Goal: Task Accomplishment & Management: Manage account settings

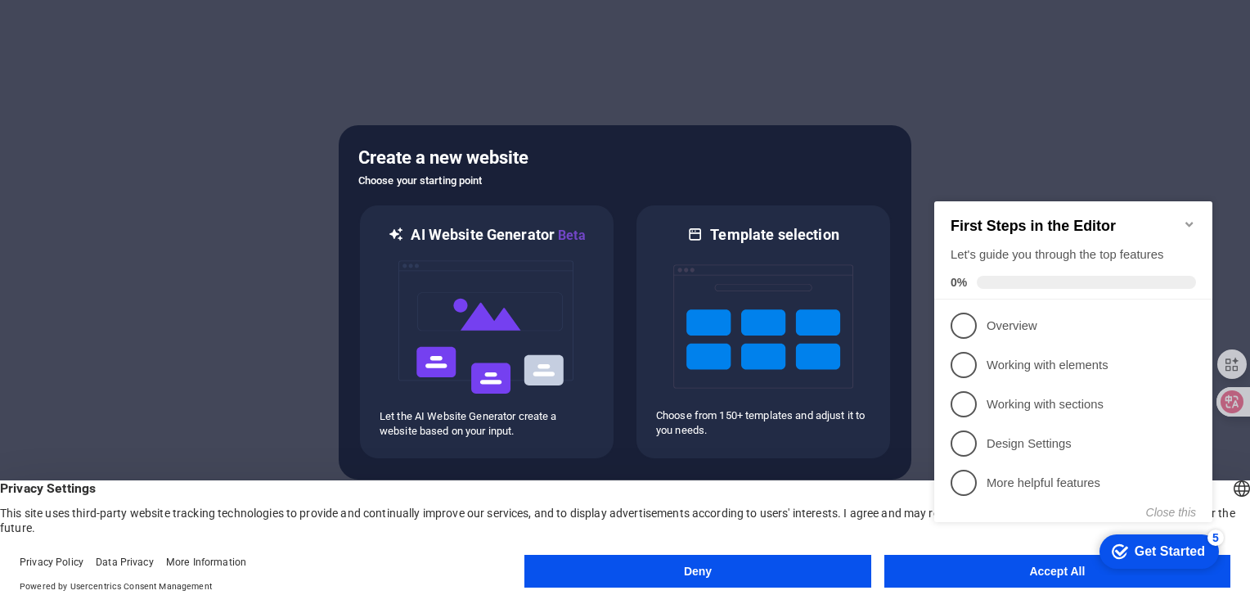
click at [966, 574] on div "checkmark Get Started 5 First Steps in the Editor Let's guide you through the t…" at bounding box center [1077, 376] width 298 height 399
click at [1163, 509] on button "Close this" at bounding box center [1171, 512] width 50 height 13
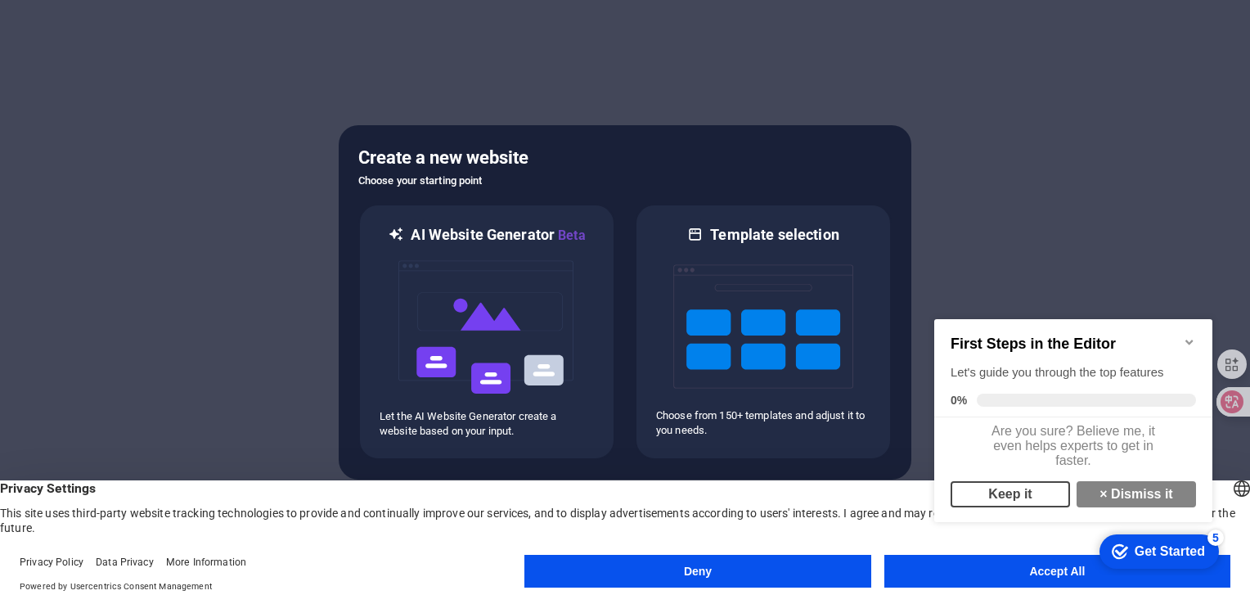
click at [1025, 504] on link "Keep it" at bounding box center [1010, 494] width 119 height 26
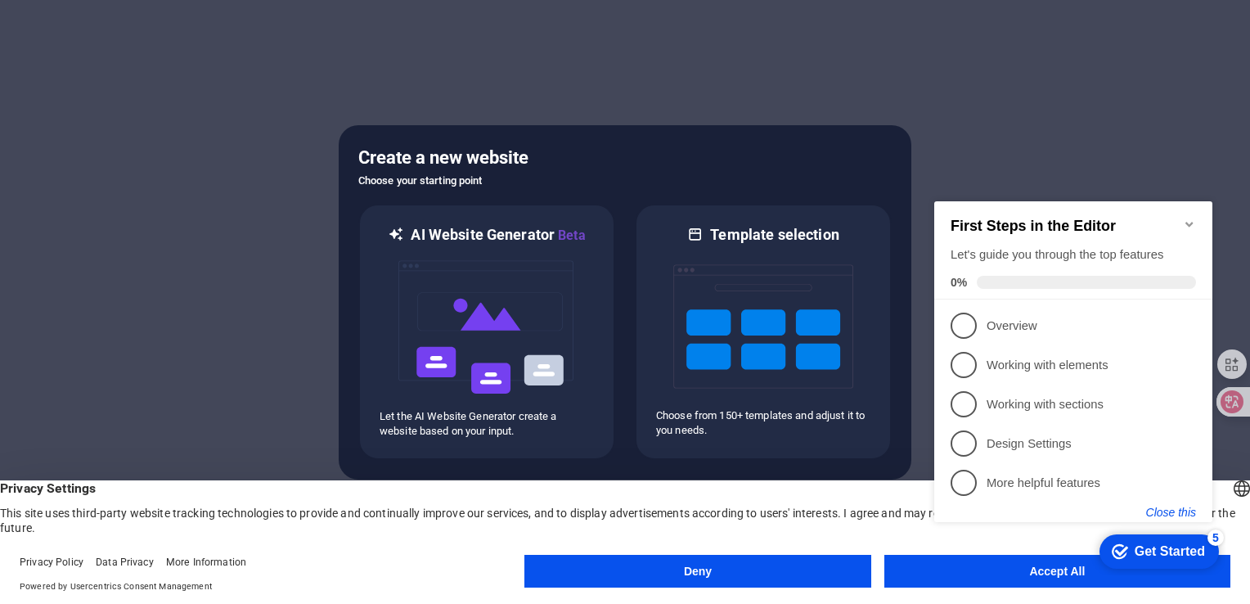
click at [1157, 511] on button "Close this" at bounding box center [1171, 512] width 50 height 13
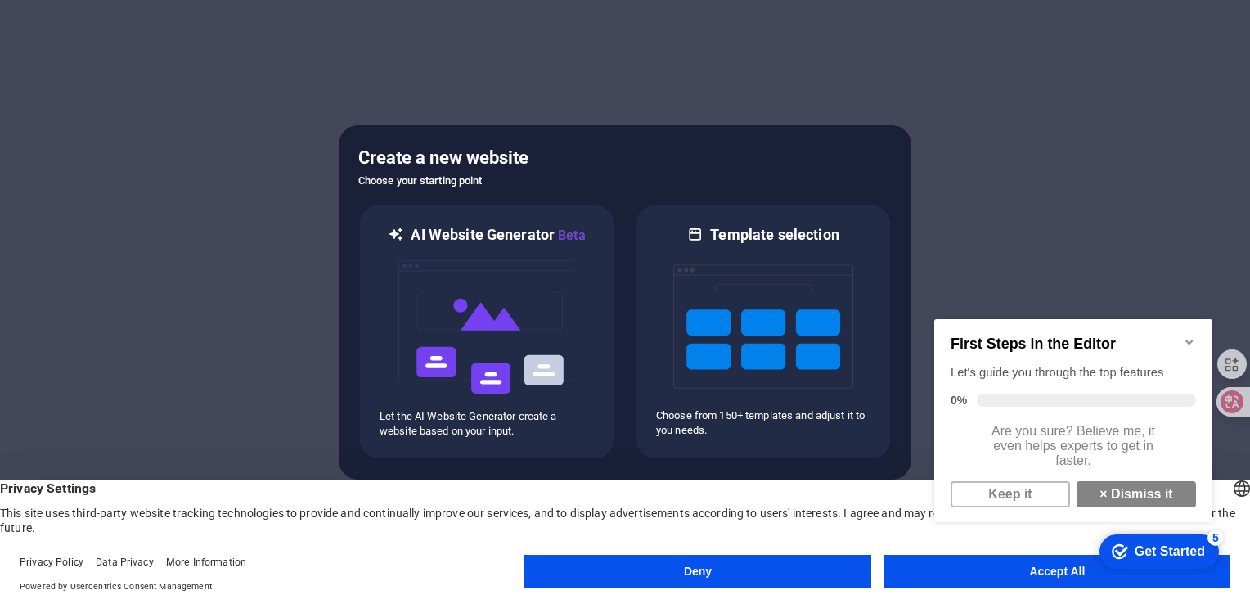
click at [1057, 568] on div "checkmark Get Started 5 First Steps in the Editor Let's guide you through the t…" at bounding box center [1077, 436] width 298 height 278
click at [1119, 507] on link "× Dismiss it" at bounding box center [1136, 494] width 119 height 26
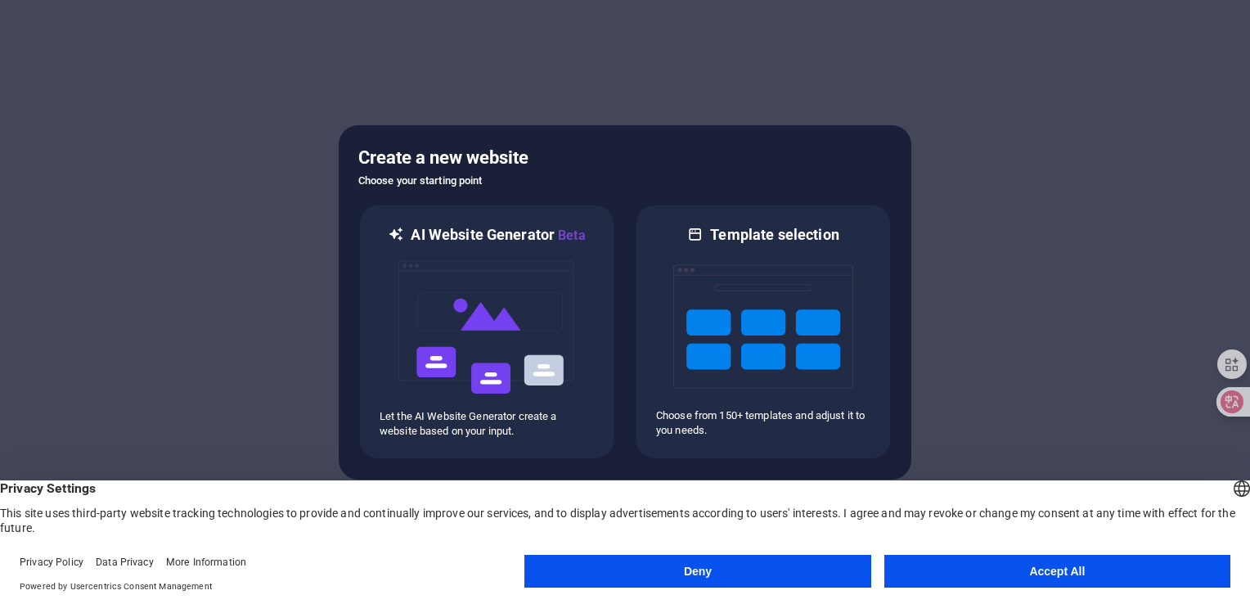
click at [1078, 571] on button "Accept All" at bounding box center [1058, 571] width 346 height 33
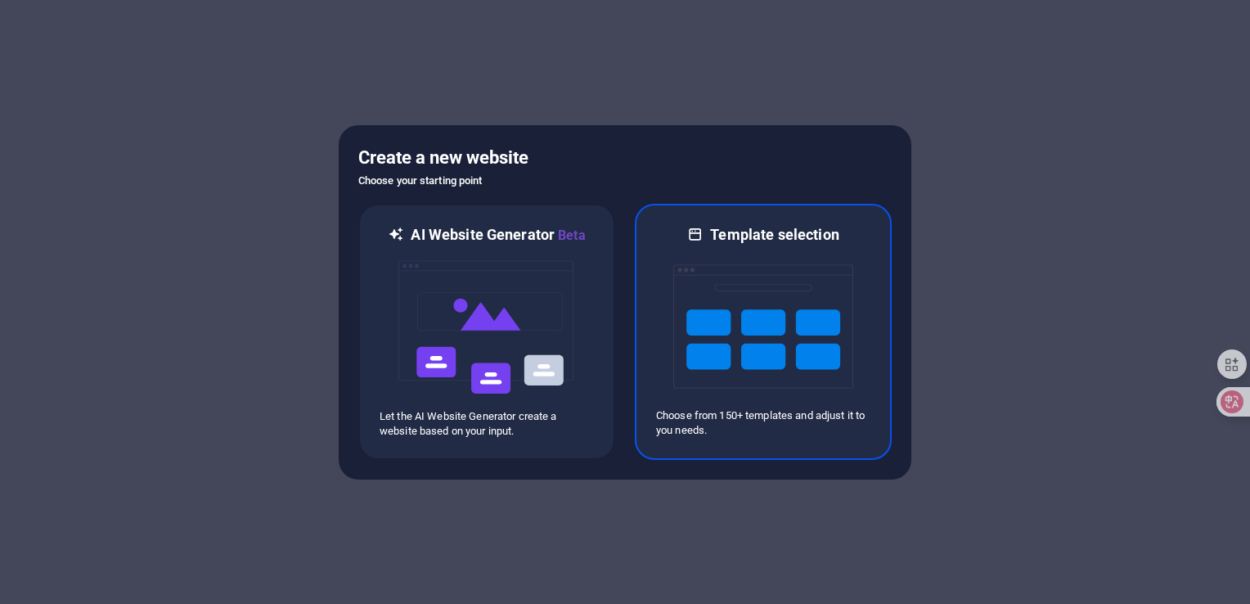
click at [808, 375] on img at bounding box center [763, 327] width 180 height 164
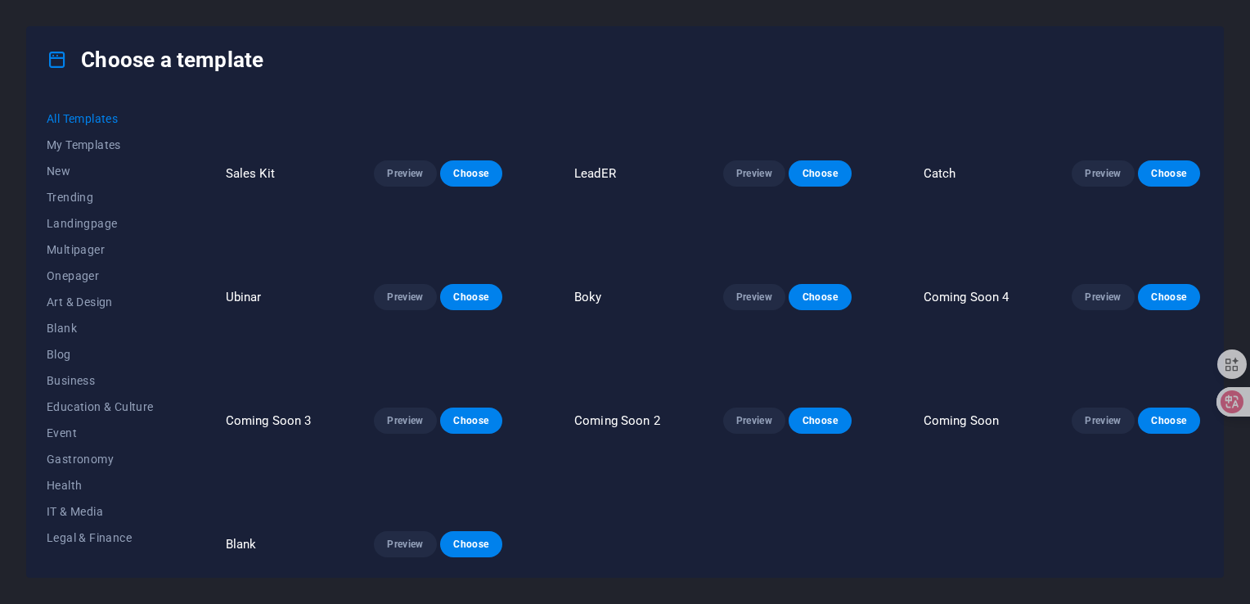
scroll to position [18277, 0]
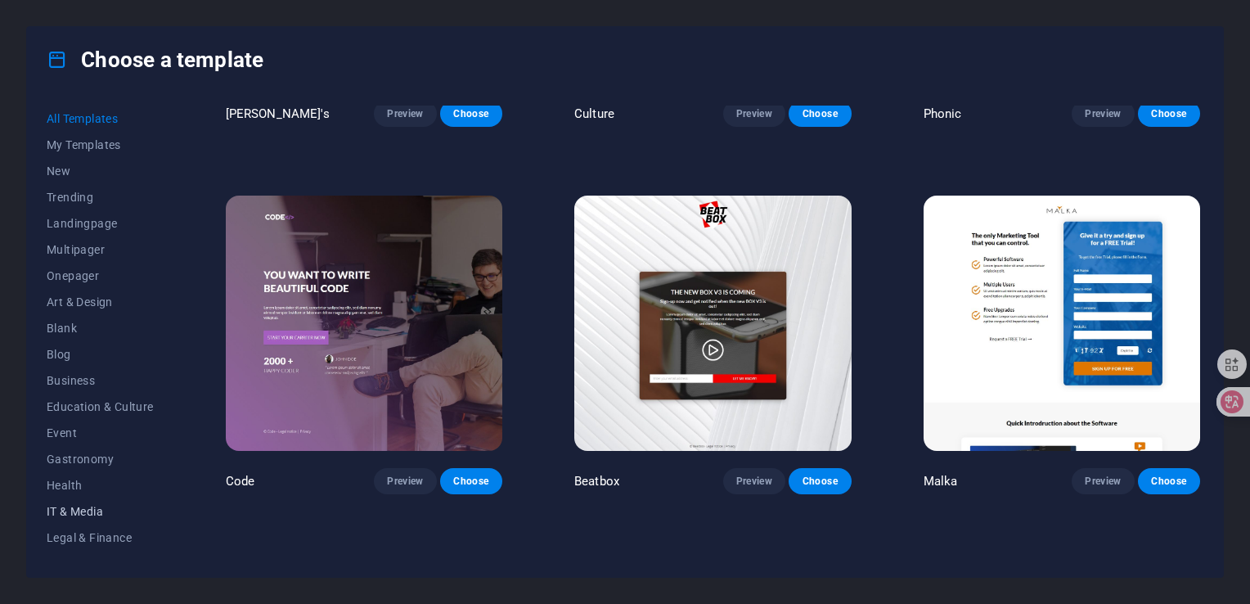
click at [83, 505] on span "IT & Media" at bounding box center [100, 511] width 107 height 13
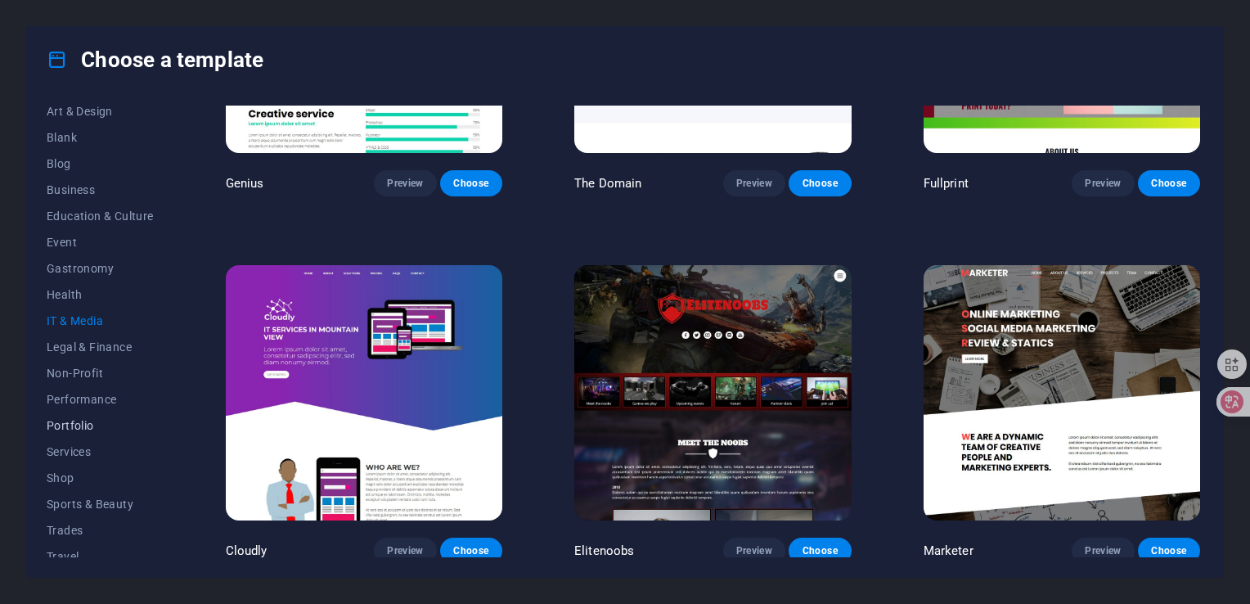
scroll to position [228, 0]
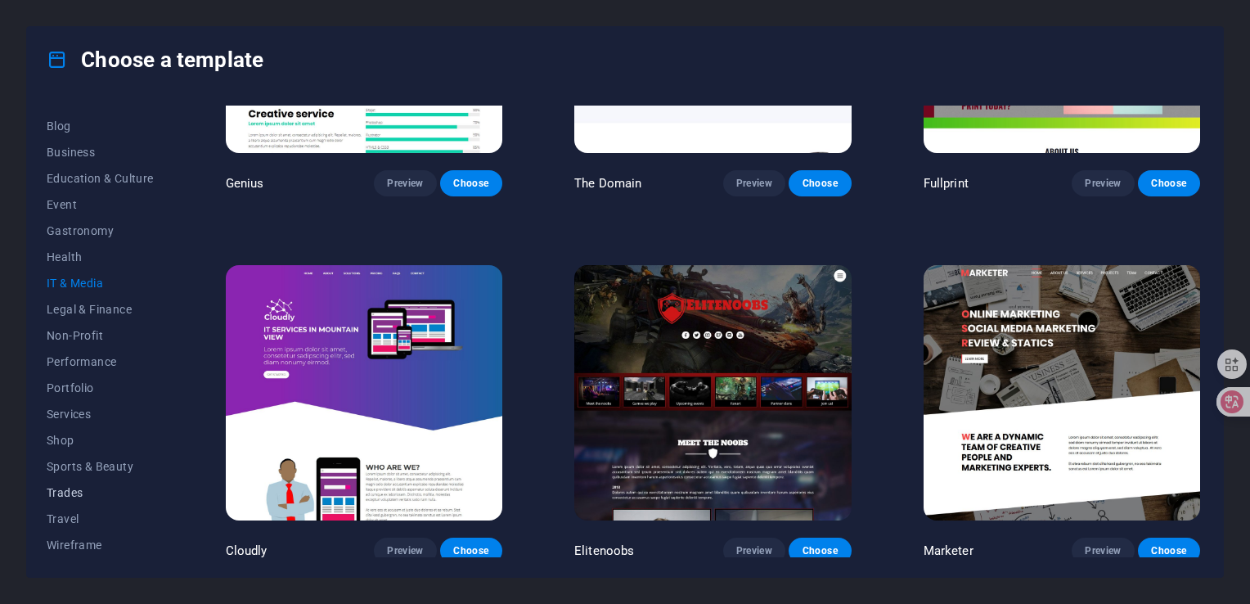
click at [62, 489] on span "Trades" at bounding box center [100, 492] width 107 height 13
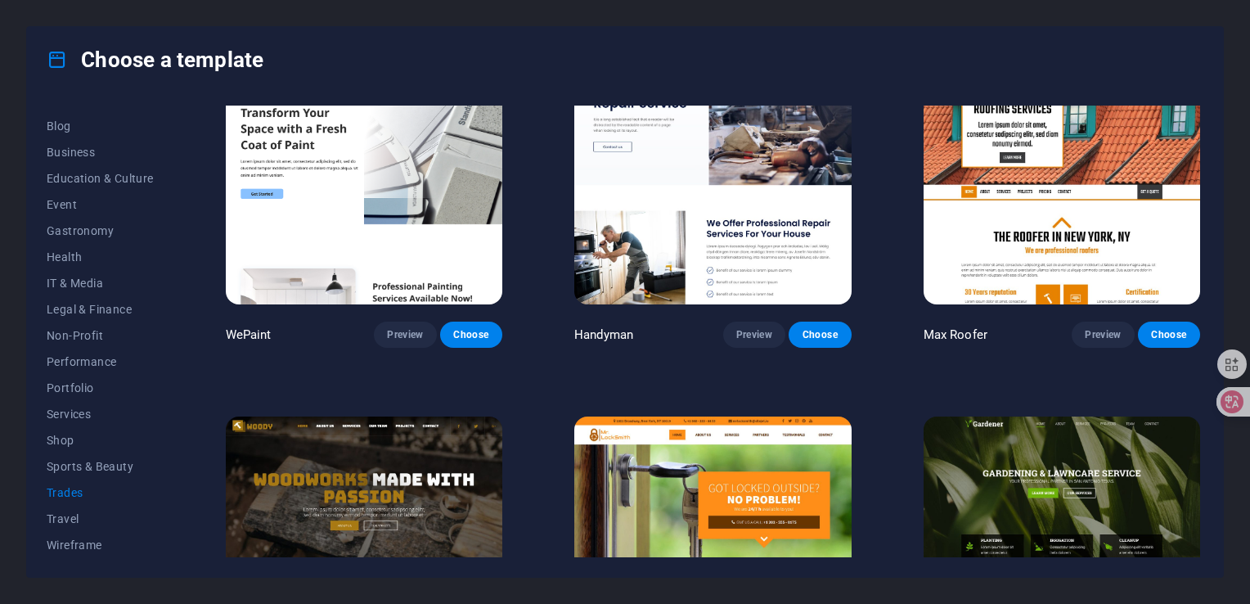
scroll to position [245, 0]
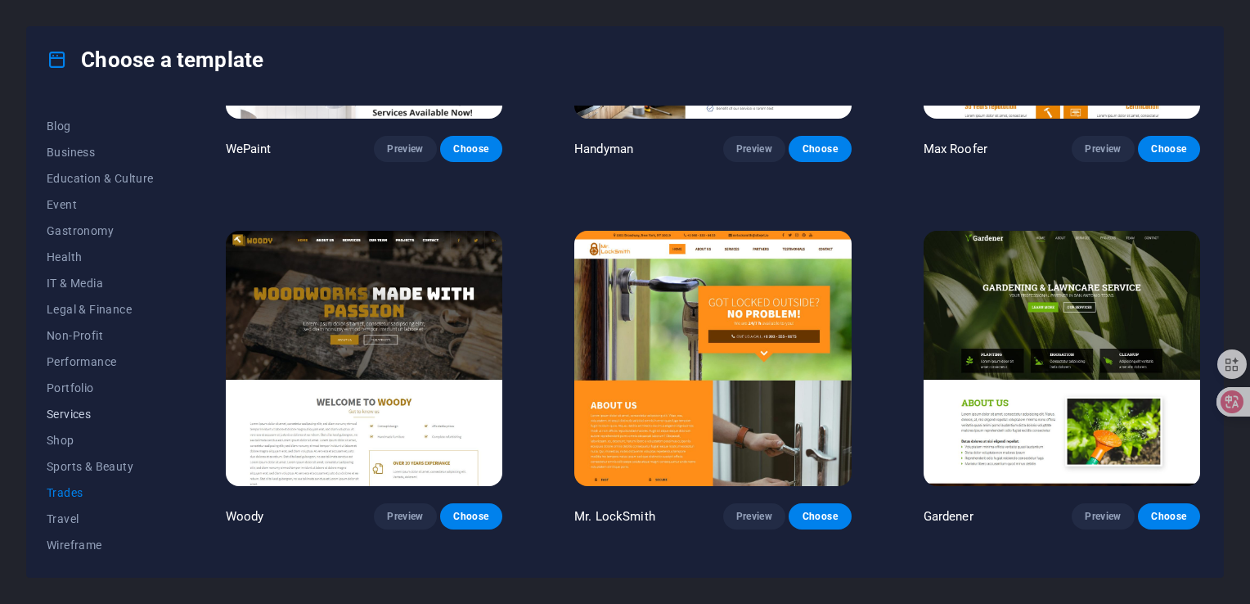
click at [74, 412] on span "Services" at bounding box center [100, 414] width 107 height 13
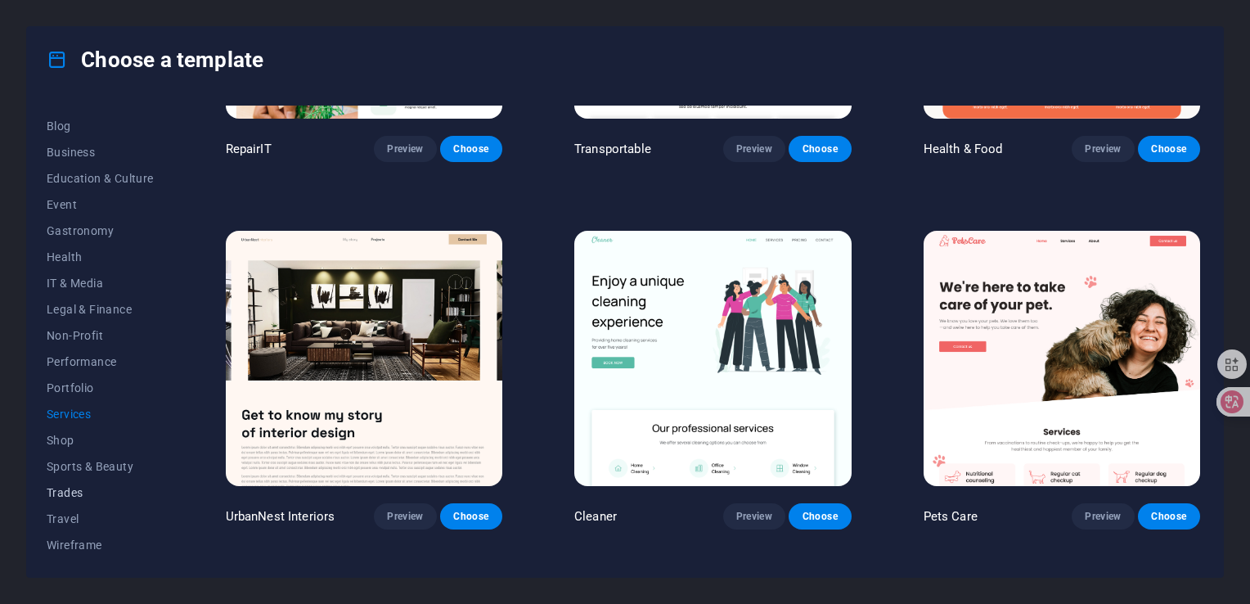
click at [71, 489] on span "Trades" at bounding box center [100, 492] width 107 height 13
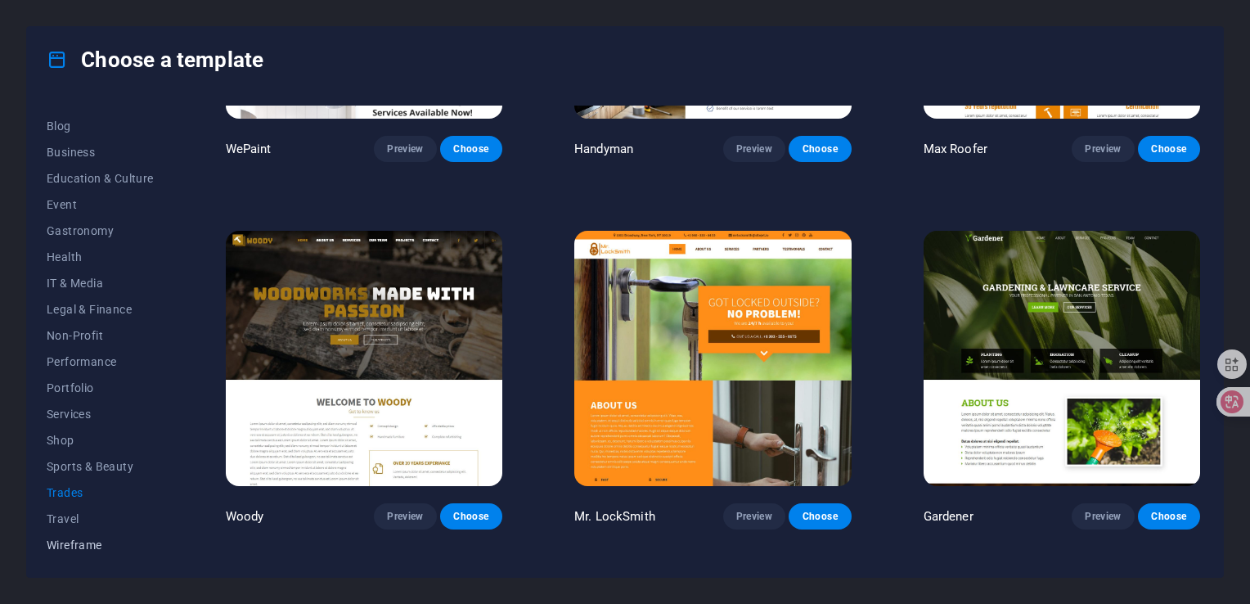
click at [73, 540] on span "Wireframe" at bounding box center [100, 544] width 107 height 13
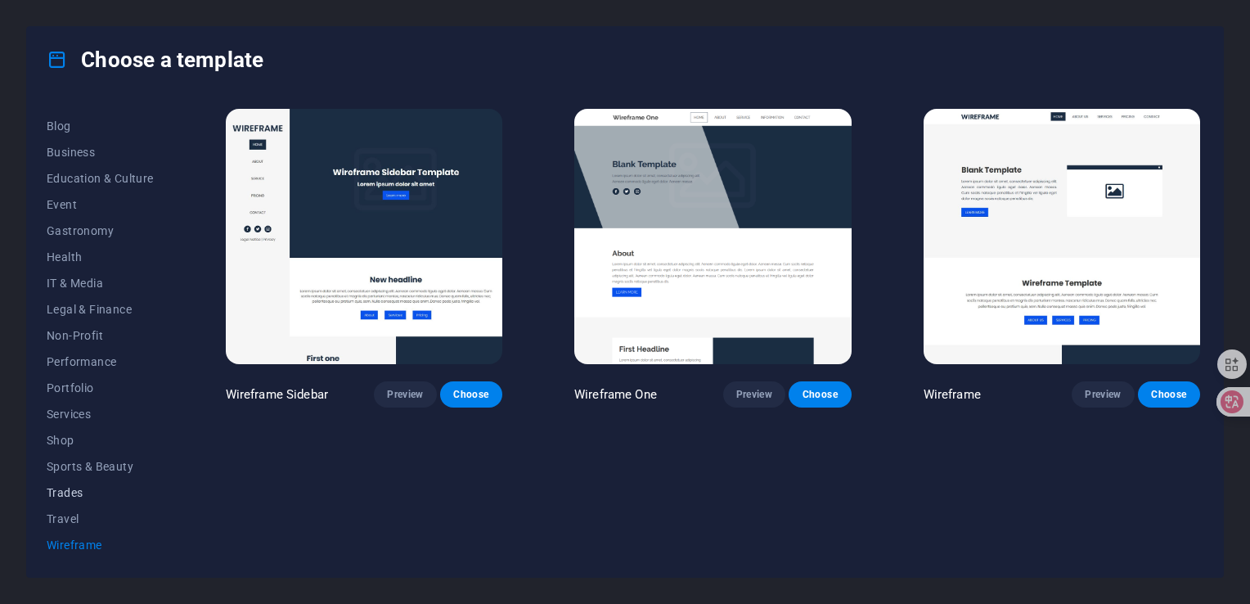
click at [82, 490] on span "Trades" at bounding box center [100, 492] width 107 height 13
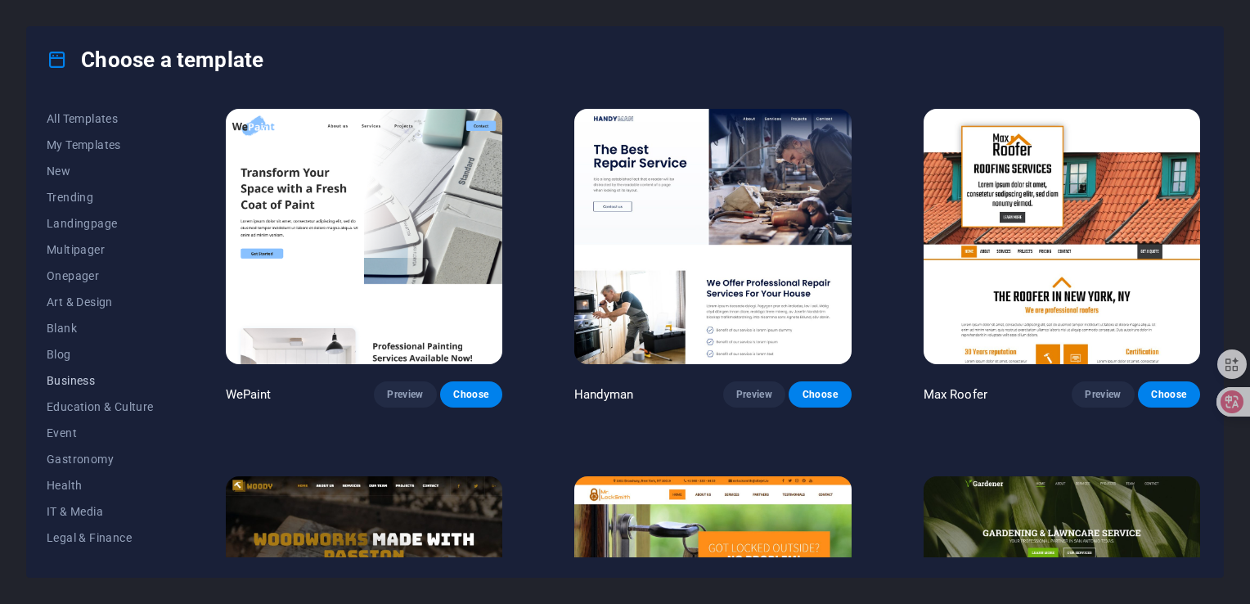
click at [97, 379] on span "Business" at bounding box center [100, 380] width 107 height 13
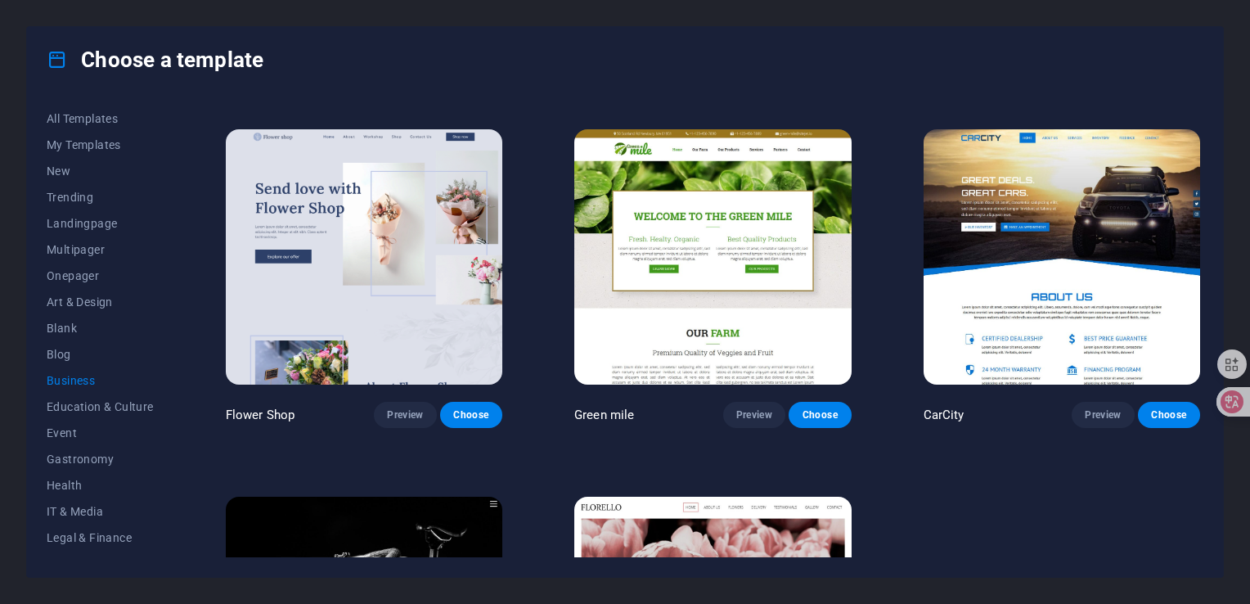
scroll to position [334, 0]
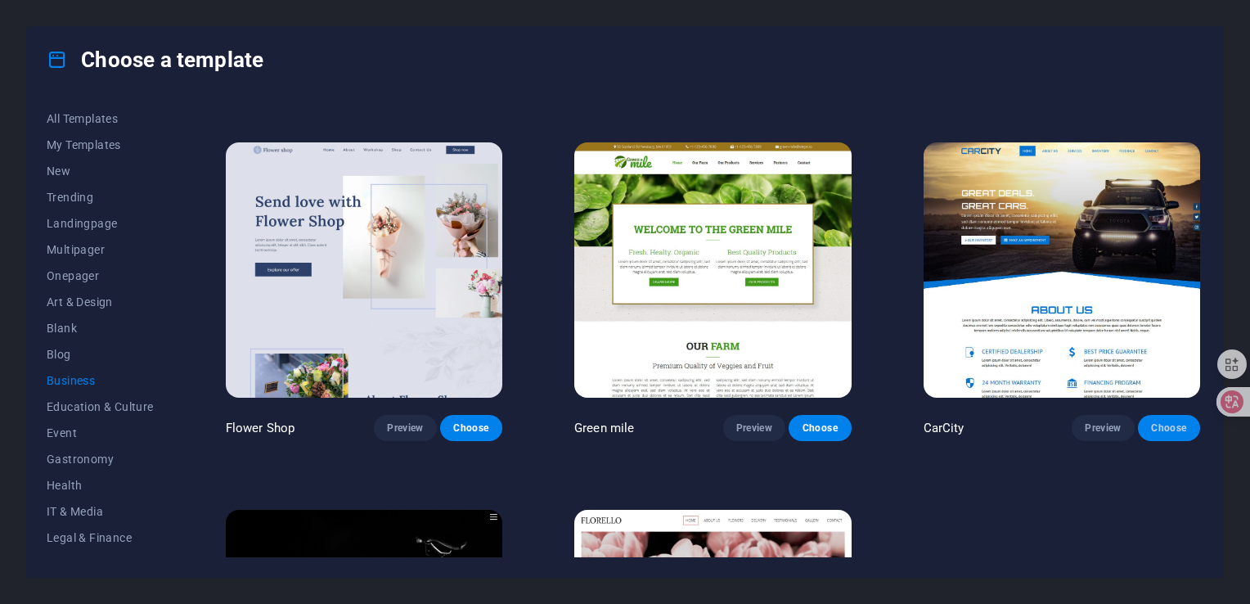
click at [1170, 421] on span "Choose" at bounding box center [1169, 427] width 36 height 13
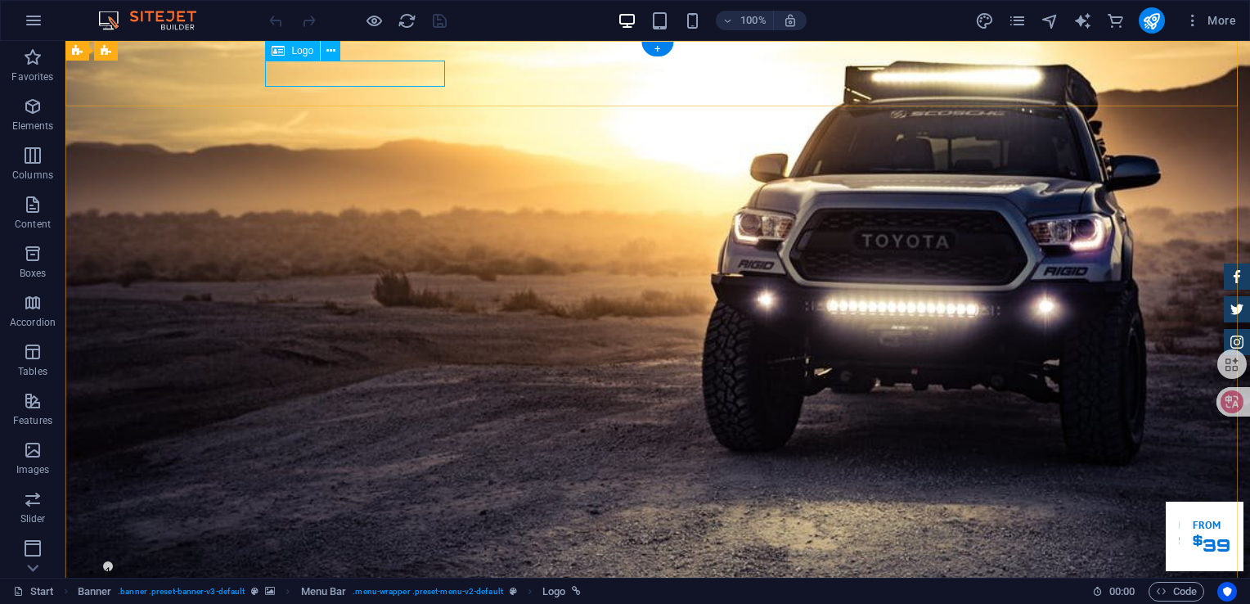
select select "px"
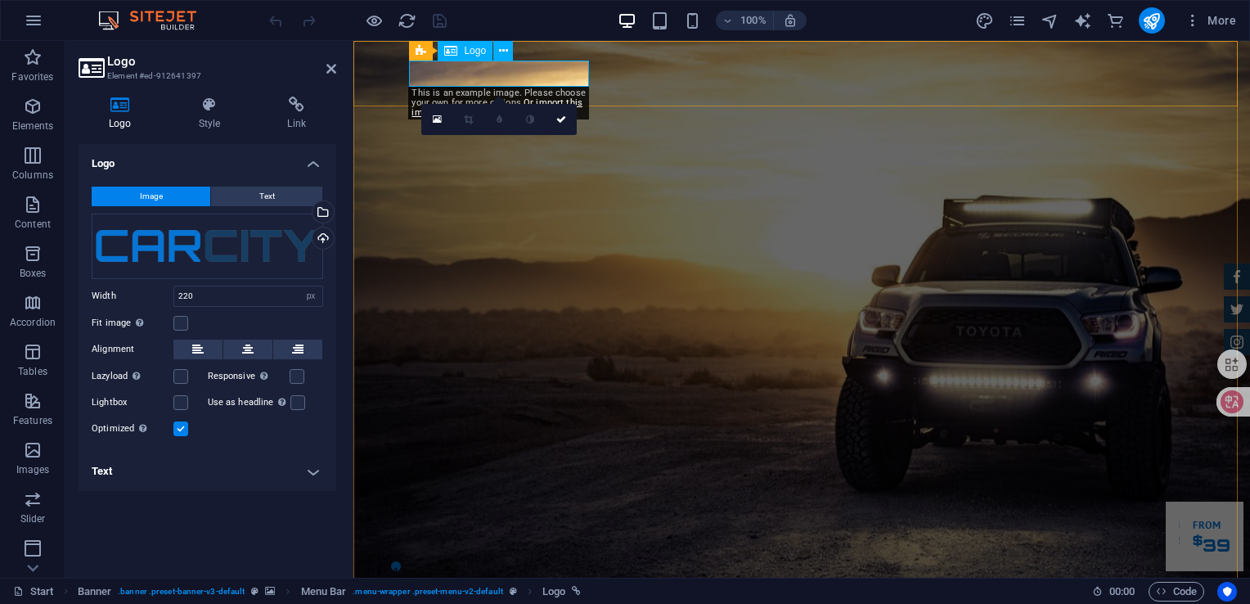
click at [173, 241] on div "Drag files here, click to choose files or select files from Files or our free s…" at bounding box center [208, 246] width 232 height 65
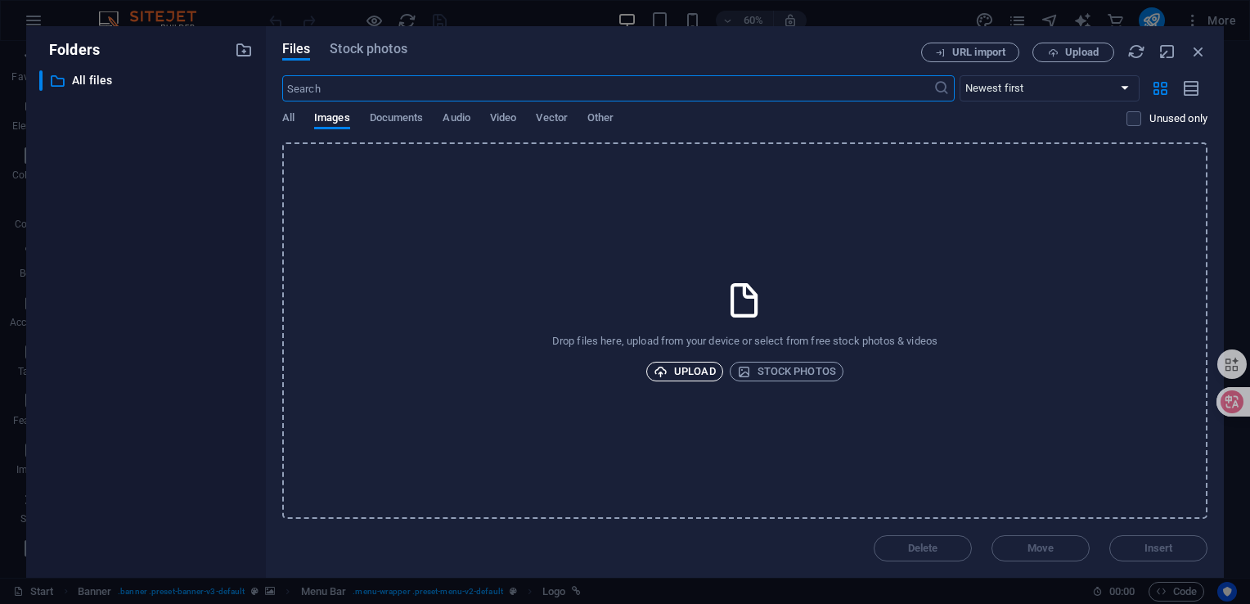
click at [699, 372] on span "Upload" at bounding box center [685, 372] width 62 height 20
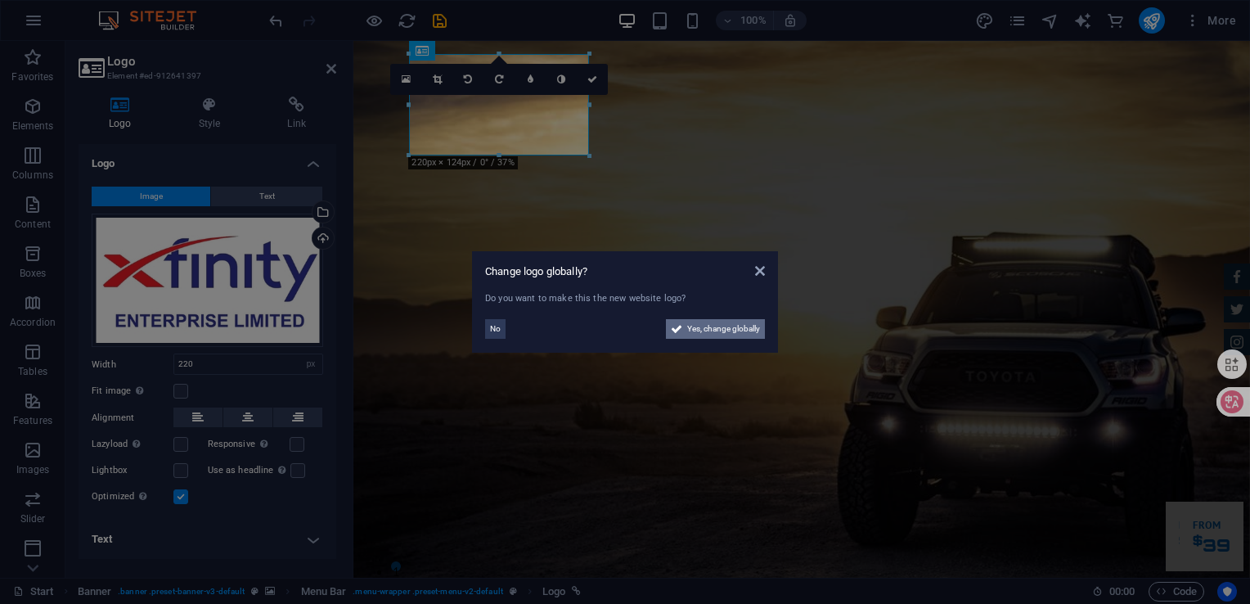
click at [717, 332] on span "Yes, change globally" at bounding box center [723, 329] width 73 height 20
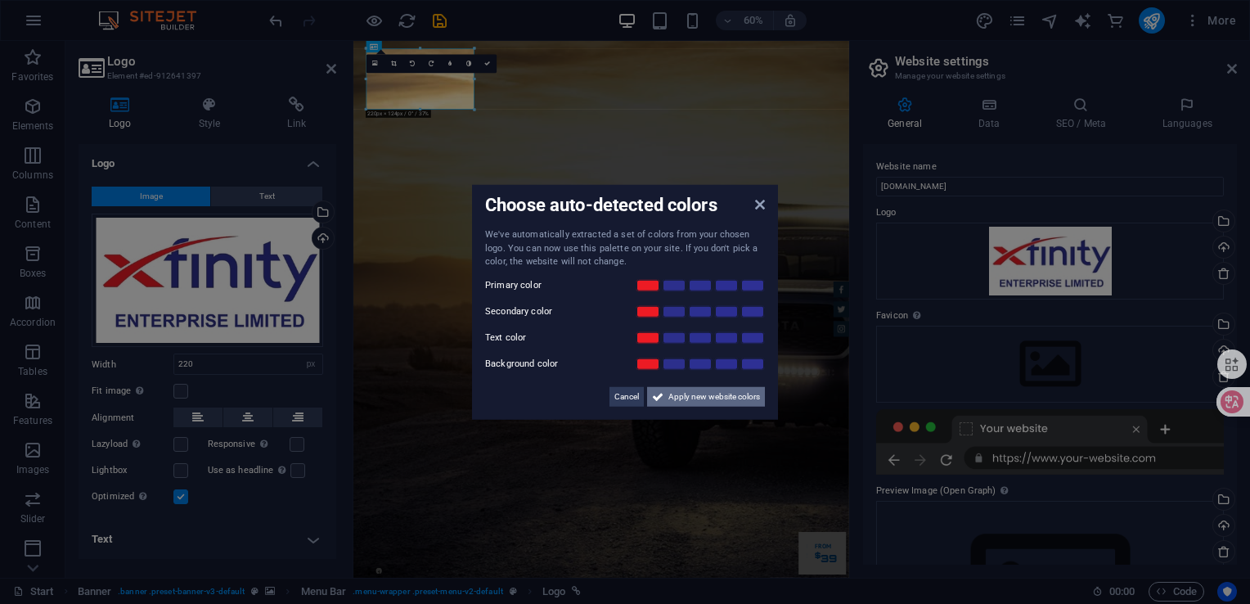
click at [691, 399] on span "Apply new website colors" at bounding box center [715, 396] width 92 height 20
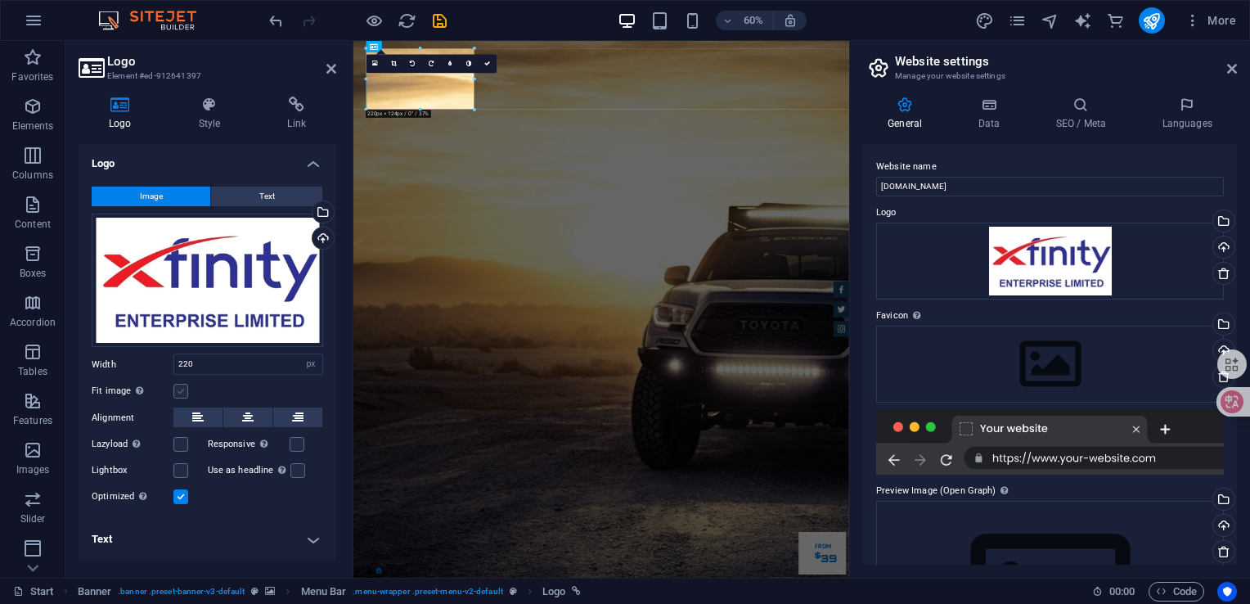
click at [181, 394] on label at bounding box center [180, 391] width 15 height 15
click at [0, 0] on input "Fit image Automatically fit image to a fixed width and height" at bounding box center [0, 0] width 0 height 0
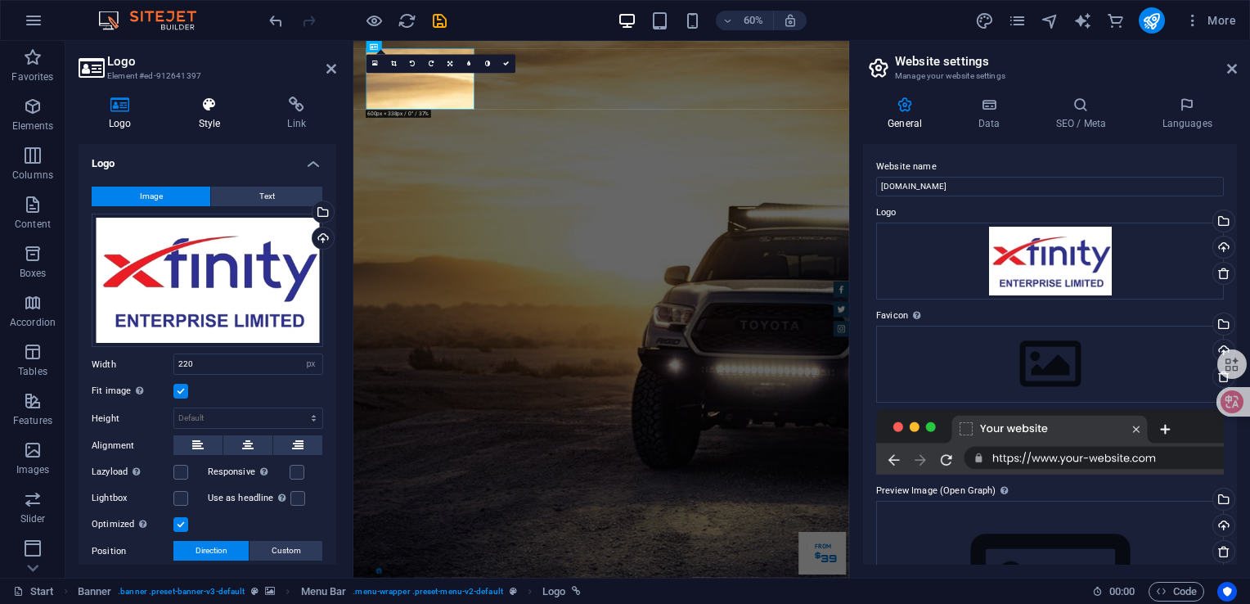
click at [205, 108] on icon at bounding box center [210, 105] width 83 height 16
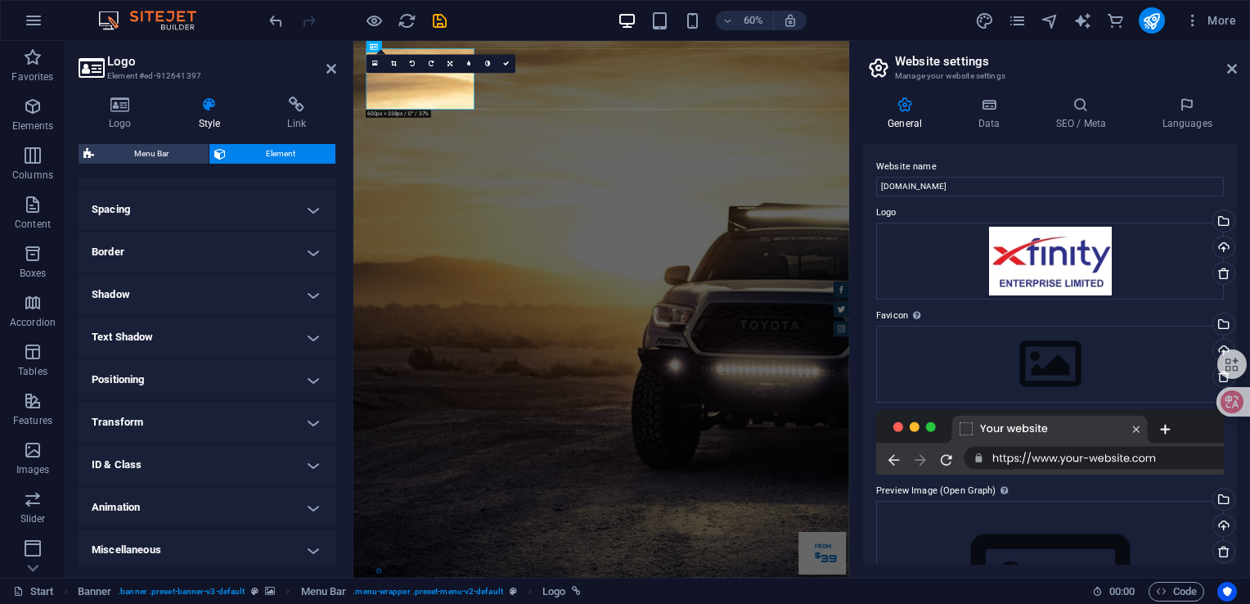
scroll to position [304, 0]
click at [252, 417] on h4 "Transform" at bounding box center [208, 418] width 258 height 39
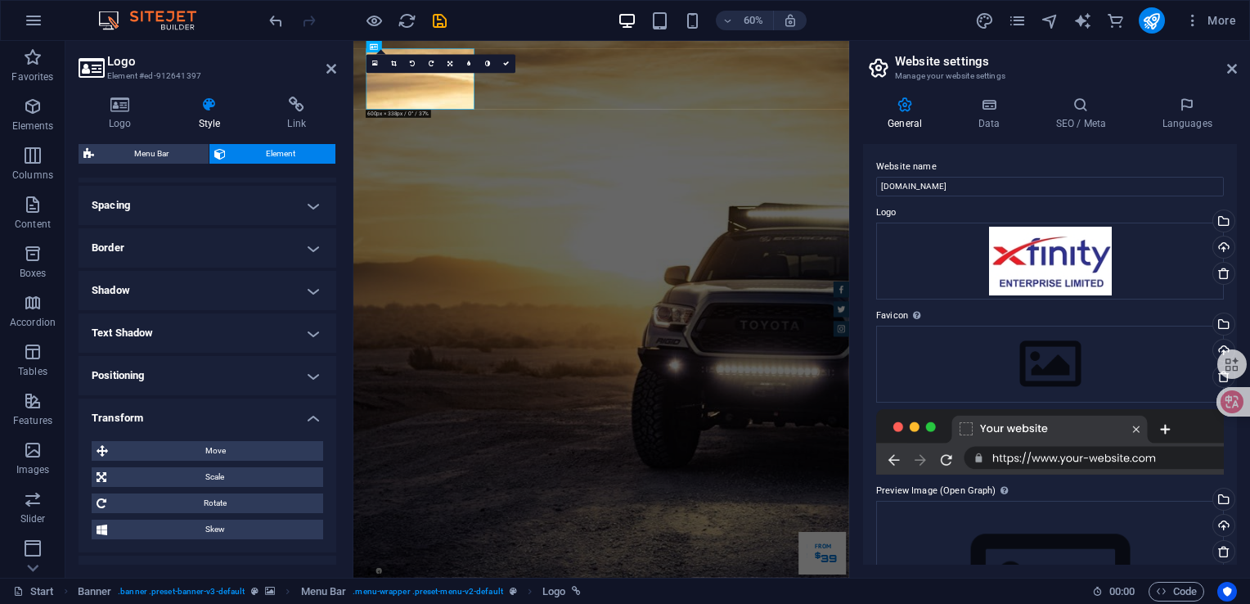
click at [252, 417] on h4 "Transform" at bounding box center [208, 413] width 258 height 29
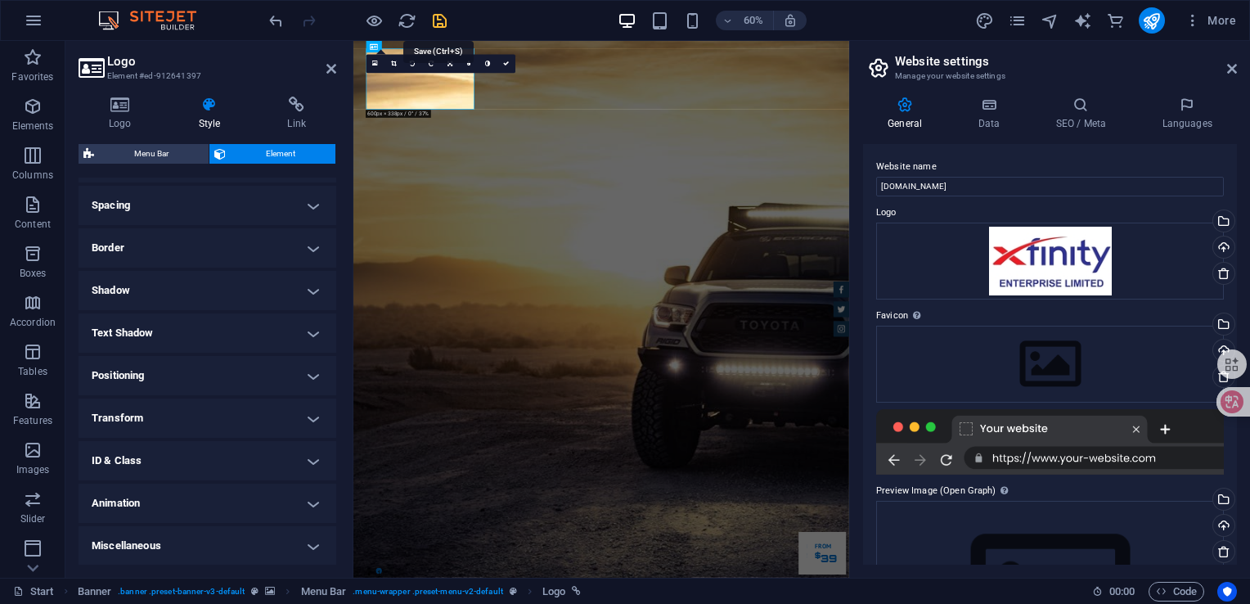
click at [444, 18] on icon "save" at bounding box center [439, 20] width 19 height 19
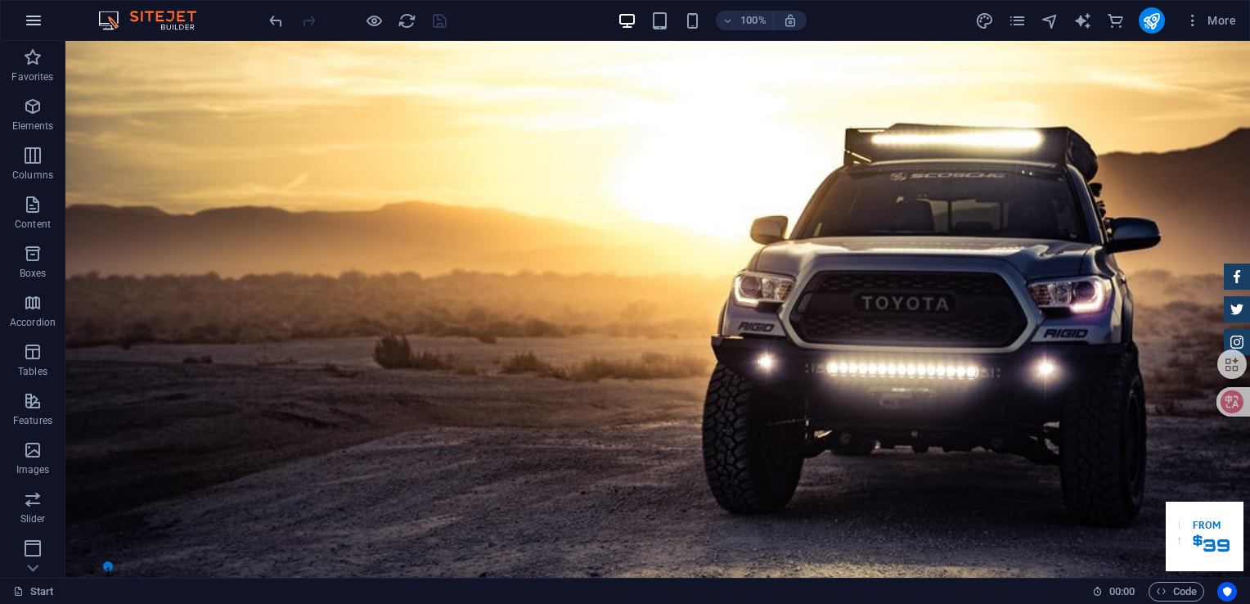
click at [35, 20] on icon "button" at bounding box center [34, 21] width 20 height 20
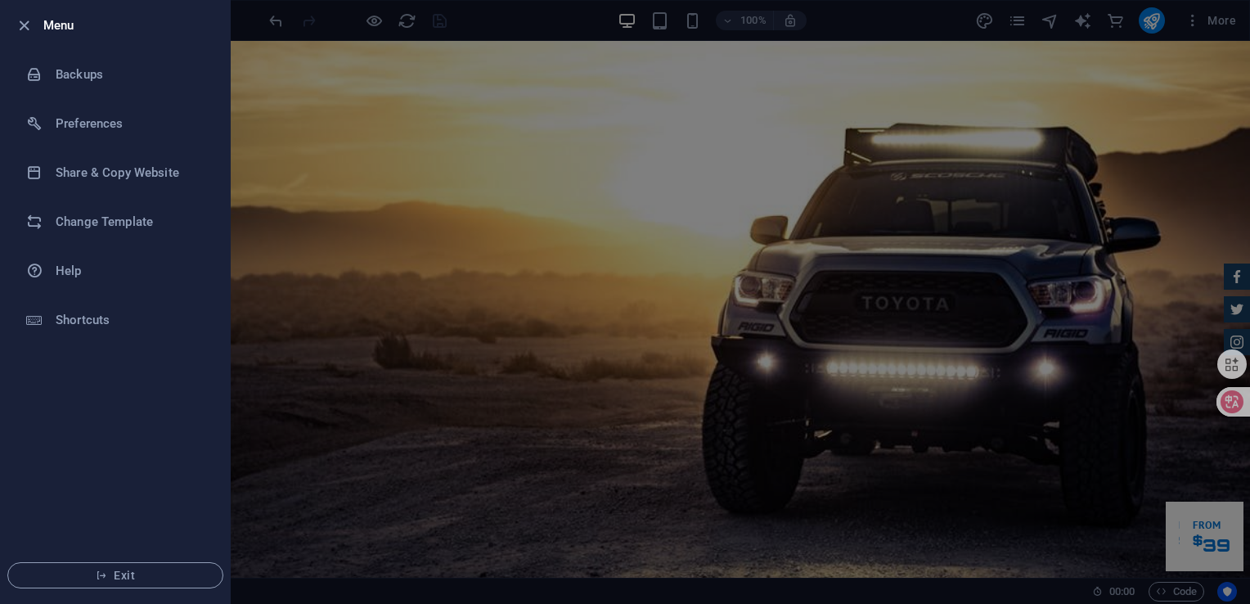
click at [971, 196] on div at bounding box center [625, 302] width 1250 height 604
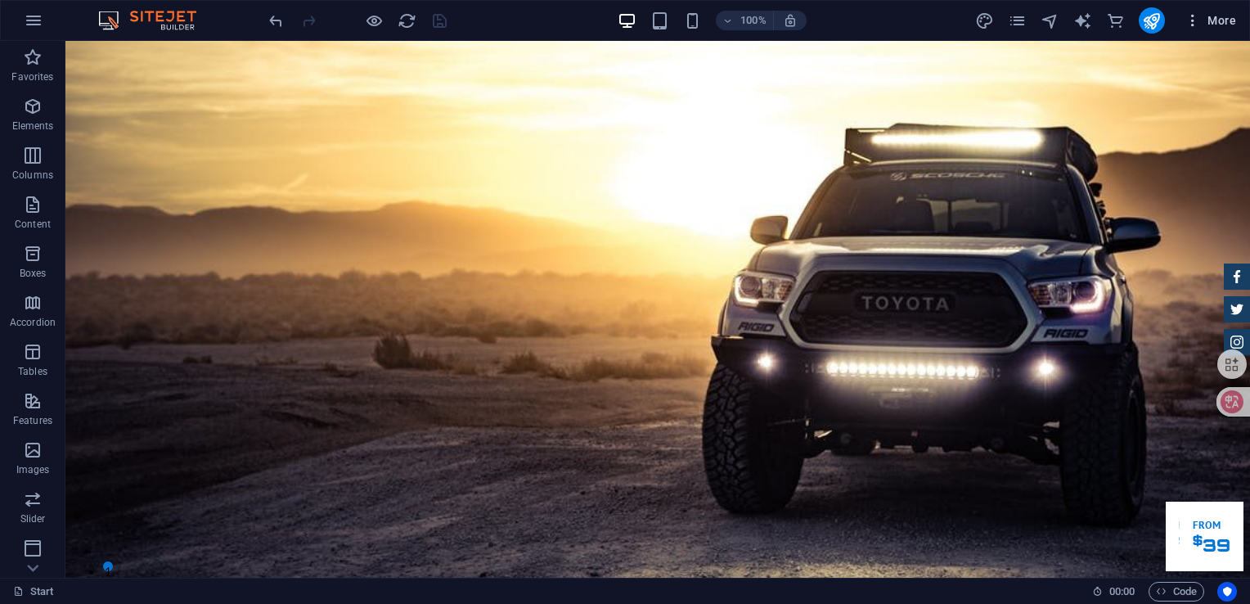
click at [1191, 22] on icon "button" at bounding box center [1193, 20] width 16 height 16
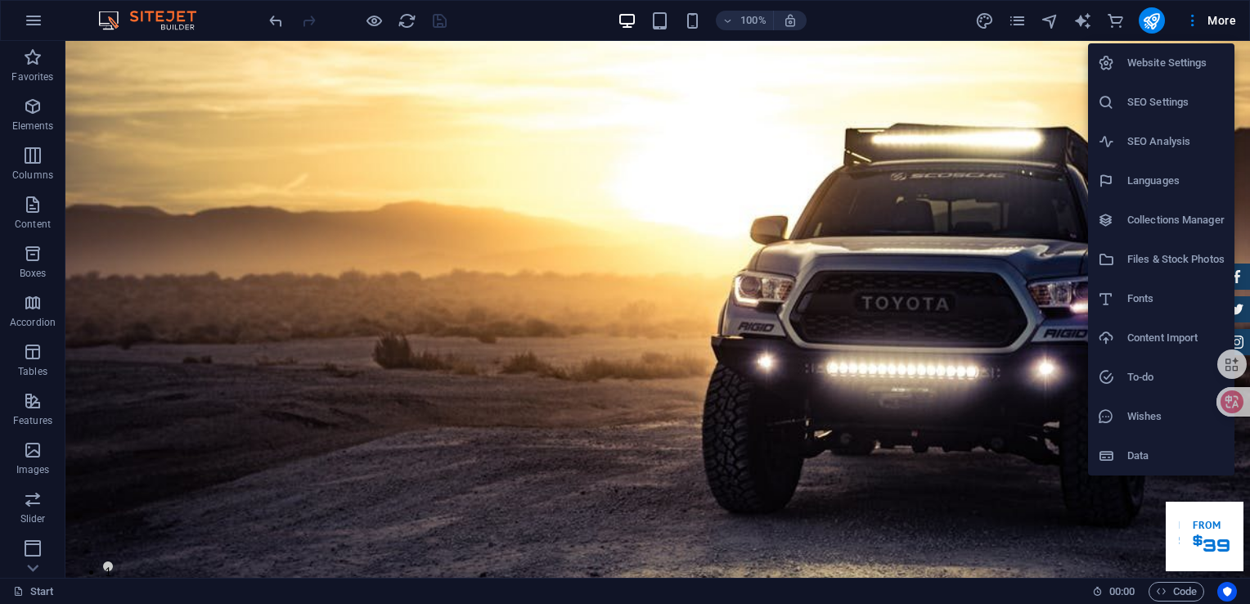
click at [1191, 20] on div at bounding box center [625, 302] width 1250 height 604
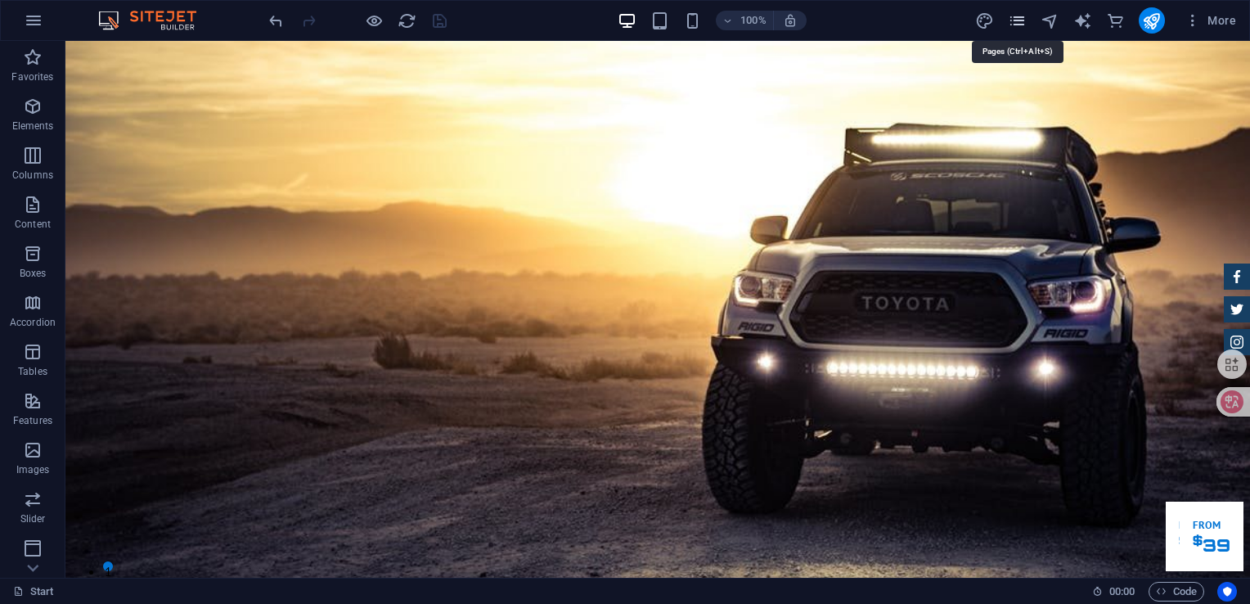
click at [1013, 25] on icon "pages" at bounding box center [1017, 20] width 19 height 19
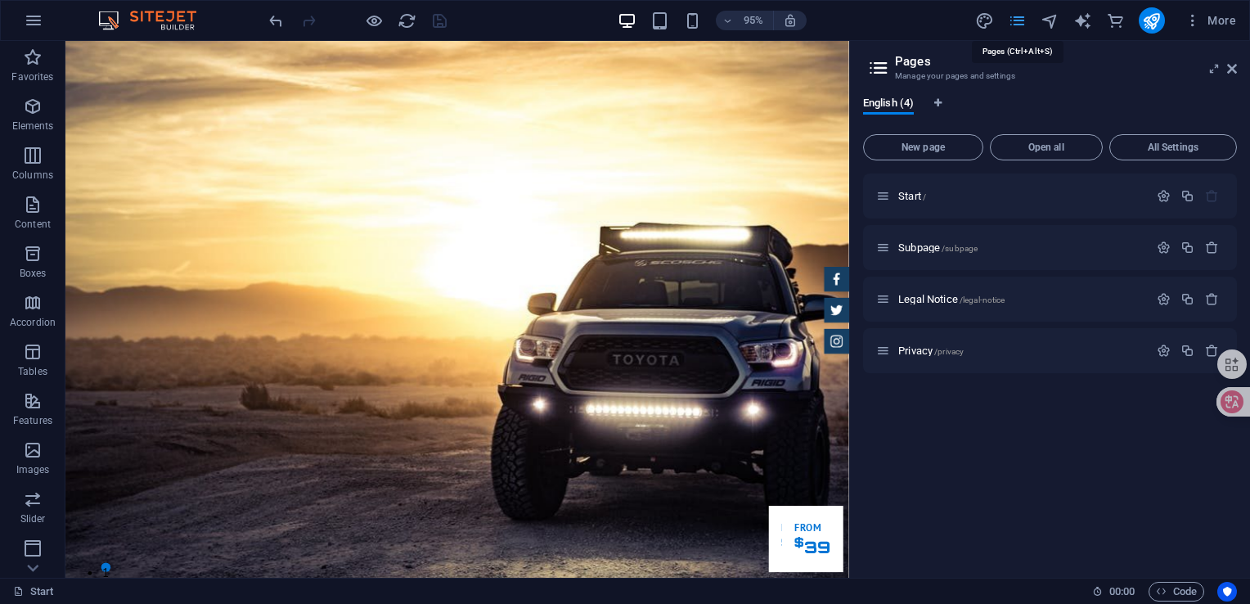
click at [1013, 25] on icon "pages" at bounding box center [1017, 20] width 19 height 19
click at [1235, 70] on icon at bounding box center [1232, 68] width 10 height 13
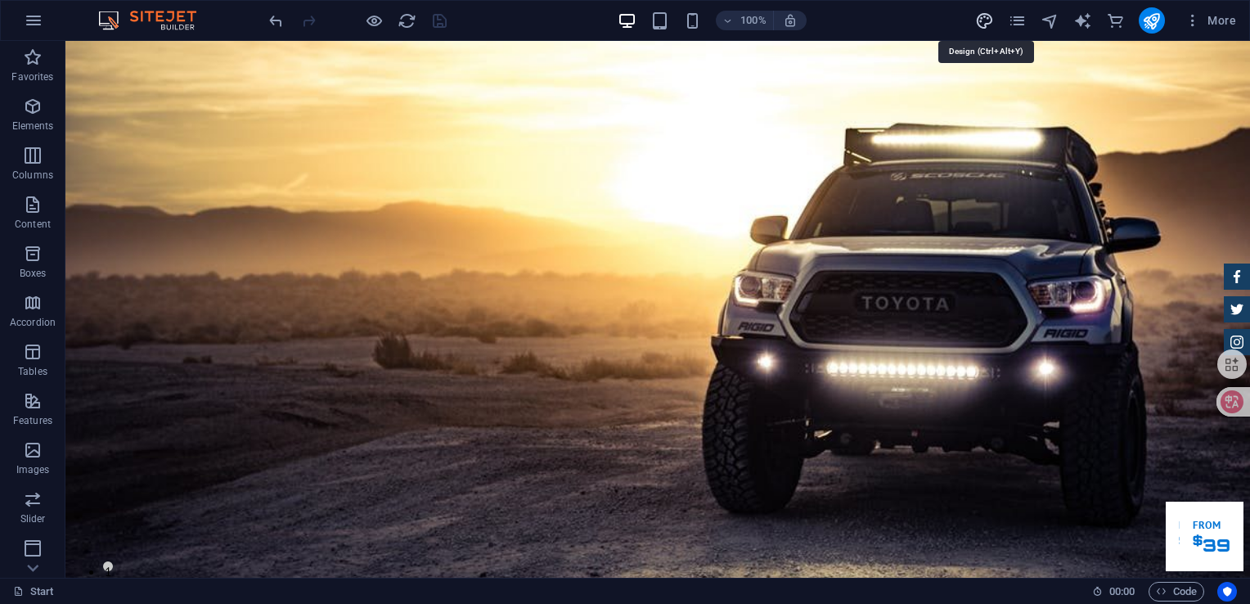
click at [985, 16] on icon "design" at bounding box center [984, 20] width 19 height 19
select select "px"
select select "400"
select select "px"
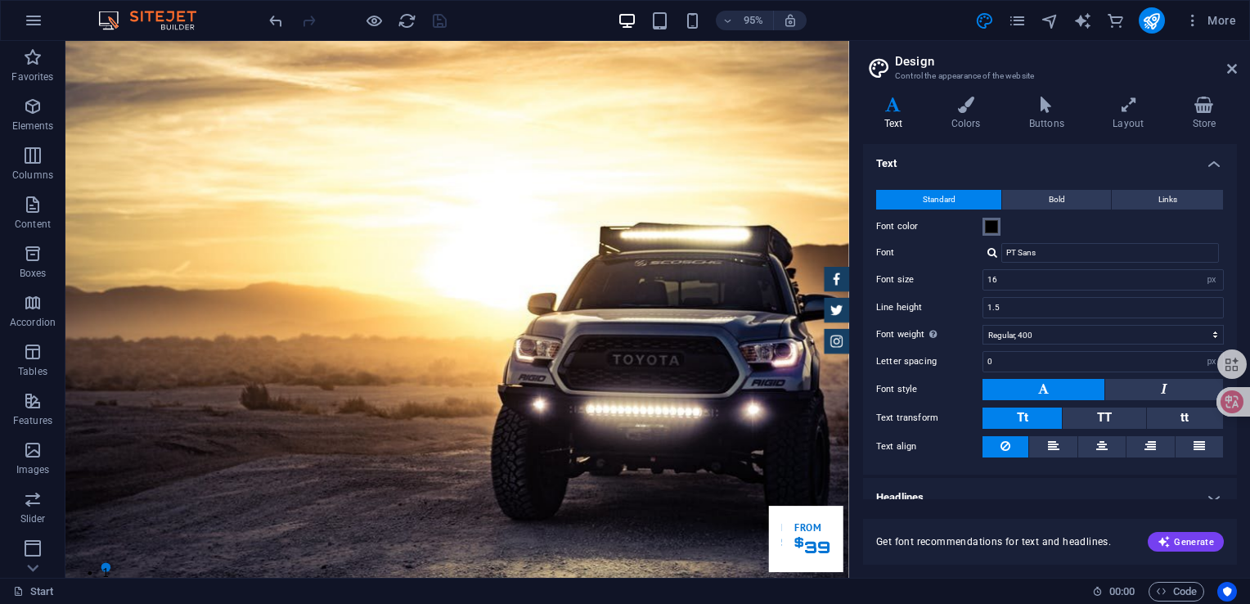
click at [994, 230] on span at bounding box center [991, 226] width 13 height 13
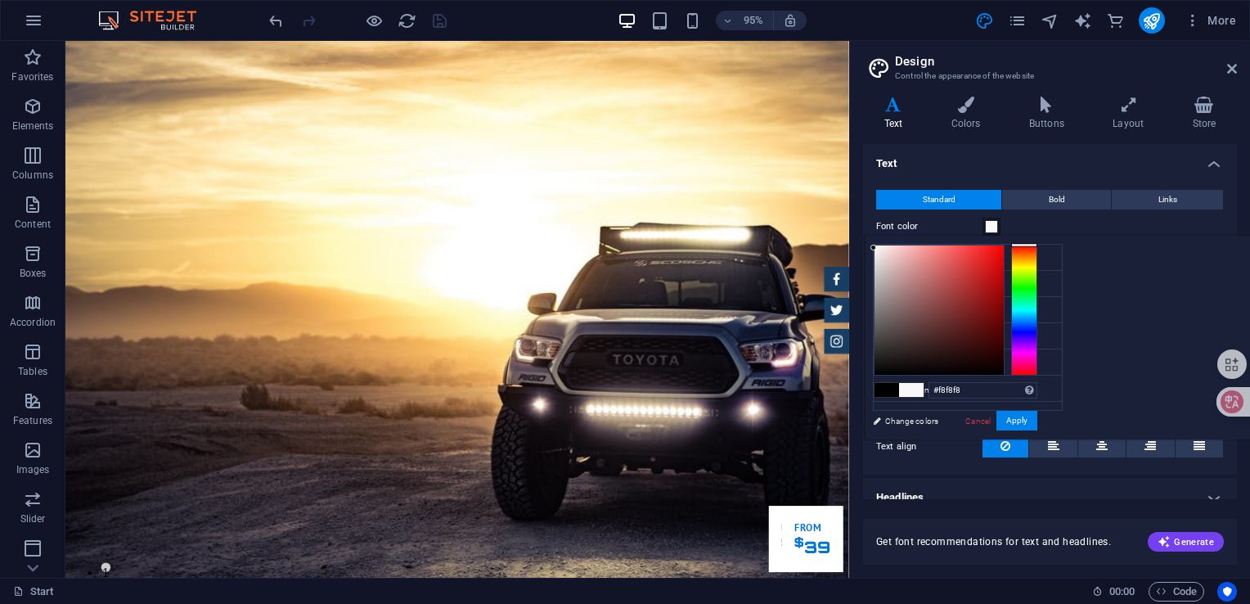
type input "#fafafa"
drag, startPoint x: 1085, startPoint y: 245, endPoint x: 1070, endPoint y: 246, distance: 14.8
click at [1046, 246] on div "#fafafa Supported formats #0852ed rgb(8, 82, 237) rgba(8, 82, 237, 90%) hsv(221…" at bounding box center [955, 456] width 181 height 440
click at [1231, 67] on icon at bounding box center [1232, 68] width 10 height 13
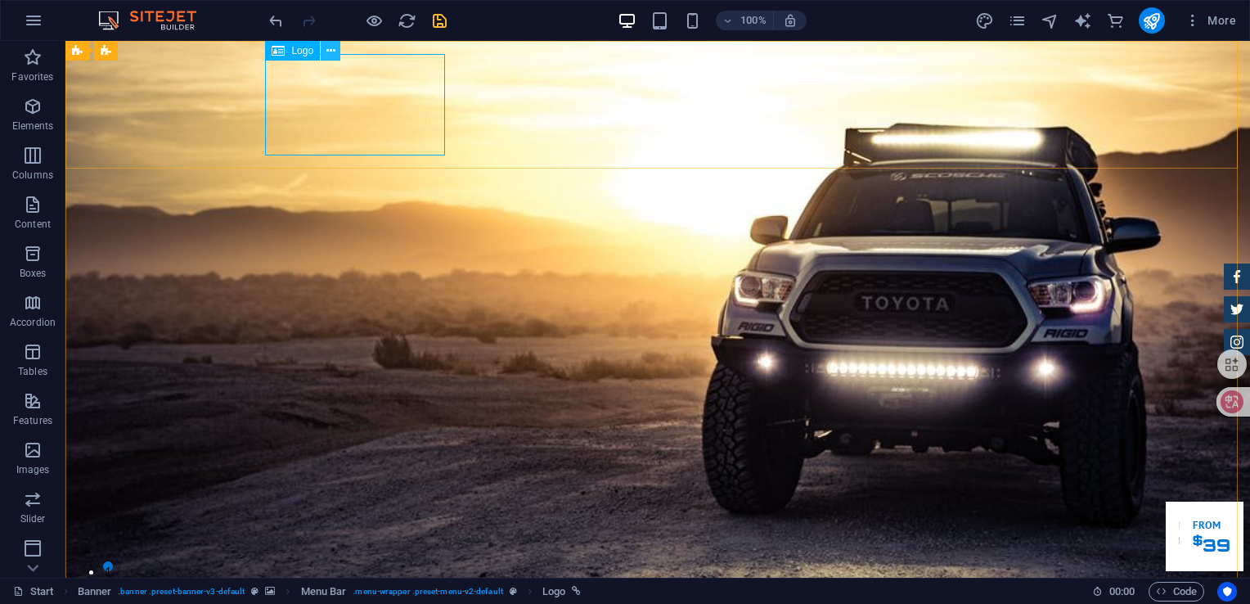
click at [332, 50] on icon at bounding box center [331, 51] width 9 height 17
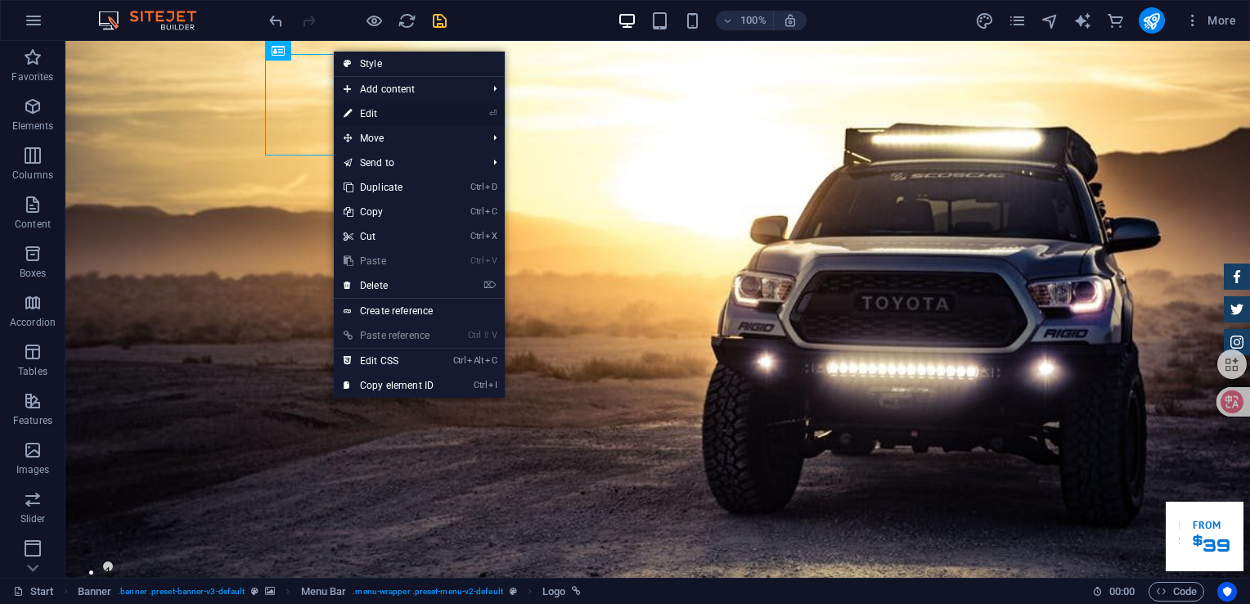
click at [433, 109] on link "⏎ Edit" at bounding box center [389, 113] width 110 height 25
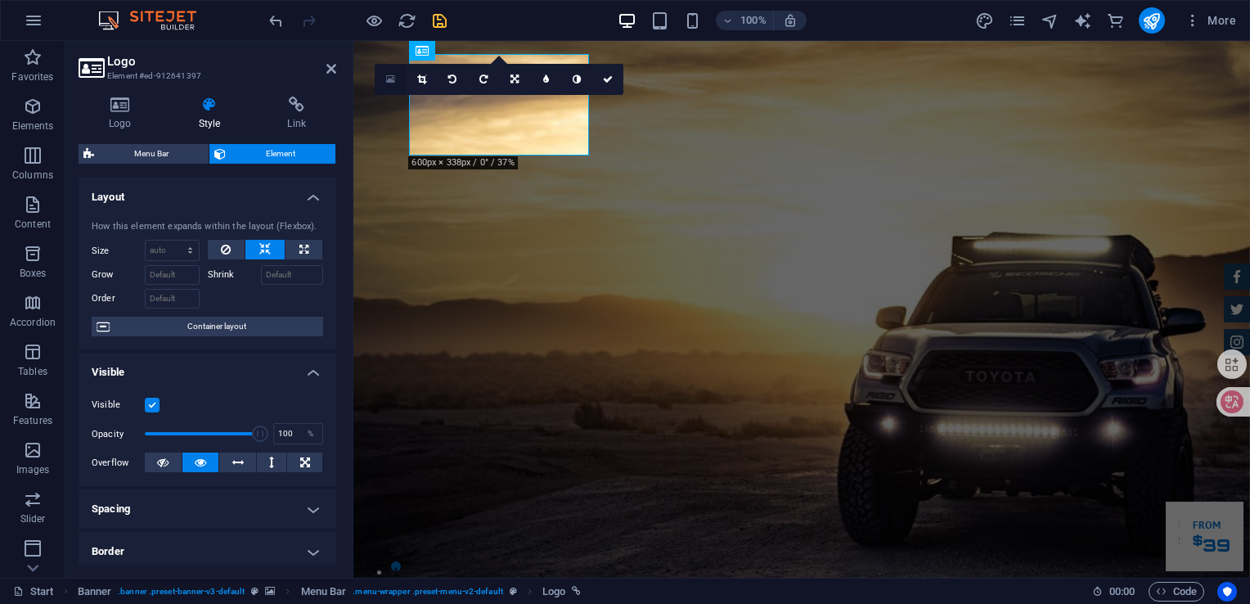
click at [390, 80] on icon at bounding box center [390, 79] width 9 height 11
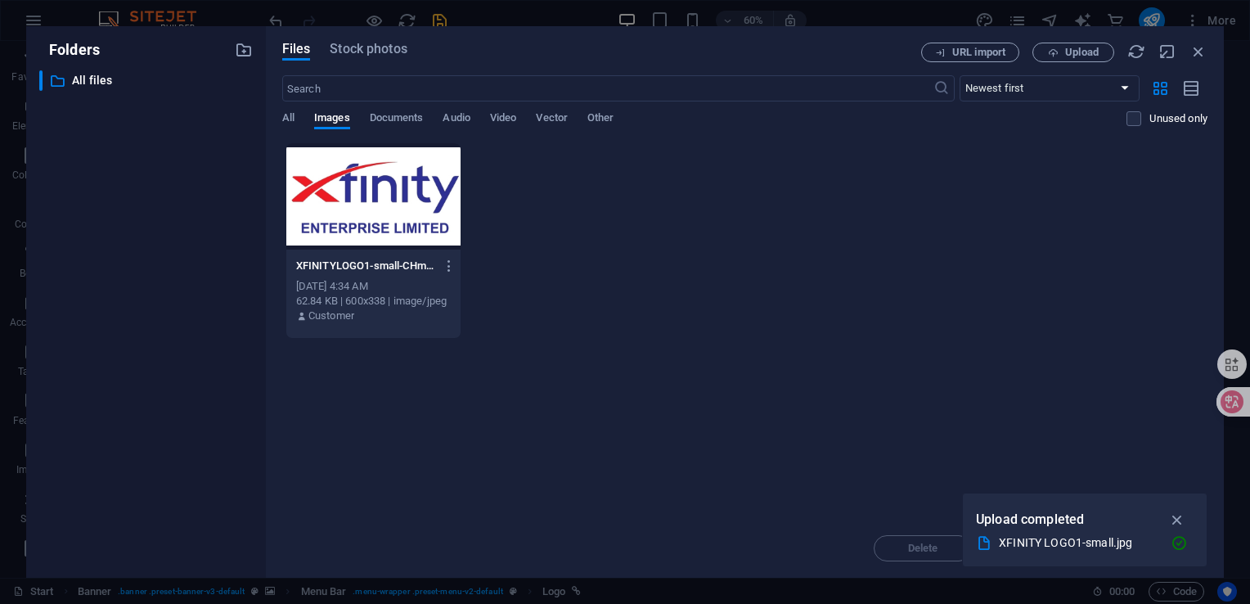
click at [406, 208] on div at bounding box center [373, 196] width 174 height 106
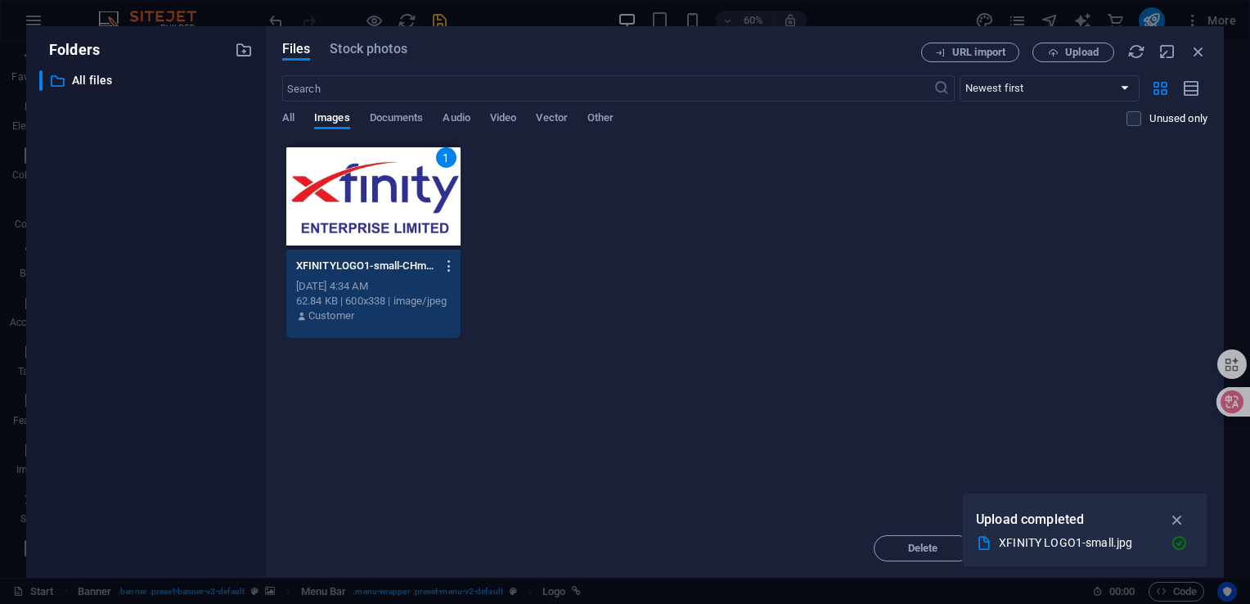
click at [450, 264] on icon "button" at bounding box center [450, 266] width 16 height 15
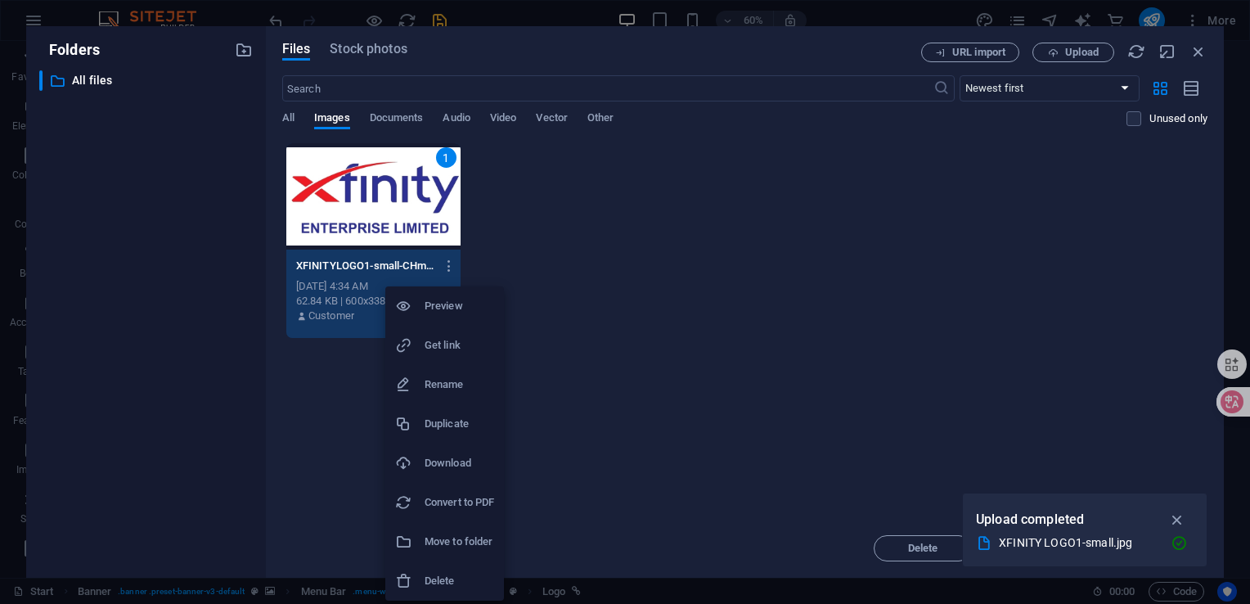
click at [565, 231] on div at bounding box center [625, 302] width 1250 height 604
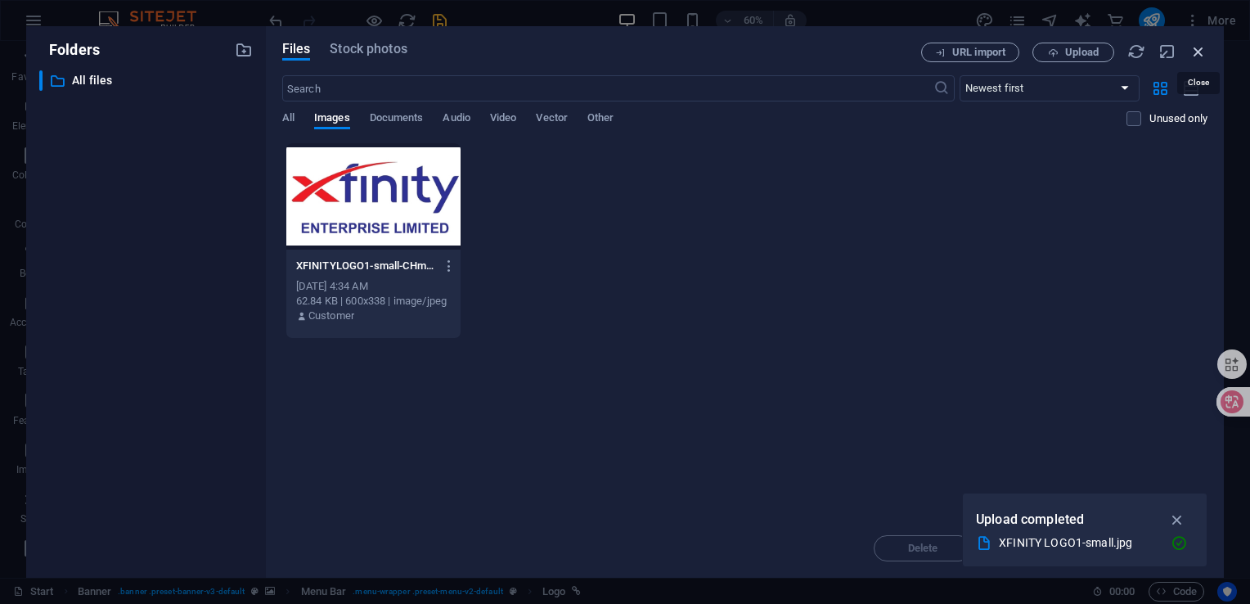
click at [1200, 47] on icon "button" at bounding box center [1199, 52] width 18 height 18
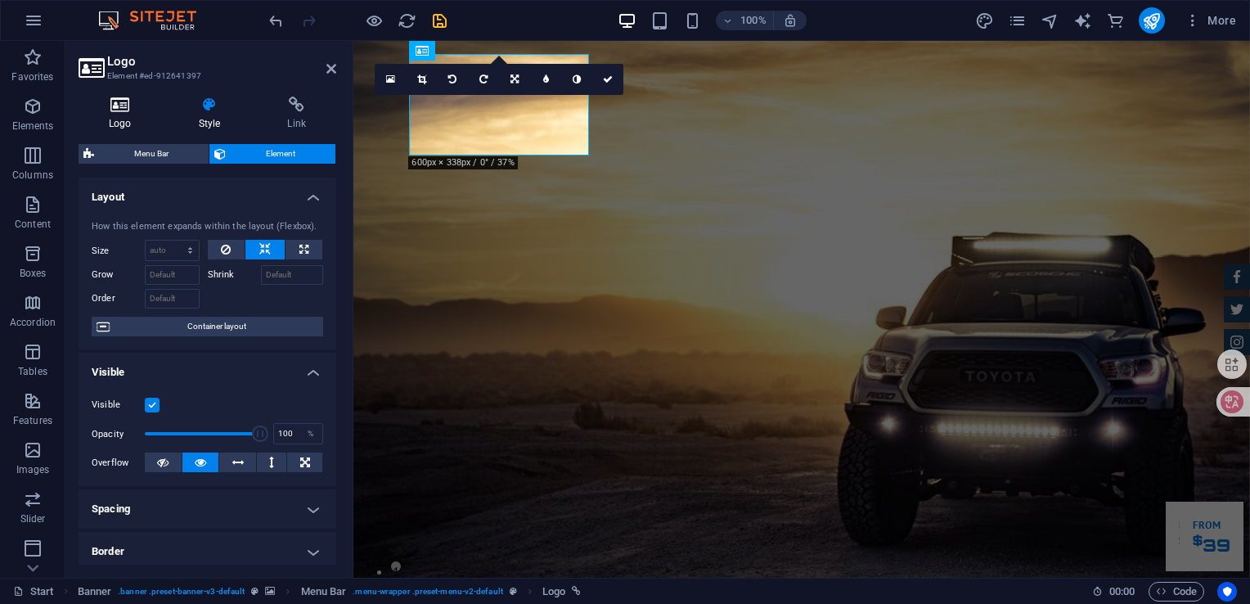
click at [110, 110] on icon at bounding box center [120, 105] width 83 height 16
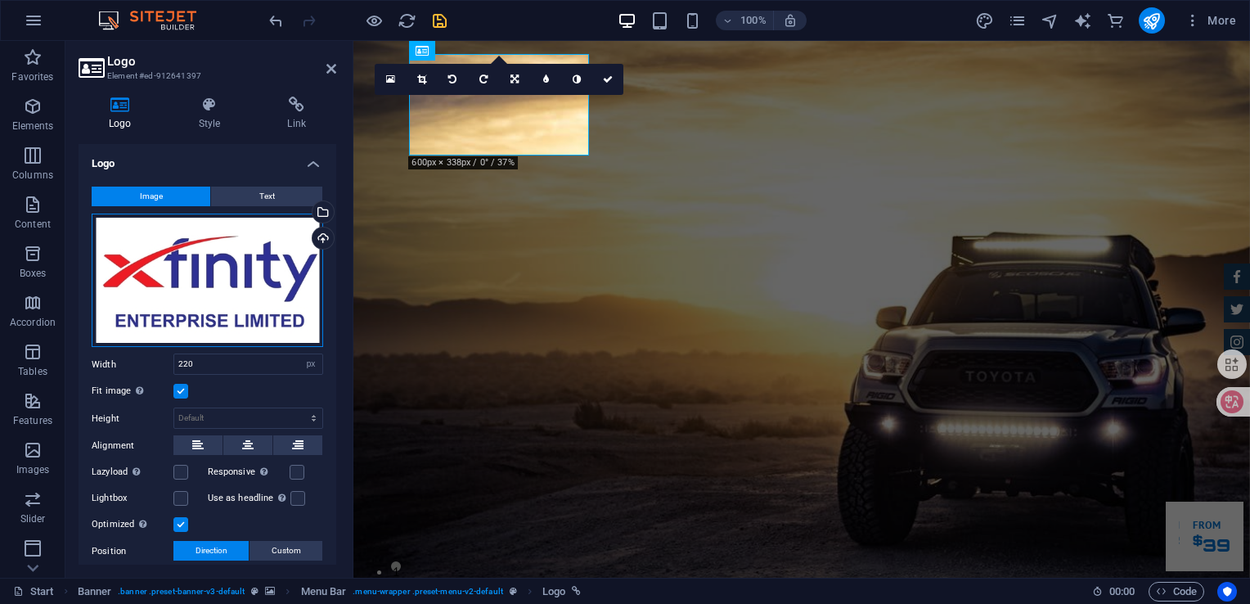
click at [234, 286] on div "Drag files here, click to choose files or select files from Files or our free s…" at bounding box center [208, 281] width 232 height 134
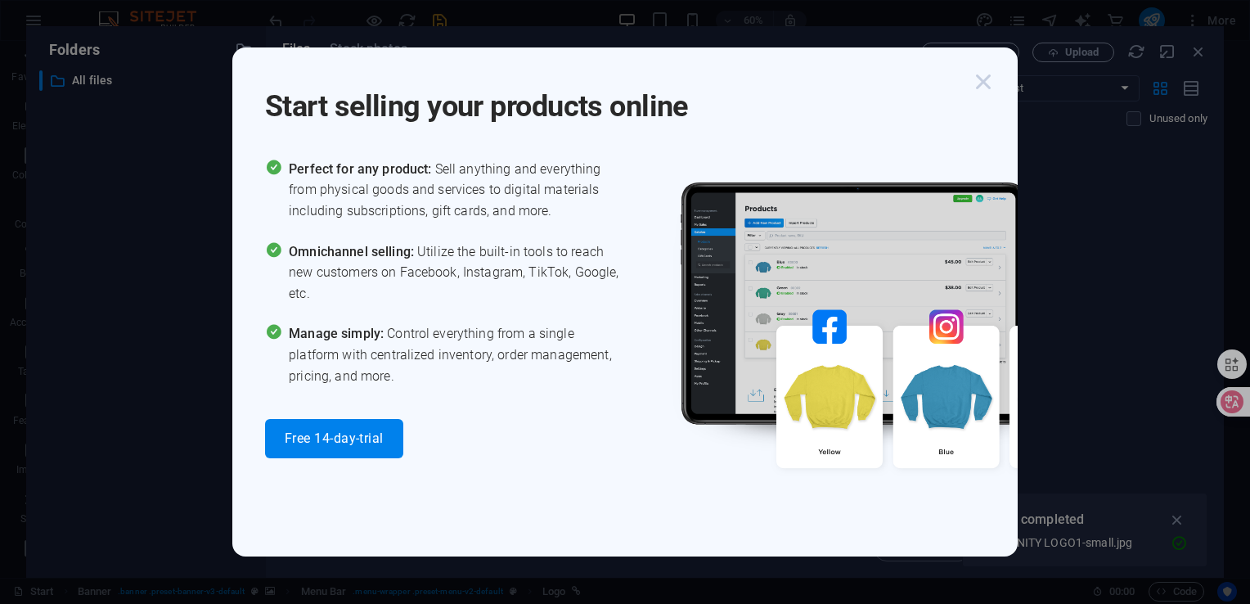
click at [992, 83] on icon "button" at bounding box center [983, 81] width 29 height 29
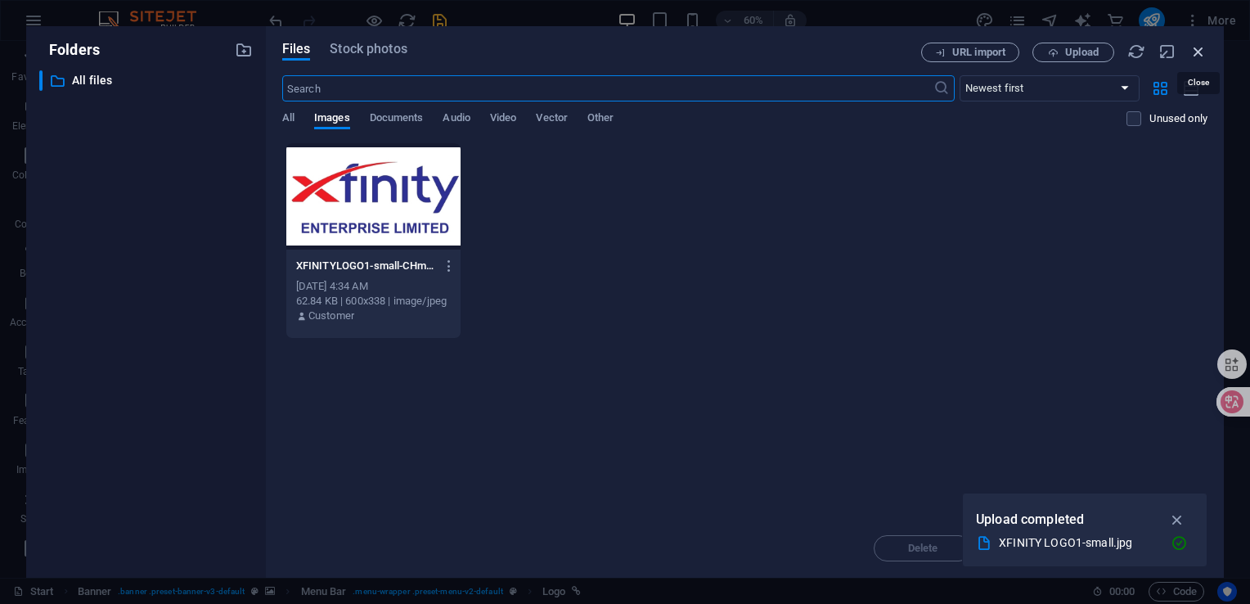
click at [1205, 51] on icon "button" at bounding box center [1199, 52] width 18 height 18
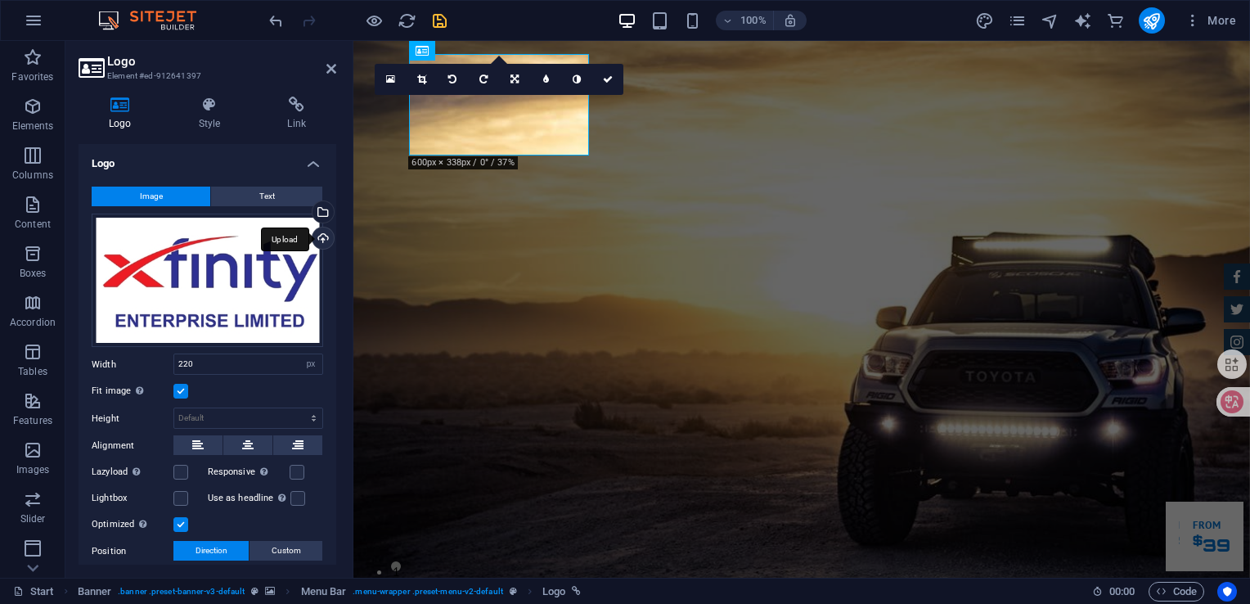
click at [316, 236] on div "Upload" at bounding box center [321, 239] width 25 height 25
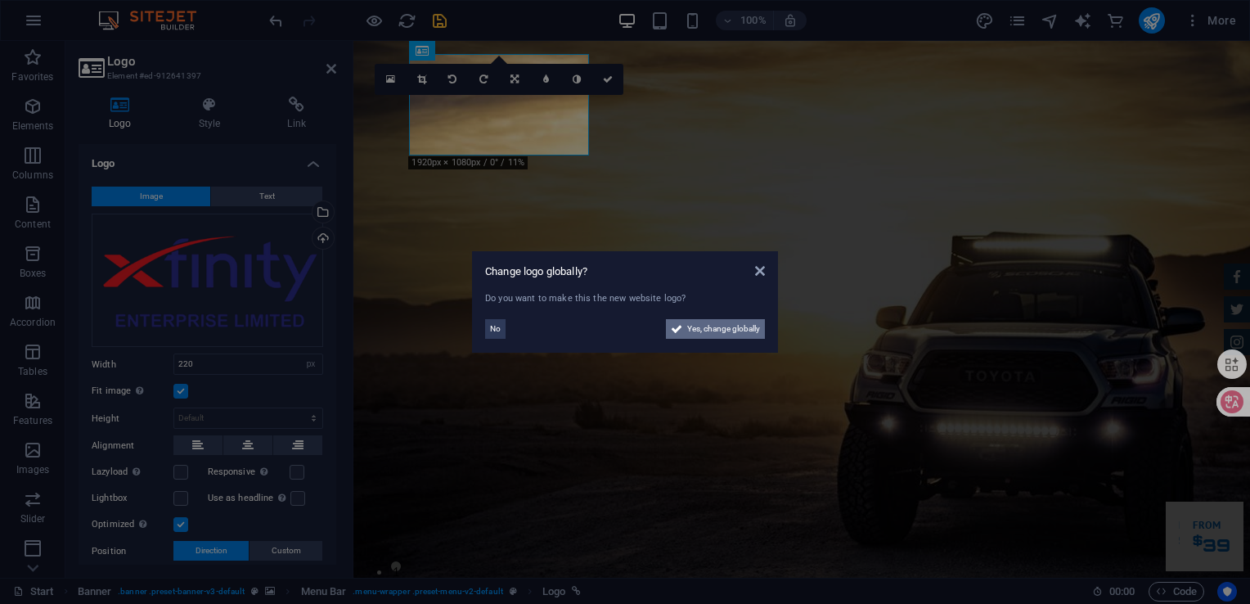
click at [705, 322] on span "Yes, change globally" at bounding box center [723, 329] width 73 height 20
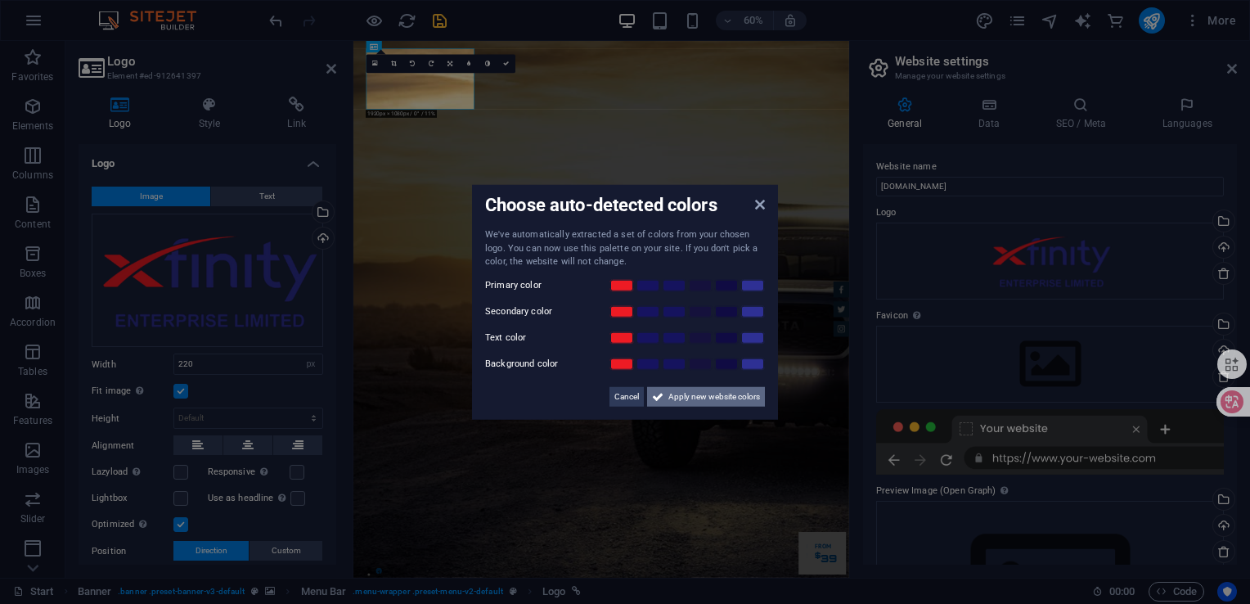
click at [704, 398] on span "Apply new website colors" at bounding box center [715, 396] width 92 height 20
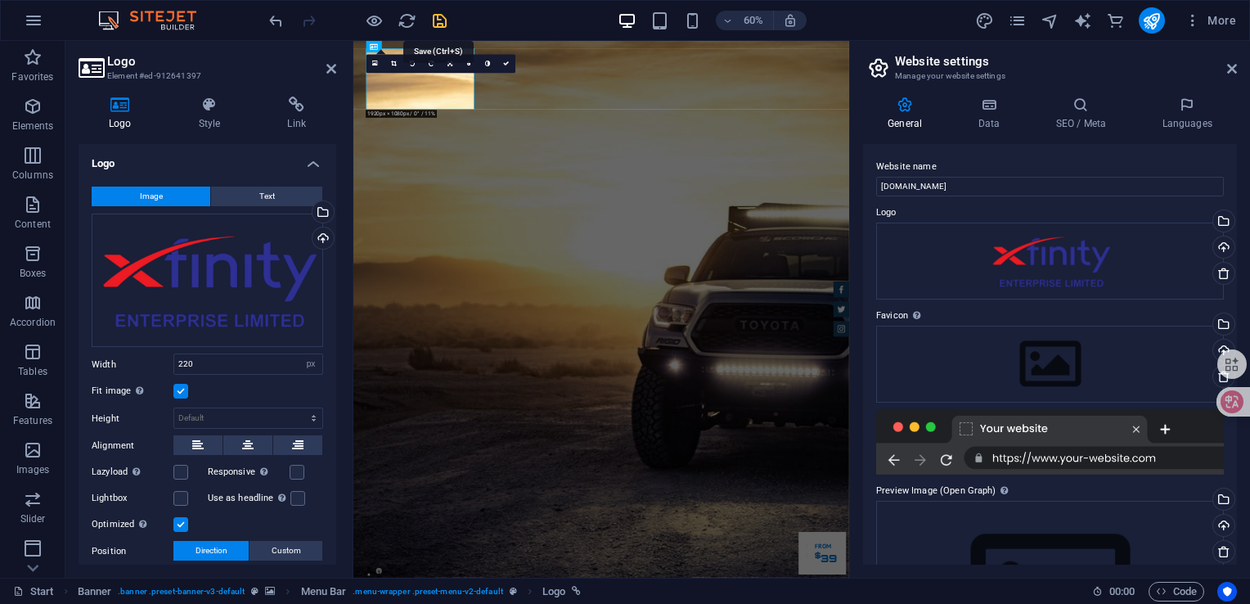
click at [442, 16] on icon "save" at bounding box center [439, 20] width 19 height 19
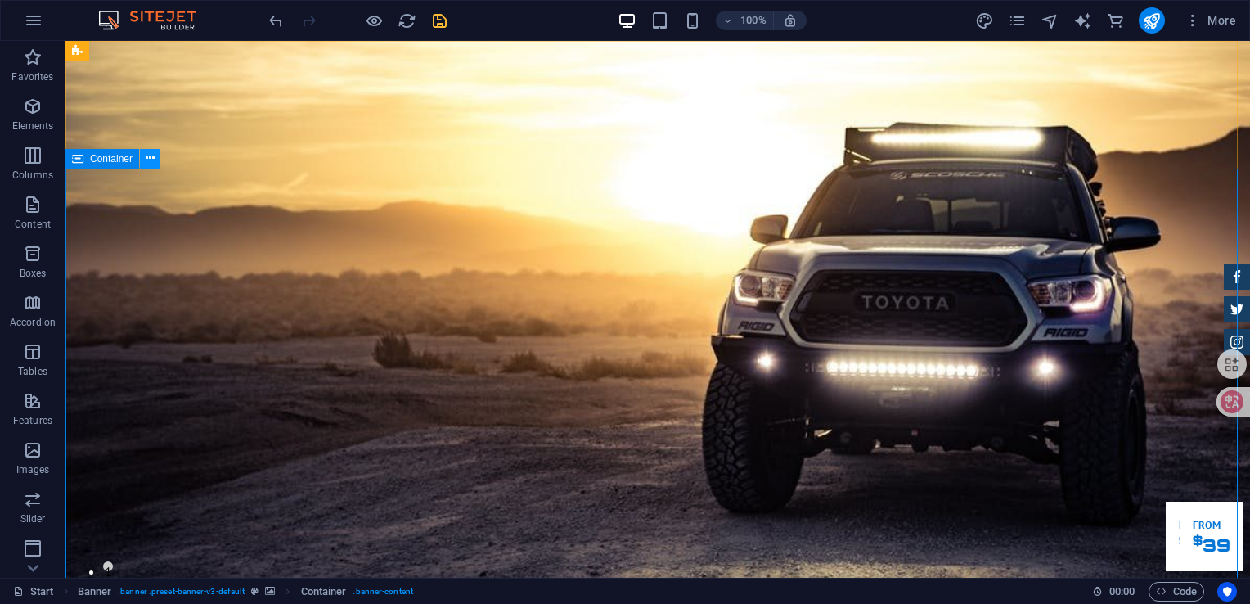
click at [153, 161] on icon at bounding box center [150, 158] width 9 height 17
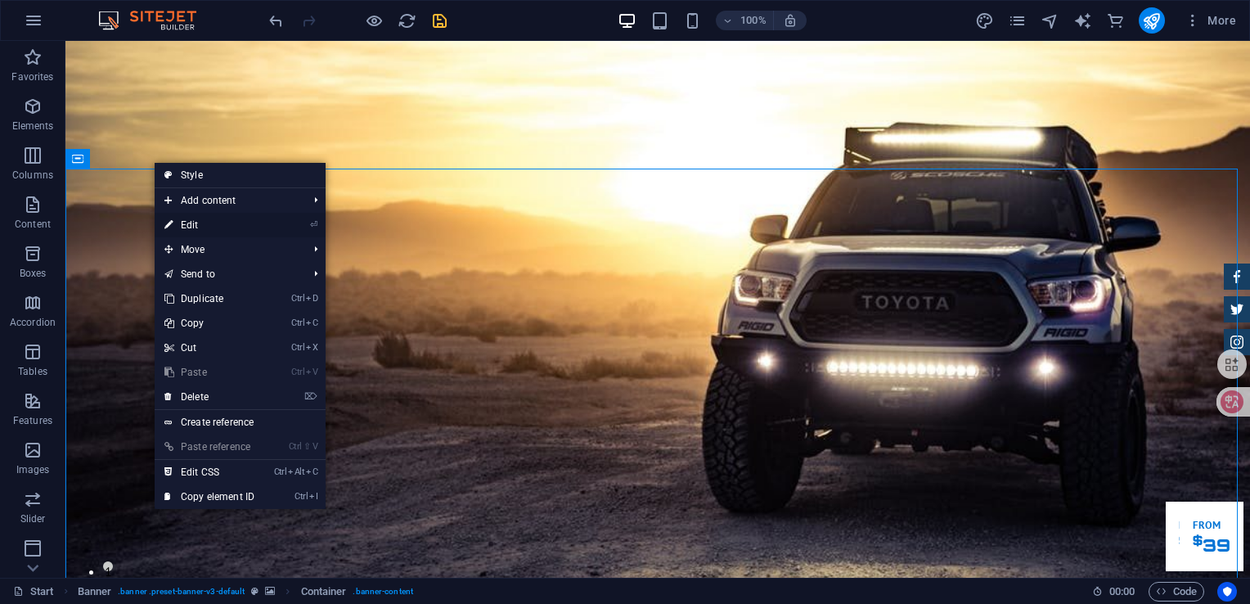
click at [196, 223] on link "⏎ Edit" at bounding box center [210, 225] width 110 height 25
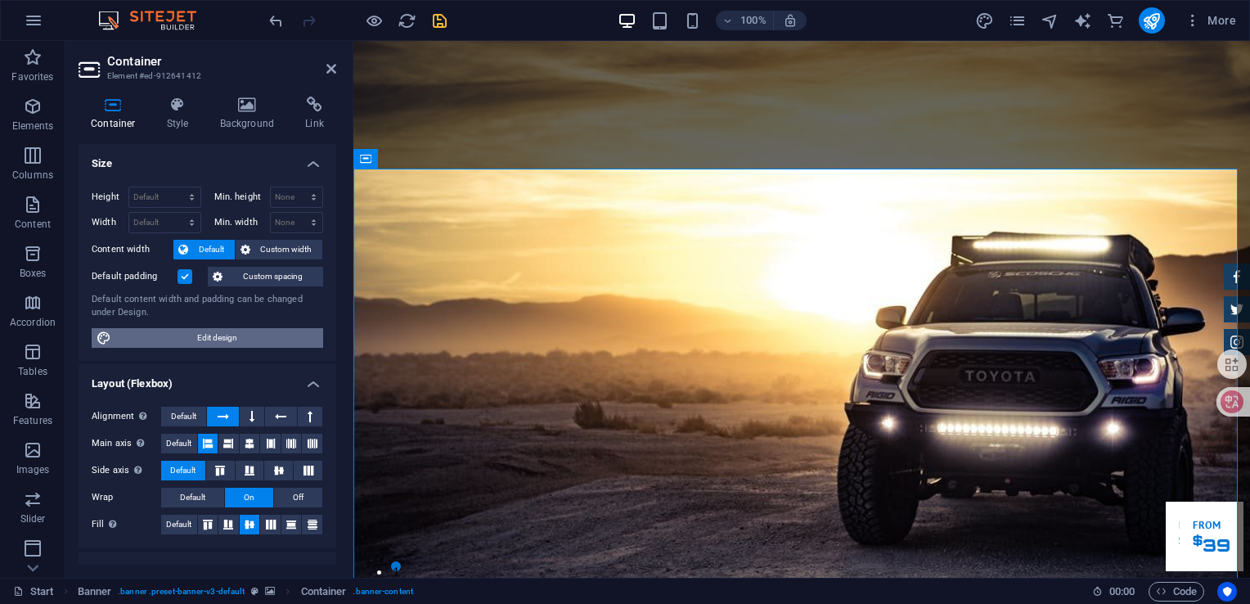
click at [190, 342] on span "Edit design" at bounding box center [217, 338] width 202 height 20
select select "rem"
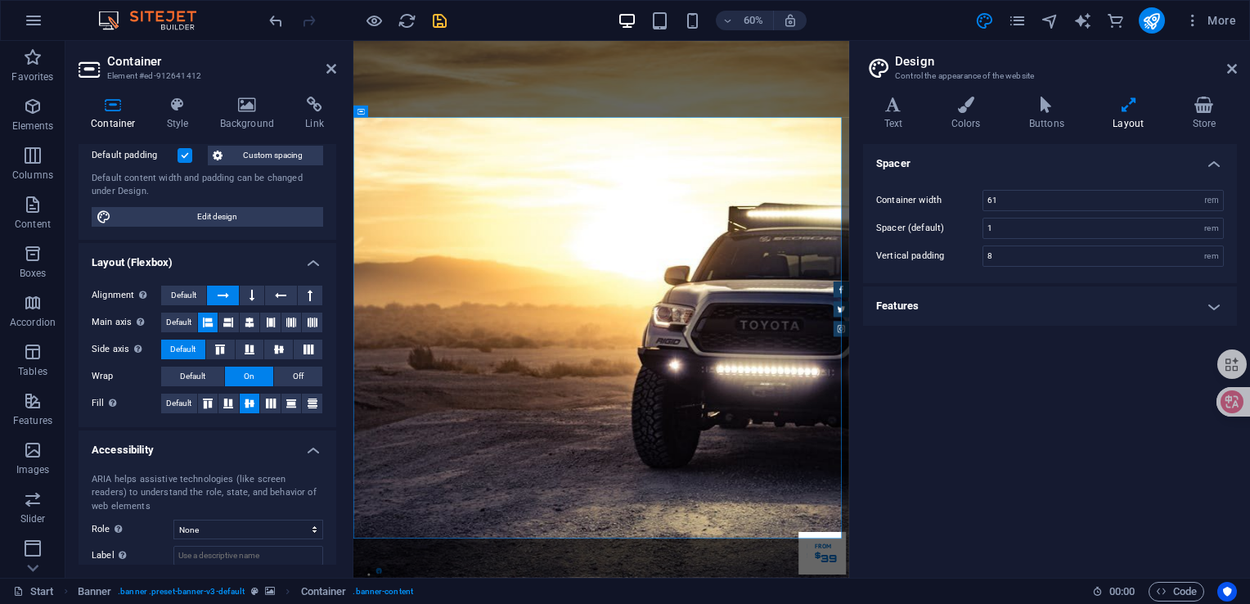
scroll to position [212, 0]
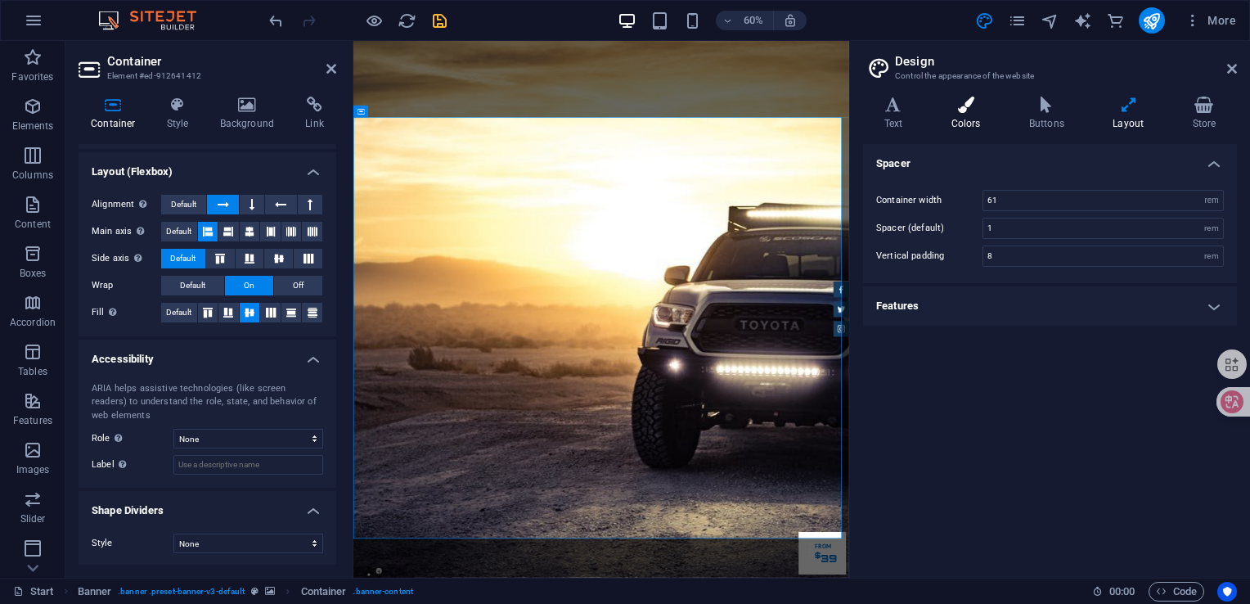
click at [973, 113] on icon at bounding box center [965, 105] width 71 height 16
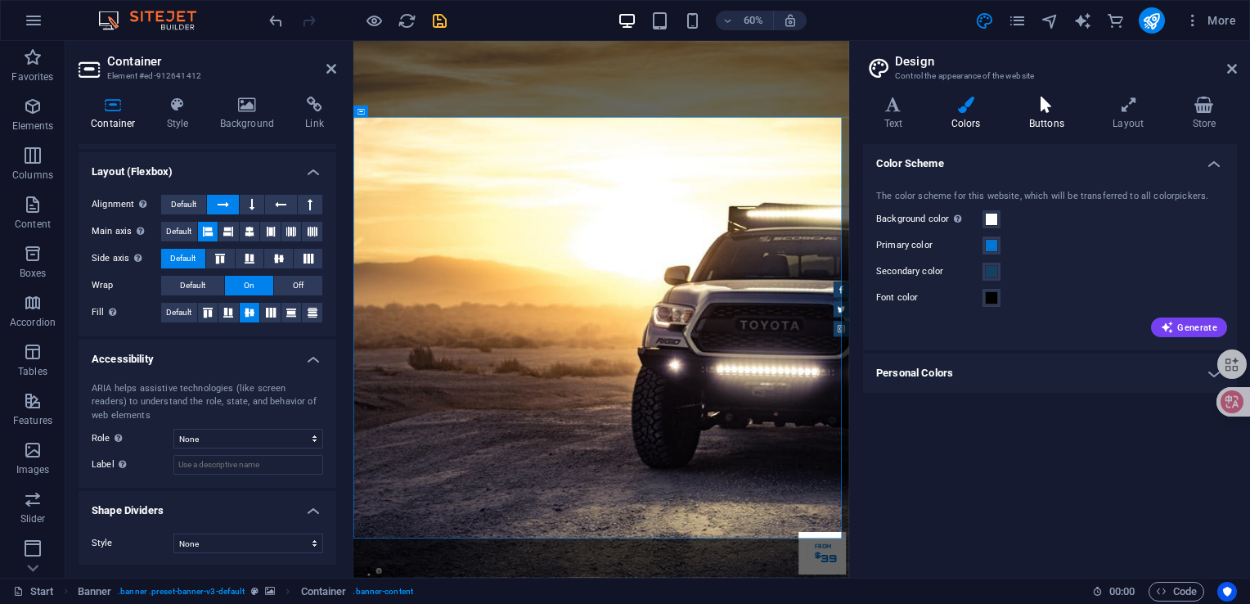
click at [1046, 113] on h4 "Buttons" at bounding box center [1049, 114] width 83 height 34
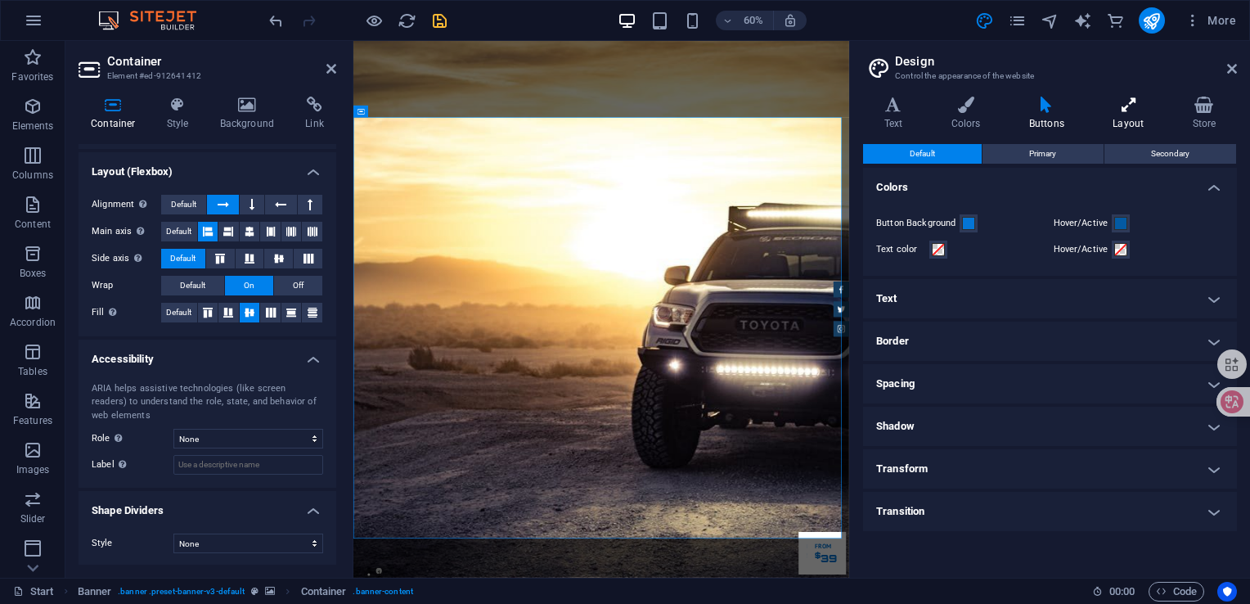
click at [1131, 115] on h4 "Layout" at bounding box center [1131, 114] width 79 height 34
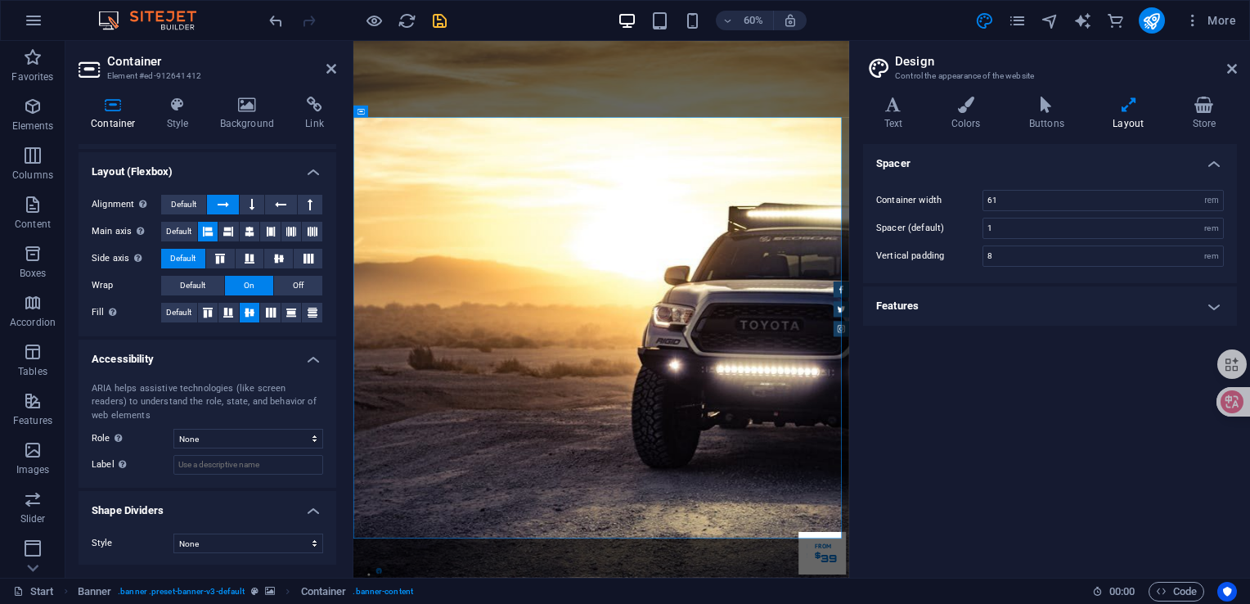
click at [1233, 59] on h2 "Design" at bounding box center [1066, 61] width 342 height 15
click at [1231, 69] on icon at bounding box center [1232, 68] width 10 height 13
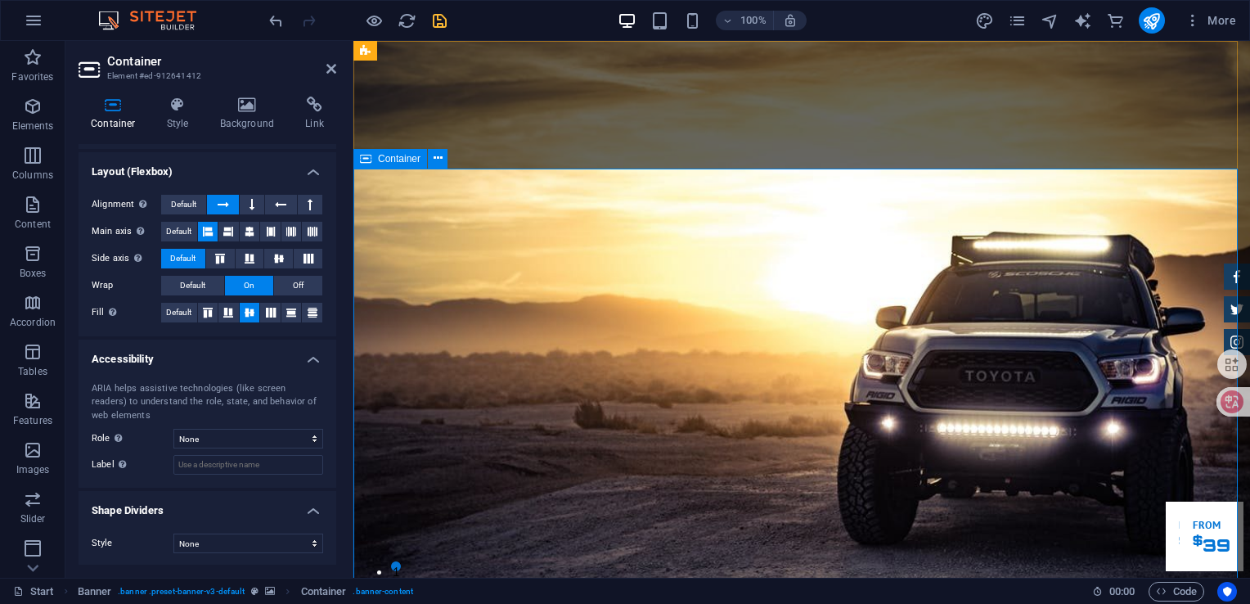
click at [252, 120] on h4 "Background" at bounding box center [251, 114] width 86 height 34
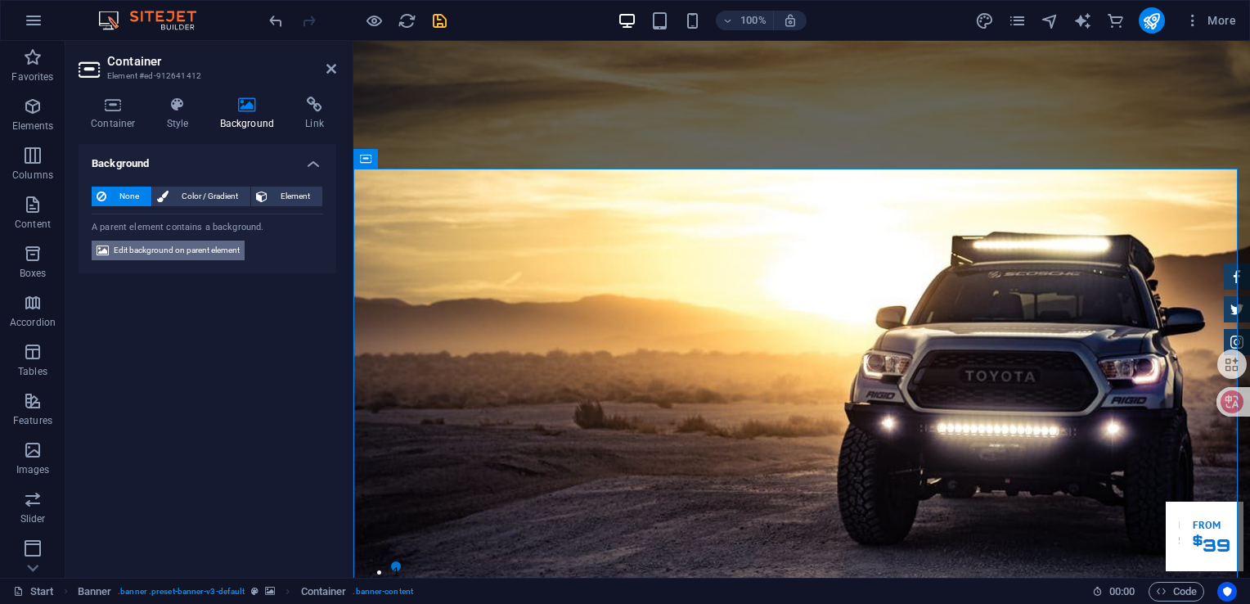
click at [193, 250] on span "Edit background on parent element" at bounding box center [177, 251] width 126 height 20
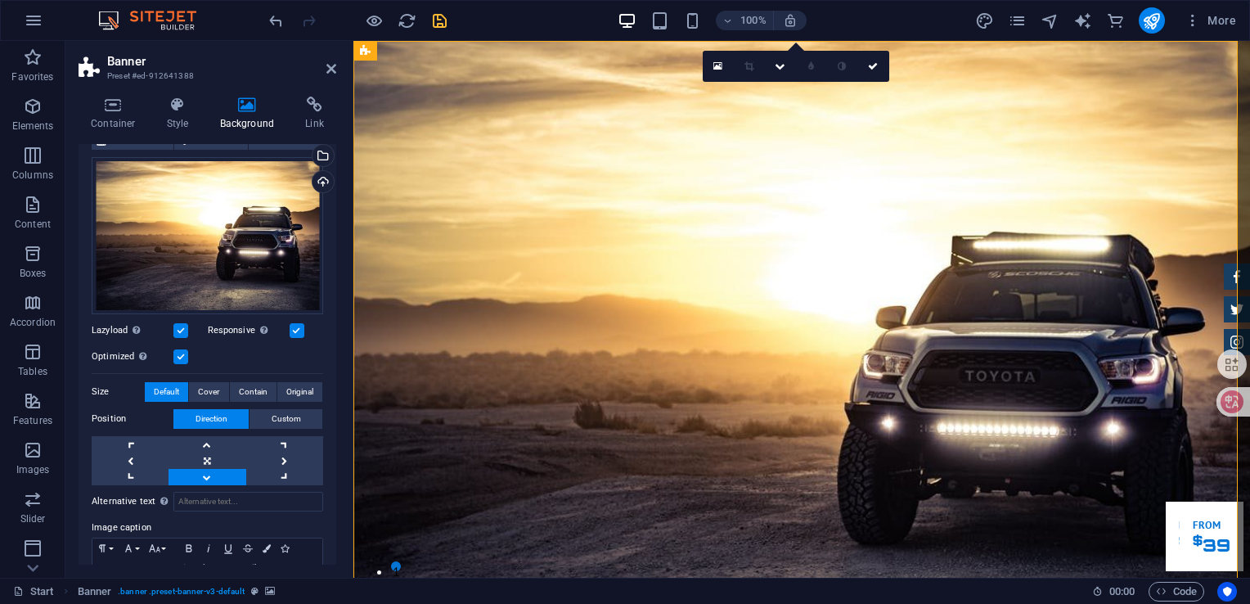
scroll to position [0, 0]
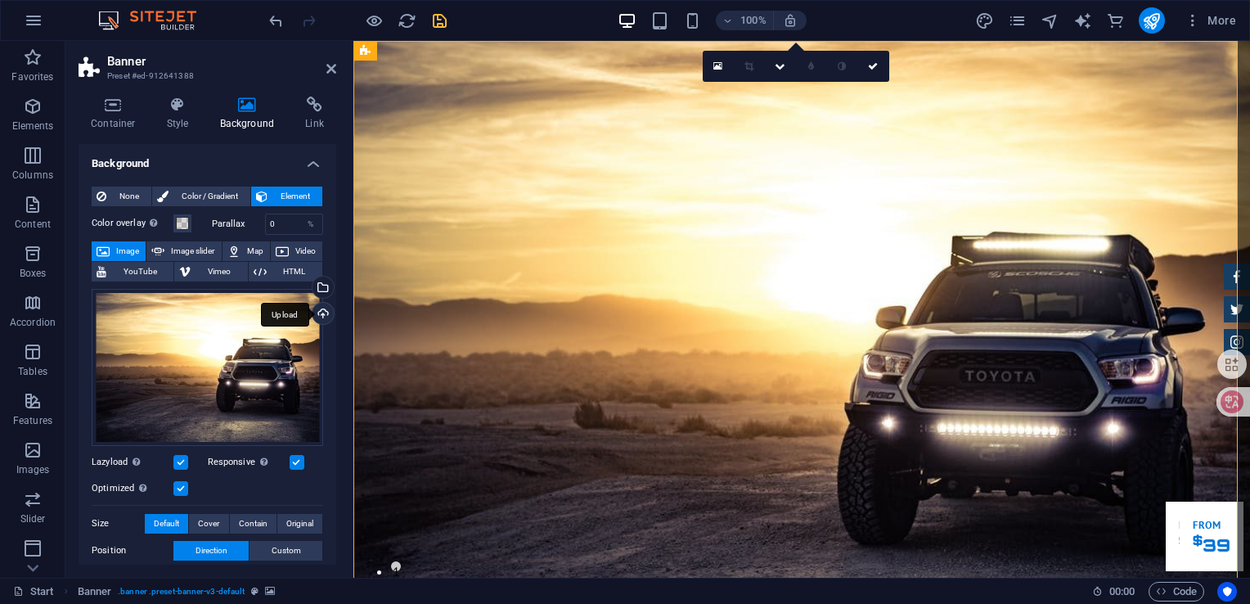
click at [322, 313] on div "Upload" at bounding box center [321, 315] width 25 height 25
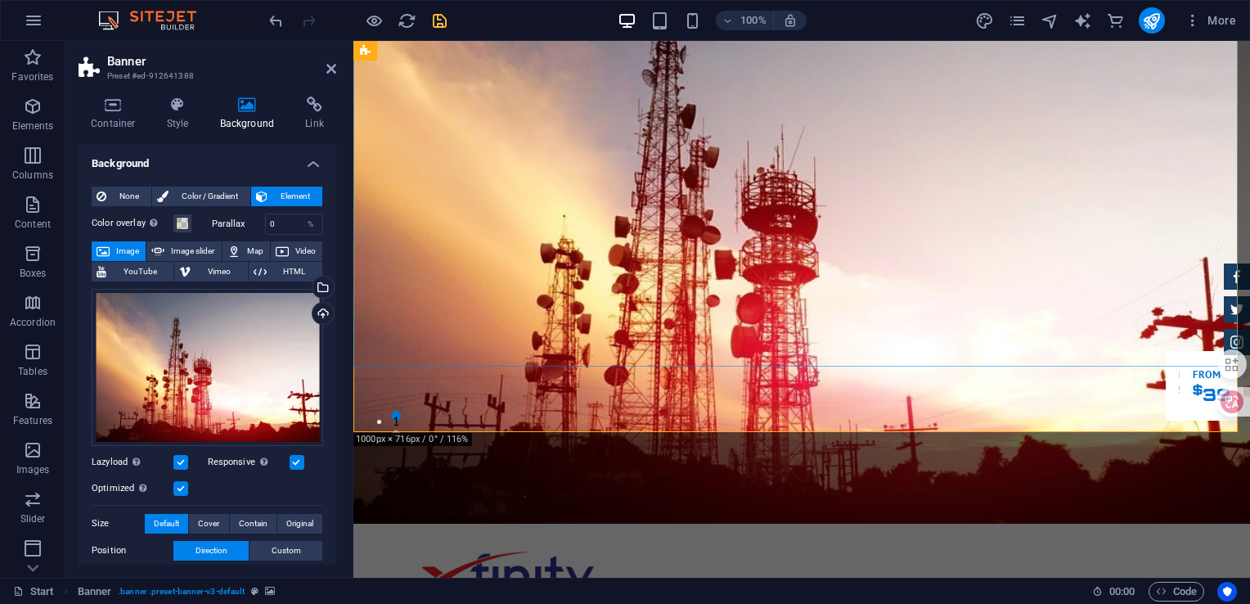
scroll to position [245, 0]
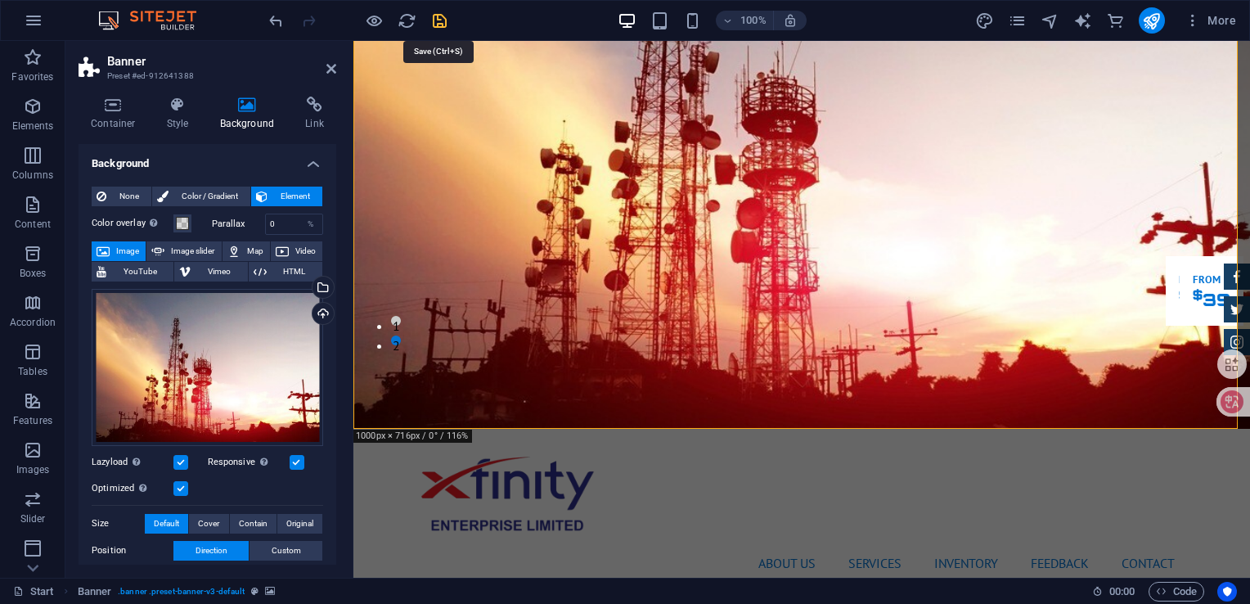
click at [441, 21] on icon "save" at bounding box center [439, 20] width 19 height 19
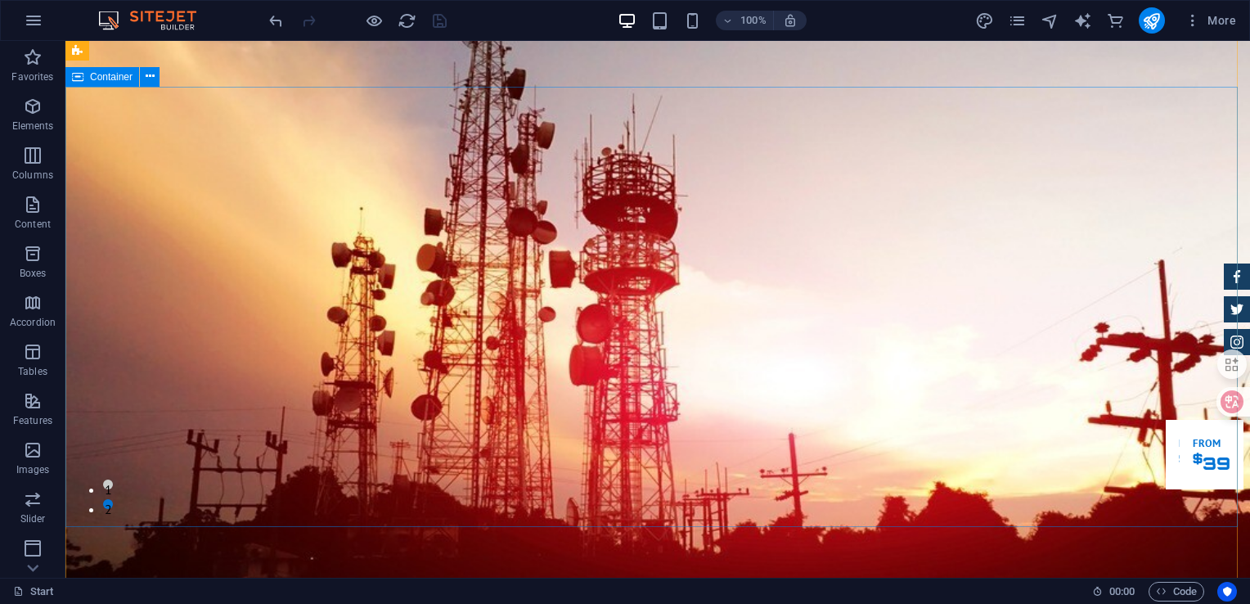
scroll to position [0, 0]
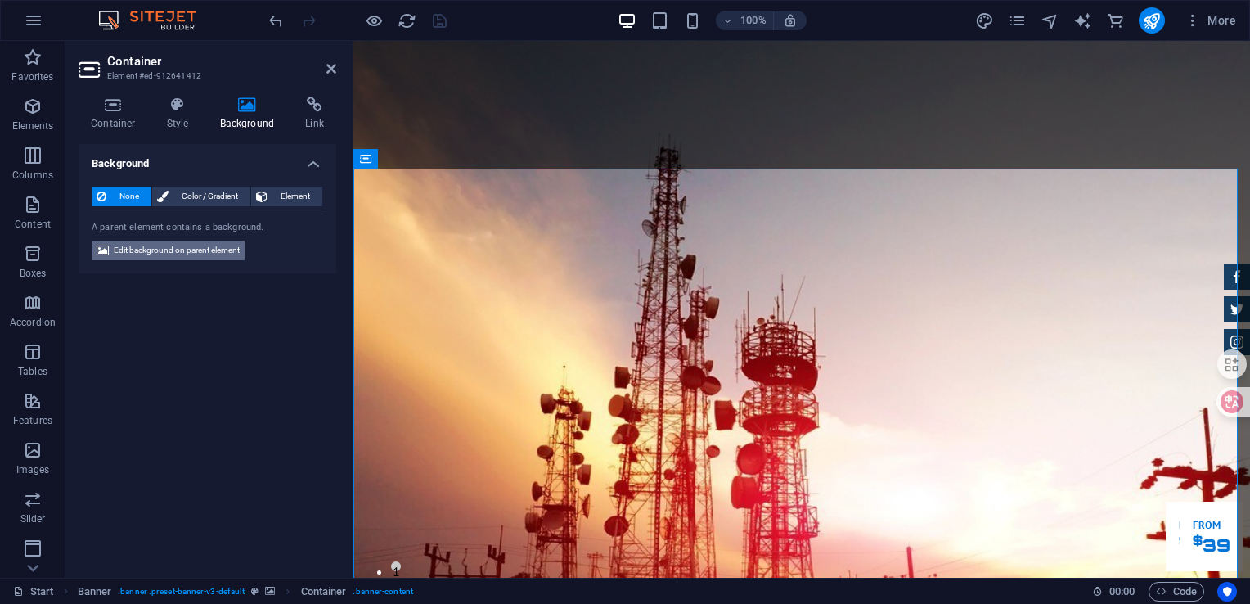
click at [206, 254] on span "Edit background on parent element" at bounding box center [177, 251] width 126 height 20
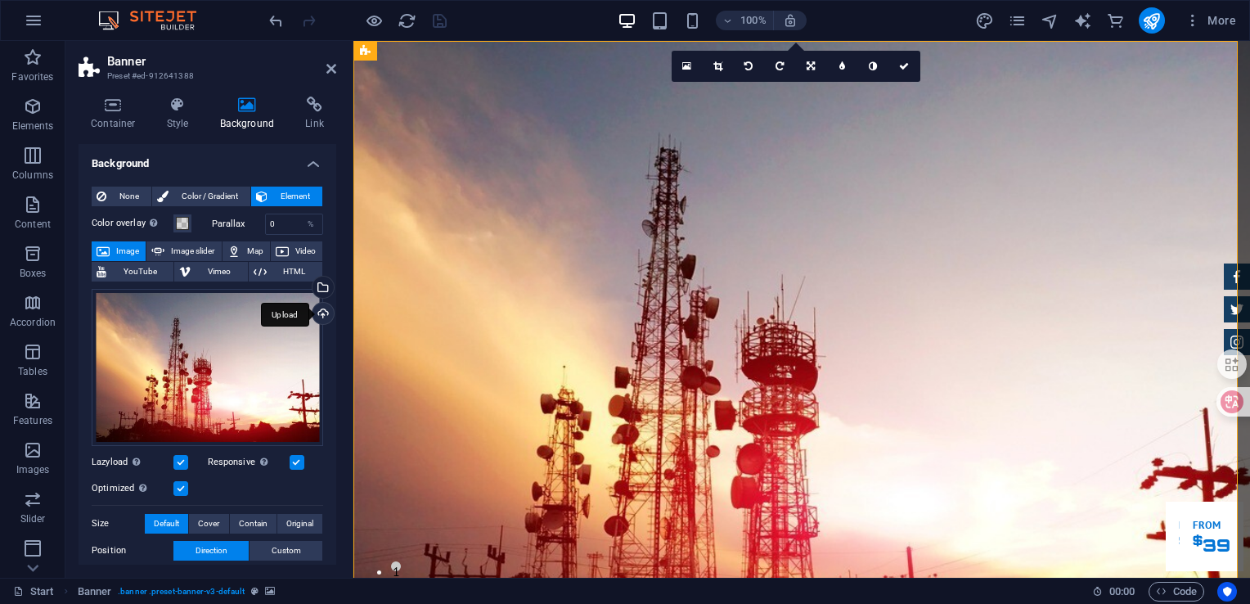
click at [323, 315] on div "Upload" at bounding box center [321, 315] width 25 height 25
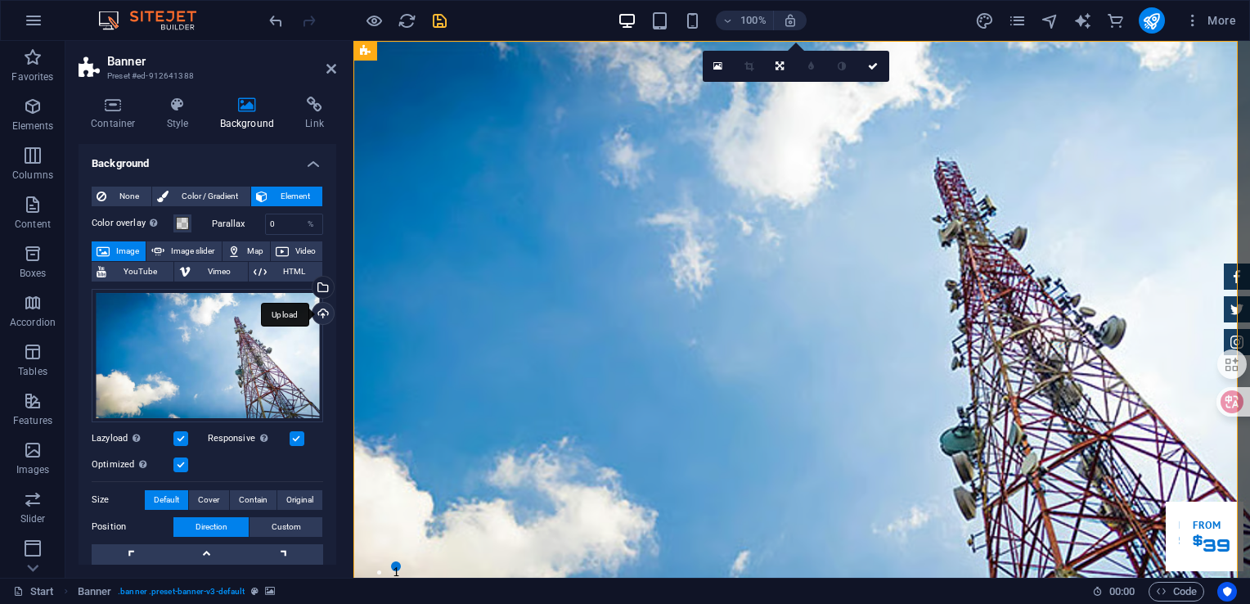
click at [321, 315] on div "Upload" at bounding box center [321, 315] width 25 height 25
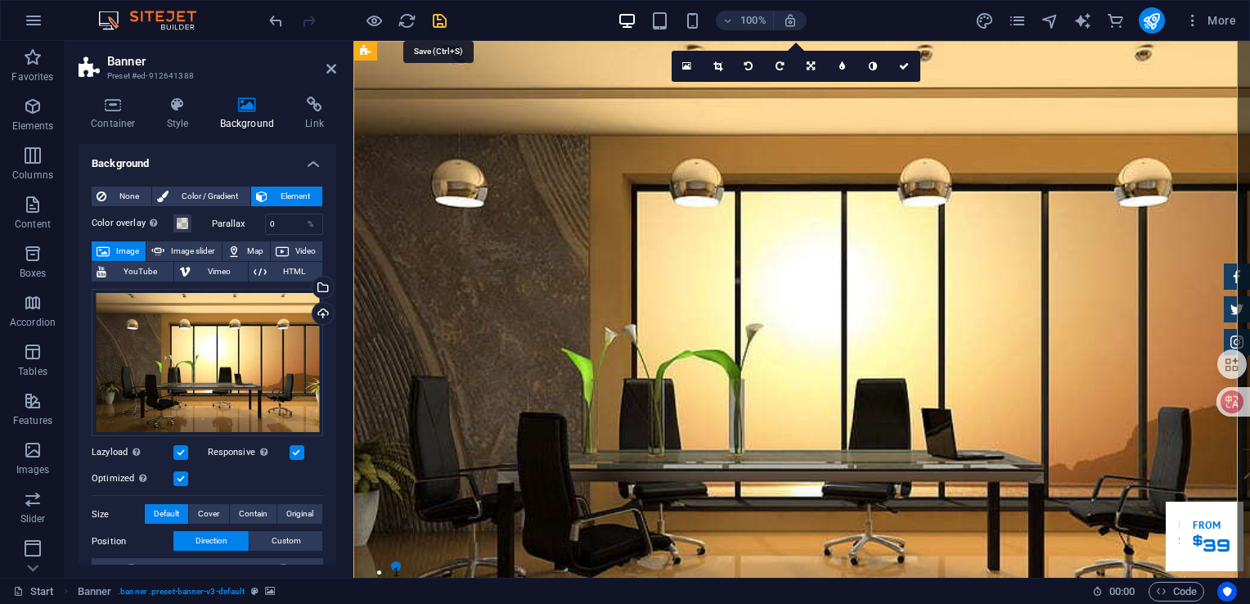
click at [437, 16] on icon "save" at bounding box center [439, 20] width 19 height 19
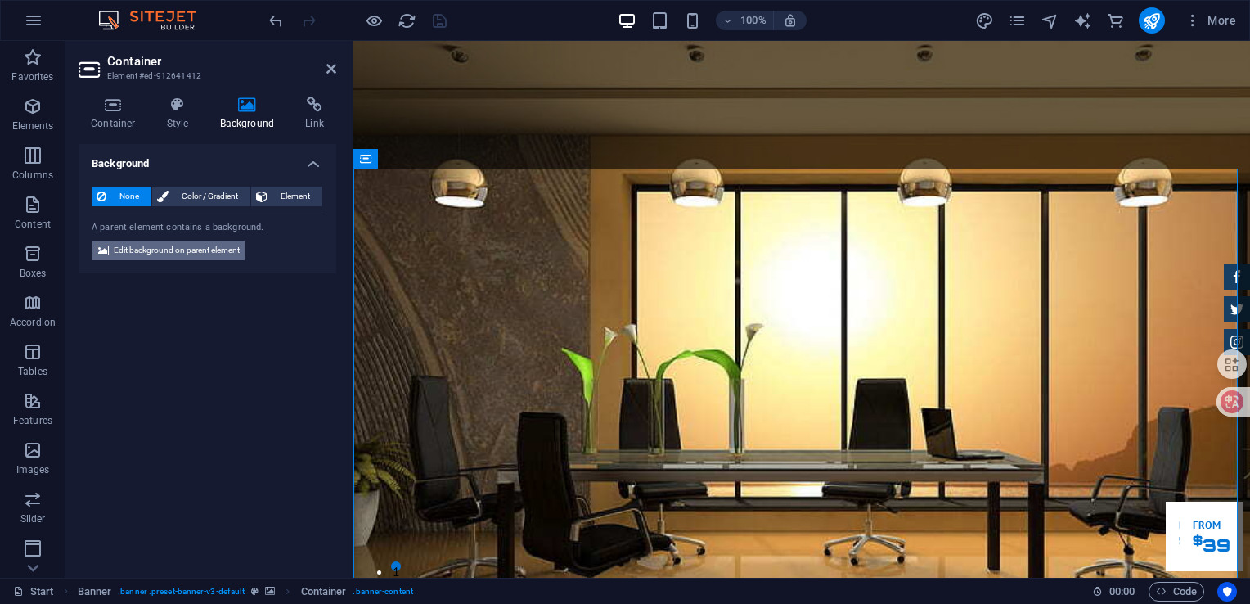
click at [149, 244] on span "Edit background on parent element" at bounding box center [177, 251] width 126 height 20
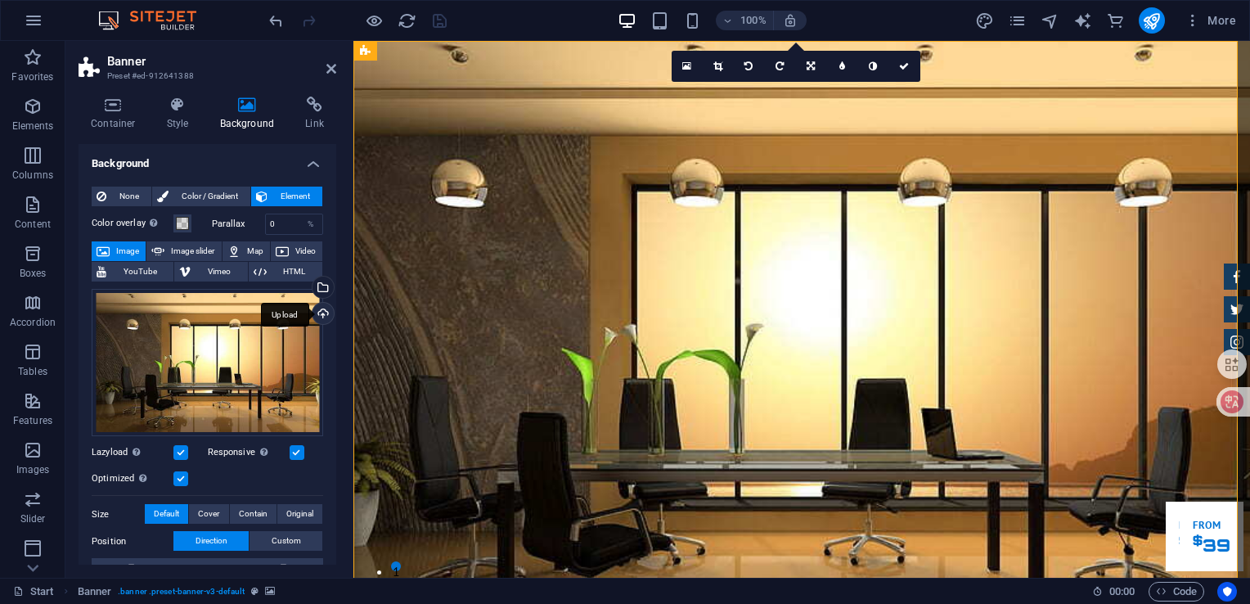
click at [320, 314] on div "Upload" at bounding box center [321, 315] width 25 height 25
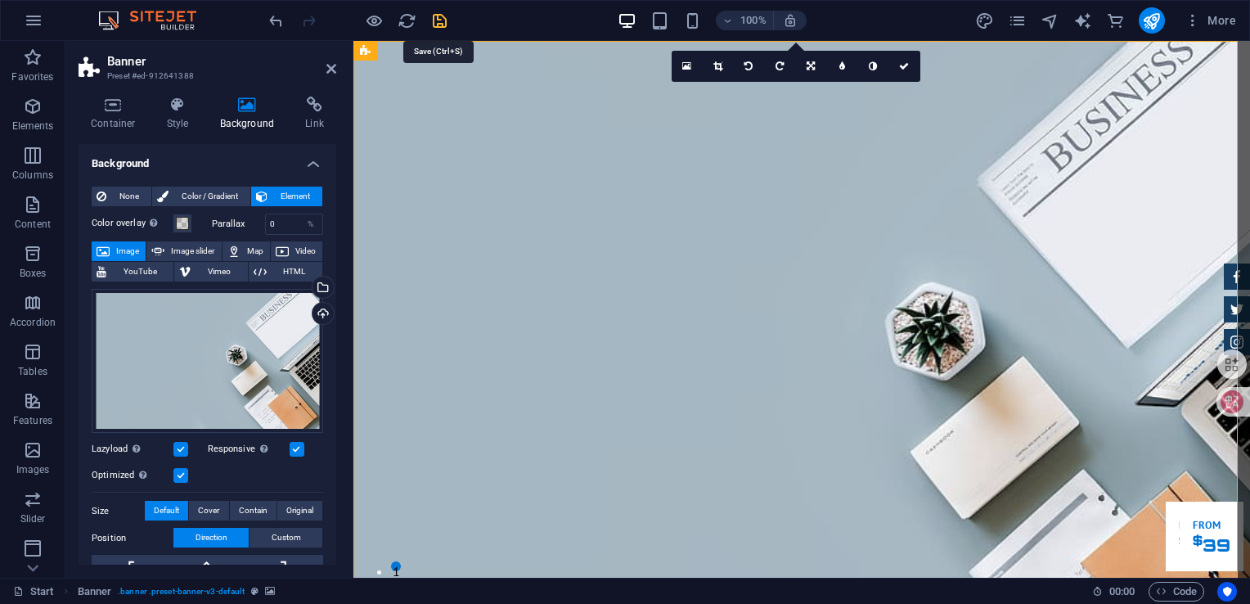
click at [442, 18] on icon "save" at bounding box center [439, 20] width 19 height 19
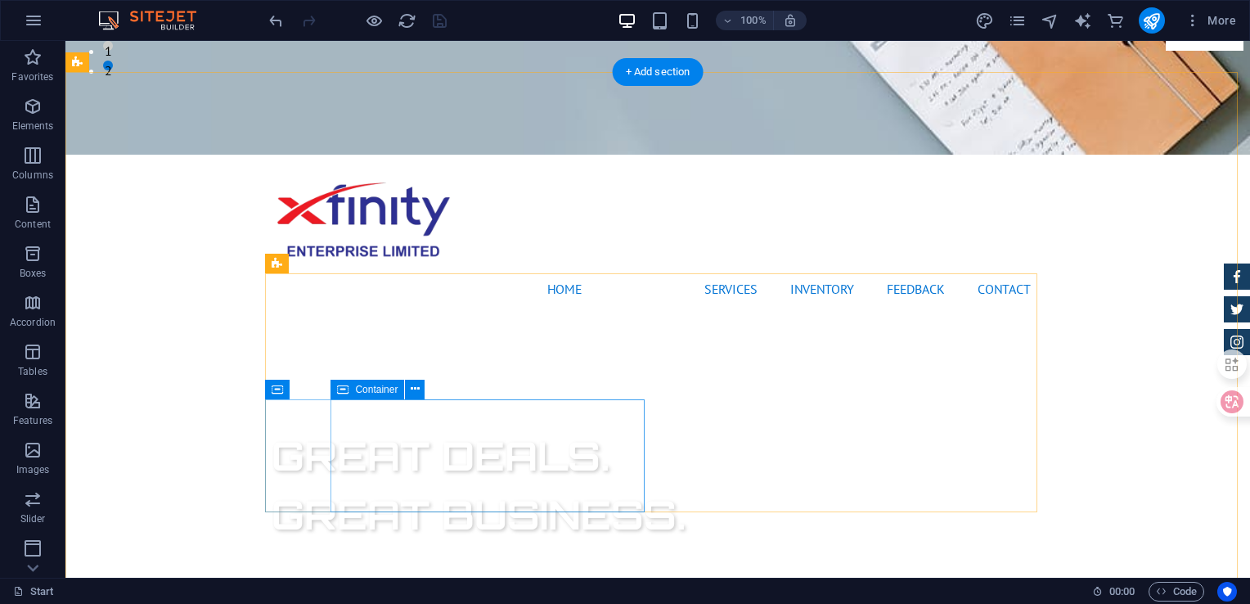
scroll to position [602, 0]
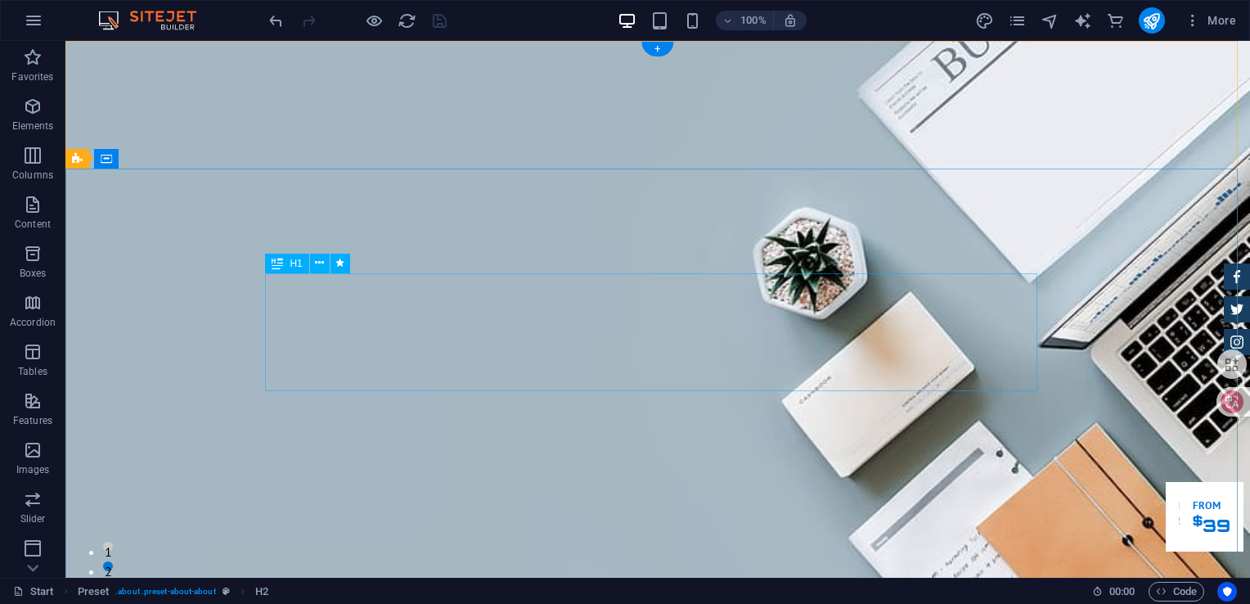
scroll to position [0, 0]
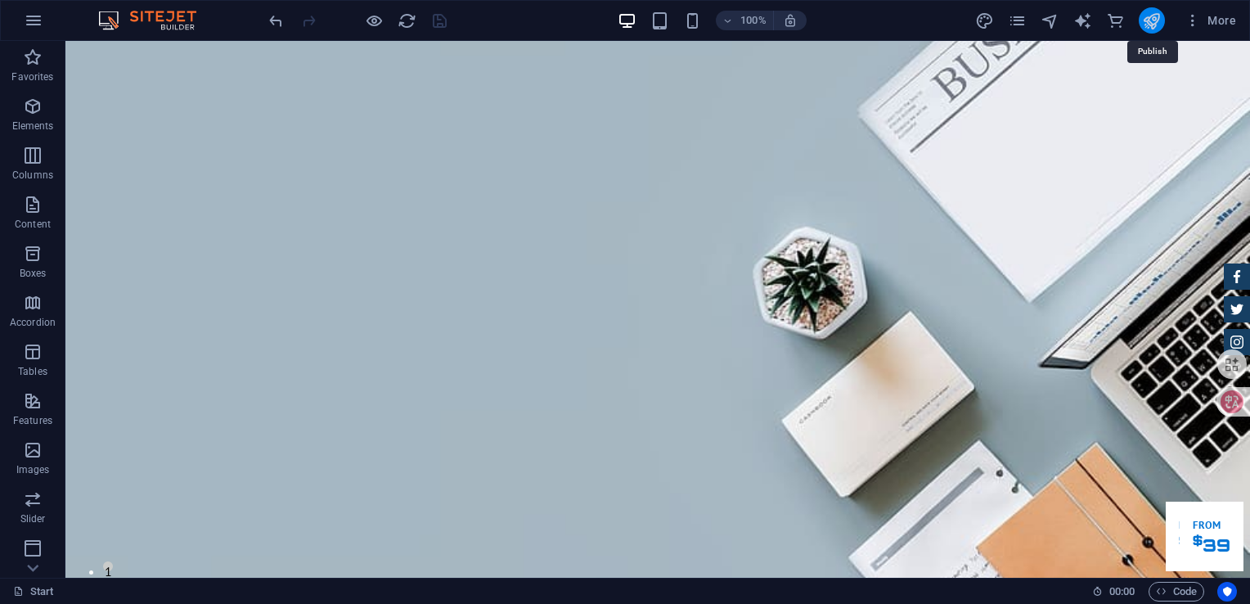
click at [1151, 28] on icon "publish" at bounding box center [1151, 20] width 19 height 19
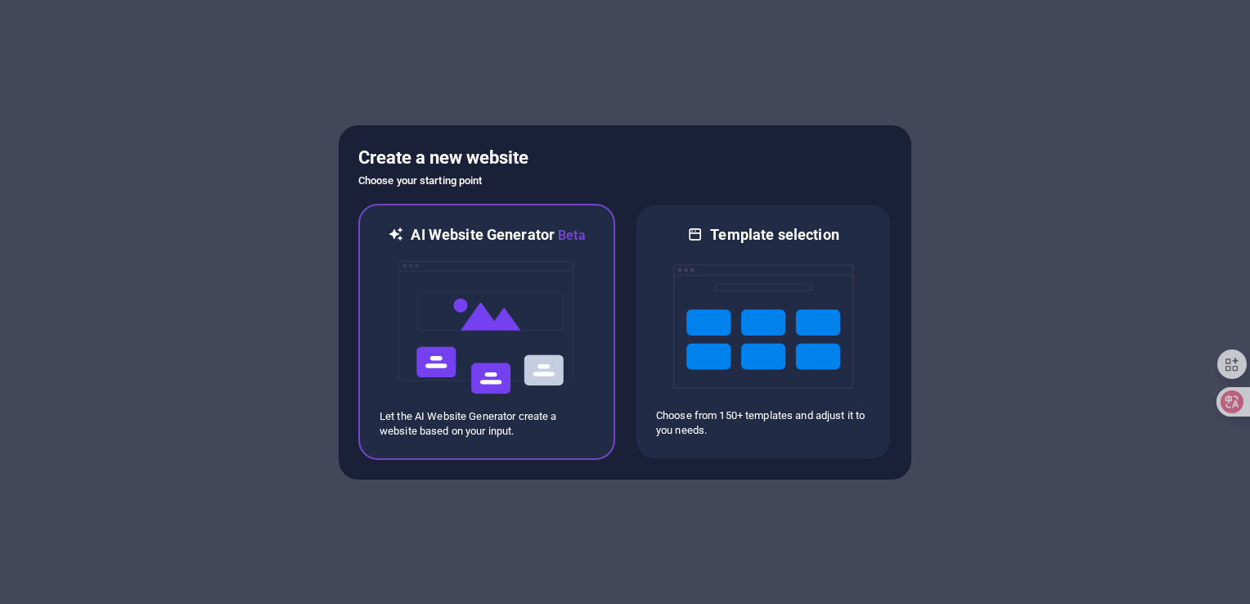
click at [471, 288] on img at bounding box center [487, 327] width 180 height 164
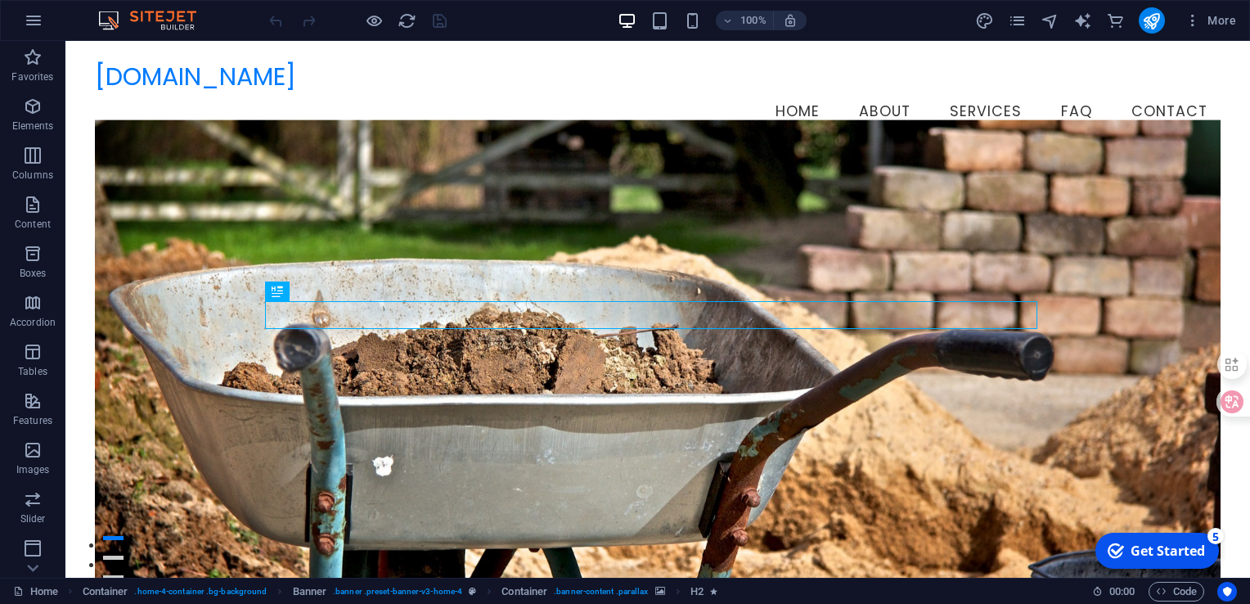
click at [507, 201] on figure at bounding box center [658, 364] width 1126 height 489
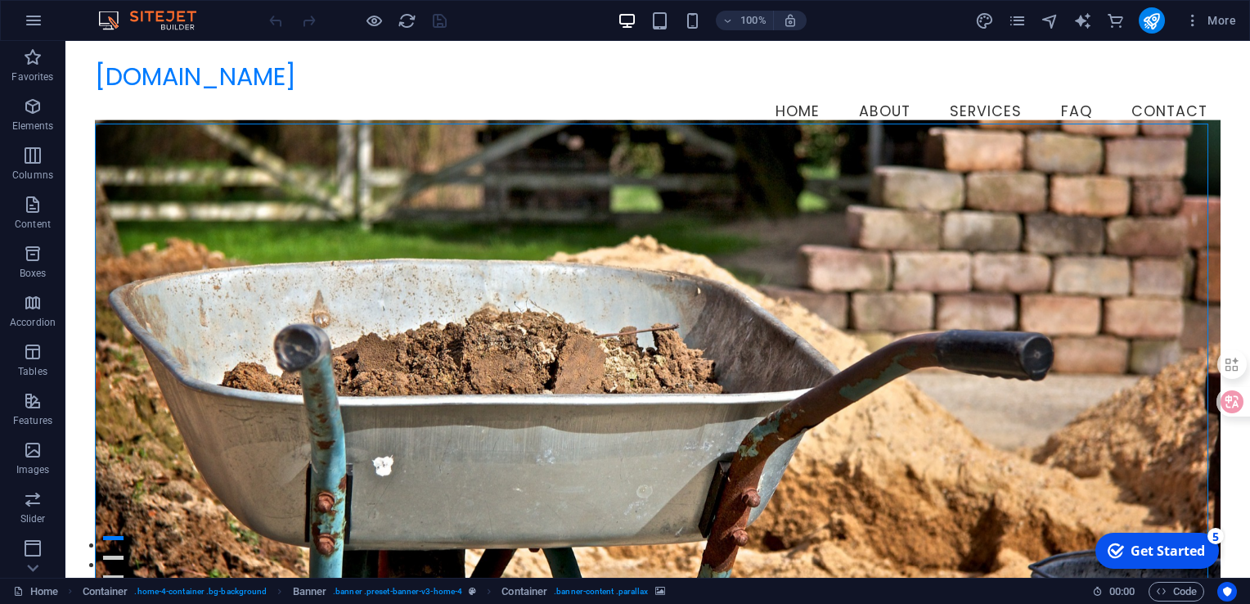
click at [522, 198] on figure at bounding box center [658, 364] width 1126 height 489
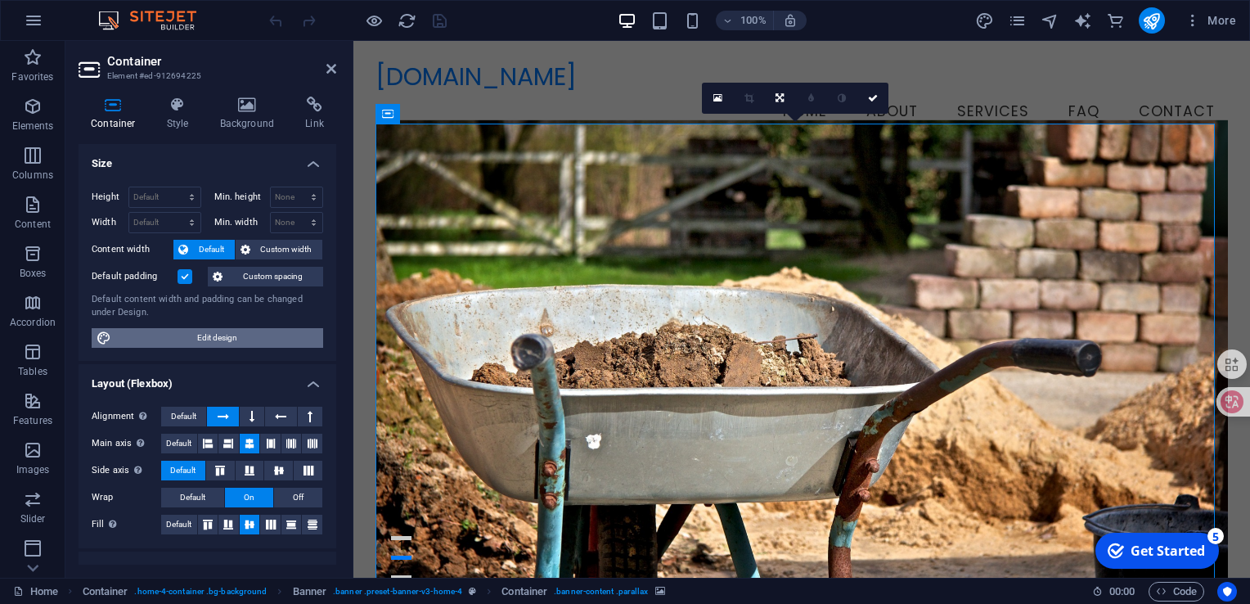
click at [217, 334] on span "Edit design" at bounding box center [217, 338] width 202 height 20
select select "rem"
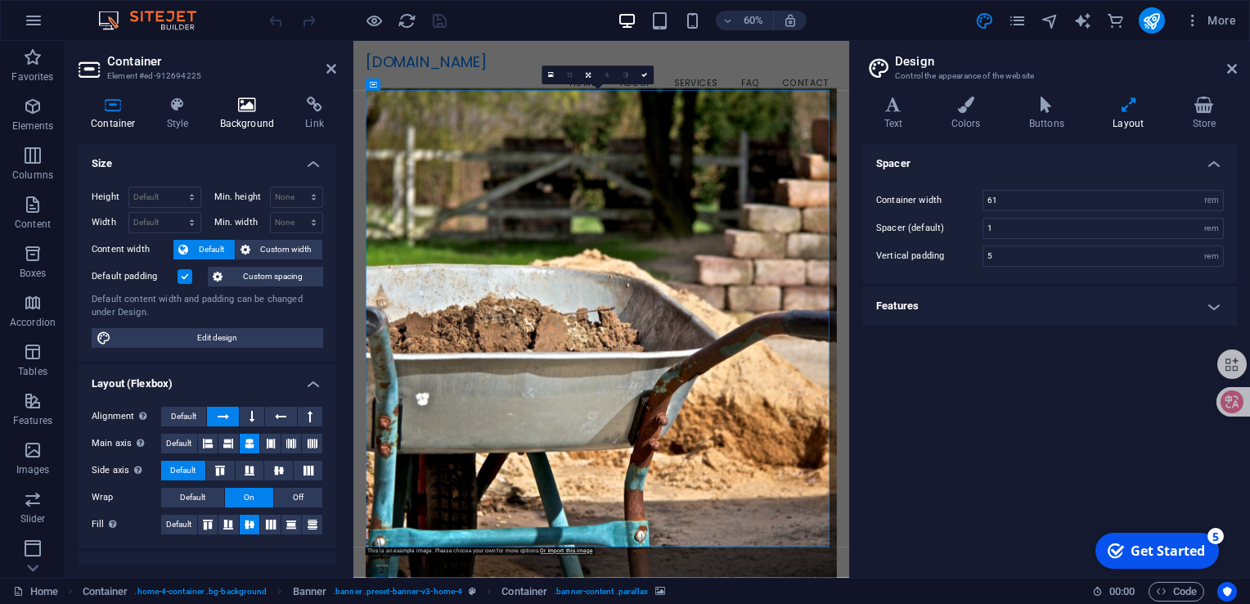
click at [240, 100] on icon at bounding box center [247, 105] width 79 height 16
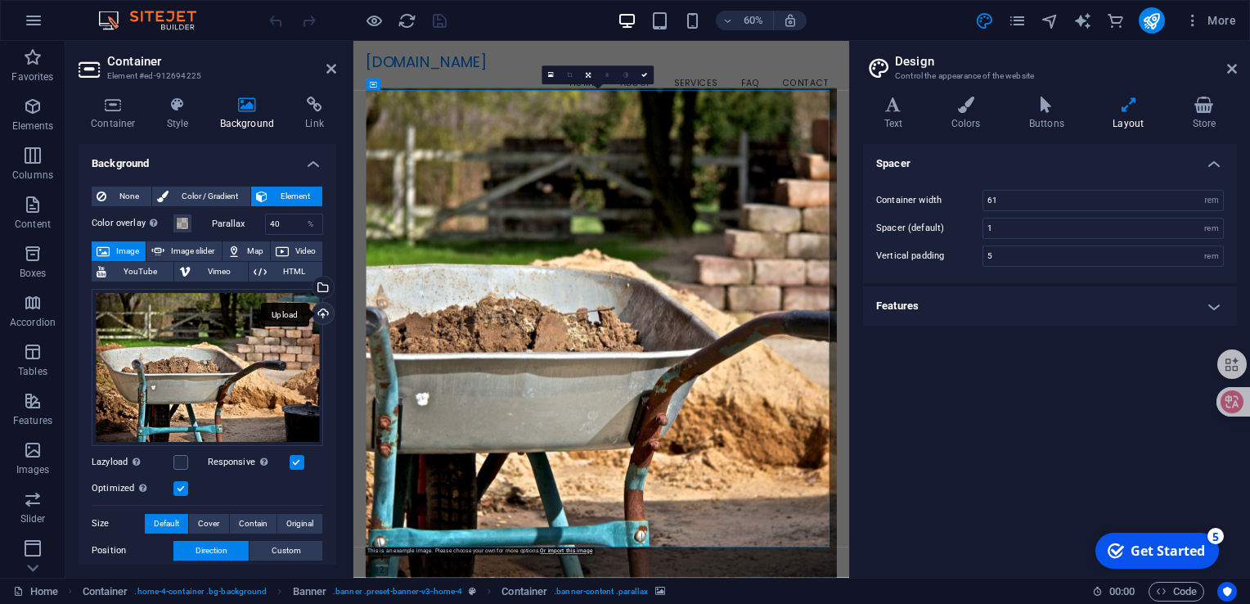
click at [317, 311] on div "Upload" at bounding box center [321, 315] width 25 height 25
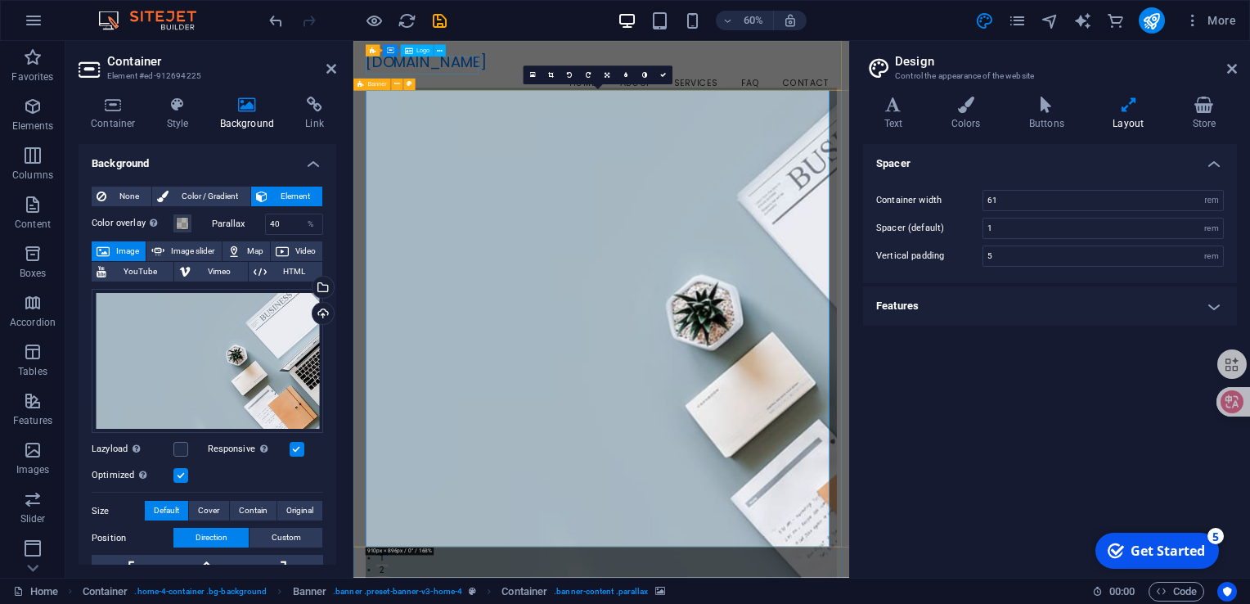
click at [522, 79] on div "[DOMAIN_NAME]" at bounding box center [767, 76] width 786 height 29
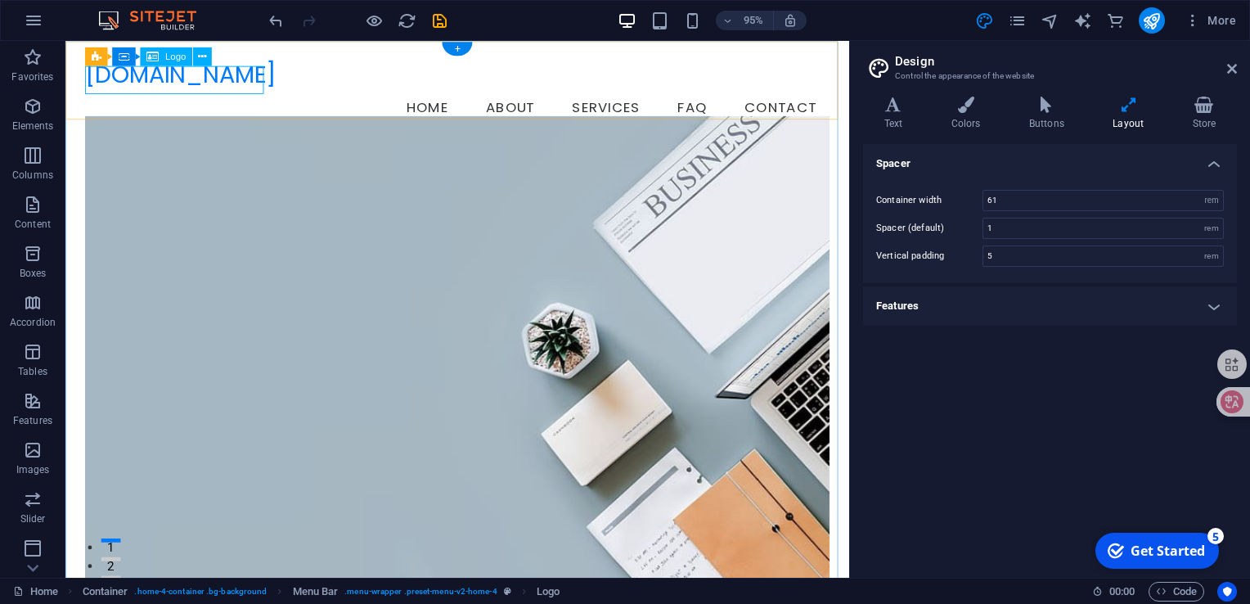
click at [249, 81] on div "[DOMAIN_NAME]" at bounding box center [478, 76] width 784 height 29
click at [160, 61] on div "Logo" at bounding box center [166, 56] width 52 height 19
click at [164, 59] on div "Logo" at bounding box center [166, 56] width 52 height 19
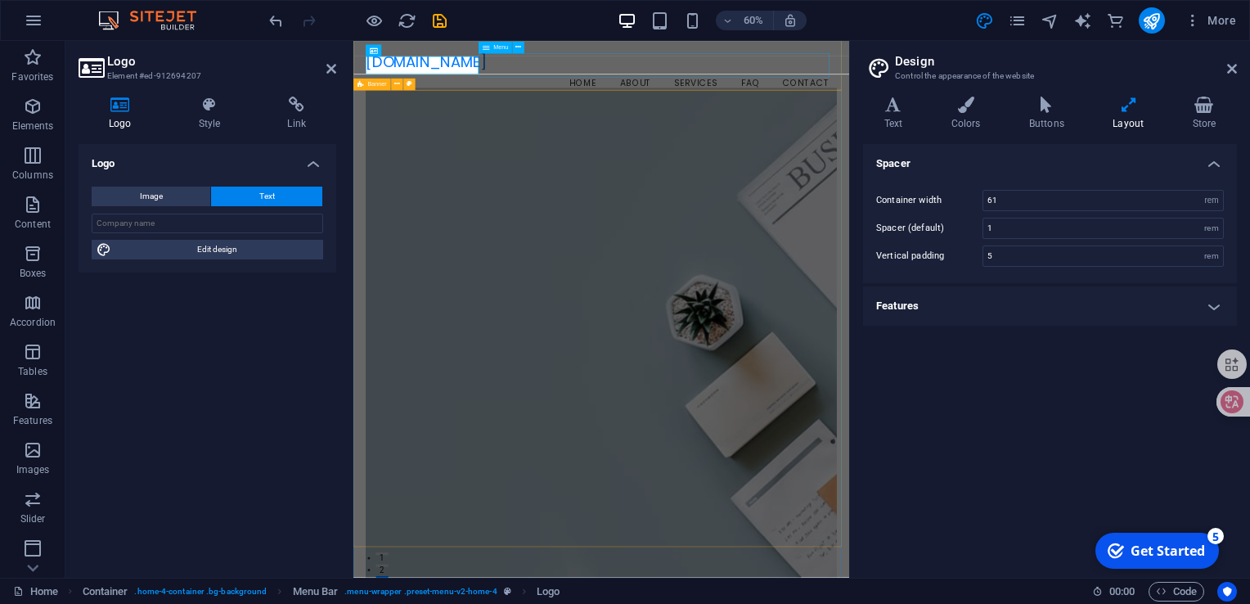
click at [570, 92] on nav "Home About Services FAQ Contact" at bounding box center [767, 112] width 786 height 41
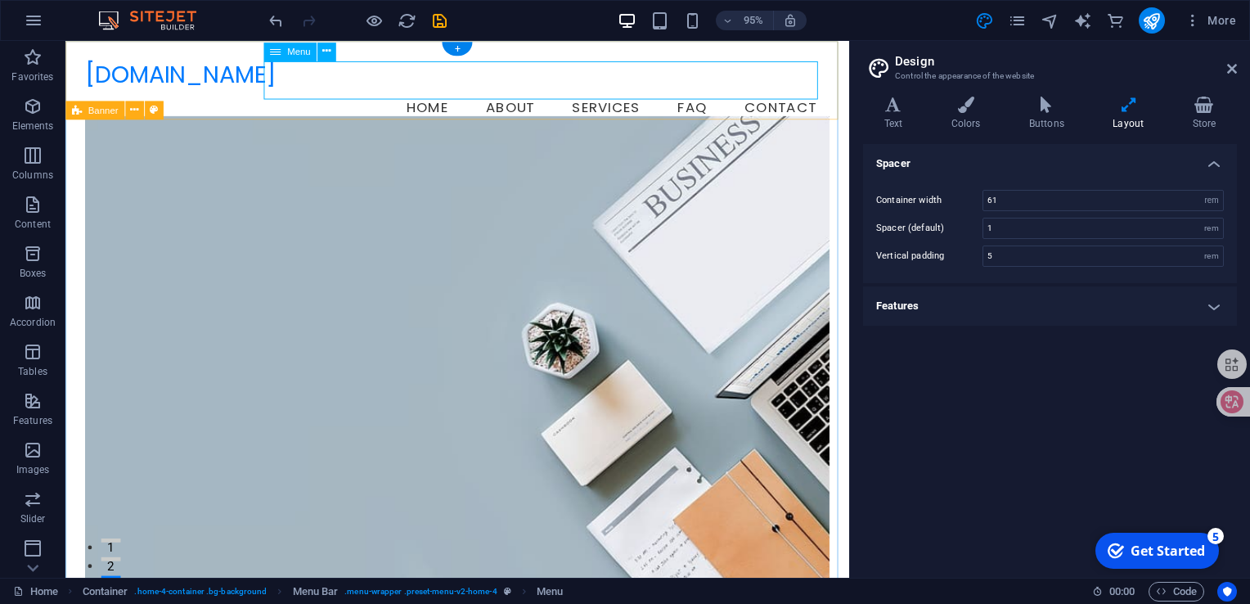
click at [494, 92] on nav "Home About Services FAQ Contact" at bounding box center [478, 112] width 784 height 41
click at [234, 88] on div "[DOMAIN_NAME]" at bounding box center [478, 76] width 784 height 29
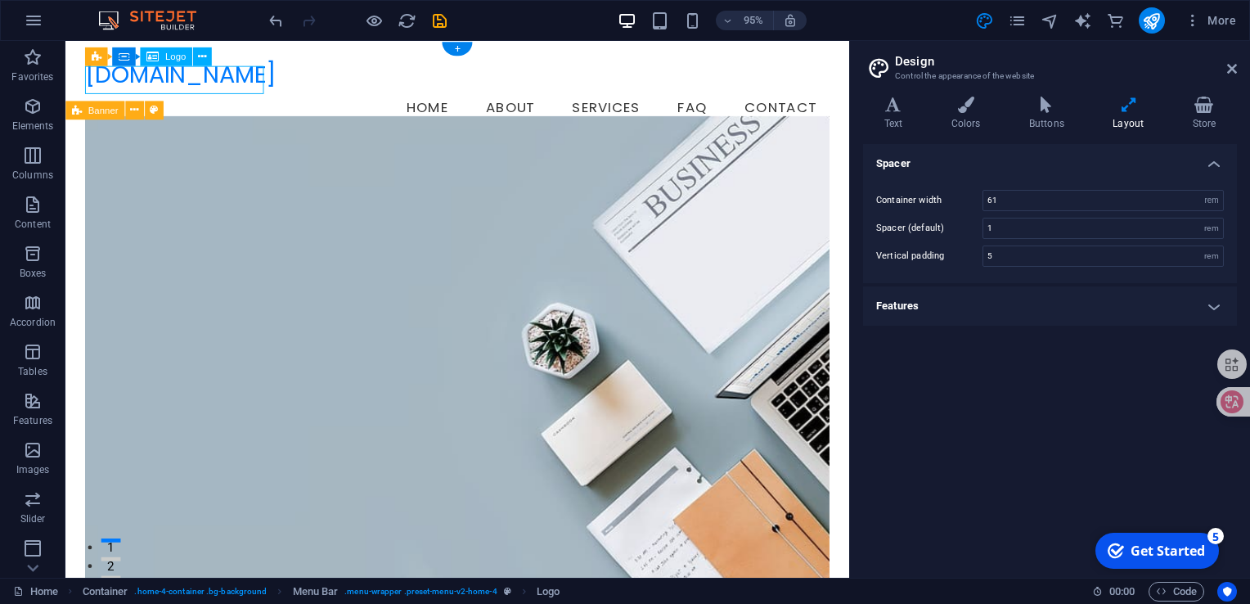
click at [234, 88] on div "[DOMAIN_NAME]" at bounding box center [478, 76] width 784 height 29
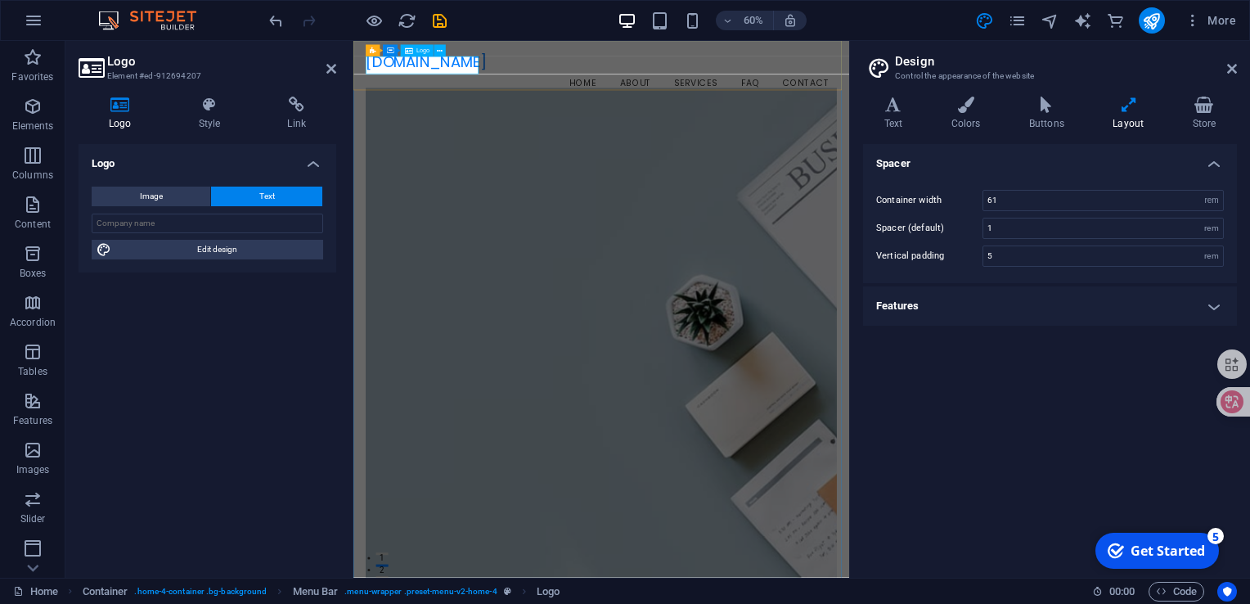
click at [468, 75] on div "[DOMAIN_NAME]" at bounding box center [767, 76] width 786 height 29
click at [468, 88] on div "[DOMAIN_NAME]" at bounding box center [767, 76] width 786 height 29
click at [466, 88] on div "[DOMAIN_NAME]" at bounding box center [767, 76] width 786 height 29
click at [126, 107] on icon at bounding box center [120, 105] width 83 height 16
click at [193, 249] on span "Edit design" at bounding box center [217, 250] width 202 height 20
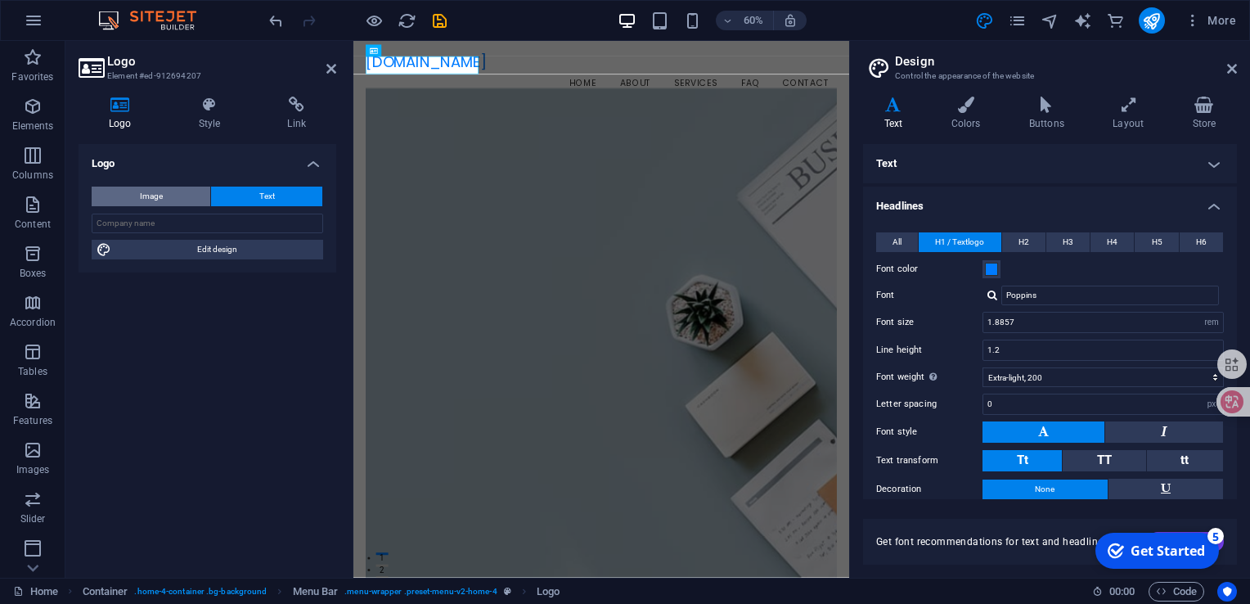
click at [153, 195] on span "Image" at bounding box center [151, 197] width 23 height 20
select select "DISABLED_OPTION_VALUE"
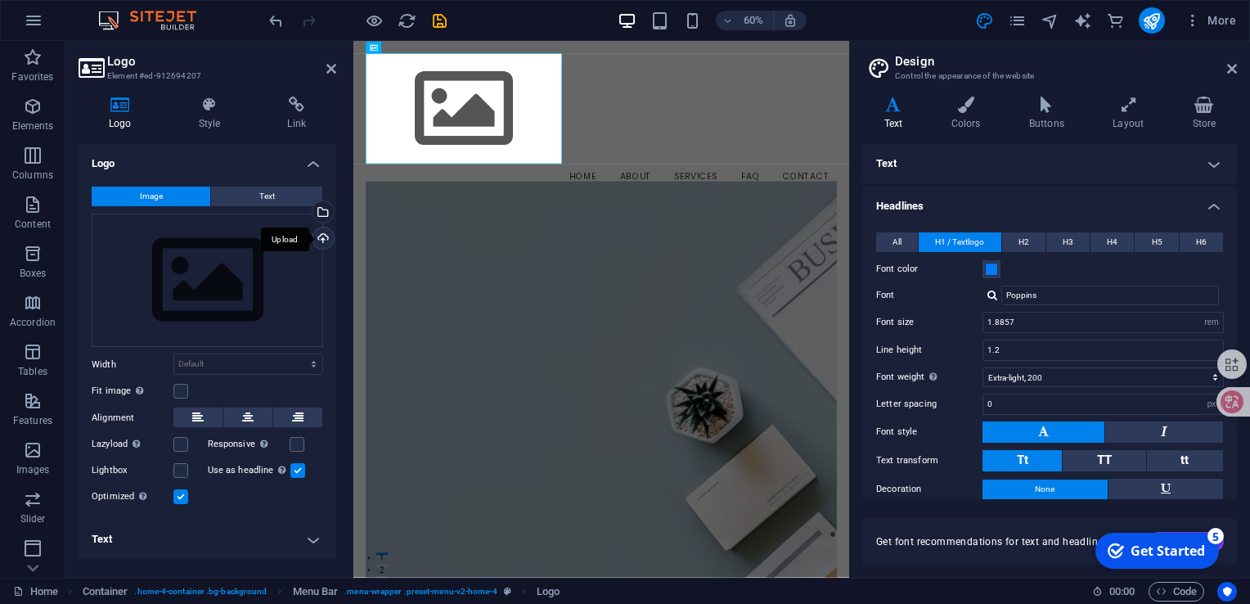
click at [321, 234] on div "Upload" at bounding box center [321, 239] width 25 height 25
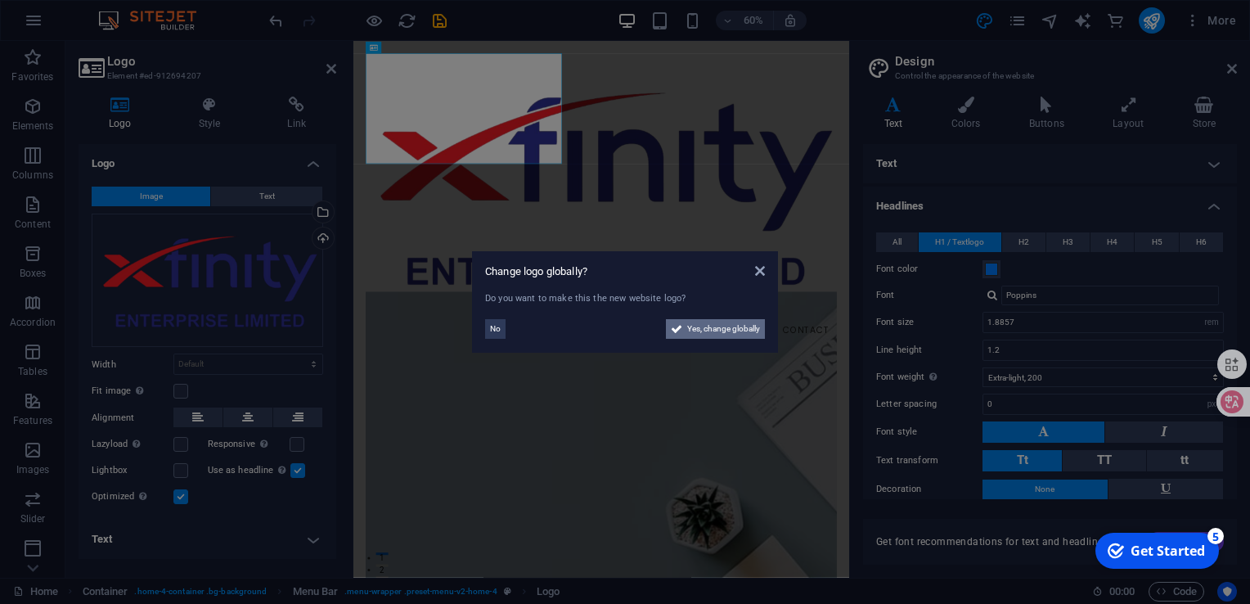
click at [734, 329] on span "Yes, change globally" at bounding box center [723, 329] width 73 height 20
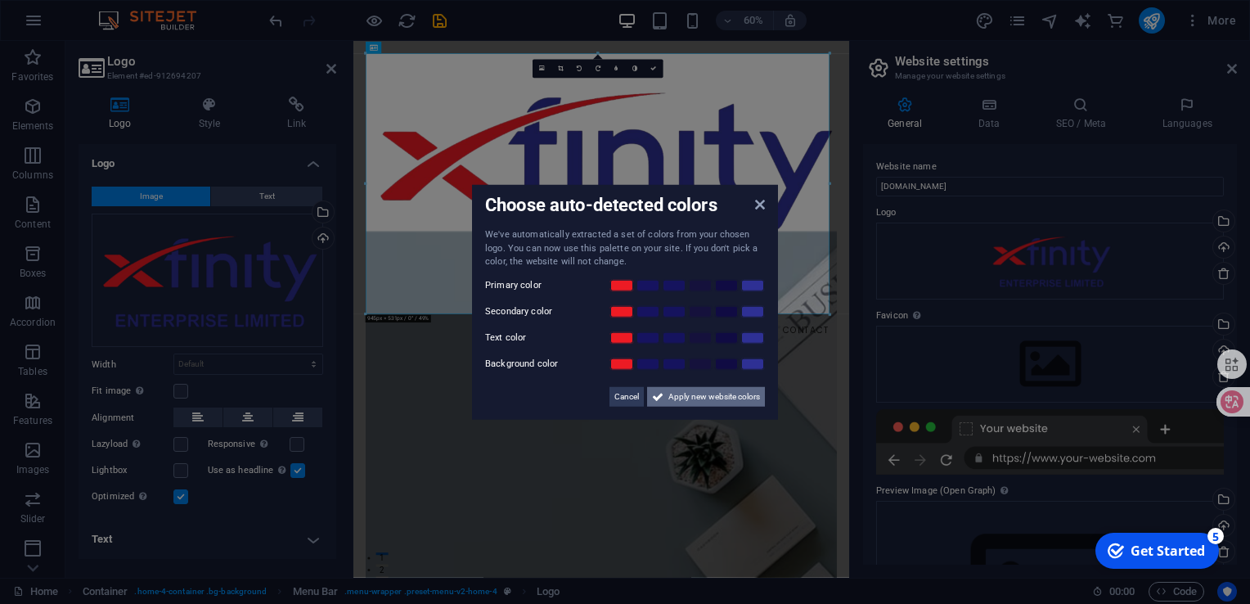
click at [678, 396] on span "Apply new website colors" at bounding box center [715, 396] width 92 height 20
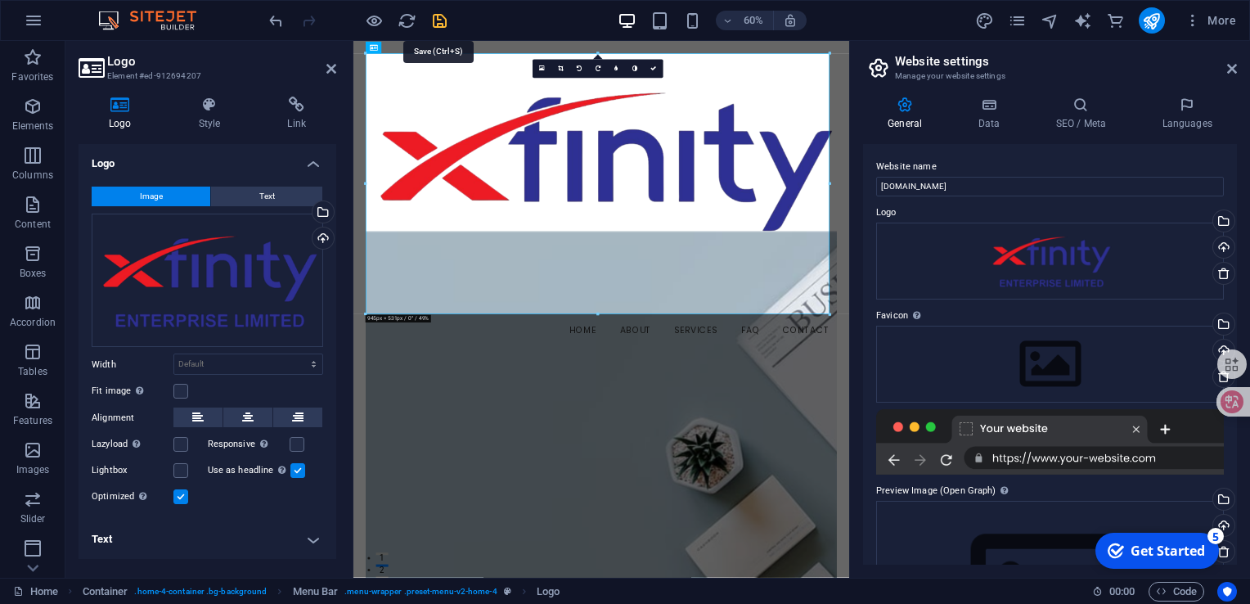
click at [440, 18] on icon "save" at bounding box center [439, 20] width 19 height 19
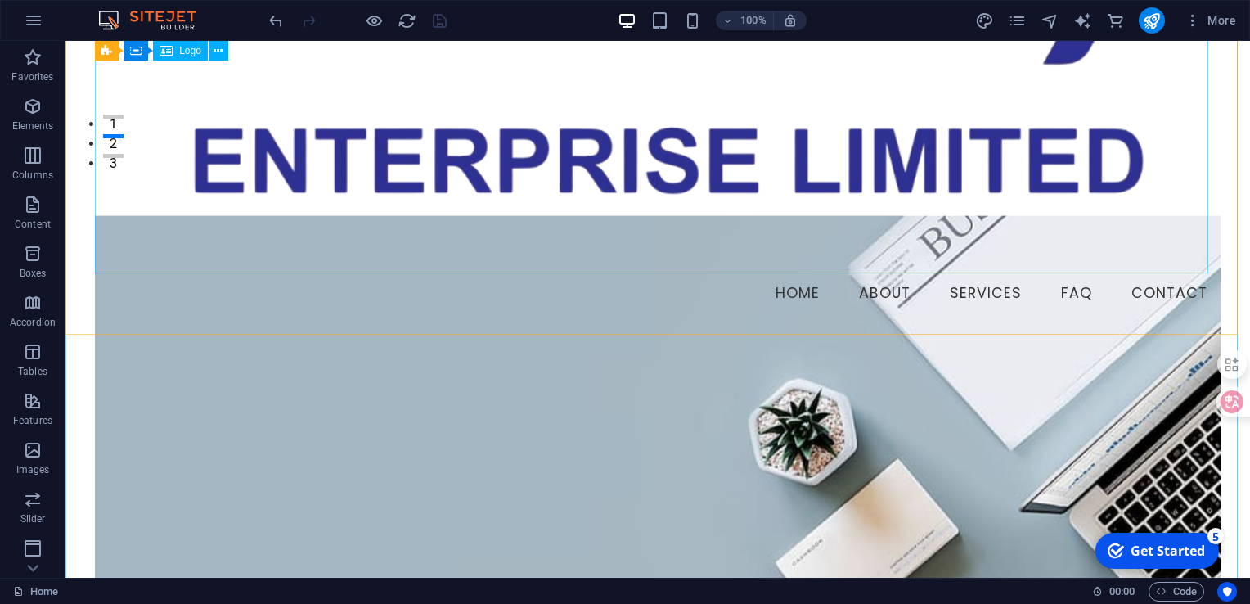
scroll to position [409, 0]
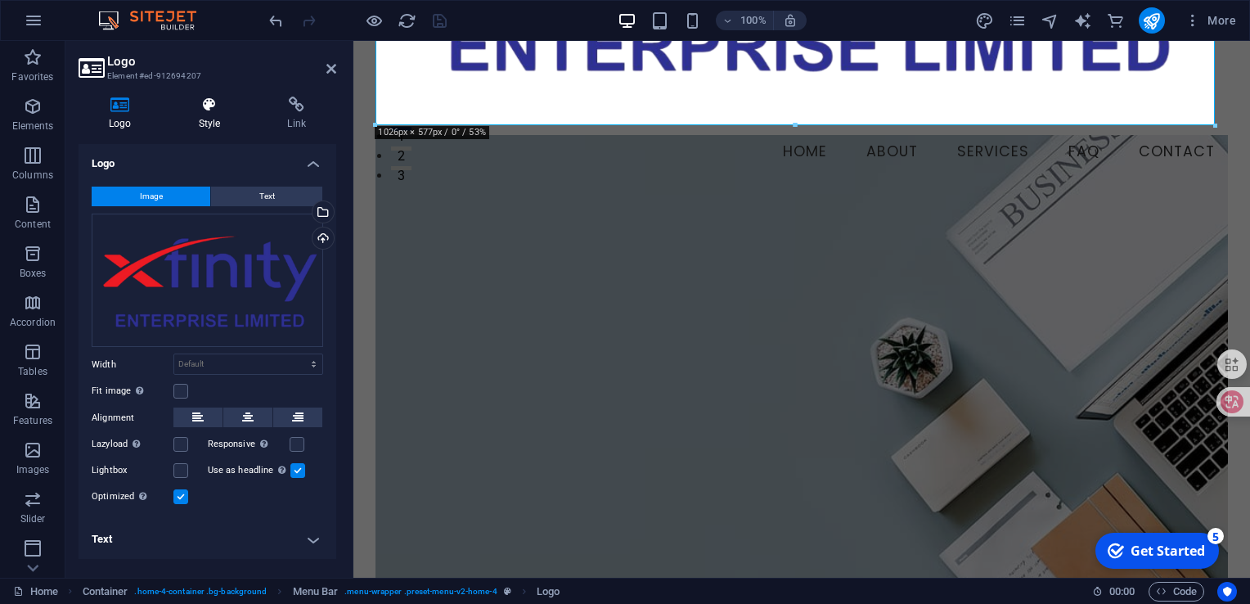
click at [215, 103] on icon at bounding box center [210, 105] width 83 height 16
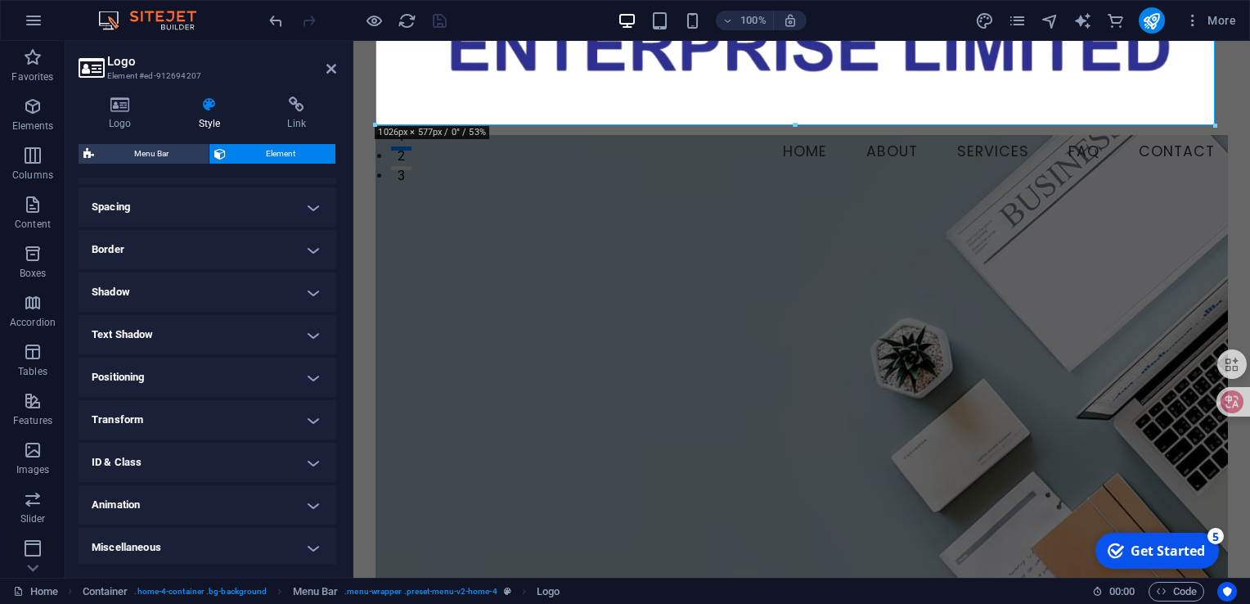
scroll to position [304, 0]
click at [301, 375] on h4 "Positioning" at bounding box center [208, 375] width 258 height 39
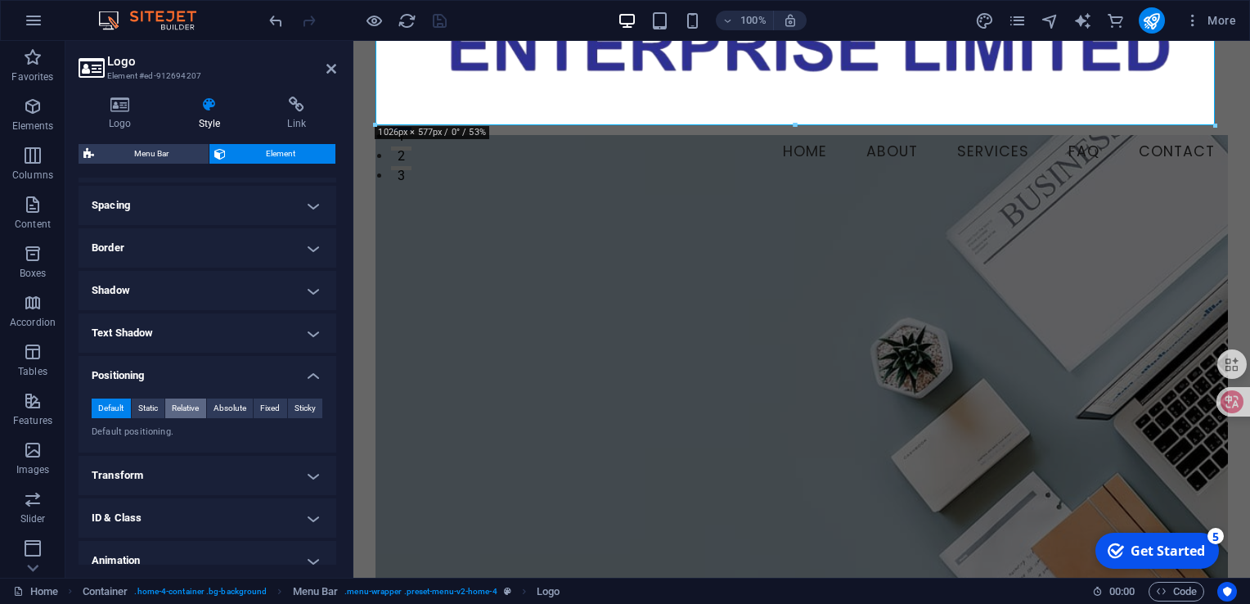
click at [180, 408] on span "Relative" at bounding box center [185, 409] width 27 height 20
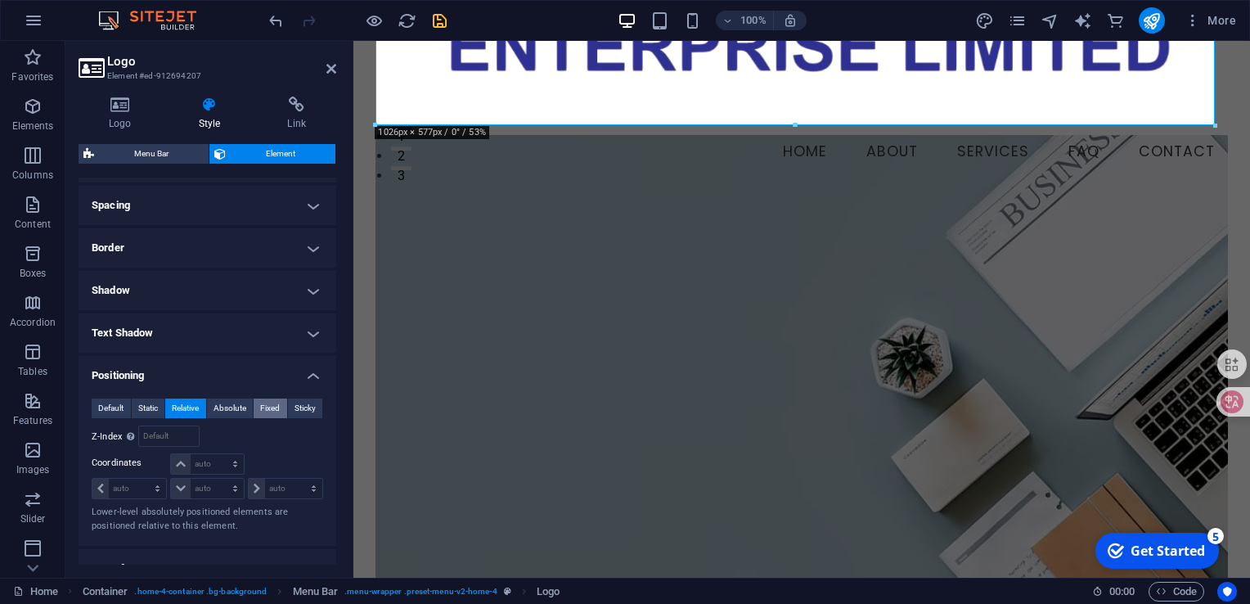
click at [267, 406] on span "Fixed" at bounding box center [270, 409] width 20 height 20
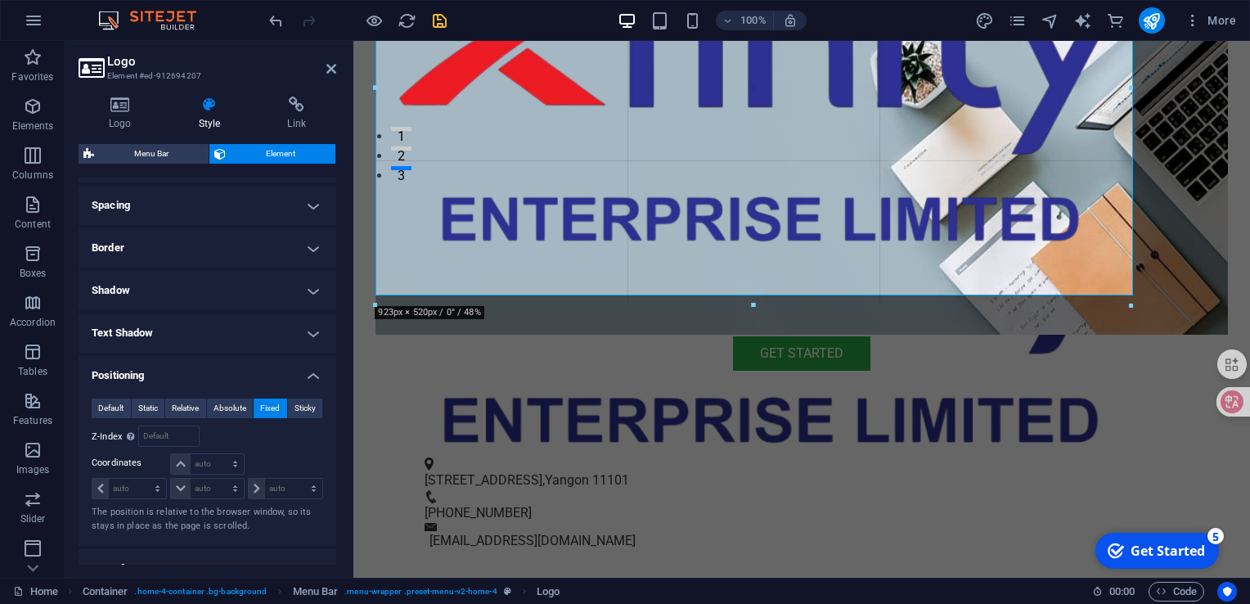
drag, startPoint x: 375, startPoint y: 327, endPoint x: 462, endPoint y: 118, distance: 226.0
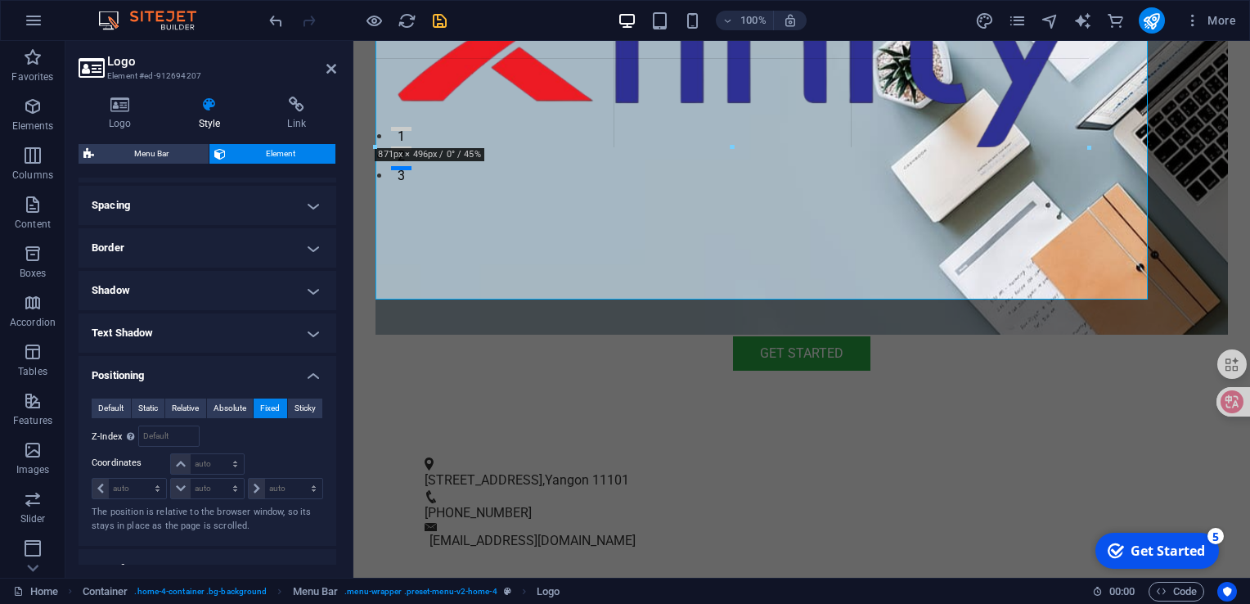
drag, startPoint x: 1149, startPoint y: 297, endPoint x: 852, endPoint y: 124, distance: 344.0
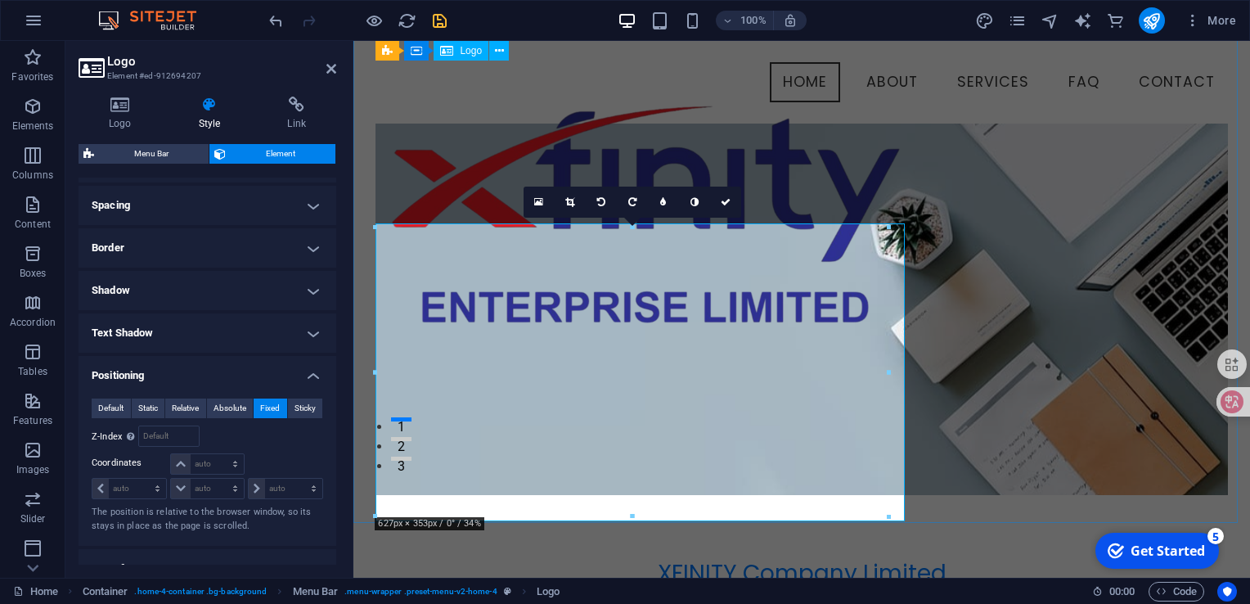
scroll to position [82, 0]
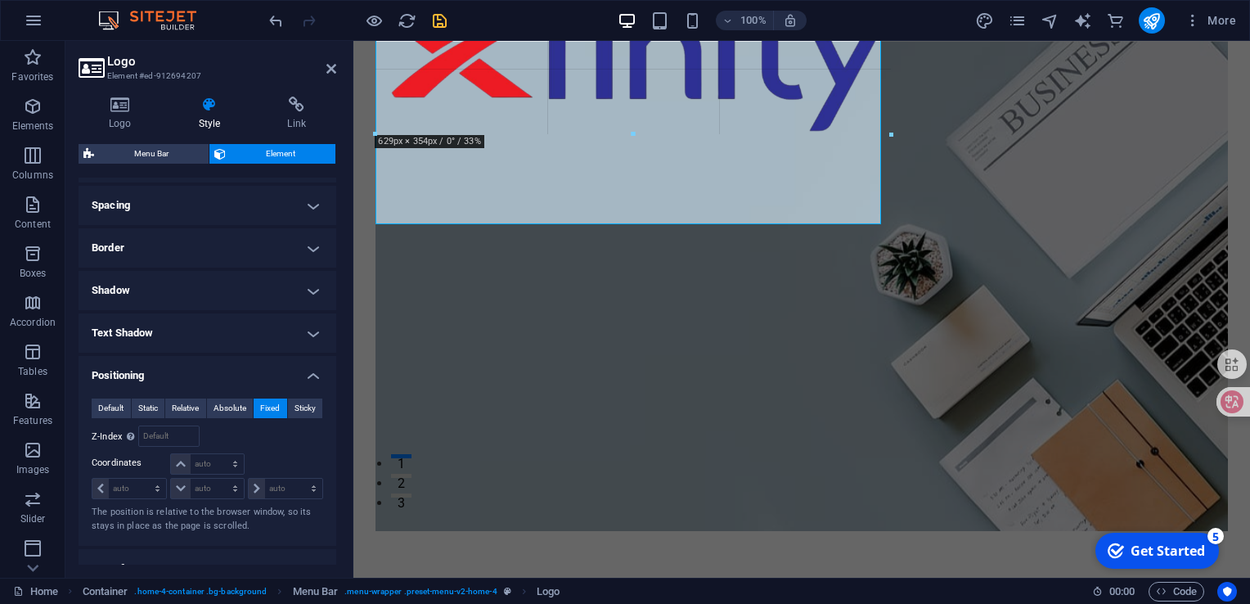
drag, startPoint x: 903, startPoint y: 227, endPoint x: 723, endPoint y: 80, distance: 231.5
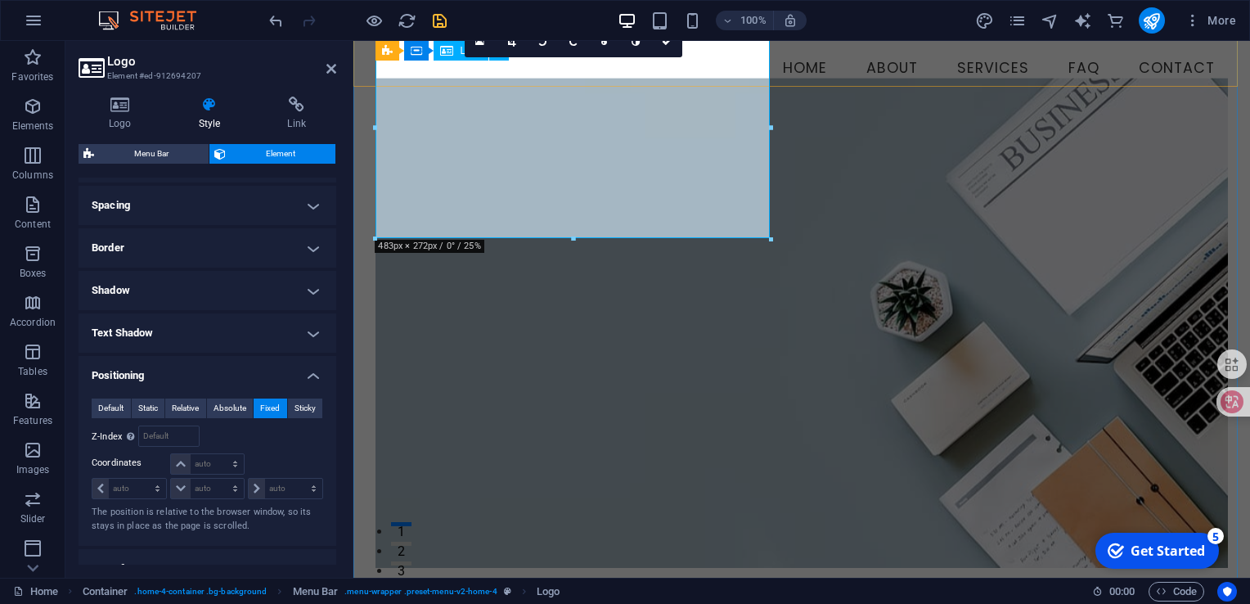
scroll to position [0, 0]
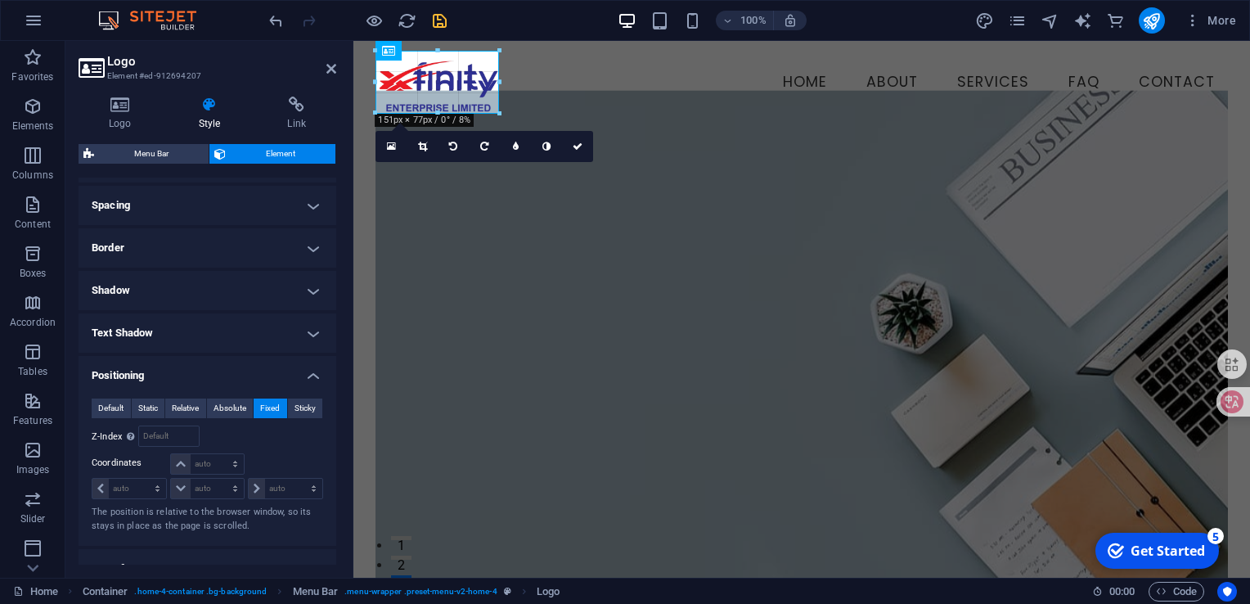
drag, startPoint x: 773, startPoint y: 277, endPoint x: 501, endPoint y: 59, distance: 348.8
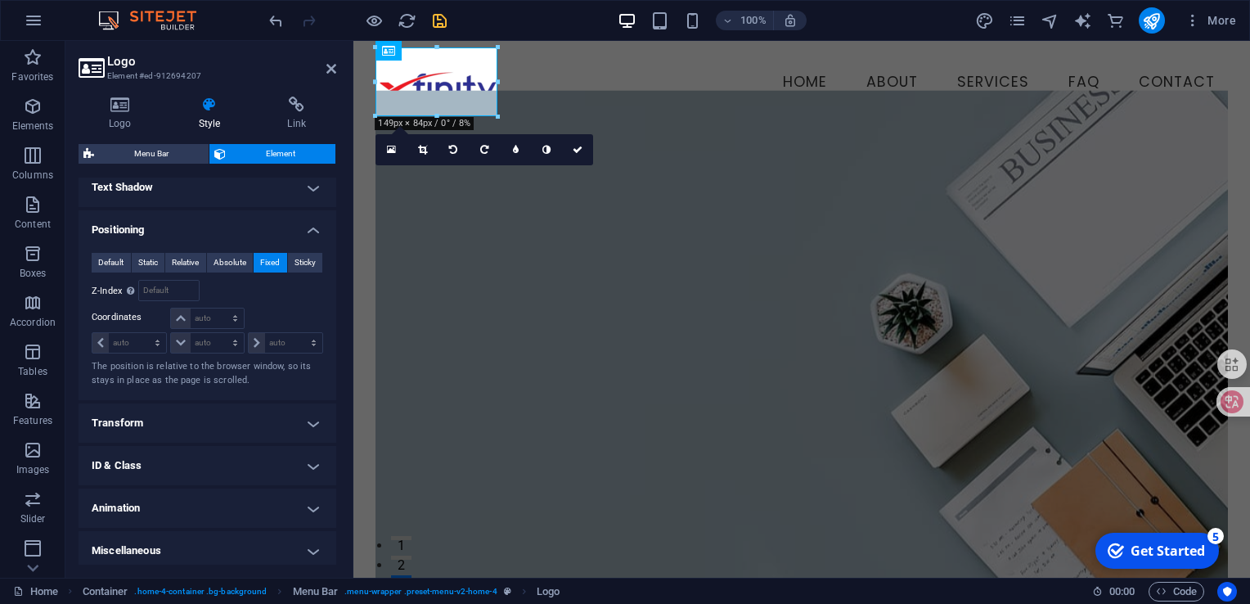
scroll to position [453, 0]
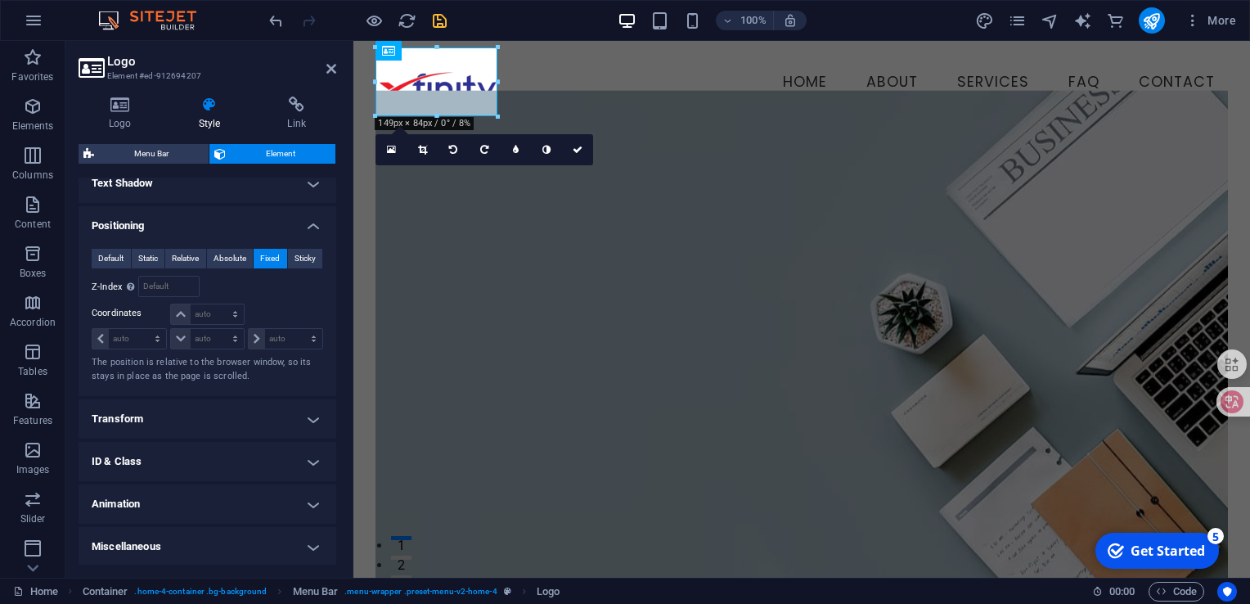
click at [259, 502] on h4 "Animation" at bounding box center [208, 503] width 258 height 39
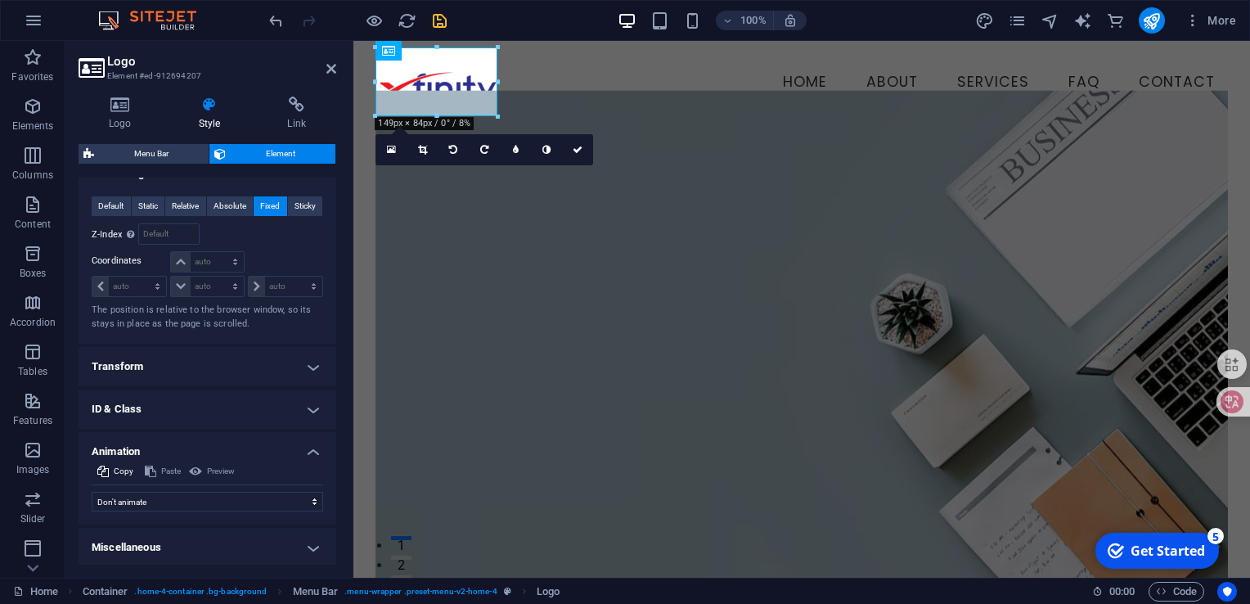
scroll to position [507, 0]
click at [259, 502] on select "Don't animate Show / Hide Slide up/down Zoom in/out Slide left to right Slide r…" at bounding box center [208, 501] width 232 height 20
select select "shrink"
click at [92, 491] on select "Don't animate Show / Hide Slide up/down Zoom in/out Slide left to right Slide r…" at bounding box center [208, 501] width 232 height 20
select select "scroll"
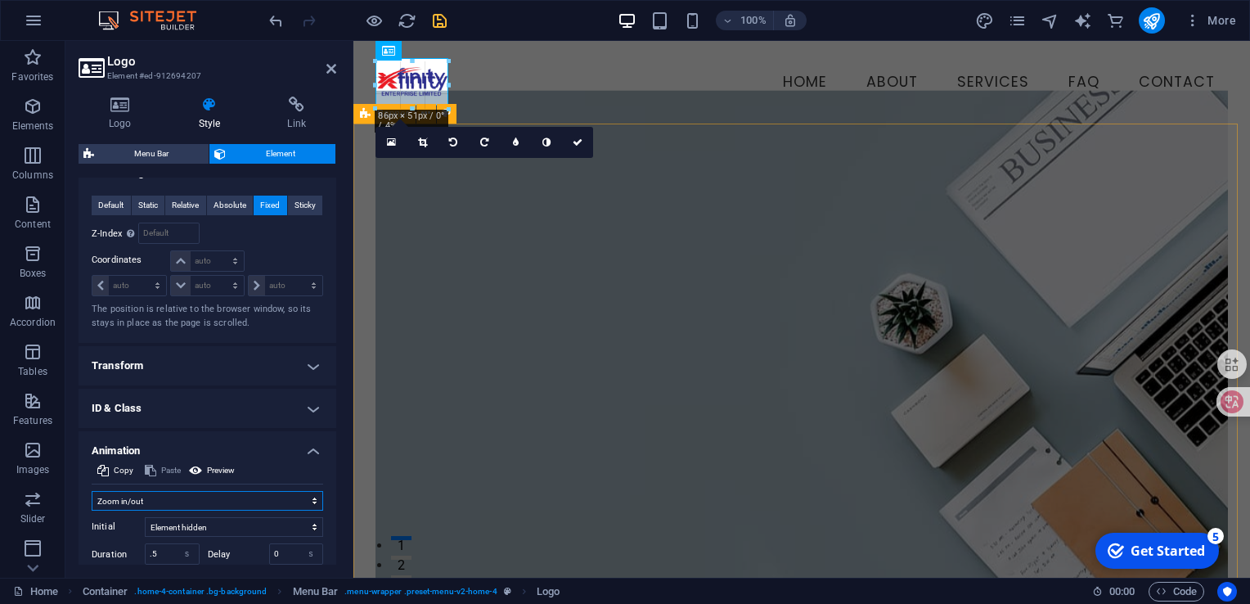
drag, startPoint x: 498, startPoint y: 116, endPoint x: 445, endPoint y: 79, distance: 64.0
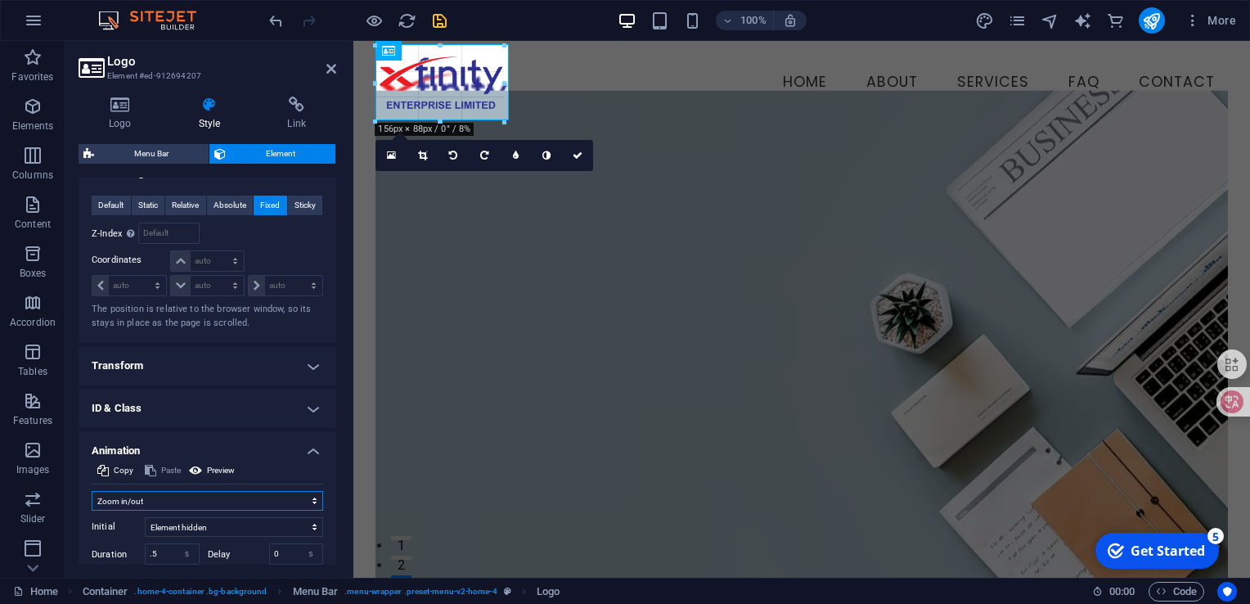
drag, startPoint x: 447, startPoint y: 102, endPoint x: 507, endPoint y: 127, distance: 65.3
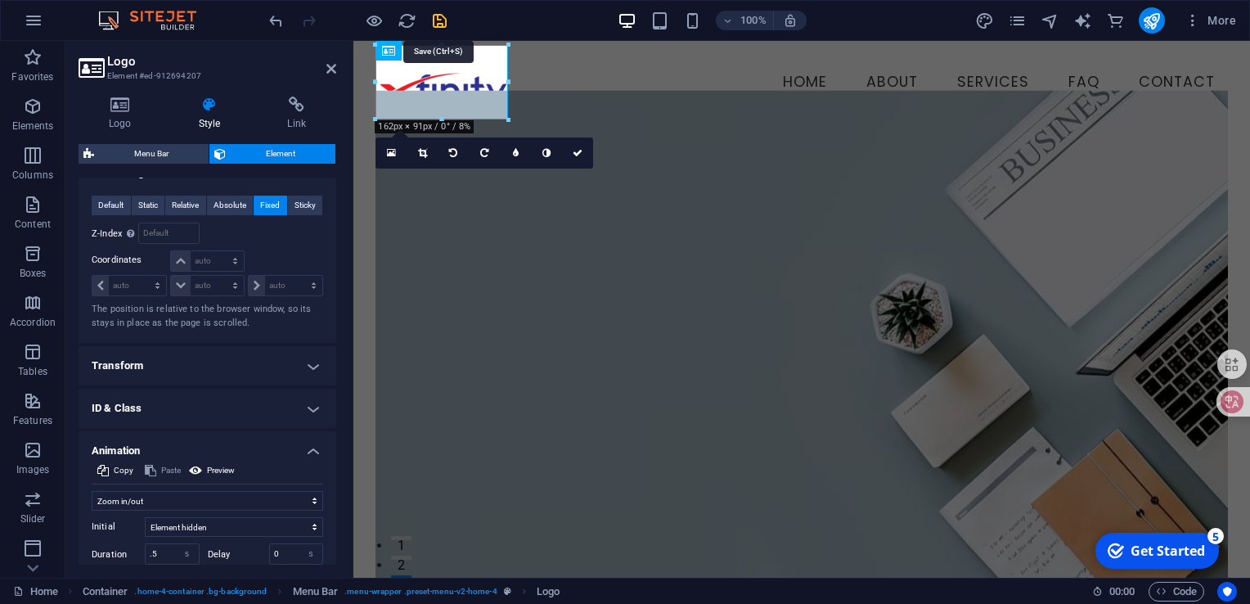
click at [442, 23] on icon "save" at bounding box center [439, 20] width 19 height 19
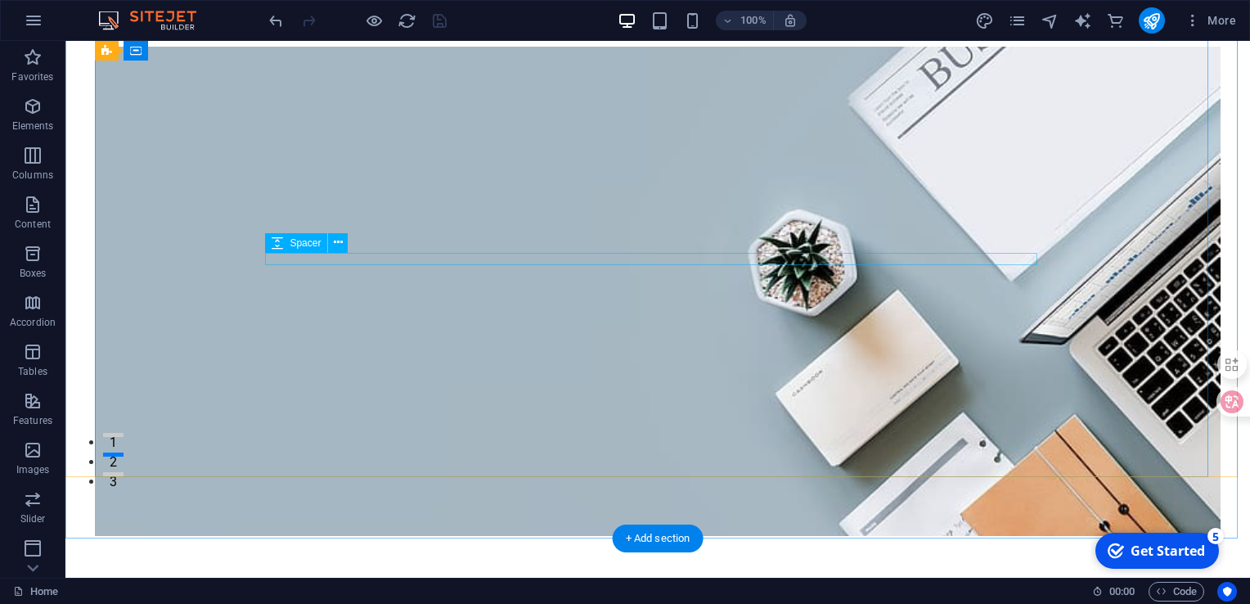
scroll to position [164, 0]
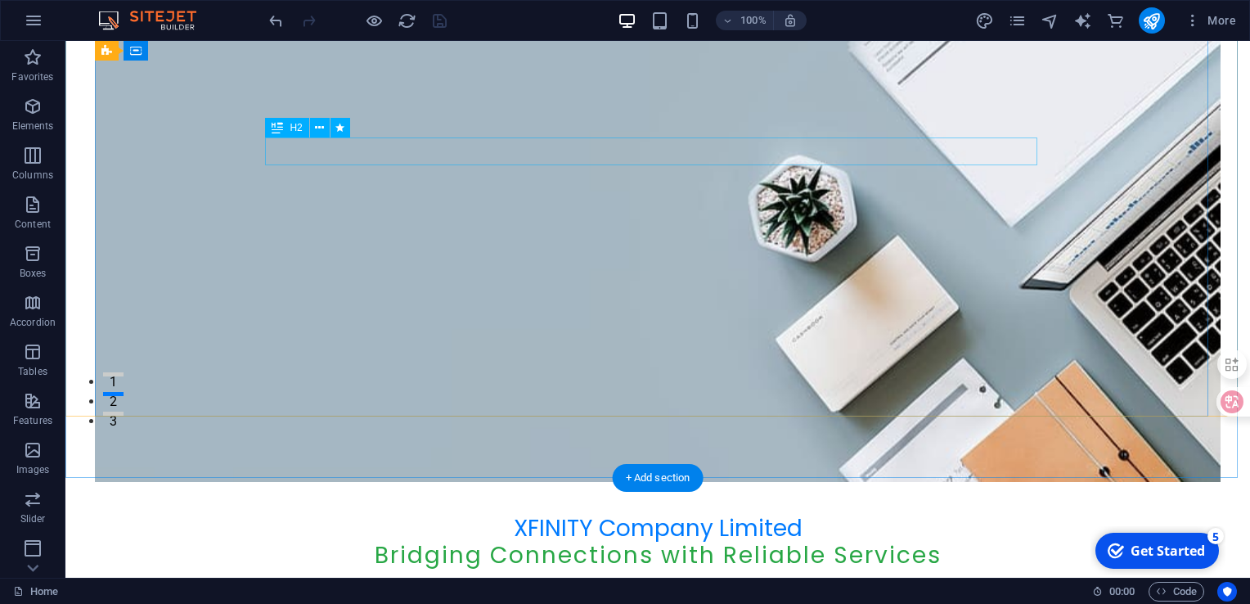
click at [617, 515] on div "XFINITY Company Limited" at bounding box center [658, 529] width 772 height 28
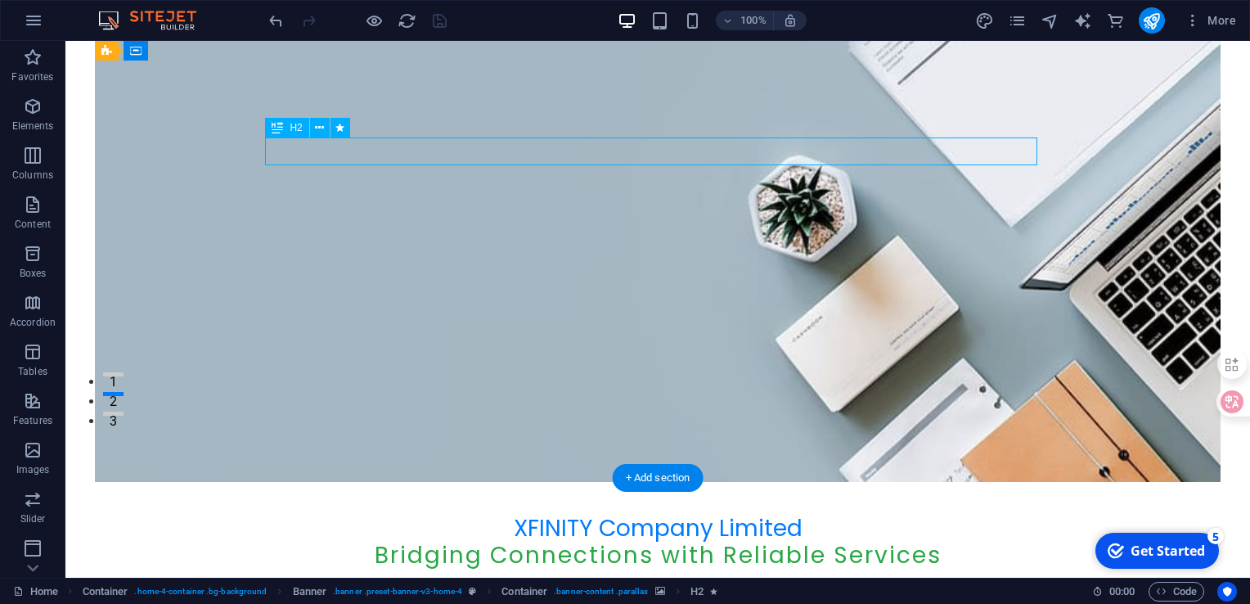
click at [617, 515] on div "XFINITY Company Limited" at bounding box center [658, 529] width 772 height 28
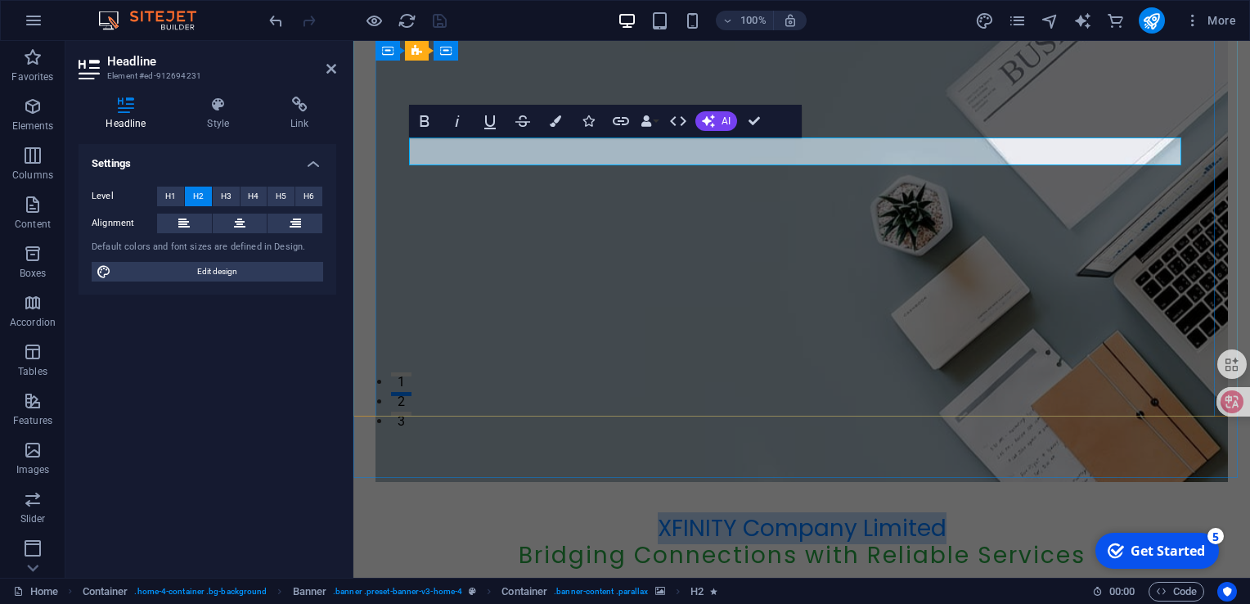
click at [844, 515] on h2 "XFINITY Company Limited" at bounding box center [802, 529] width 772 height 28
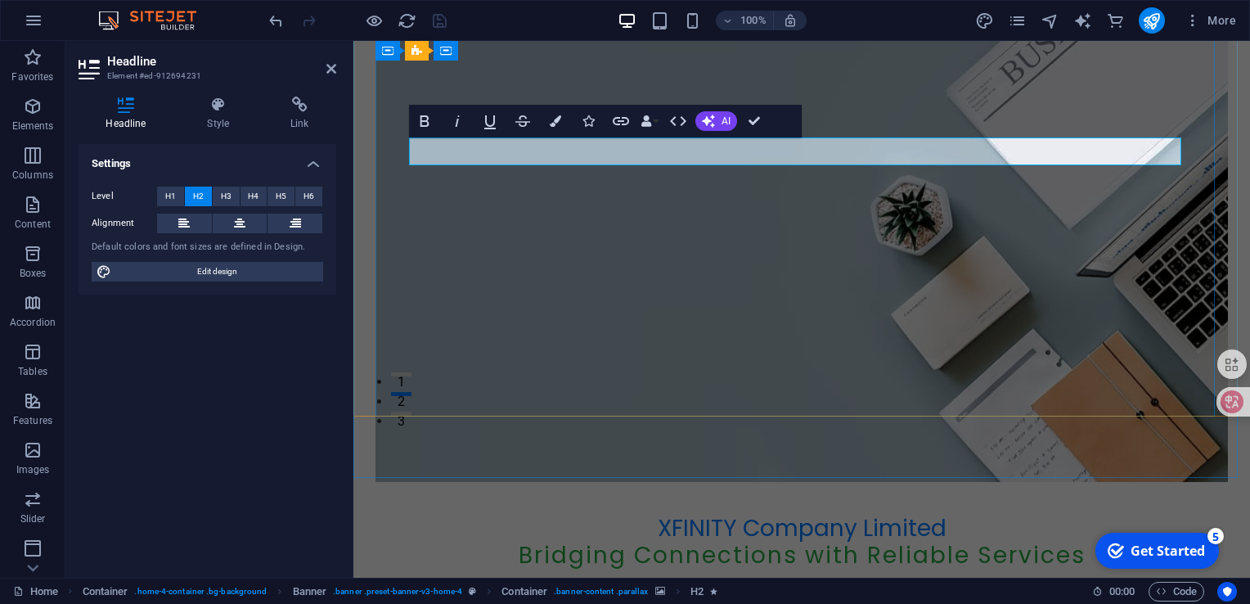
click at [848, 515] on h2 "XFINITY Company Limited" at bounding box center [802, 529] width 772 height 28
click at [739, 515] on h2 "XFINITY Company Limited" at bounding box center [802, 529] width 772 height 28
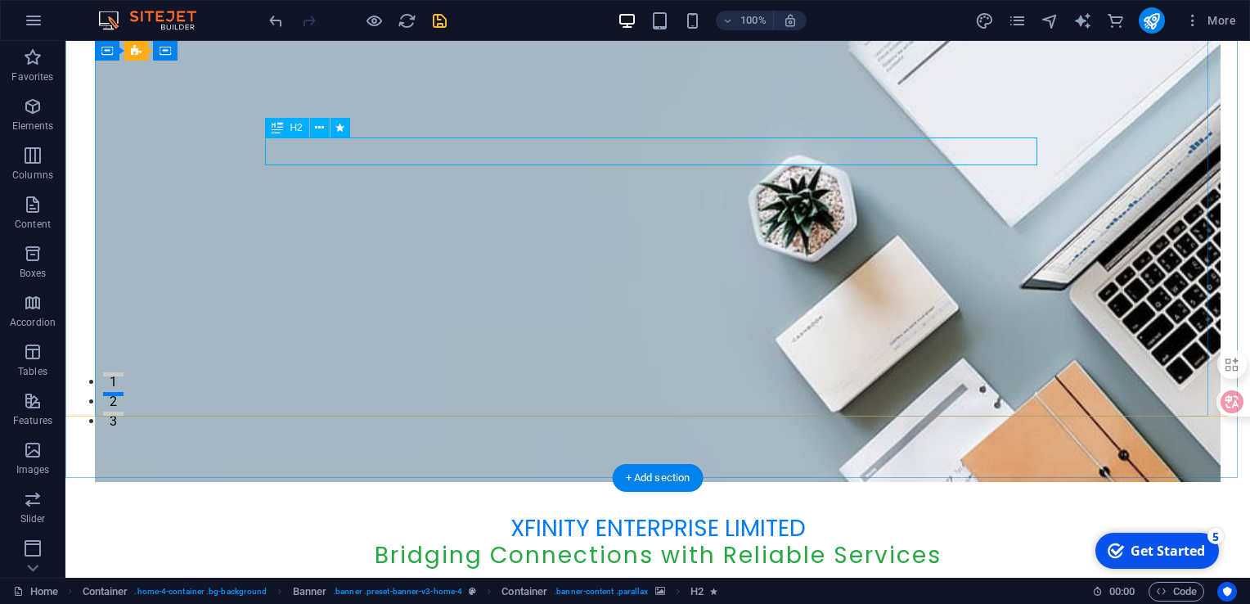
click at [678, 515] on div "XFINITY ENTERPRISE LIMITED" at bounding box center [658, 529] width 772 height 28
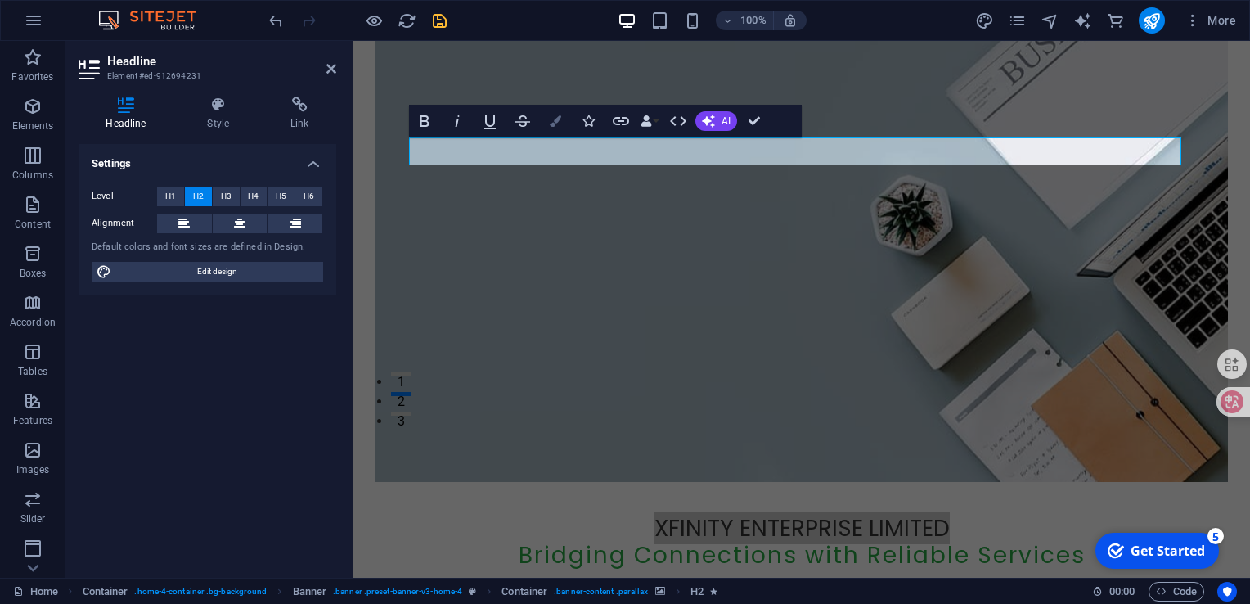
click at [558, 127] on button "Colors" at bounding box center [555, 121] width 31 height 33
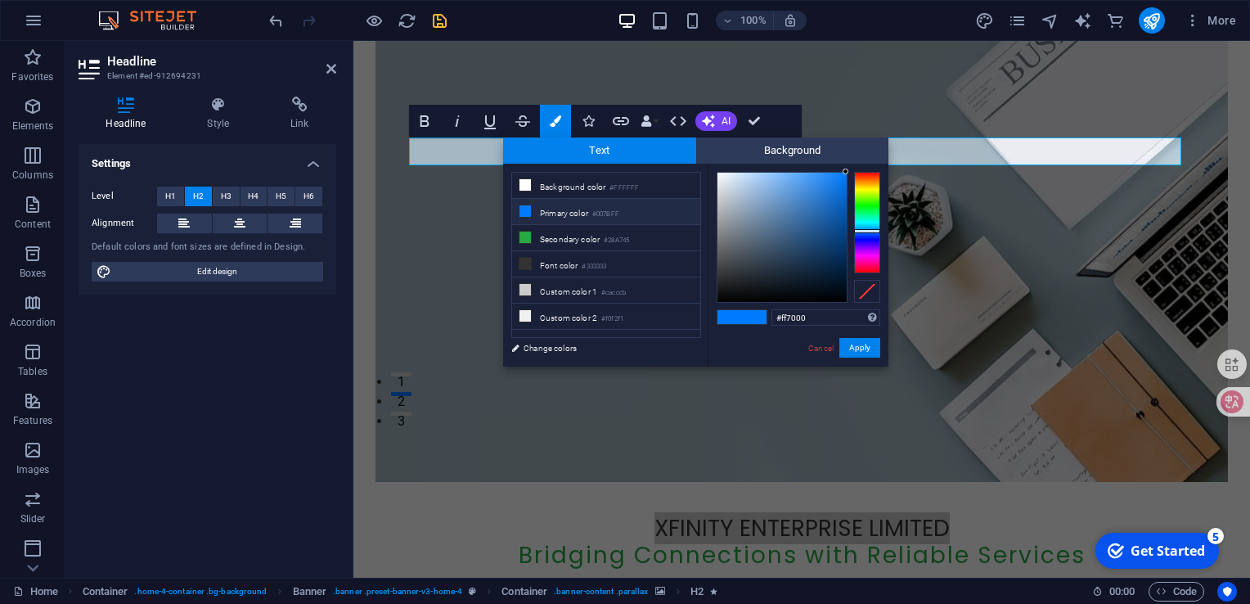
click at [871, 179] on div at bounding box center [867, 222] width 26 height 101
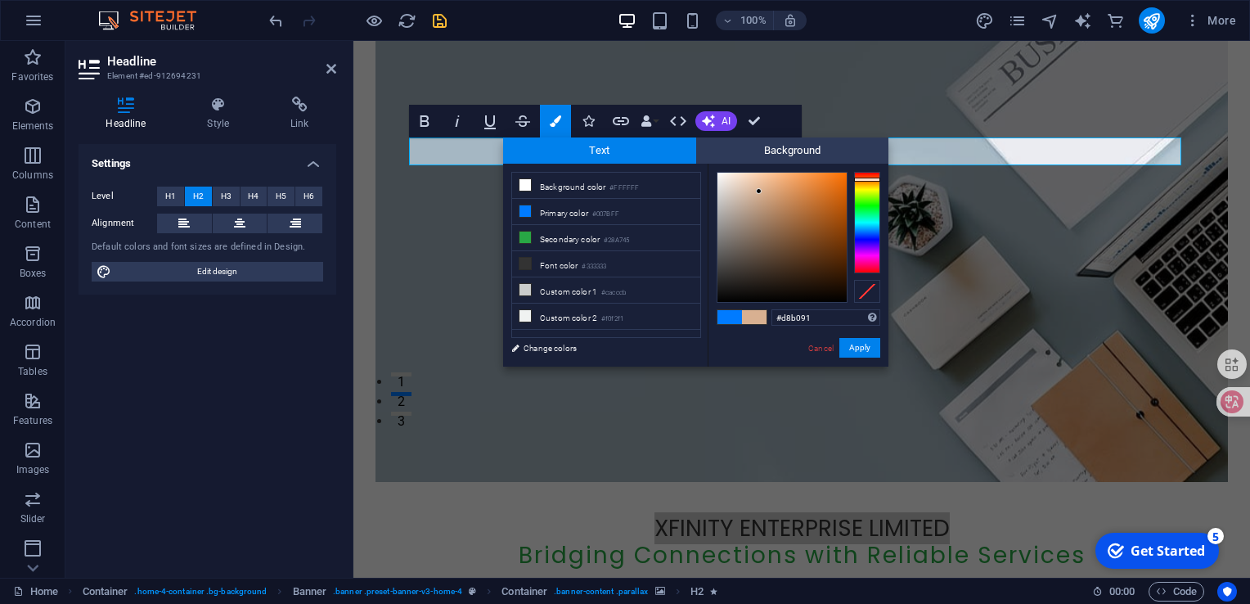
click at [759, 191] on div at bounding box center [782, 237] width 129 height 129
click at [831, 228] on div at bounding box center [782, 237] width 129 height 129
click at [828, 214] on div at bounding box center [782, 237] width 129 height 129
type input "#d2650f"
click at [837, 195] on div at bounding box center [782, 237] width 129 height 129
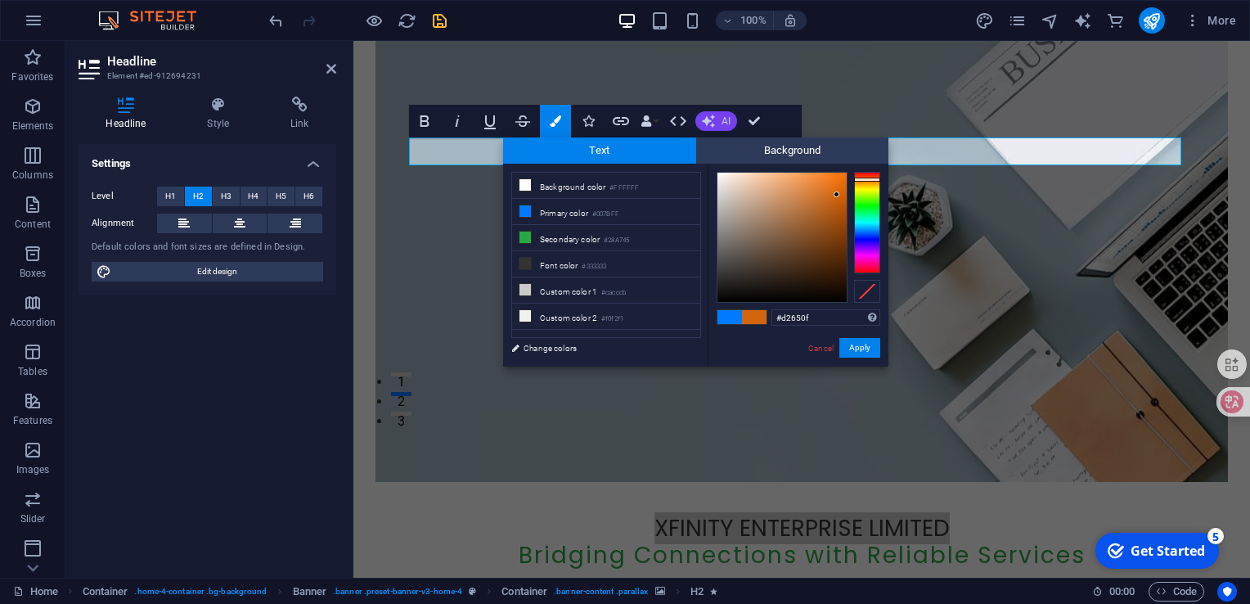
click at [717, 123] on button "AI" at bounding box center [717, 121] width 42 height 20
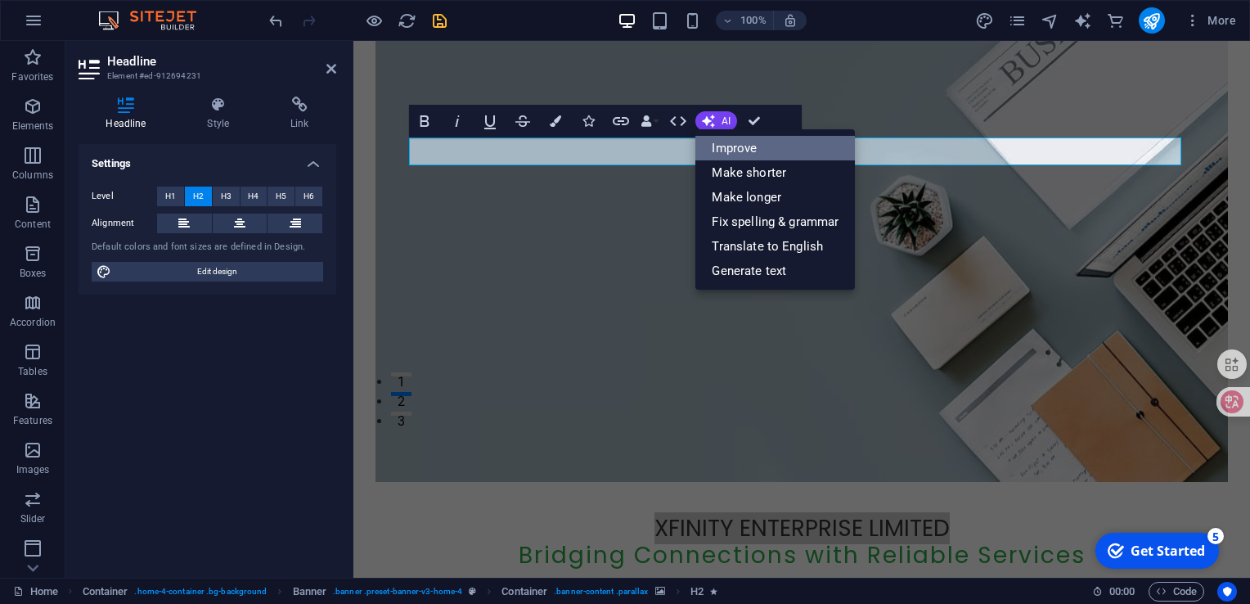
click at [726, 141] on link "Improve" at bounding box center [776, 148] width 160 height 25
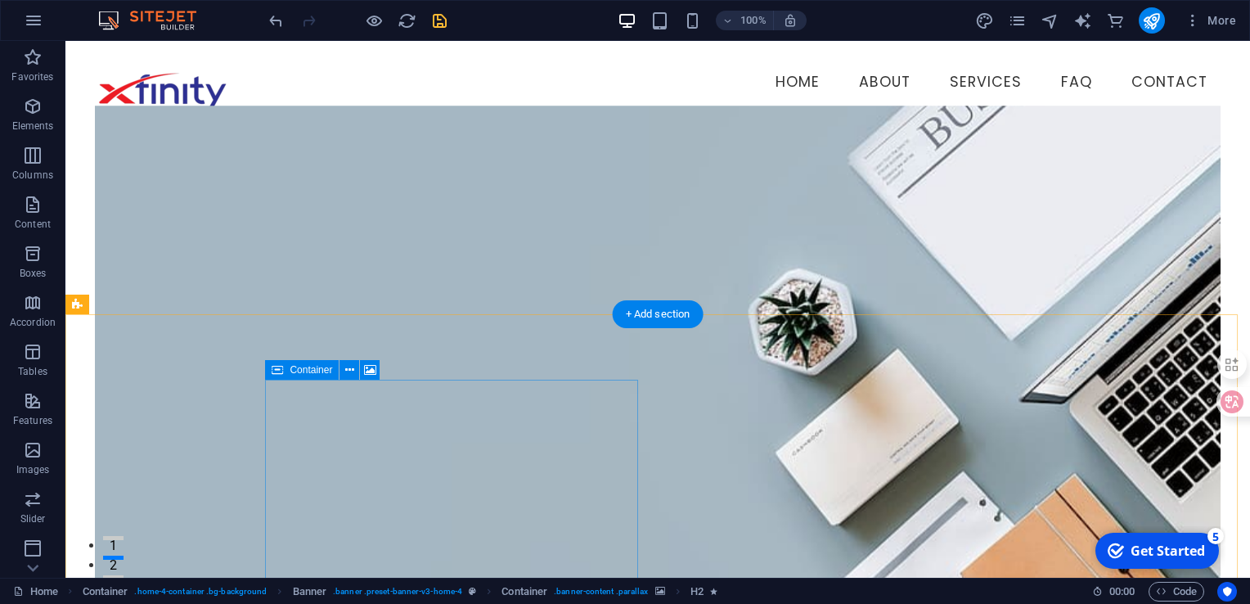
scroll to position [327, 0]
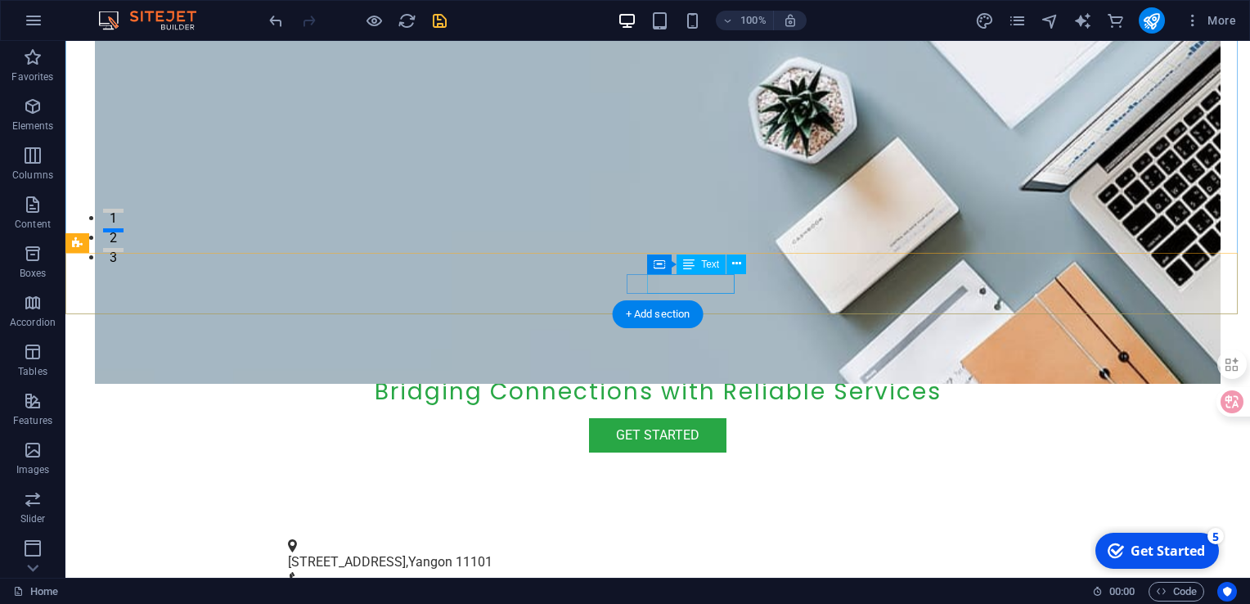
click at [395, 587] on span "+95 1 2345678" at bounding box center [341, 595] width 107 height 16
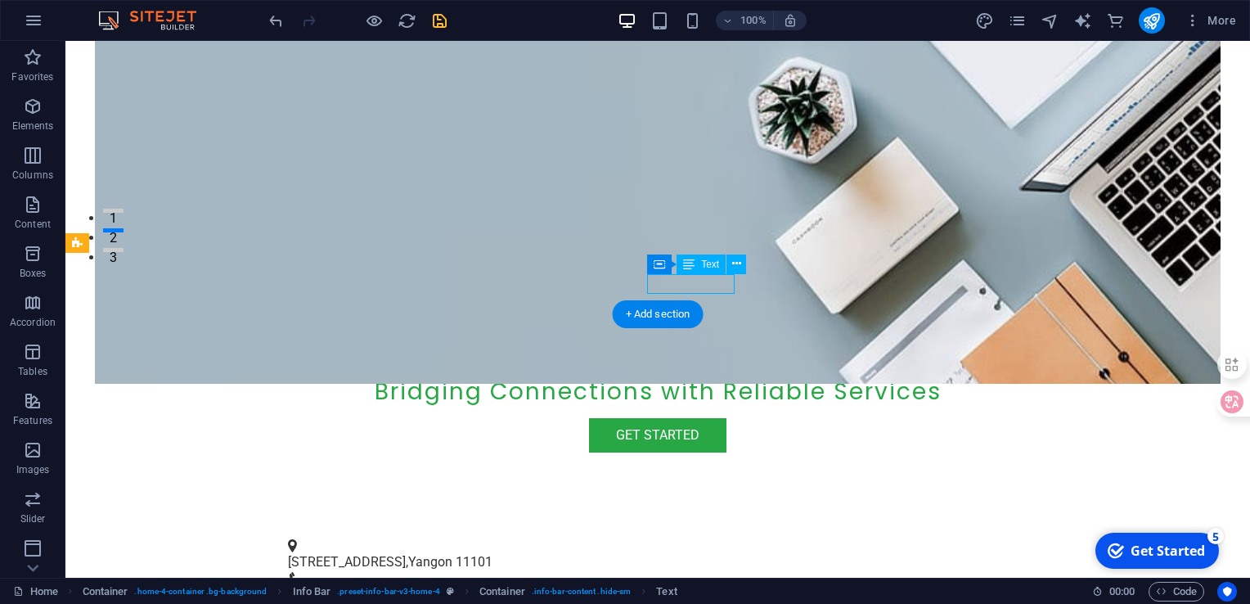
click at [395, 587] on span "+95 1 2345678" at bounding box center [341, 595] width 107 height 16
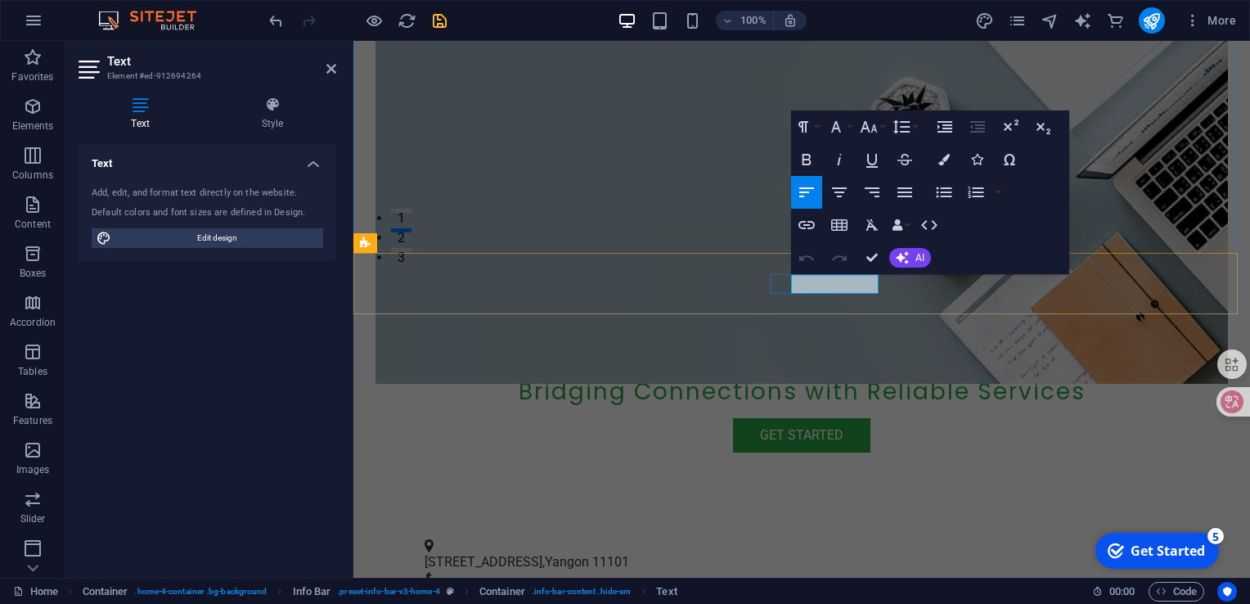
click at [532, 587] on span "+95 1 2345678" at bounding box center [478, 595] width 107 height 16
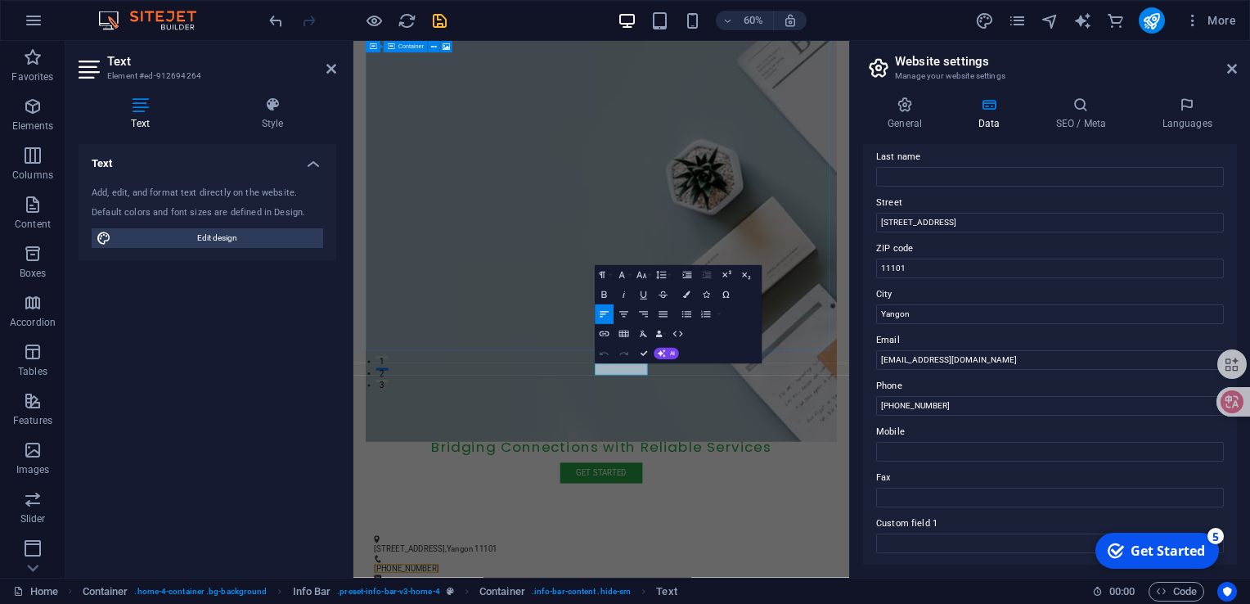
scroll to position [164, 0]
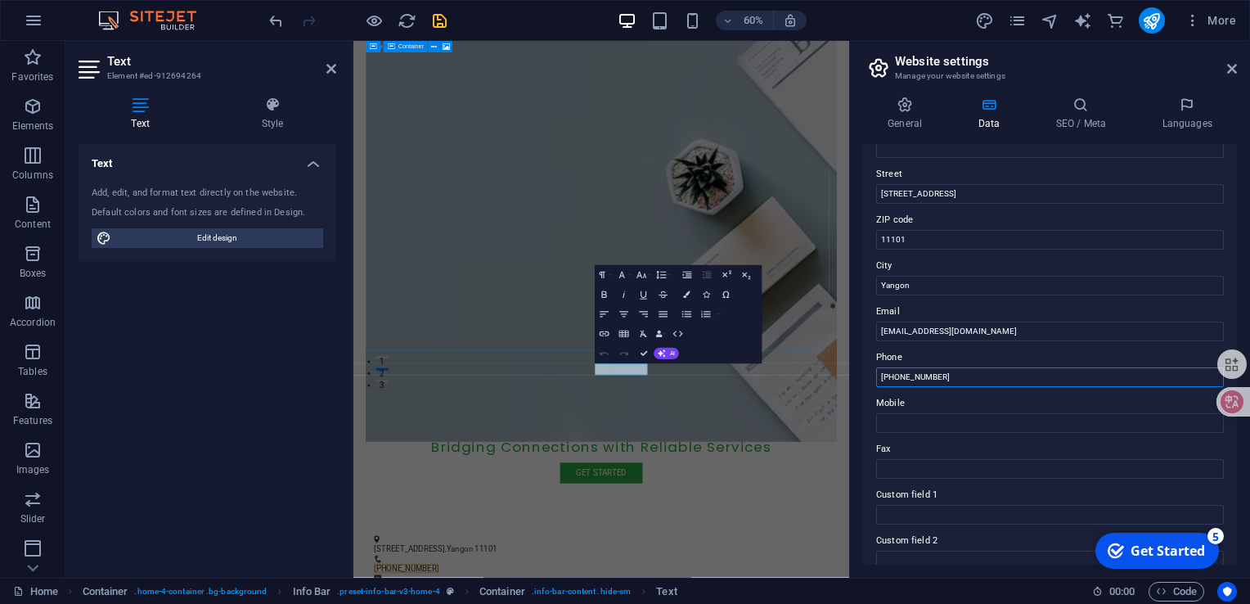
drag, startPoint x: 896, startPoint y: 375, endPoint x: 972, endPoint y: 381, distance: 76.3
click at [972, 381] on input "+95 1 2345678" at bounding box center [1050, 377] width 348 height 20
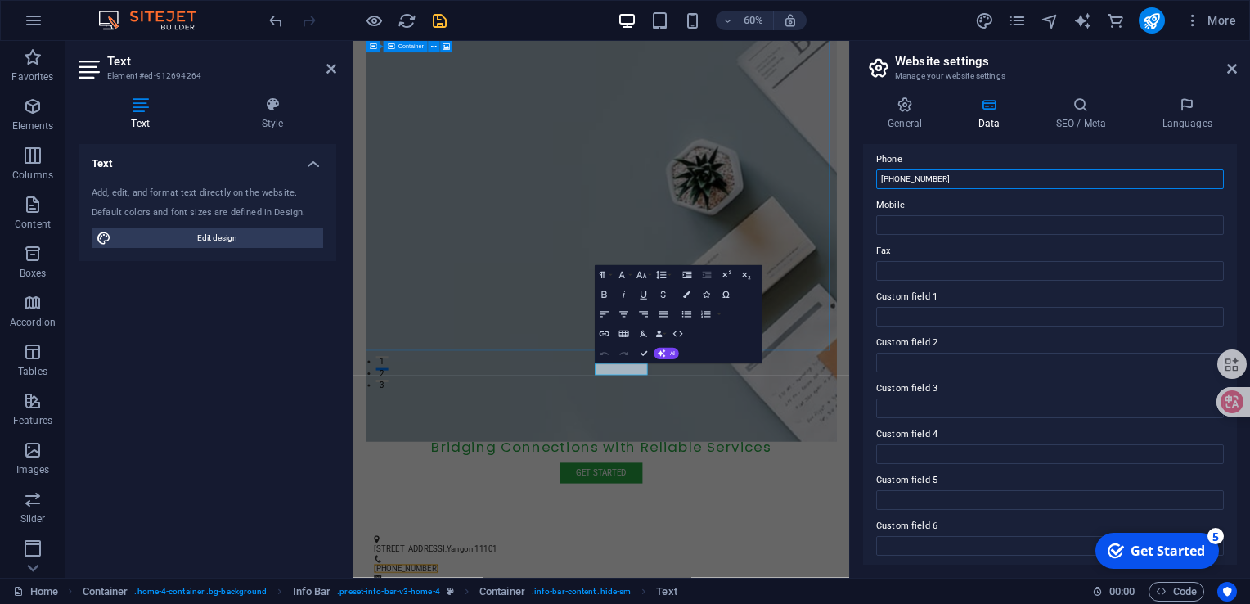
scroll to position [364, 0]
type input "[PHONE_NUMBER]"
click at [1173, 547] on div "Get Started" at bounding box center [1168, 551] width 74 height 18
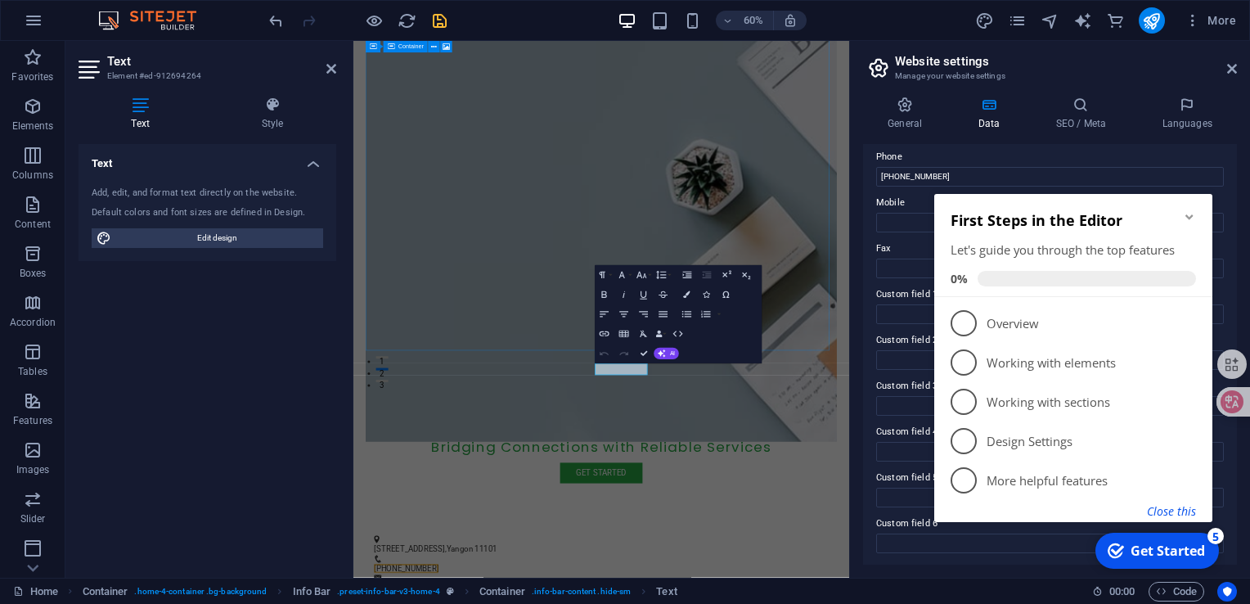
click at [1173, 509] on button "Close this" at bounding box center [1171, 511] width 49 height 16
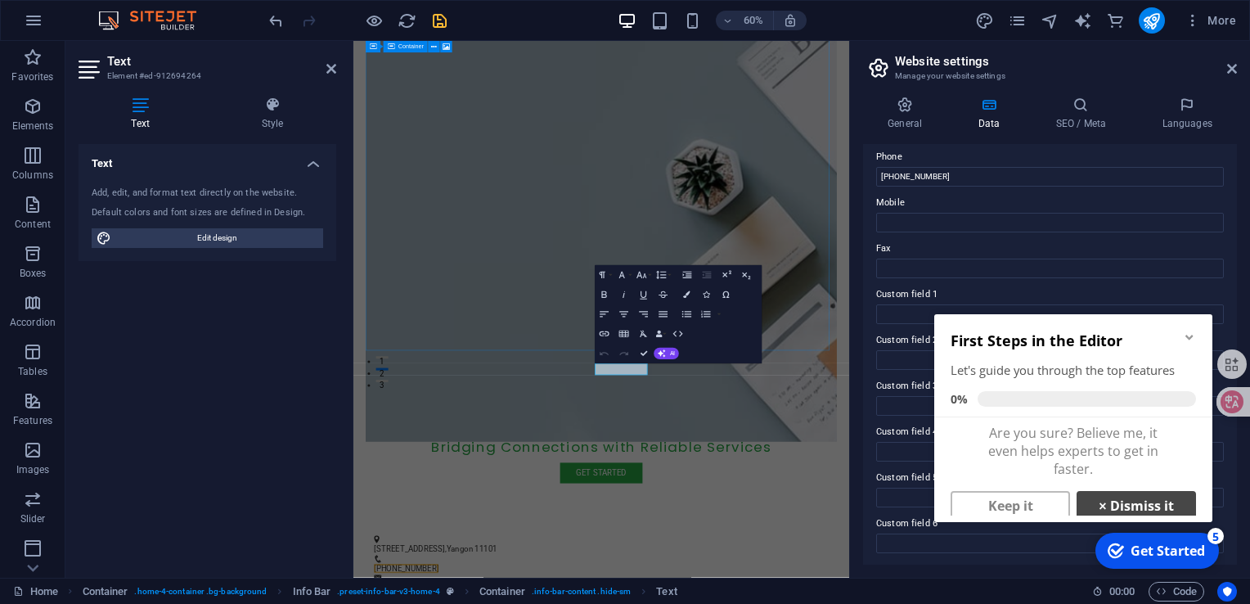
click at [1135, 507] on link "× Dismiss it" at bounding box center [1136, 505] width 119 height 29
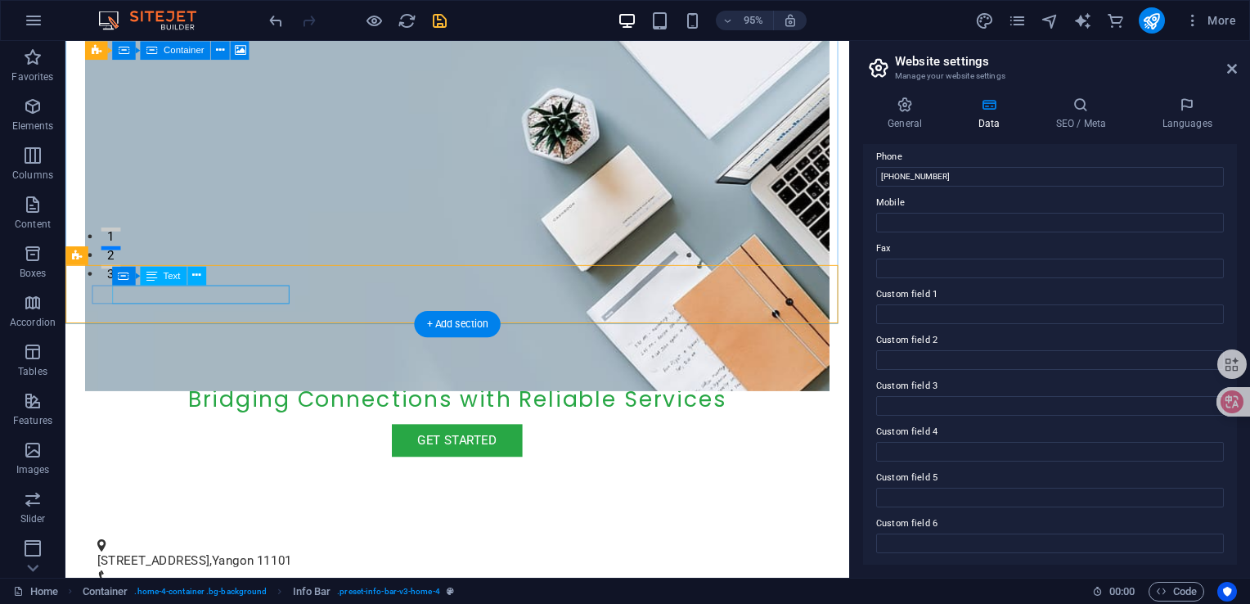
click at [227, 580] on span "Yangon" at bounding box center [241, 588] width 44 height 16
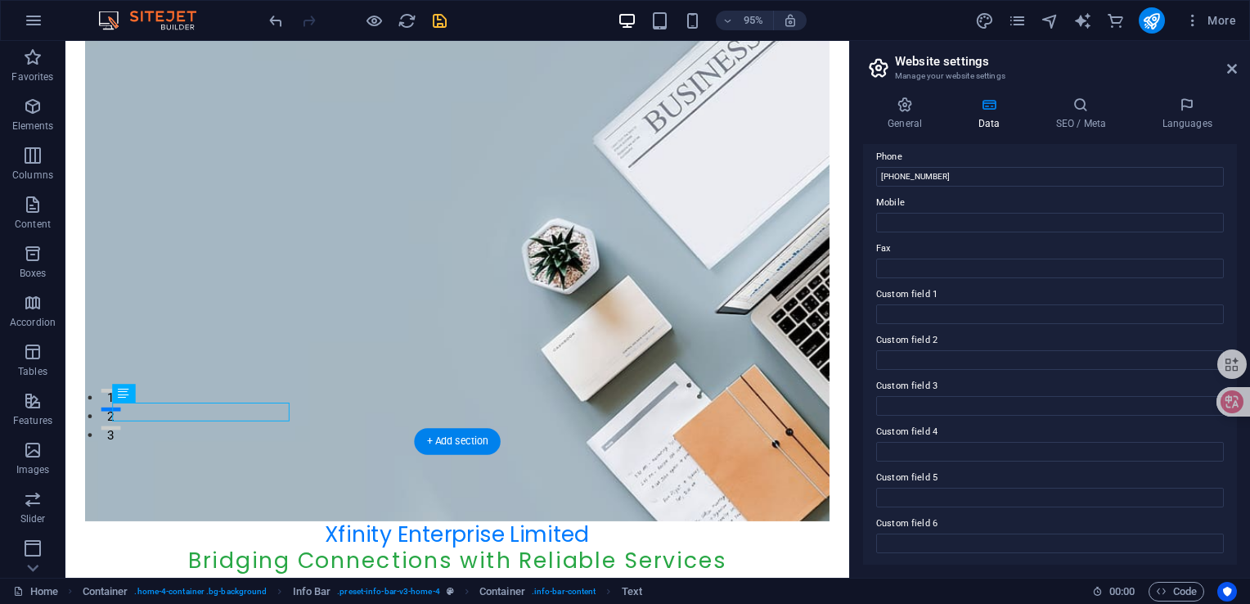
scroll to position [245, 0]
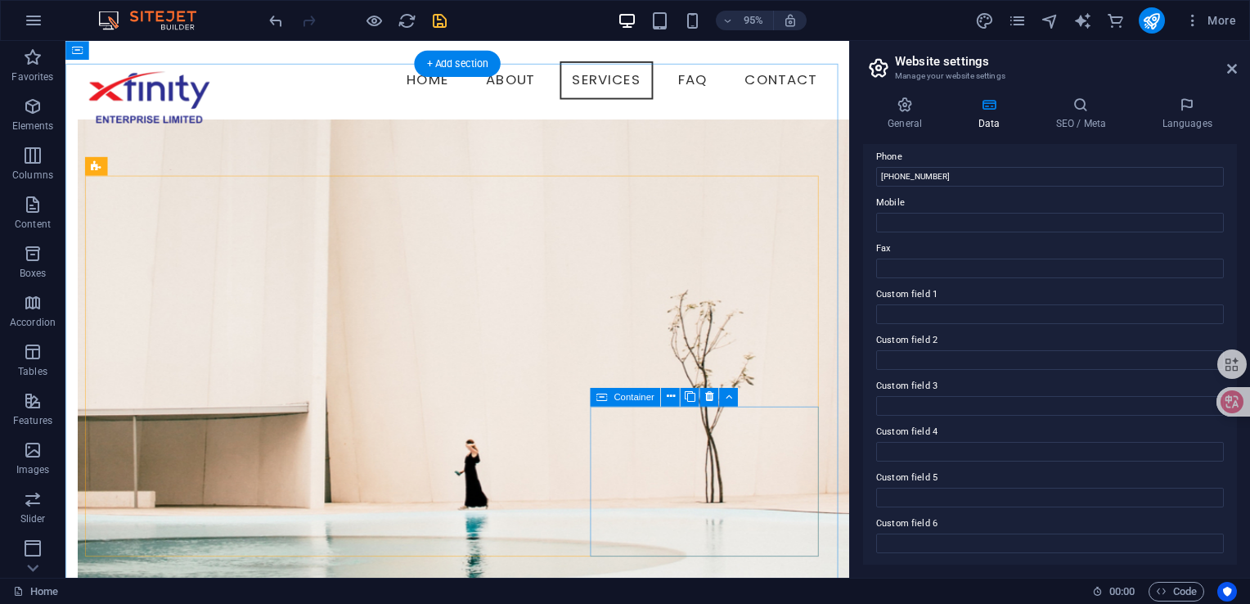
scroll to position [924, 0]
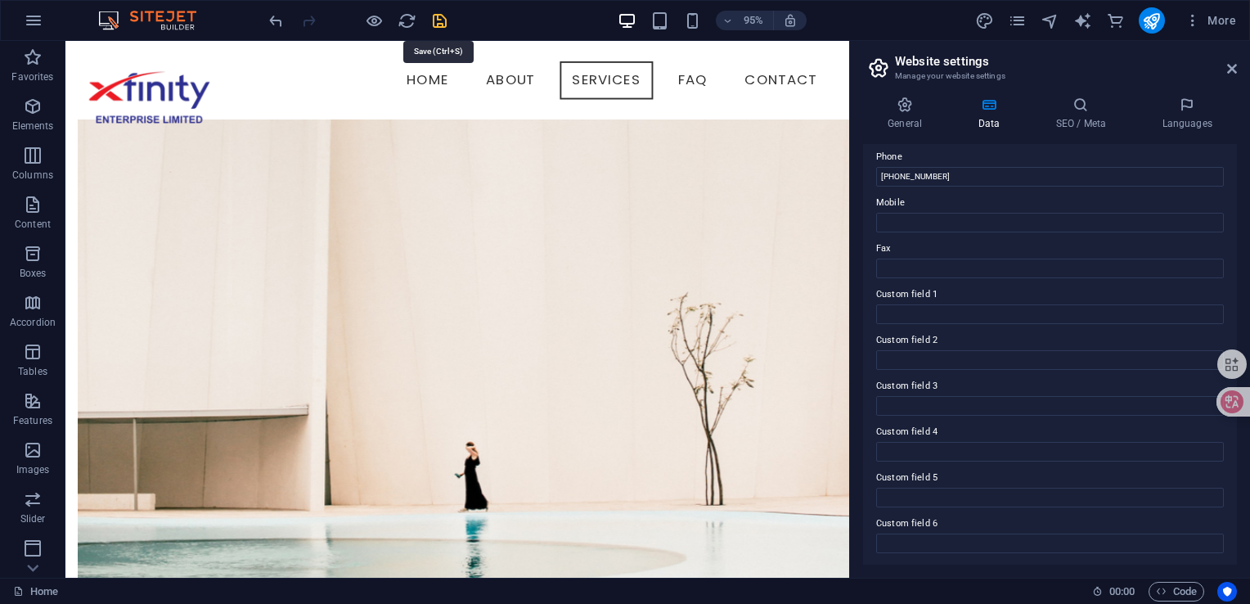
click at [437, 18] on icon "save" at bounding box center [439, 20] width 19 height 19
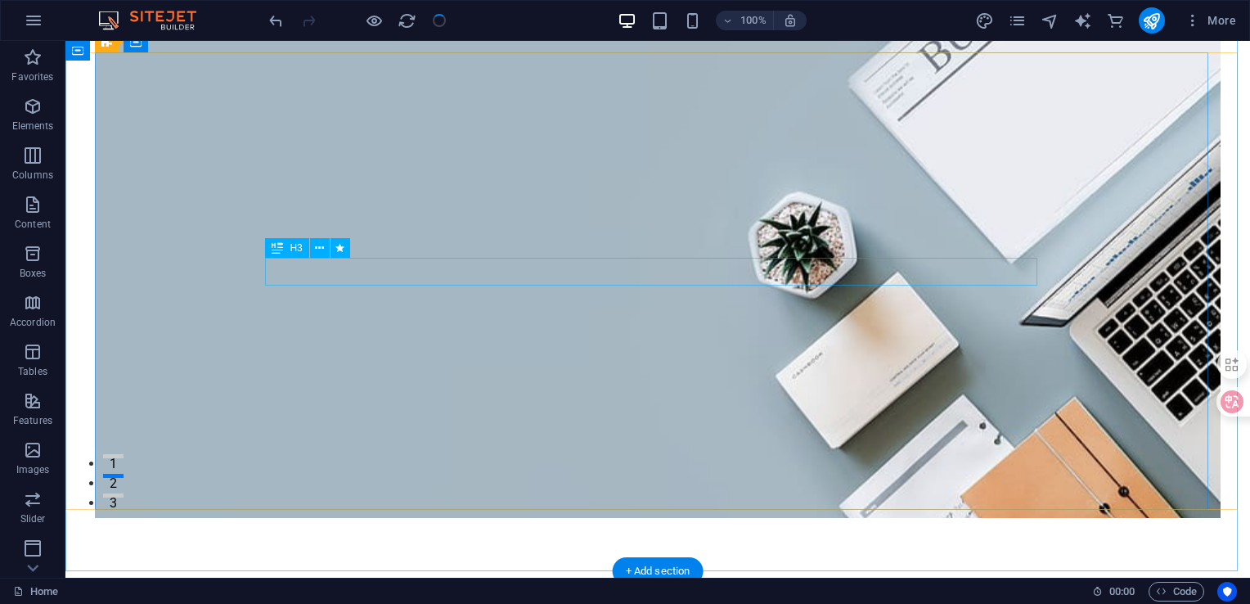
scroll to position [0, 0]
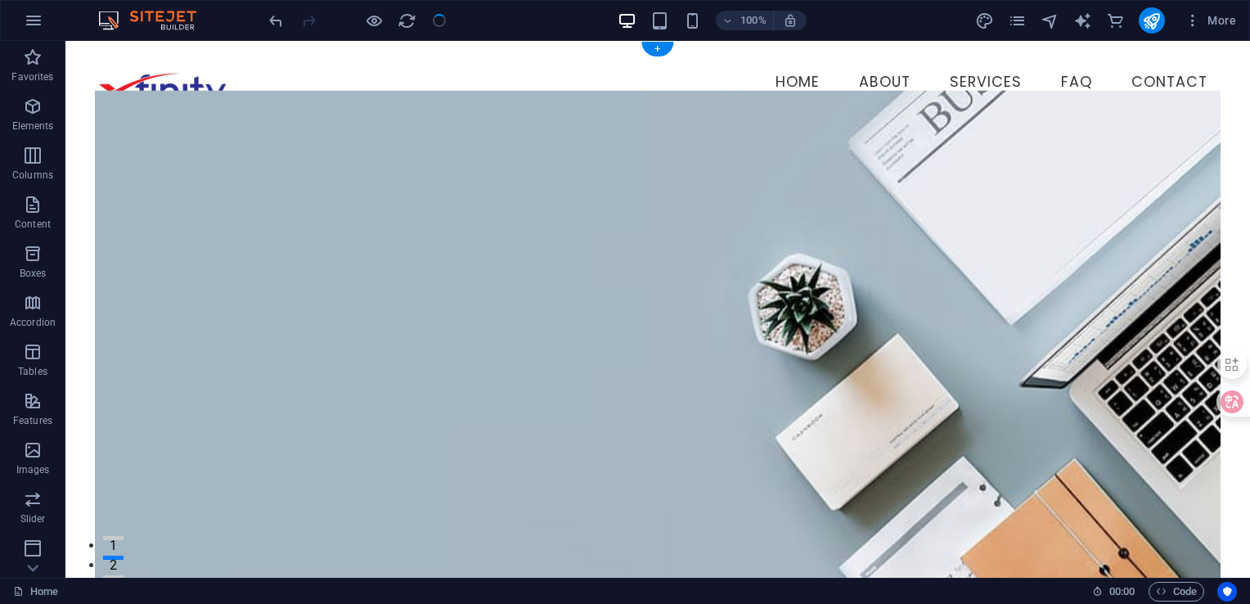
click at [423, 222] on figure at bounding box center [658, 334] width 1126 height 489
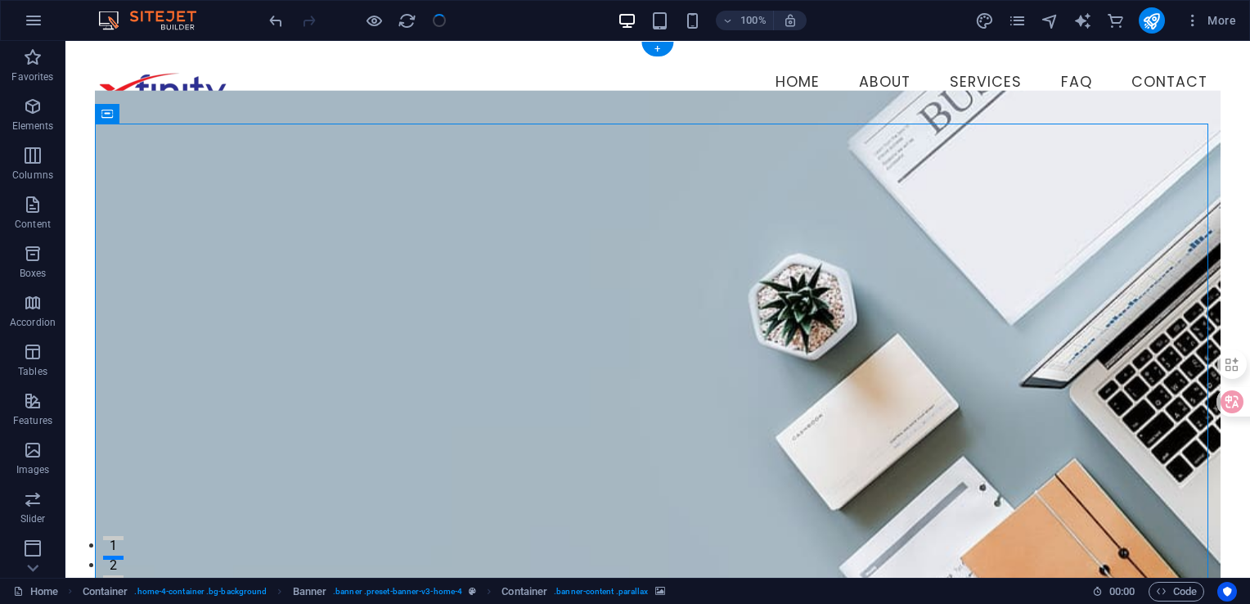
click at [423, 222] on figure at bounding box center [658, 334] width 1126 height 489
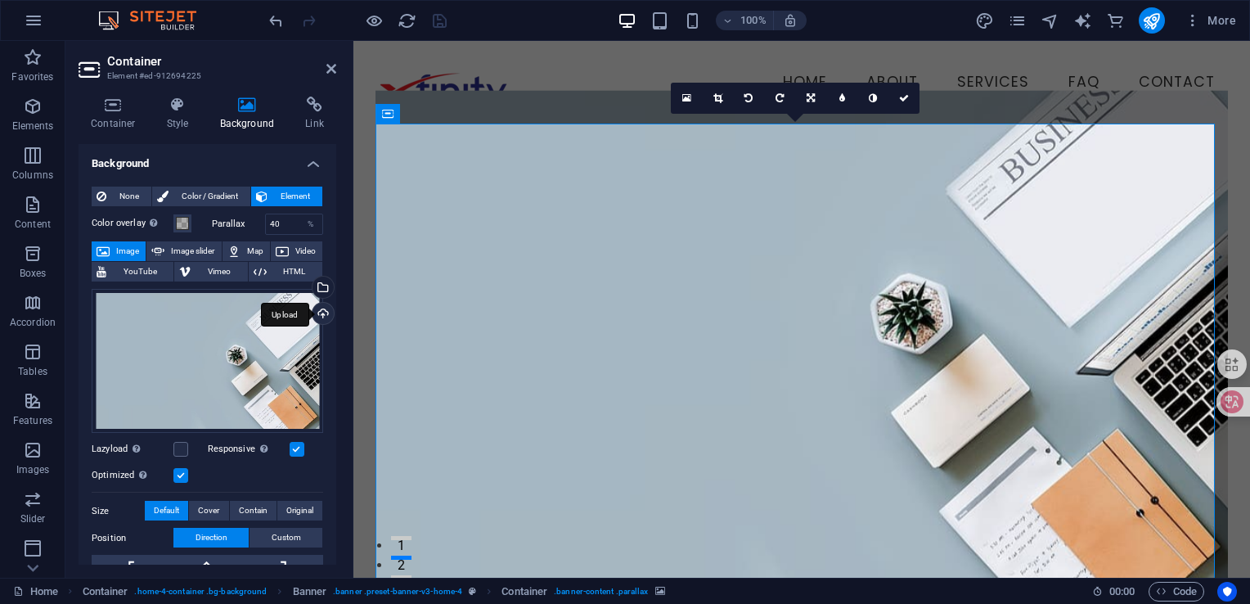
click at [321, 317] on div "Upload" at bounding box center [321, 315] width 25 height 25
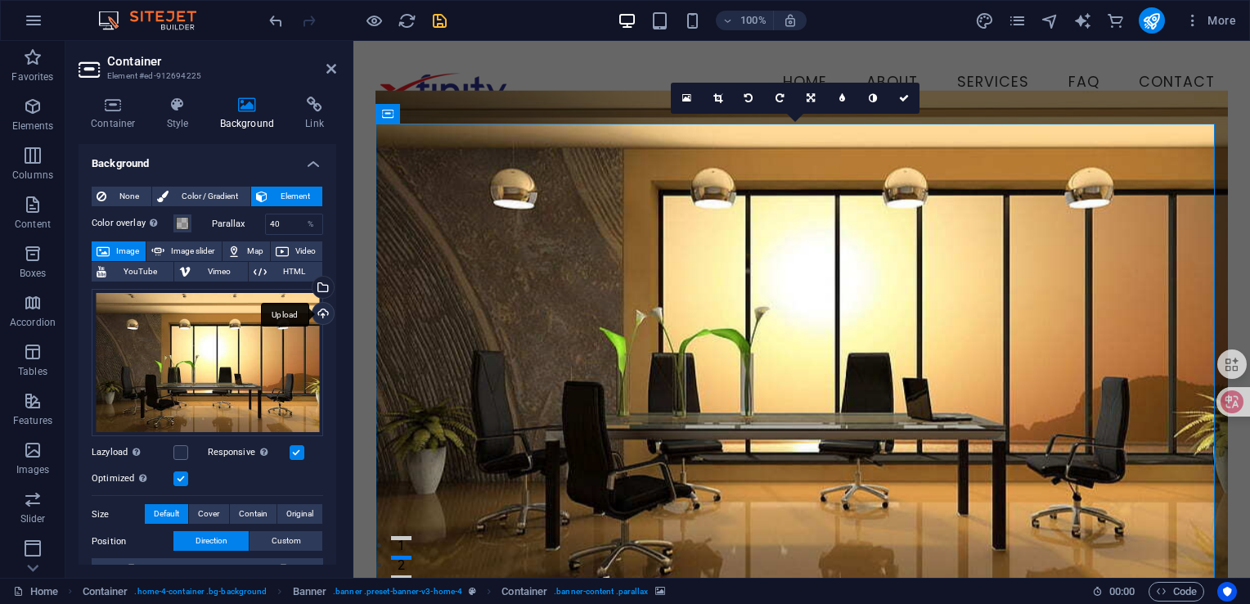
click at [318, 313] on div "Upload" at bounding box center [321, 315] width 25 height 25
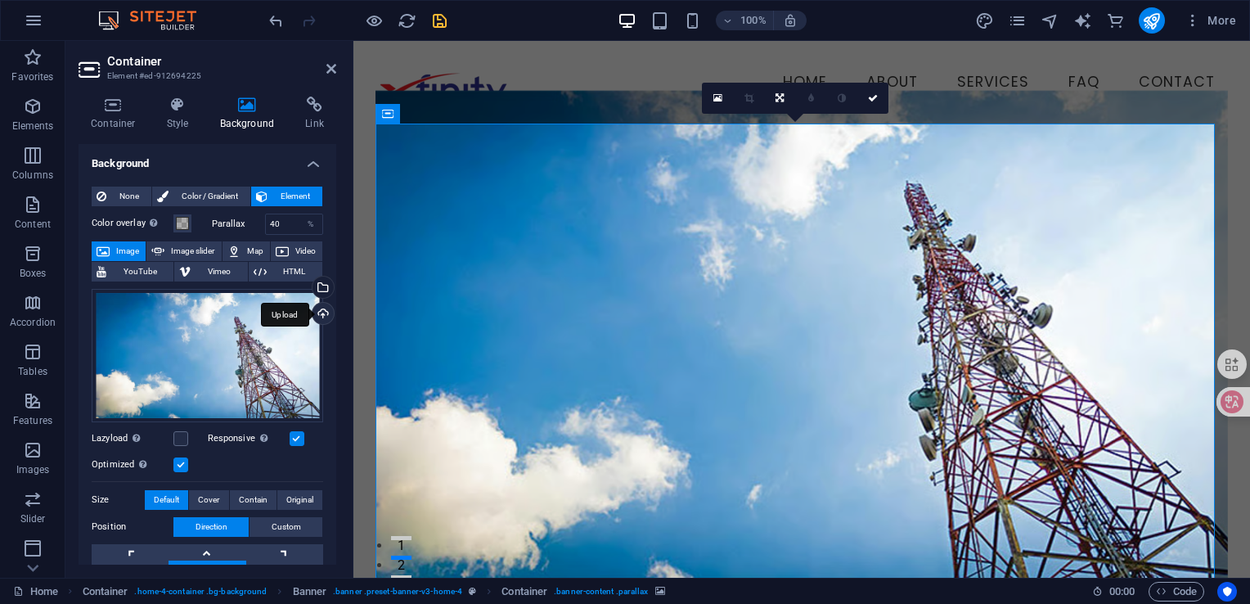
click at [320, 313] on div "Upload" at bounding box center [321, 315] width 25 height 25
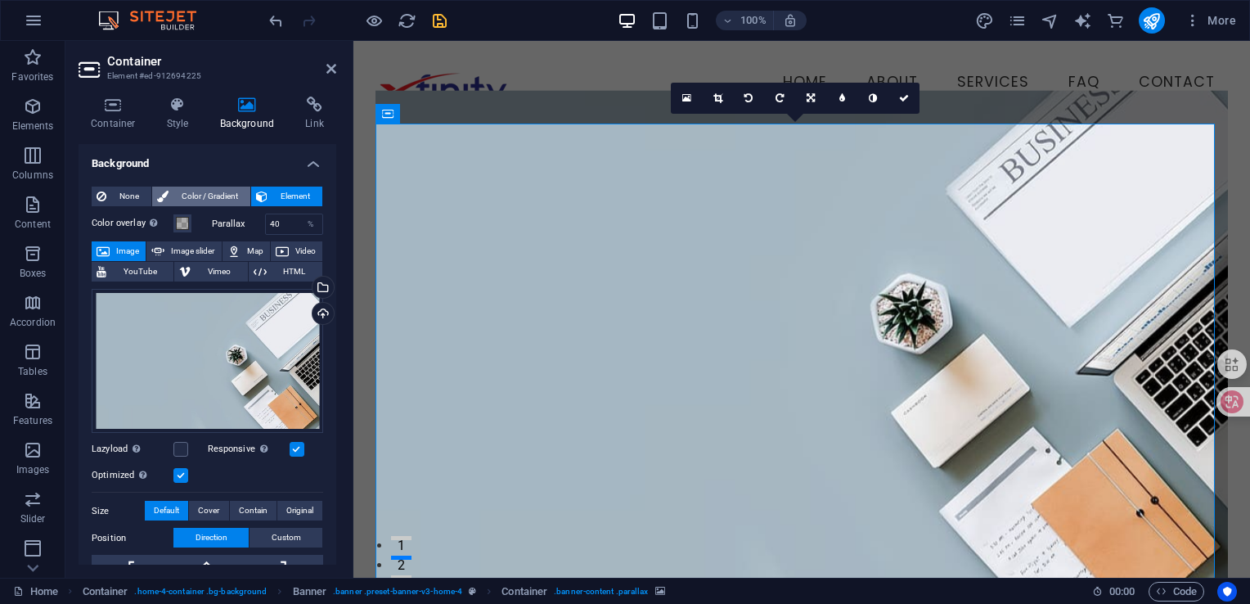
click at [218, 196] on span "Color / Gradient" at bounding box center [209, 197] width 72 height 20
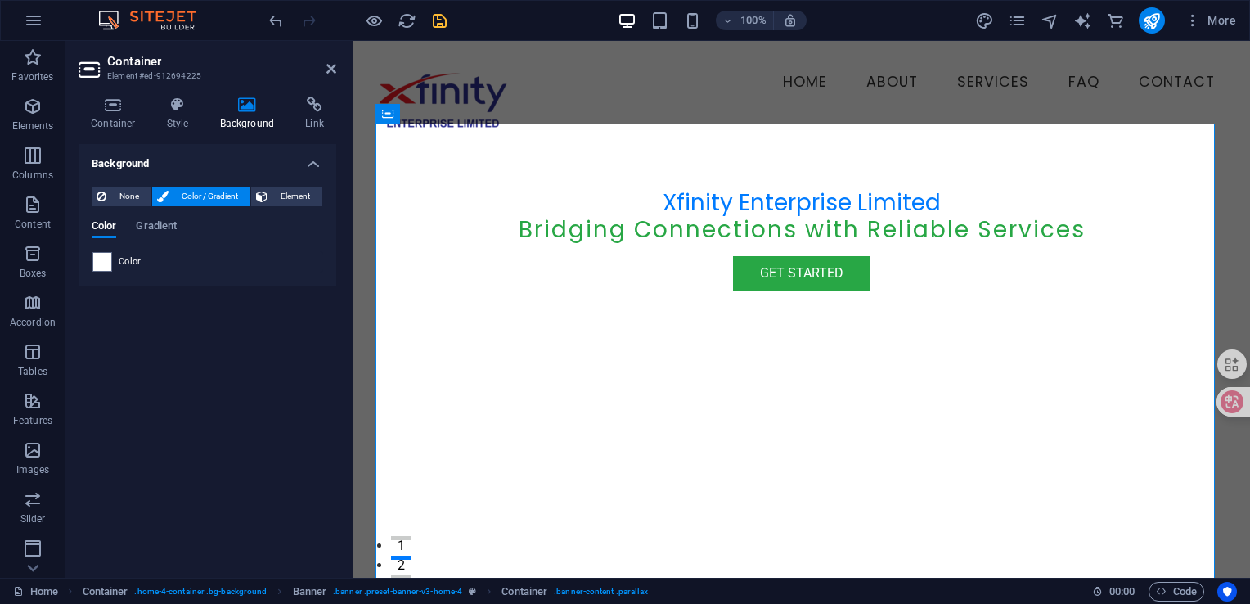
click at [131, 265] on span "Color" at bounding box center [130, 261] width 23 height 13
click at [120, 191] on span "None" at bounding box center [128, 197] width 35 height 20
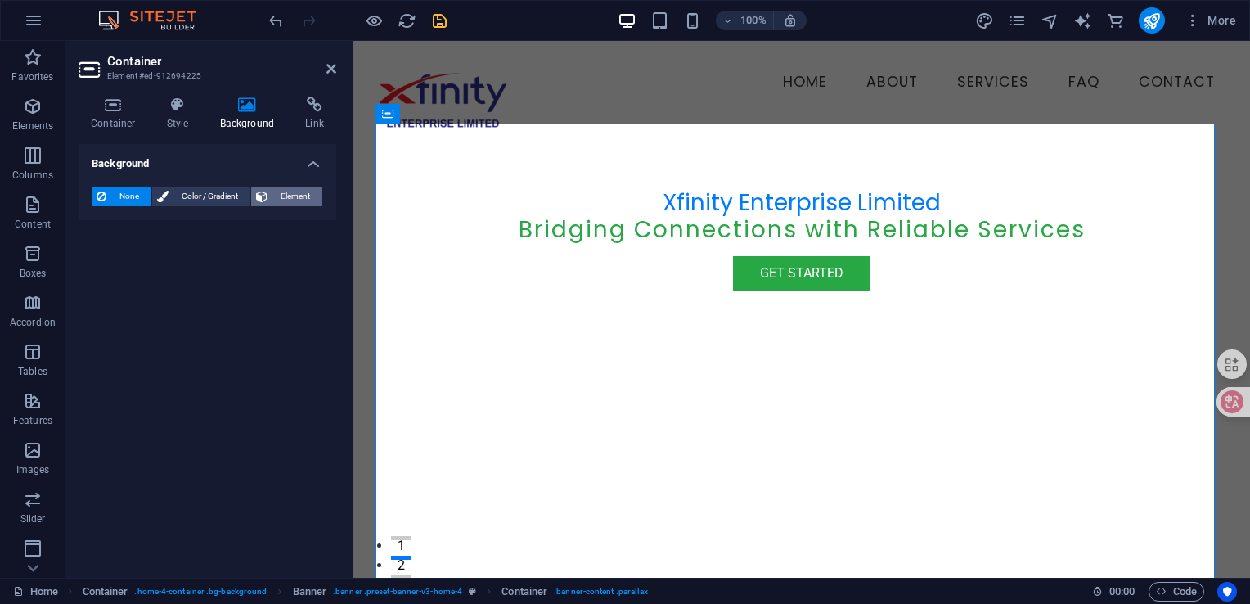
click at [285, 191] on span "Element" at bounding box center [294, 197] width 45 height 20
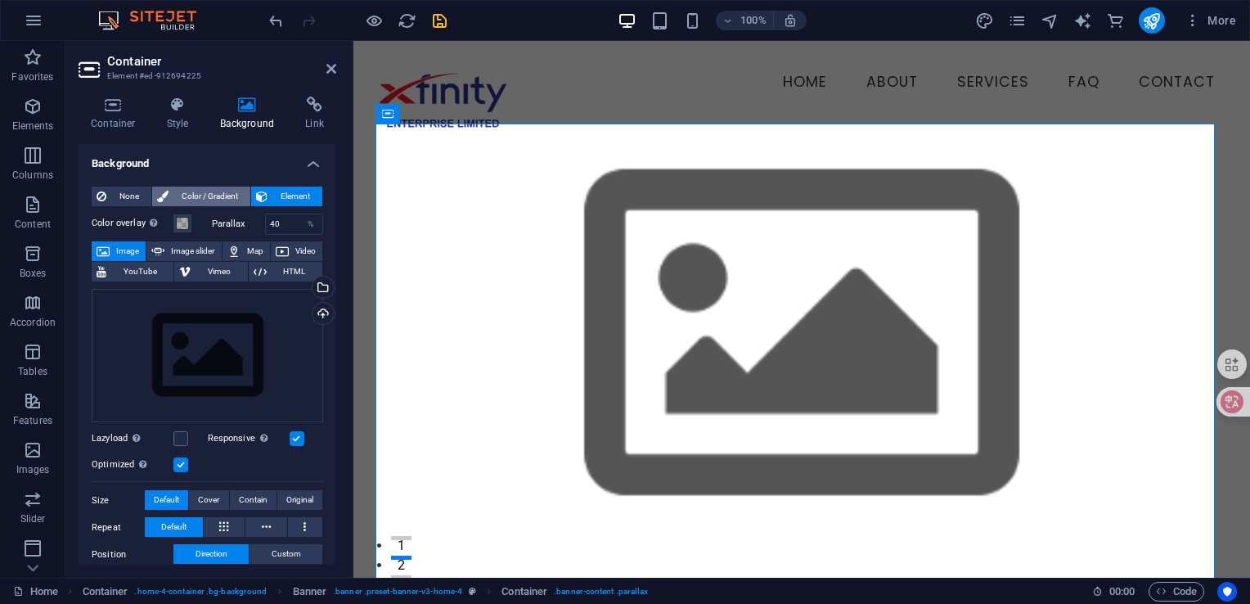
click at [195, 195] on span "Color / Gradient" at bounding box center [209, 197] width 72 height 20
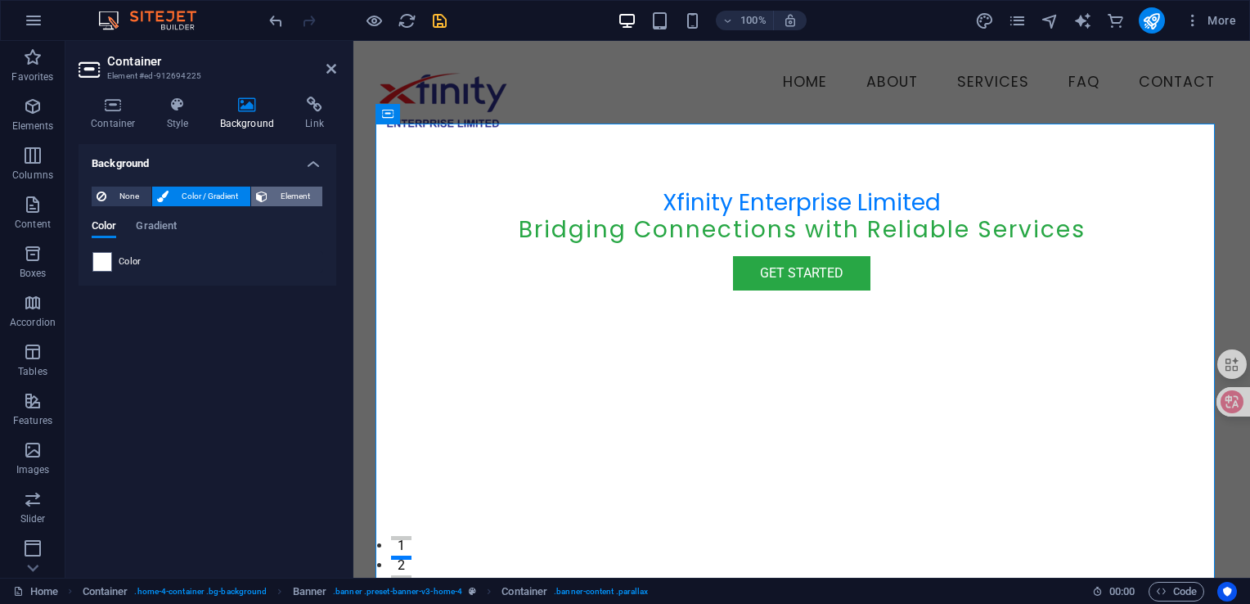
click at [277, 195] on span "Element" at bounding box center [294, 197] width 45 height 20
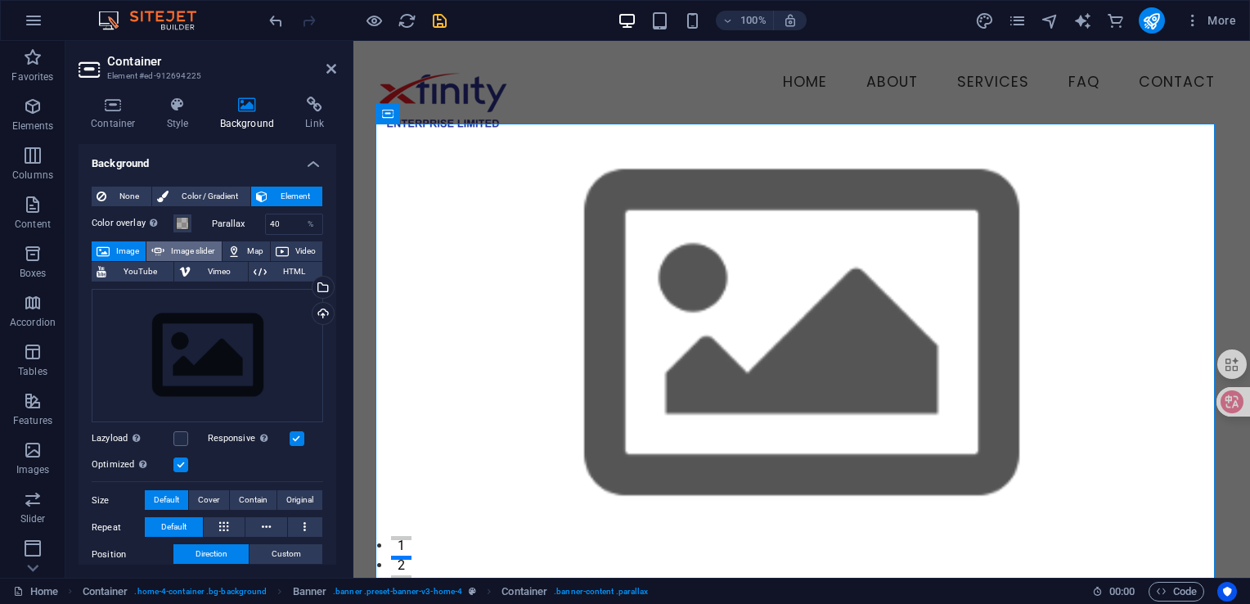
click at [193, 247] on span "Image slider" at bounding box center [192, 251] width 47 height 20
select select "ms"
select select "s"
select select "progressive"
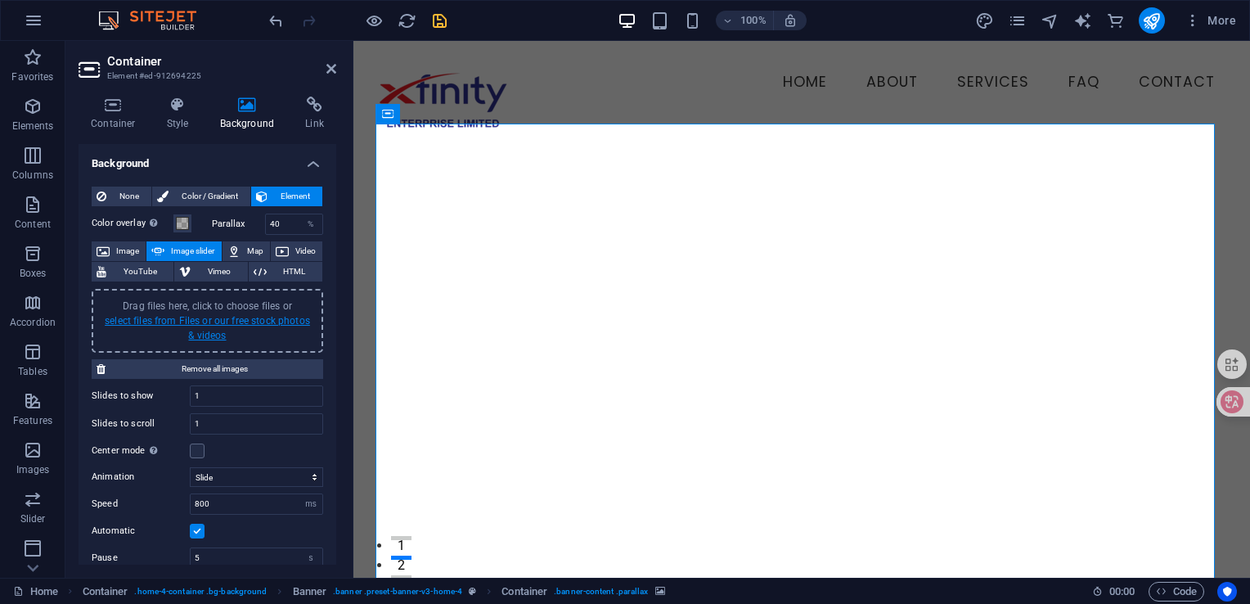
click at [202, 319] on link "select files from Files or our free stock photos & videos" at bounding box center [207, 328] width 205 height 26
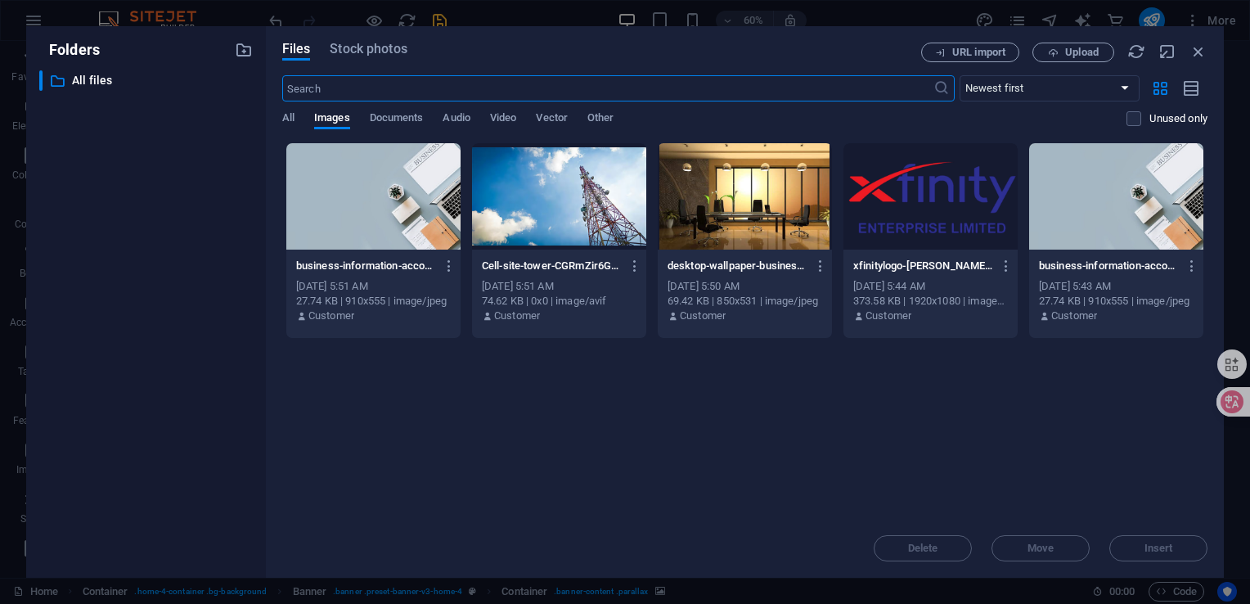
click at [412, 218] on div at bounding box center [373, 196] width 174 height 106
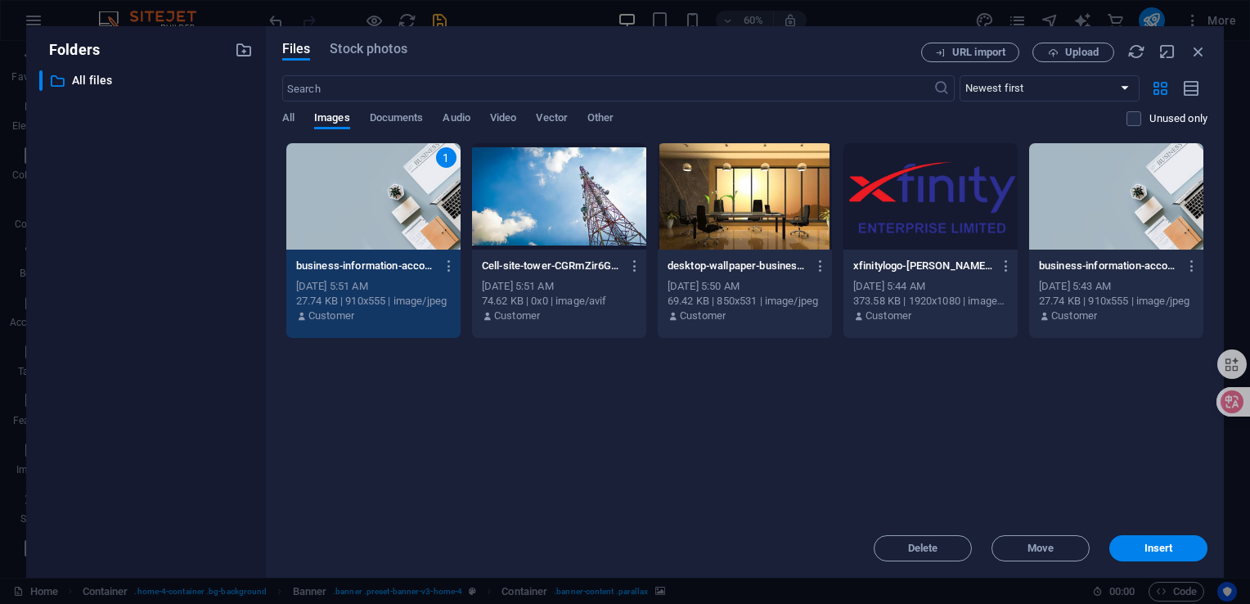
click at [573, 212] on div at bounding box center [559, 196] width 174 height 106
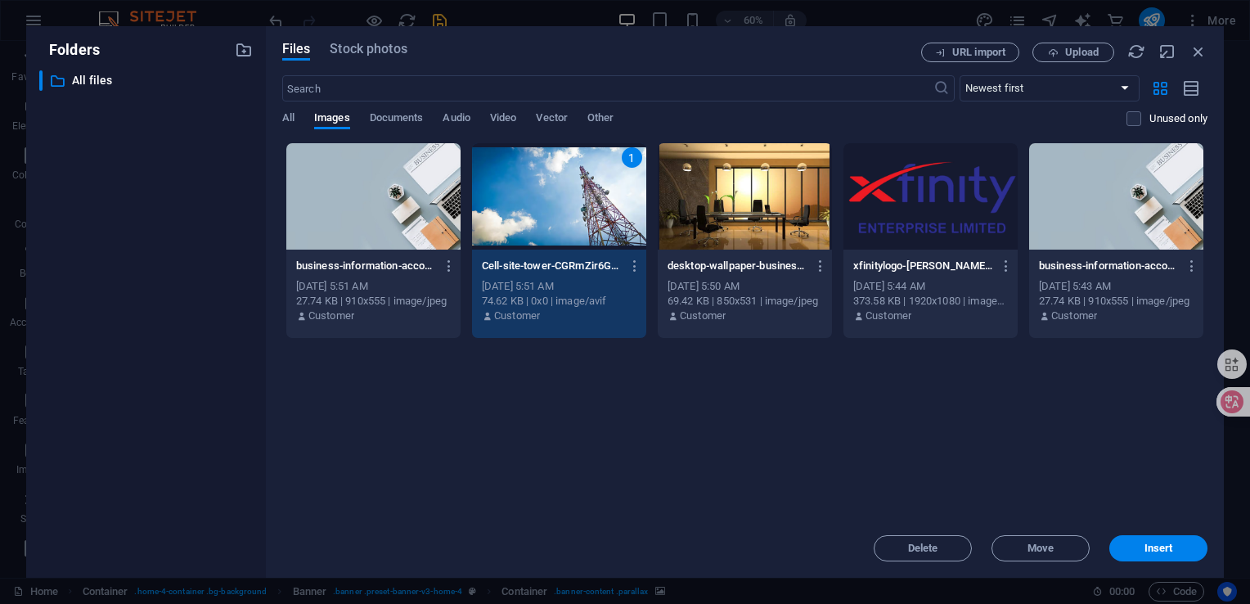
click at [417, 209] on div at bounding box center [373, 196] width 174 height 106
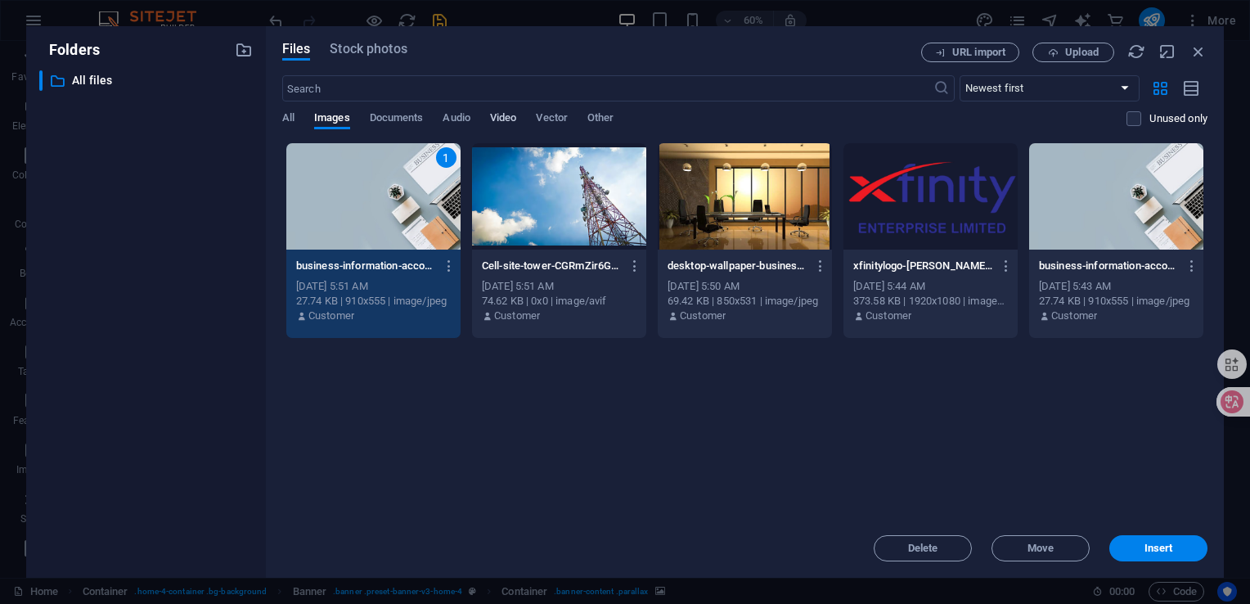
click at [502, 117] on span "Video" at bounding box center [503, 119] width 26 height 23
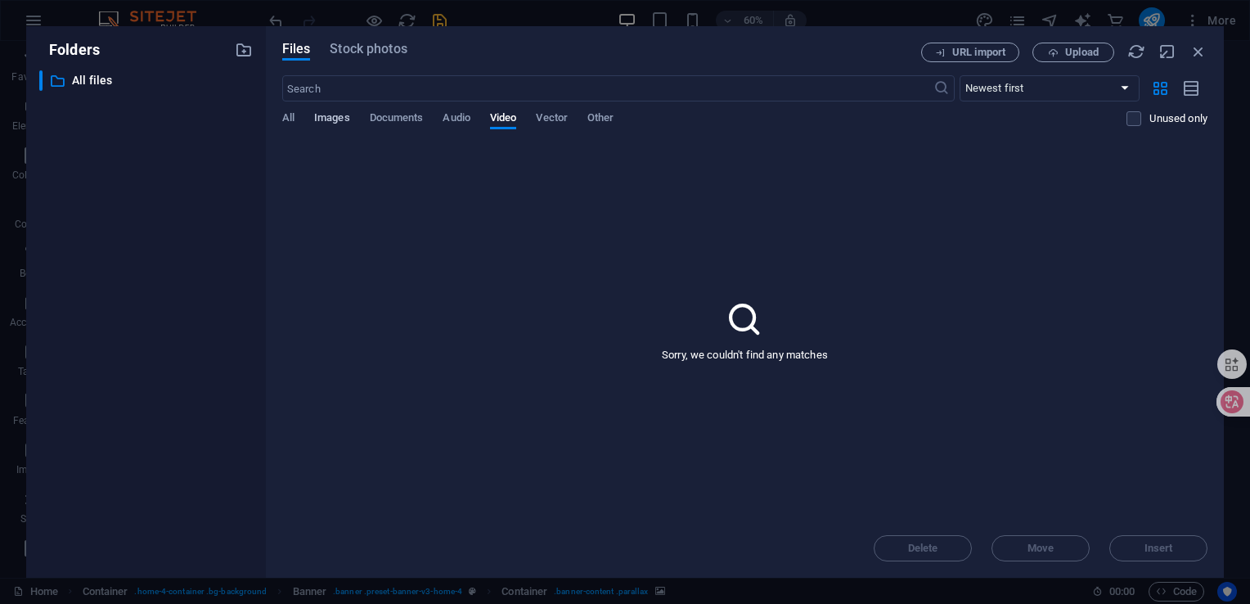
click at [327, 113] on span "Images" at bounding box center [332, 119] width 36 height 23
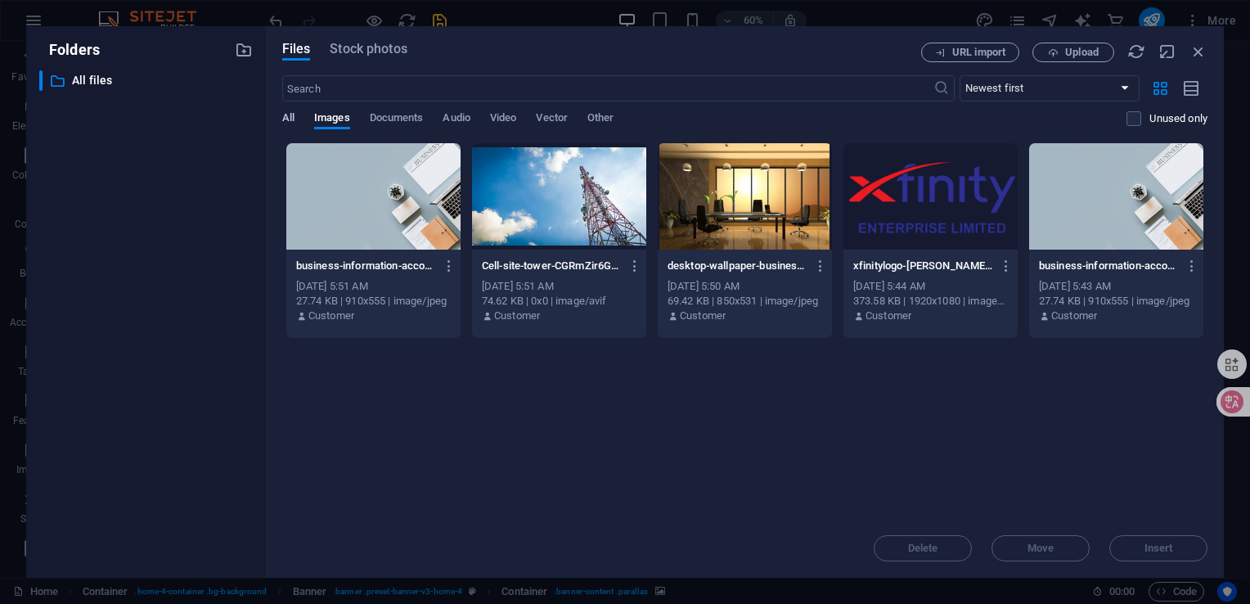
click at [293, 114] on span "All" at bounding box center [288, 119] width 12 height 23
click at [340, 115] on span "Images" at bounding box center [332, 119] width 36 height 23
click at [393, 187] on div at bounding box center [373, 196] width 174 height 106
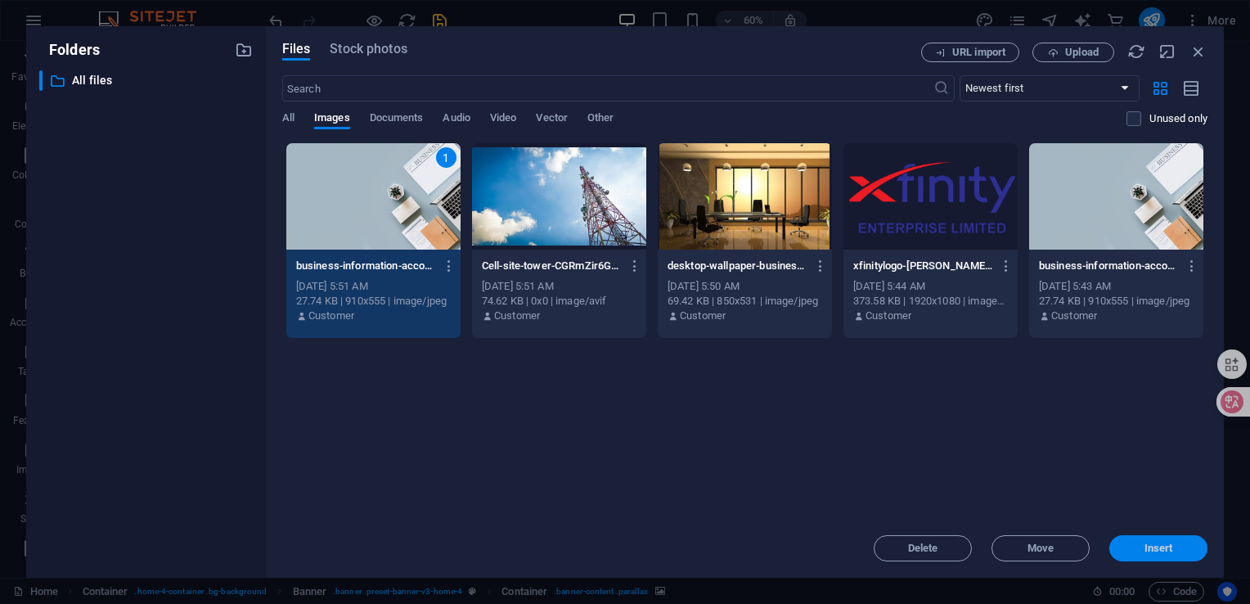
click at [1152, 552] on span "Insert" at bounding box center [1159, 548] width 29 height 10
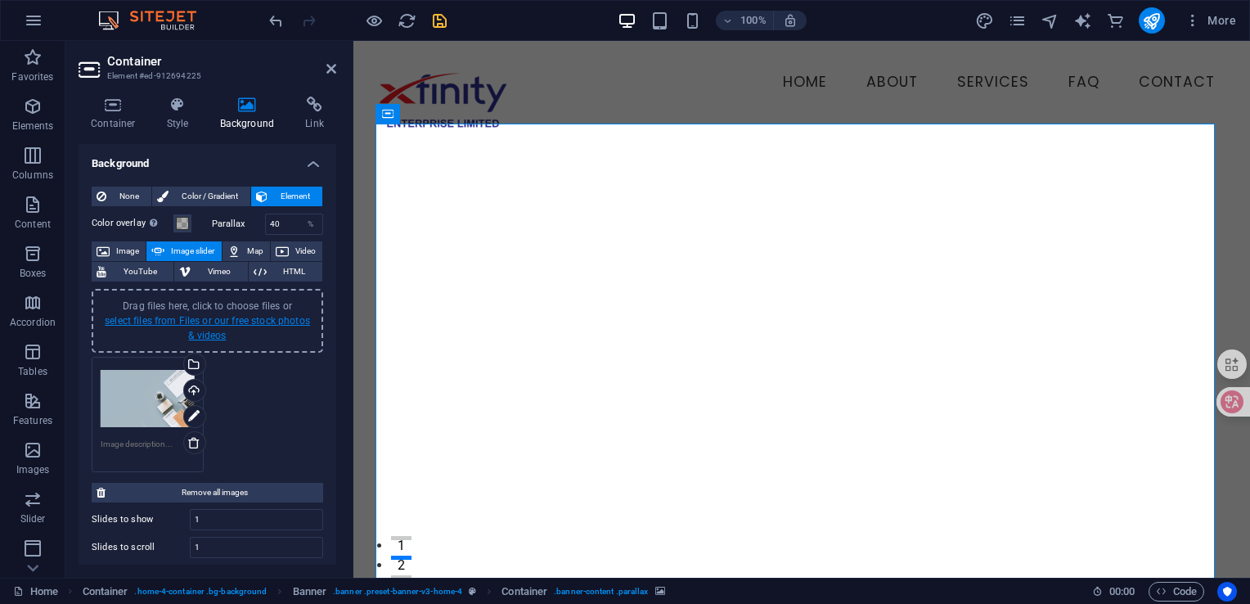
click at [265, 319] on link "select files from Files or our free stock photos & videos" at bounding box center [207, 328] width 205 height 26
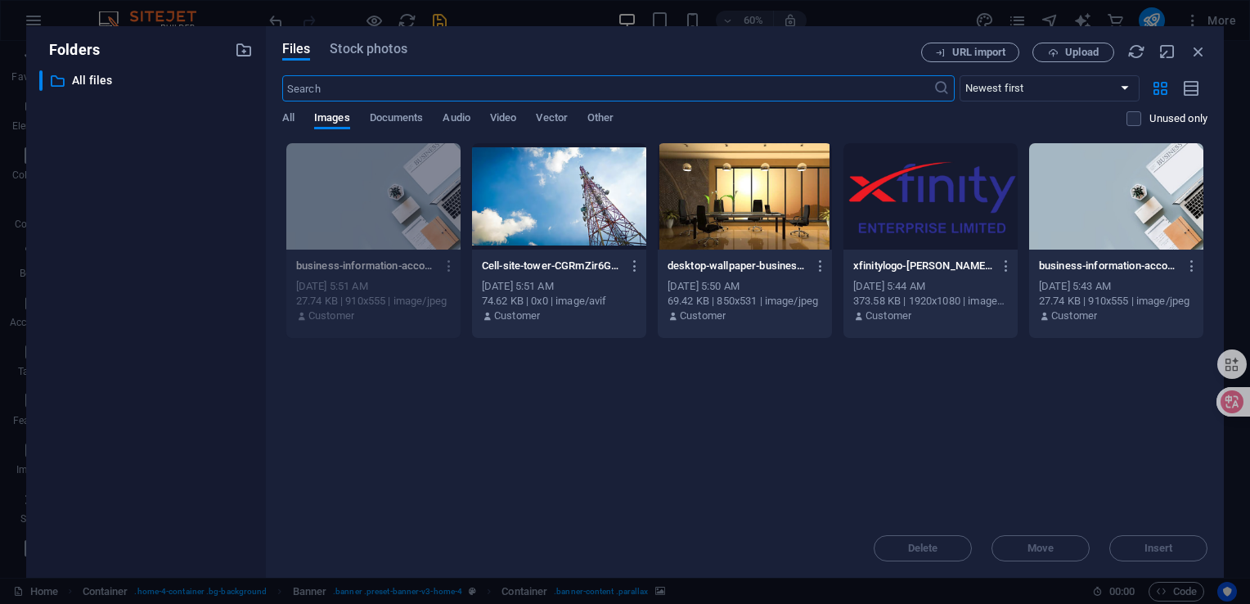
click at [583, 205] on div at bounding box center [559, 196] width 174 height 106
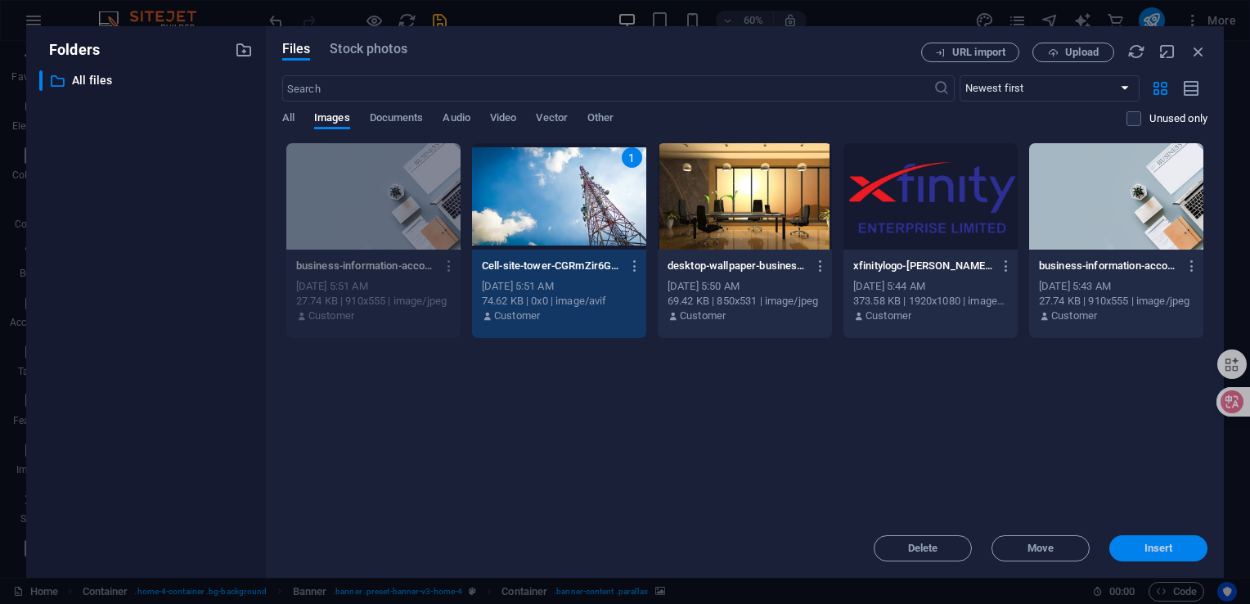
click at [1164, 558] on button "Insert" at bounding box center [1159, 548] width 98 height 26
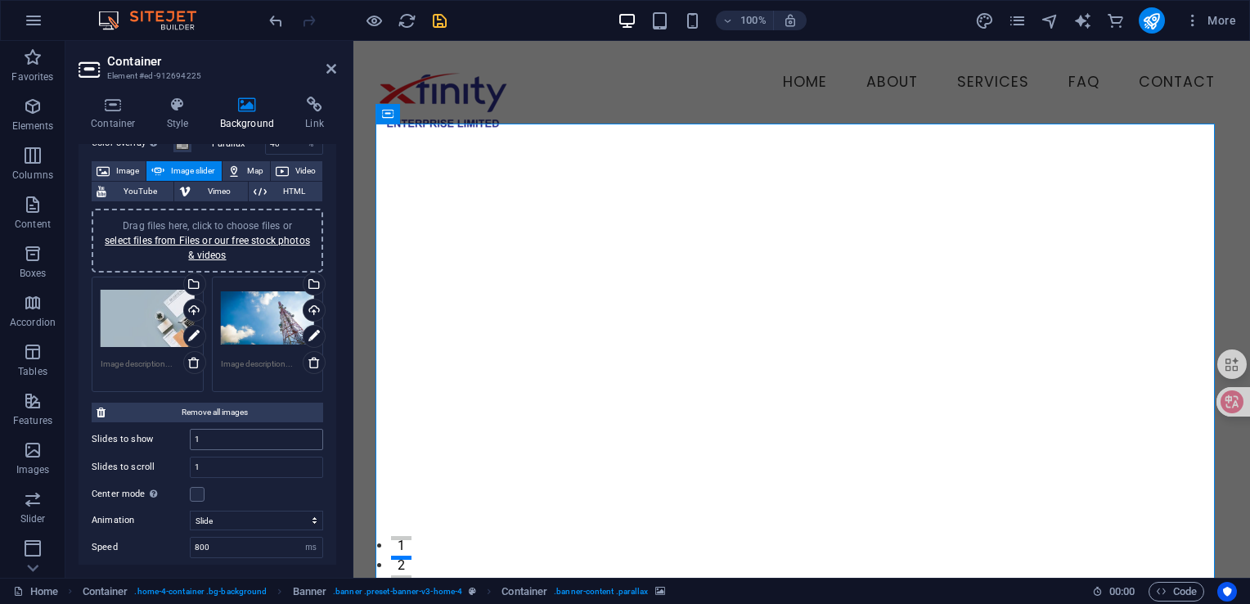
scroll to position [82, 0]
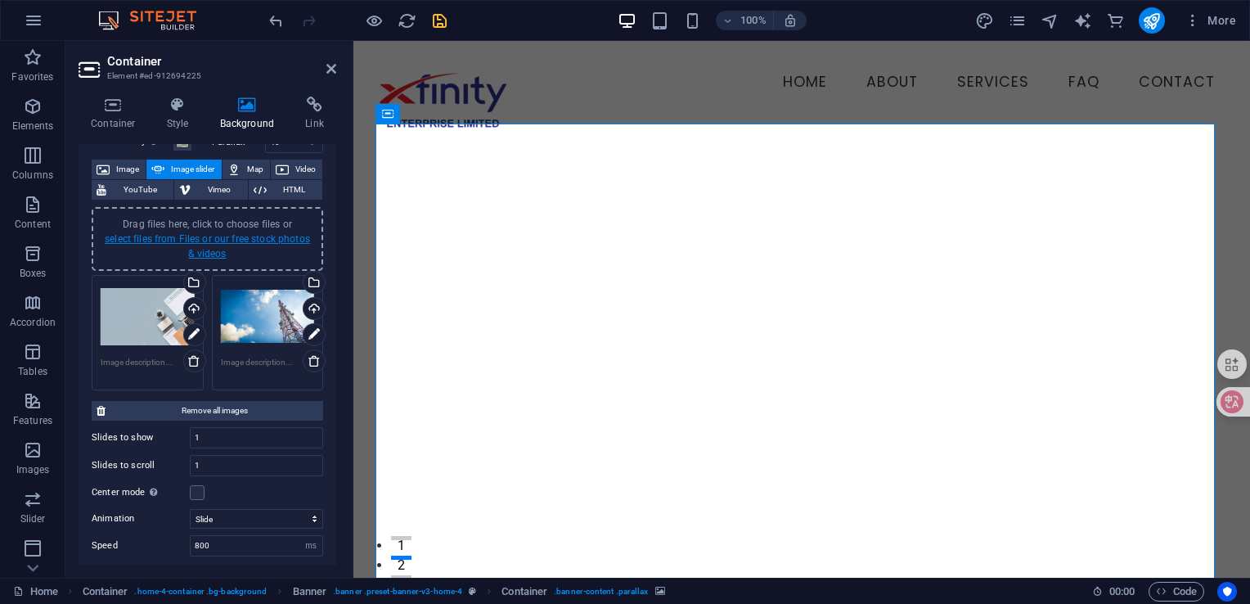
click at [211, 241] on link "select files from Files or our free stock photos & videos" at bounding box center [207, 246] width 205 height 26
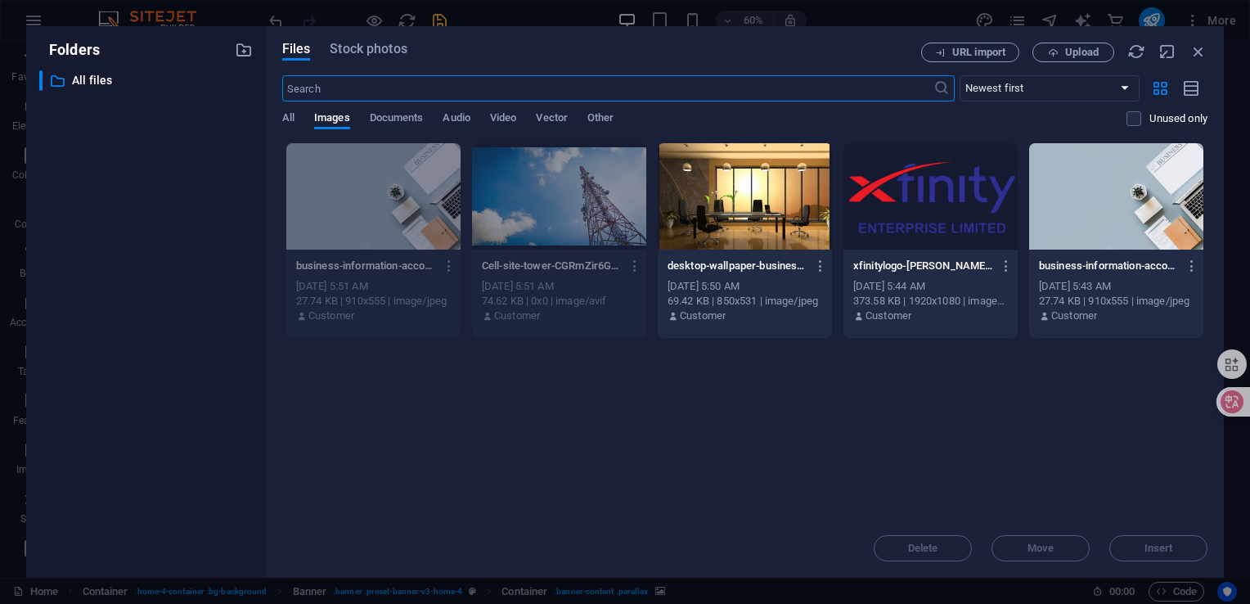
click at [759, 224] on div at bounding box center [745, 196] width 174 height 106
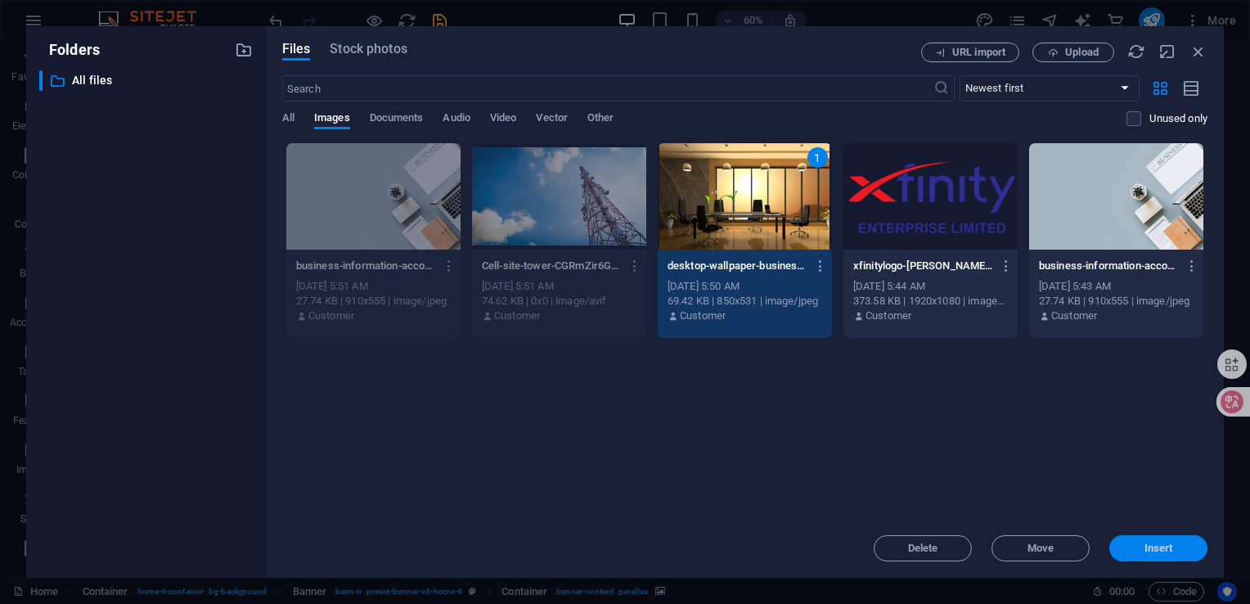
click at [1173, 557] on button "Insert" at bounding box center [1159, 548] width 98 height 26
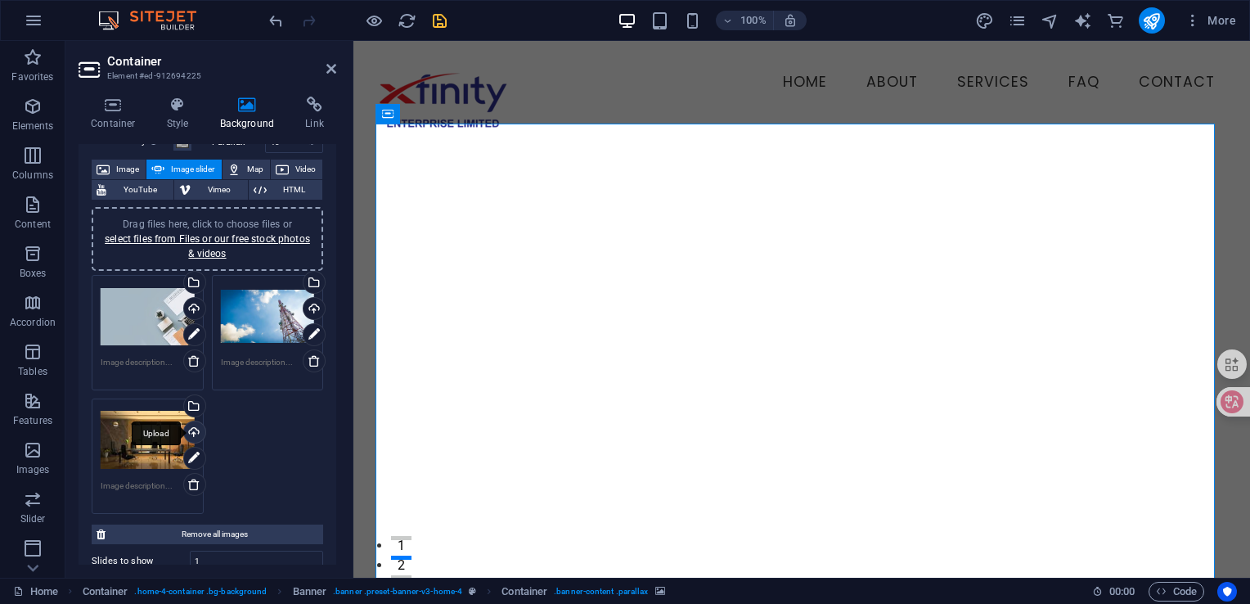
click at [192, 429] on div "Upload" at bounding box center [193, 433] width 25 height 25
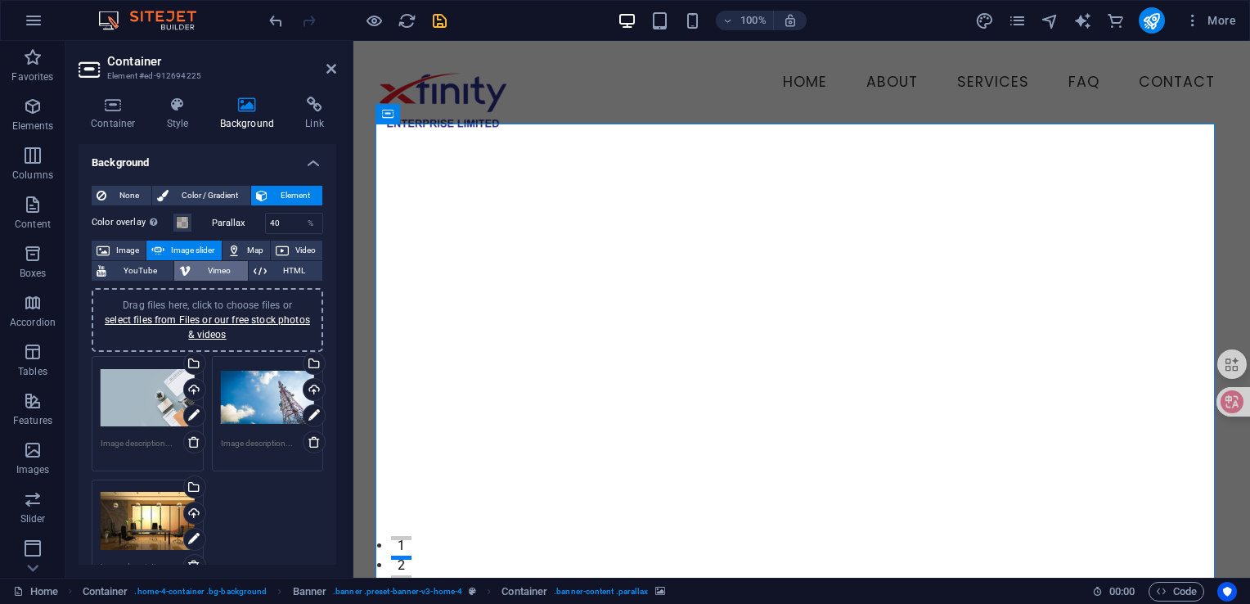
scroll to position [0, 0]
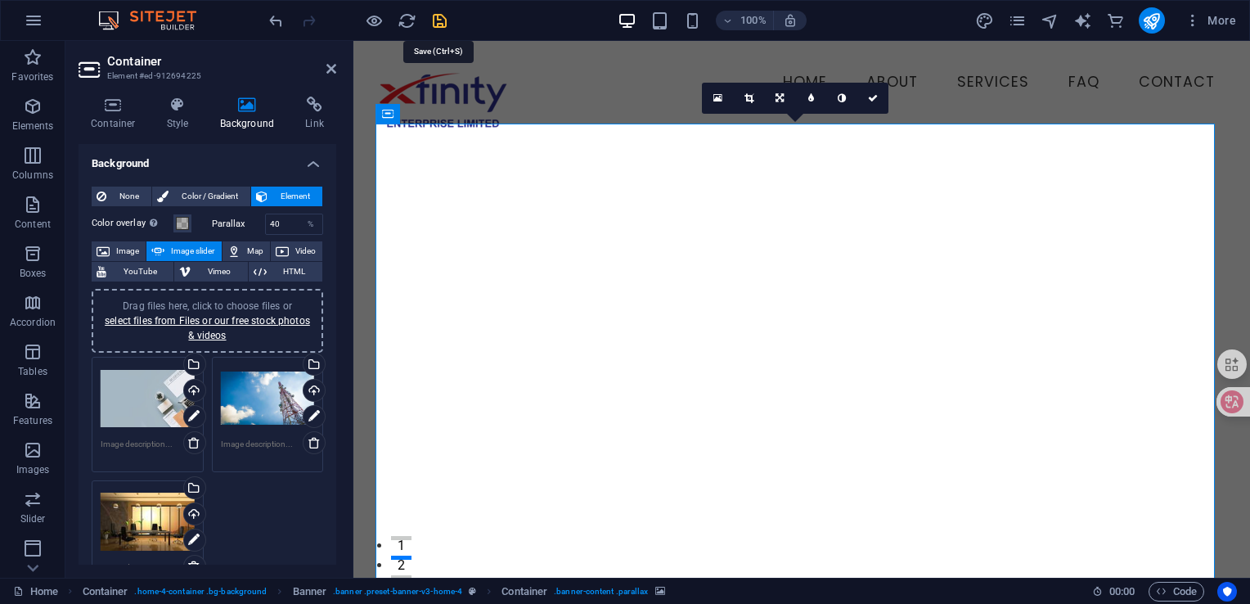
click at [442, 15] on icon "save" at bounding box center [439, 20] width 19 height 19
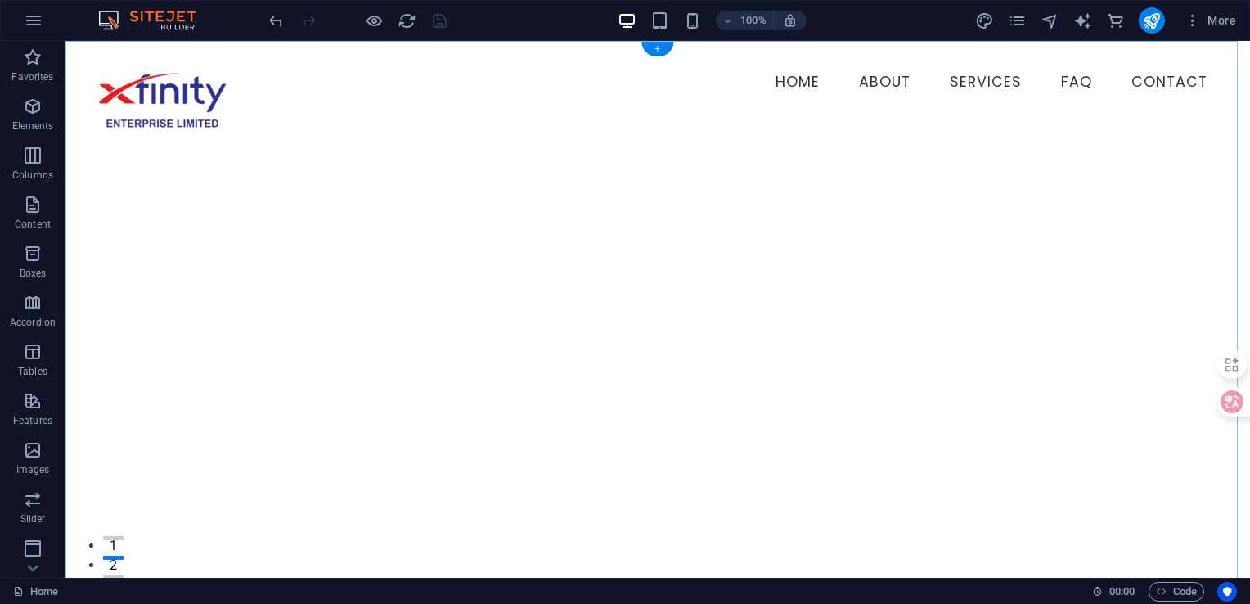
click at [661, 48] on div "+" at bounding box center [658, 49] width 32 height 15
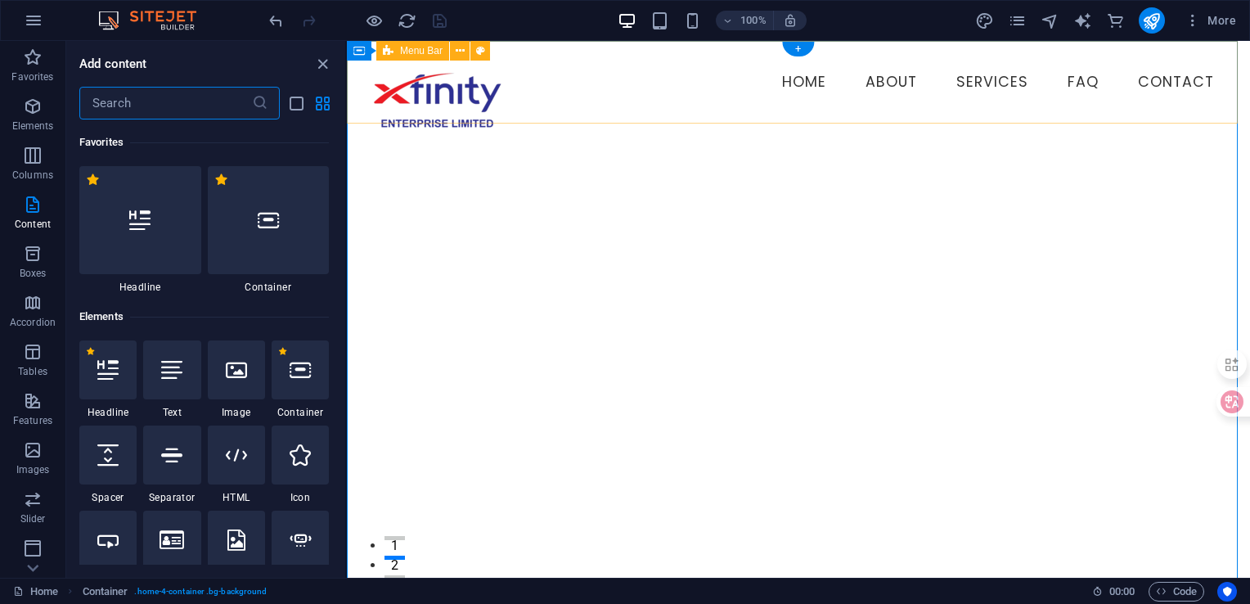
scroll to position [2863, 0]
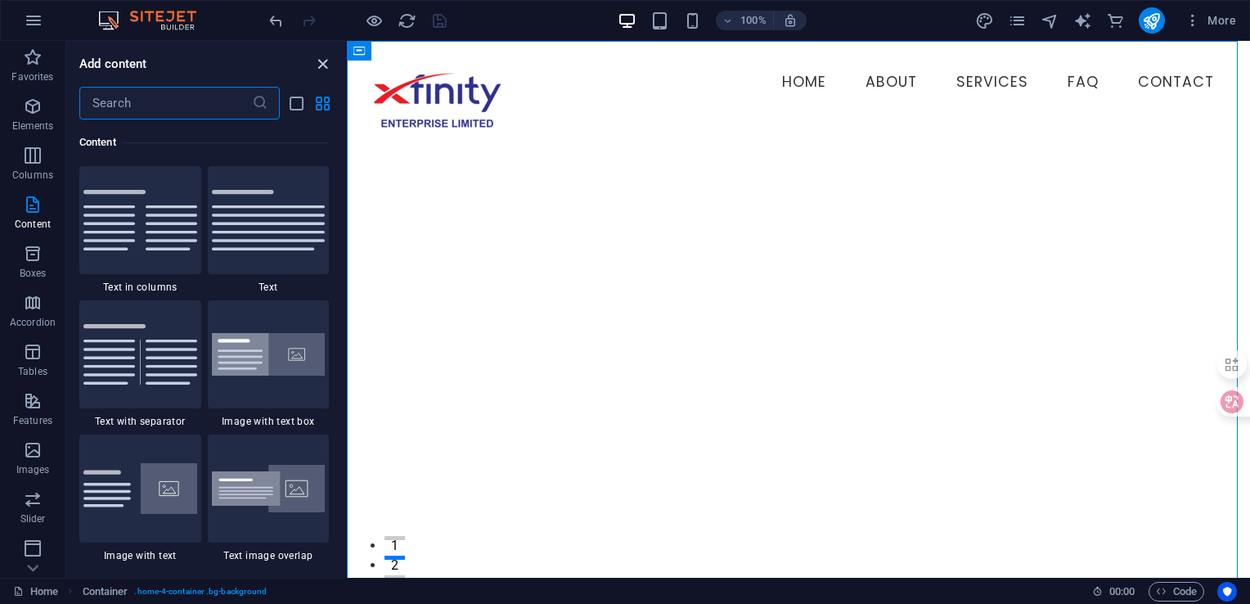
click at [324, 65] on icon "close panel" at bounding box center [322, 64] width 19 height 19
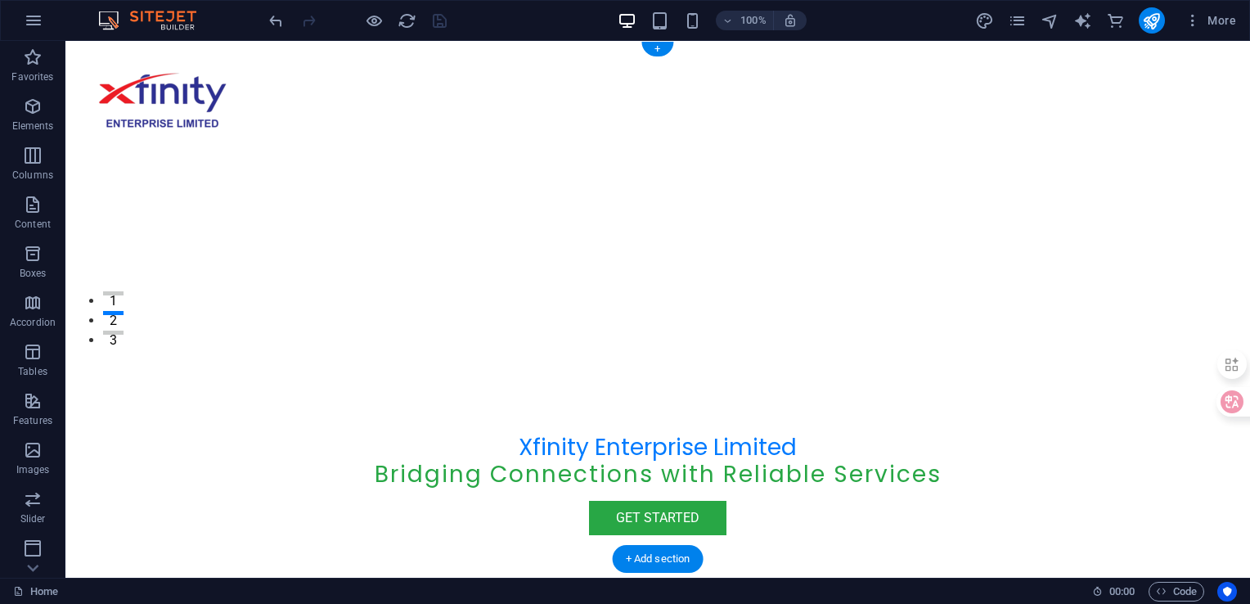
scroll to position [0, 0]
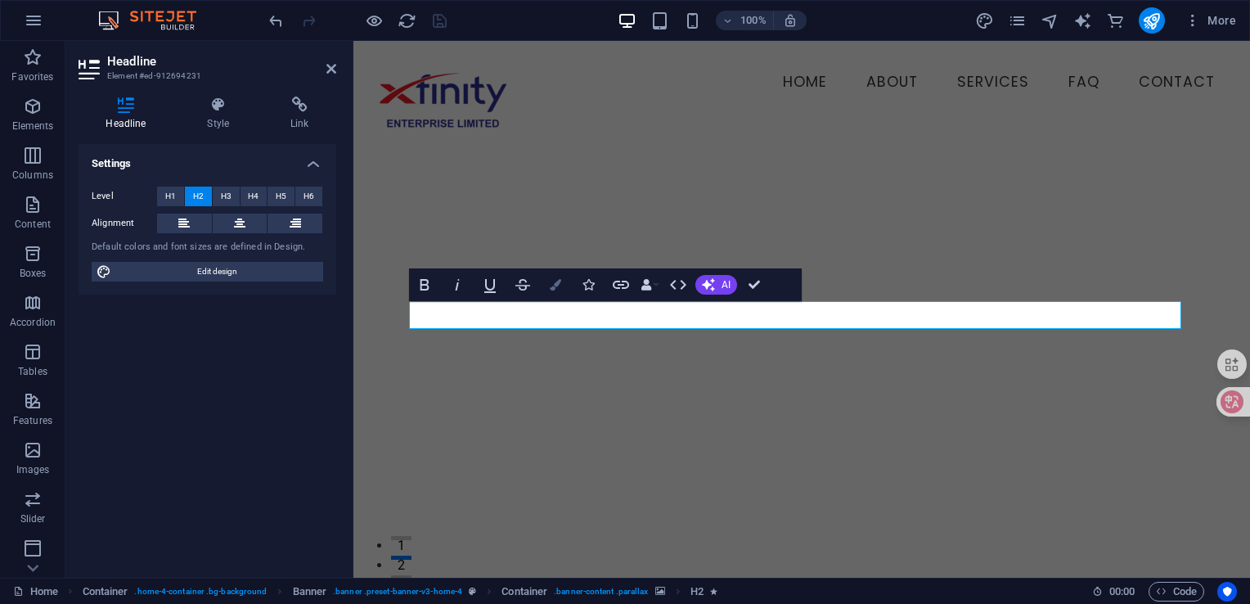
click at [551, 291] on button "Colors" at bounding box center [555, 284] width 31 height 33
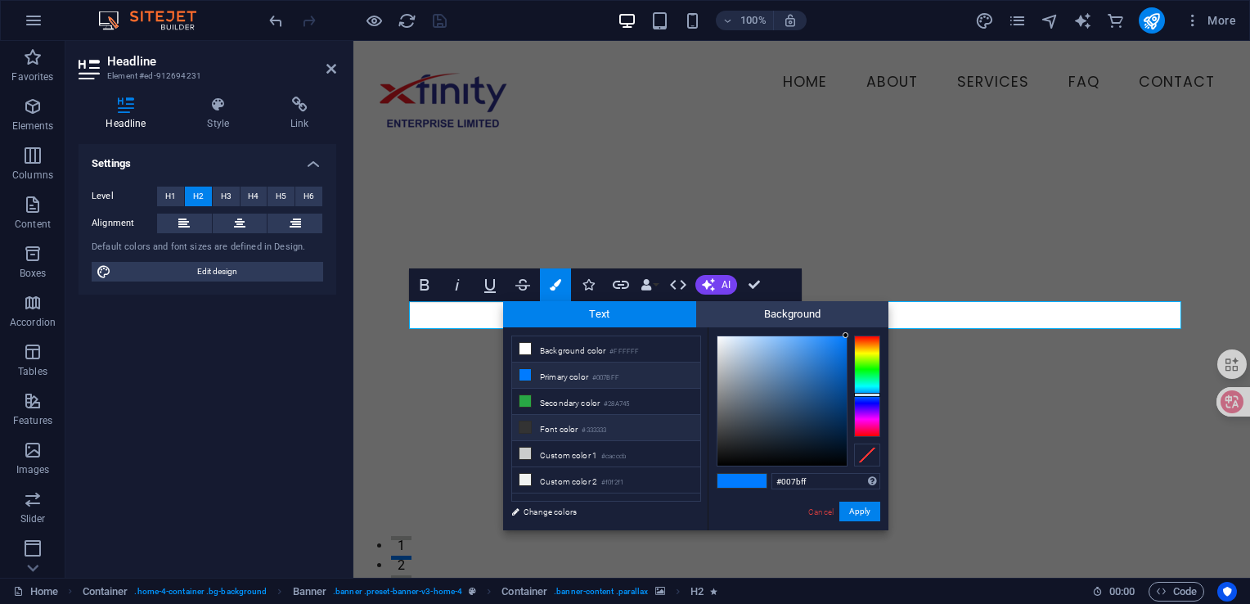
click at [565, 426] on li "Font color #333333" at bounding box center [606, 428] width 188 height 26
type input "#333333"
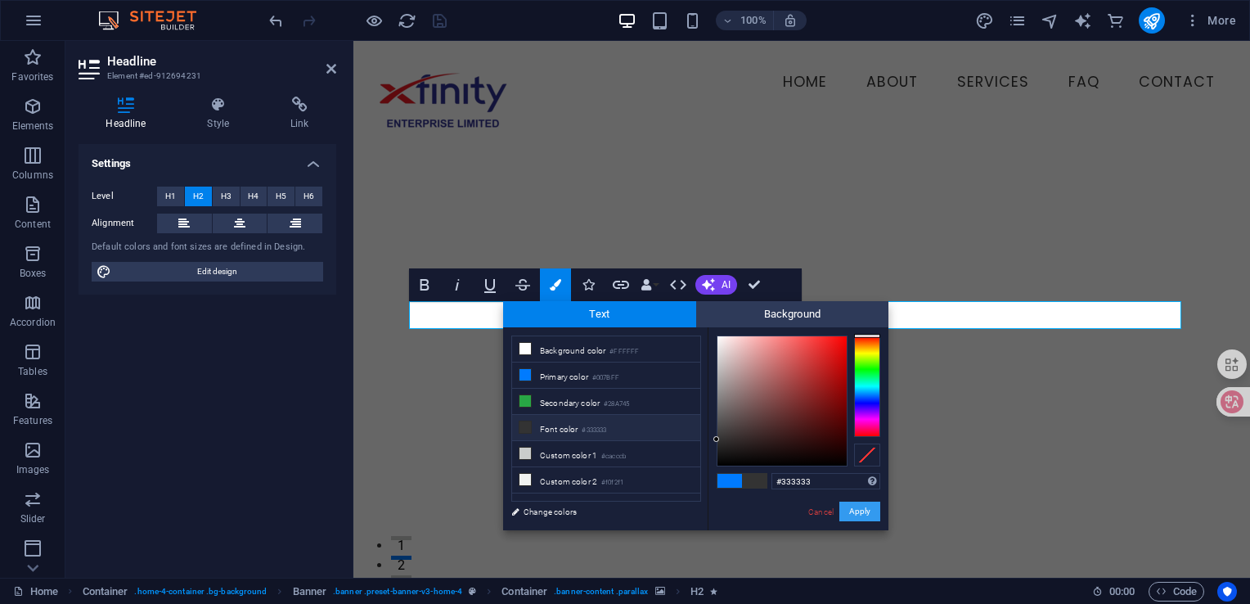
click at [864, 509] on button "Apply" at bounding box center [860, 512] width 41 height 20
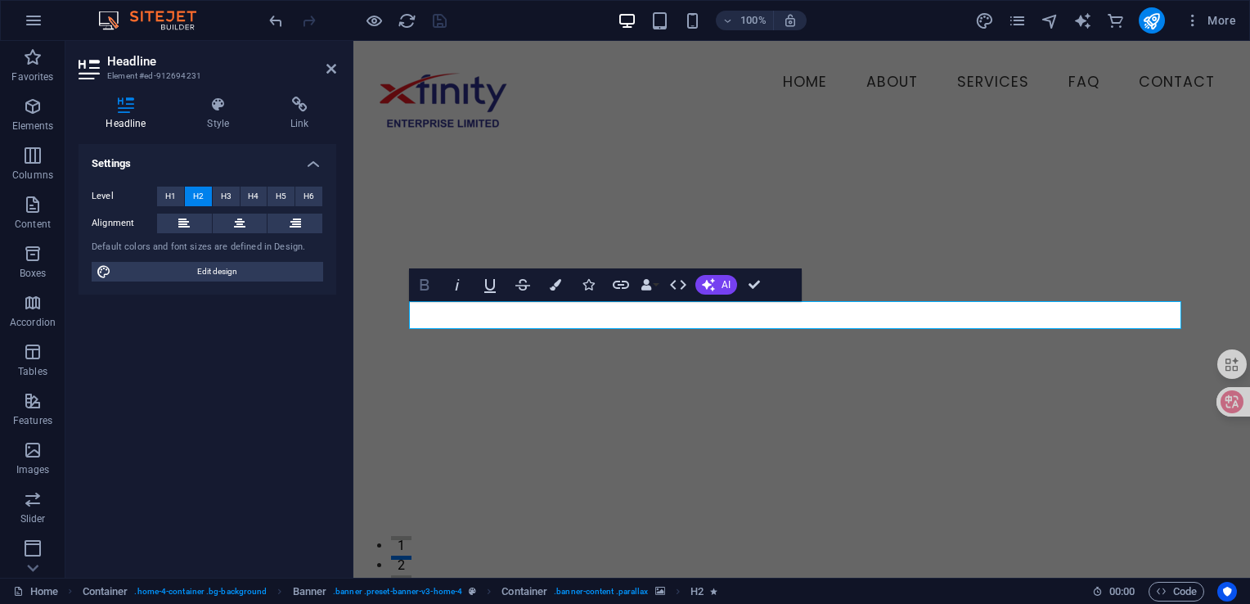
click at [426, 286] on icon "button" at bounding box center [425, 284] width 9 height 11
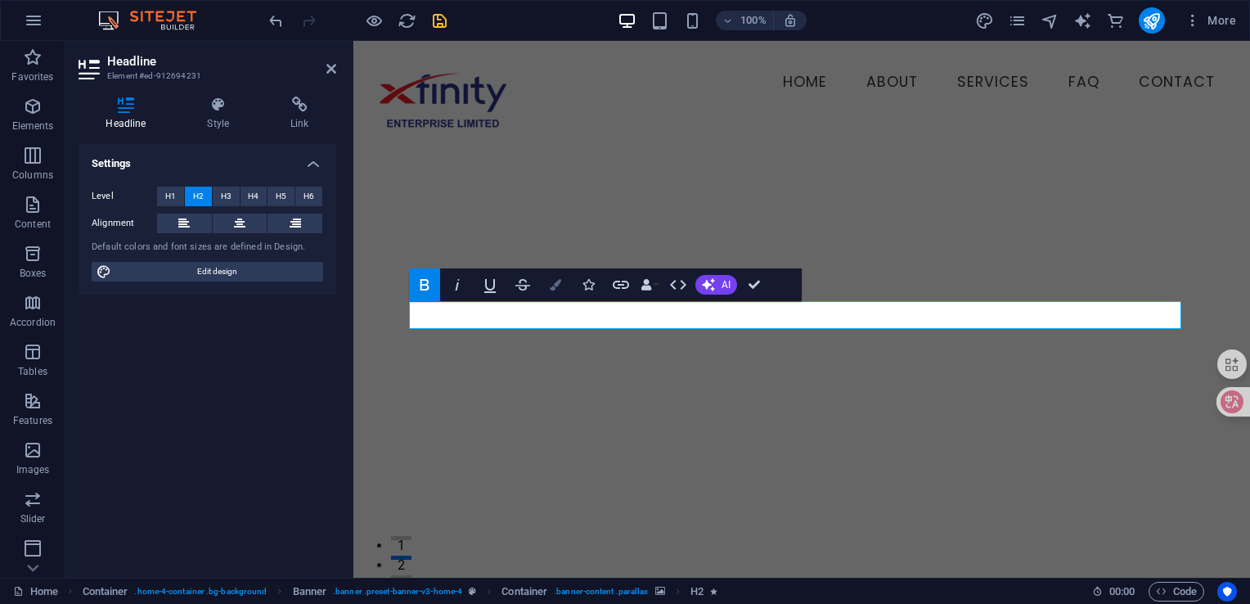
click at [556, 286] on icon "button" at bounding box center [555, 284] width 11 height 11
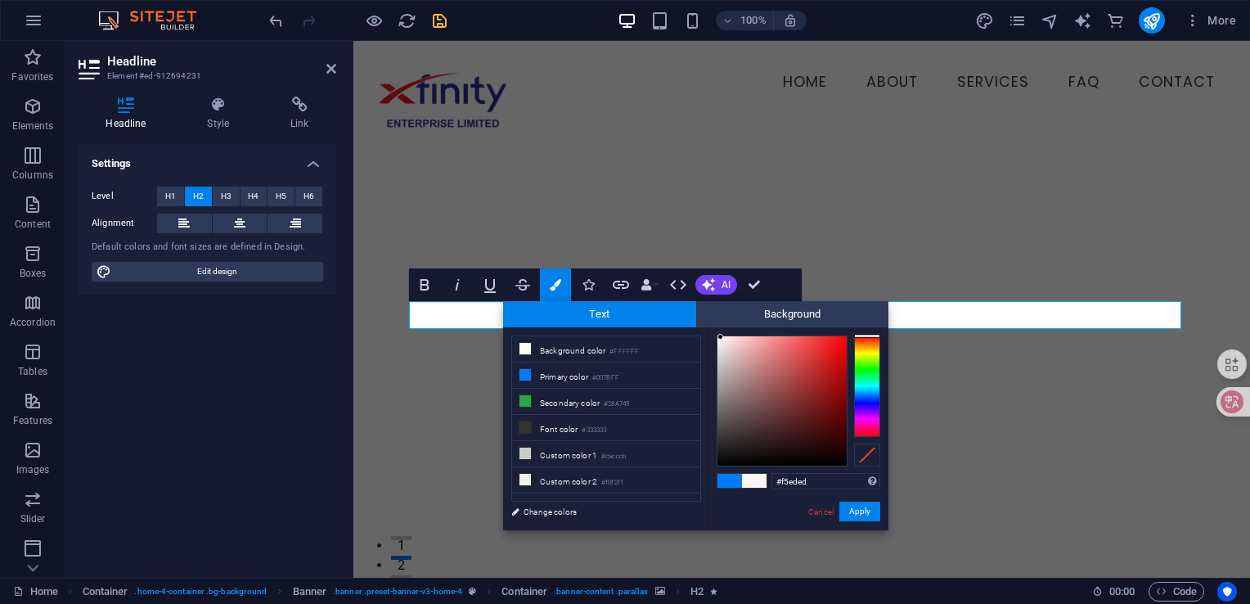
type input "#f5efef"
click at [720, 340] on div at bounding box center [782, 400] width 129 height 129
click at [763, 312] on span "Background" at bounding box center [792, 314] width 193 height 26
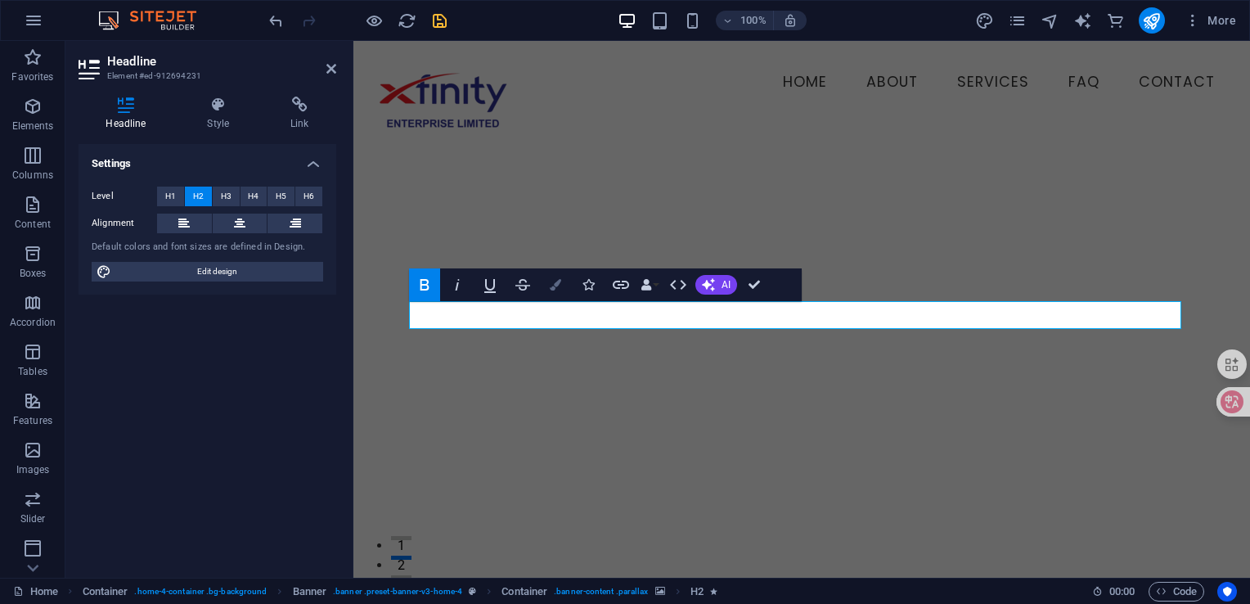
click at [558, 286] on icon "button" at bounding box center [555, 284] width 11 height 11
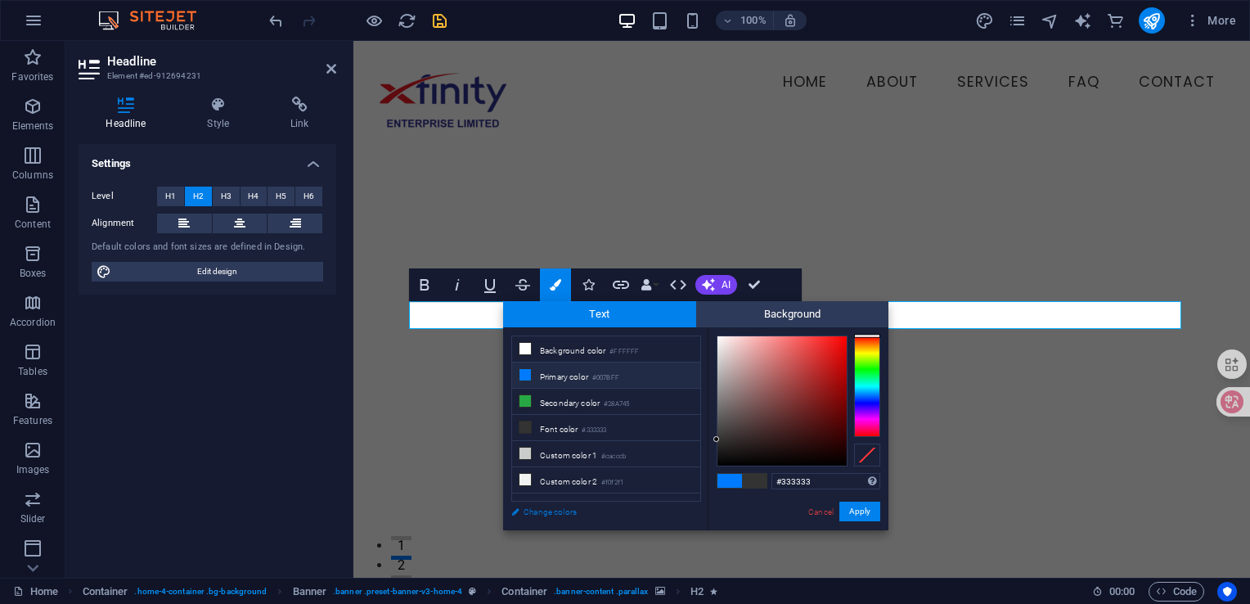
click at [543, 514] on link "Change colors" at bounding box center [598, 512] width 190 height 20
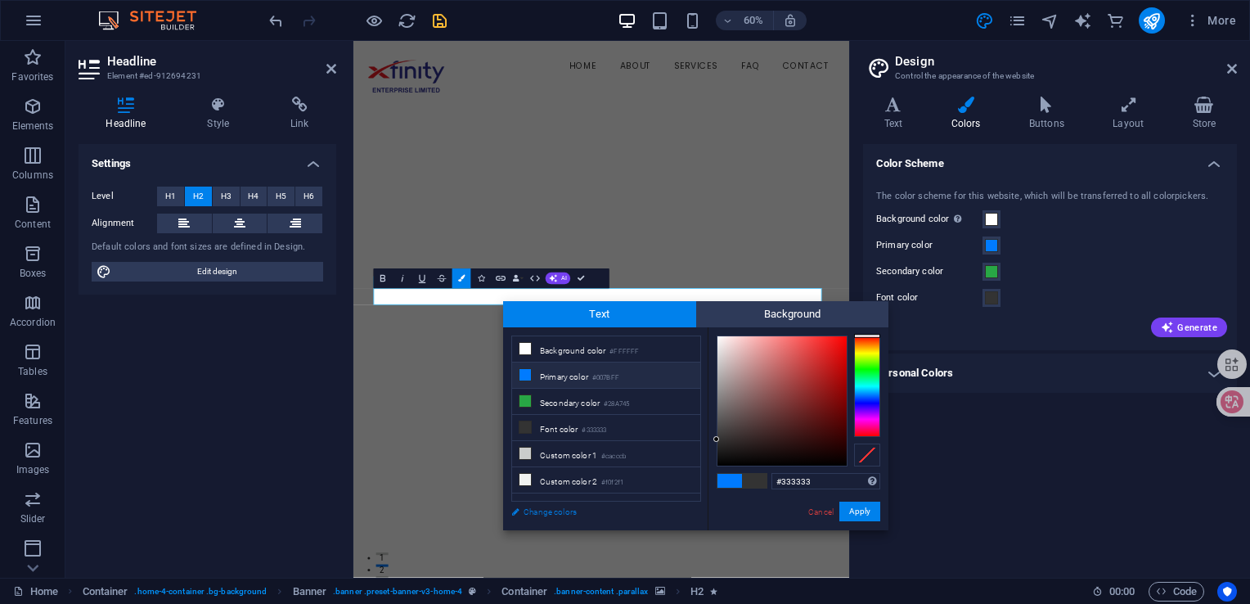
click at [543, 514] on link "Change colors" at bounding box center [598, 512] width 190 height 20
click at [991, 299] on span at bounding box center [991, 297] width 13 height 13
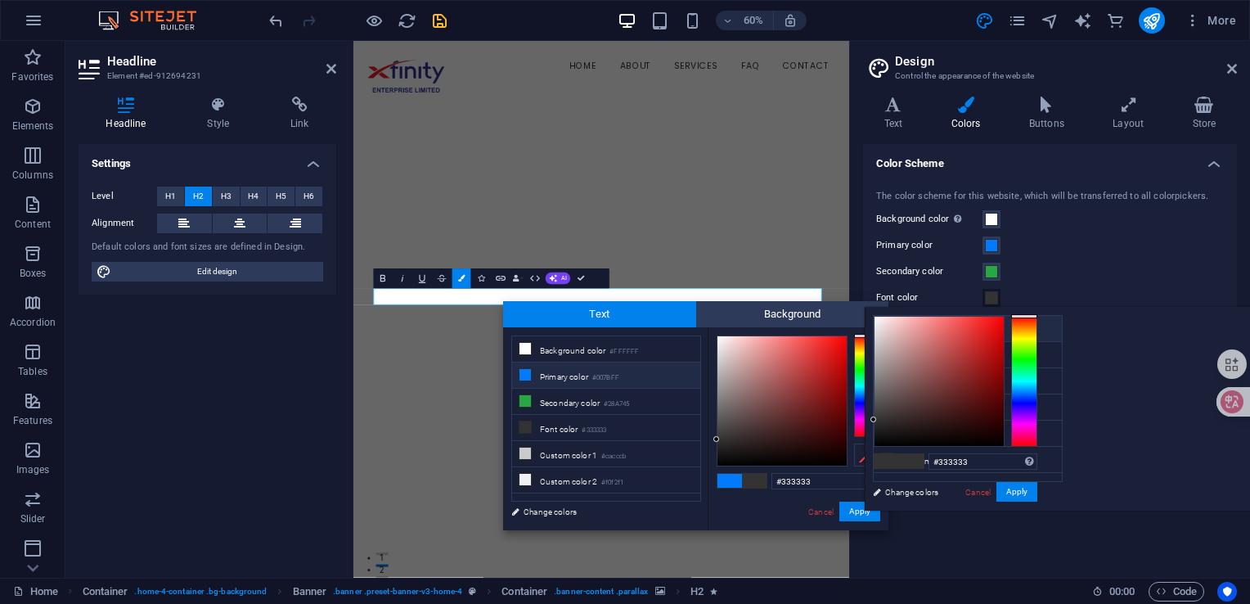
click at [932, 330] on li "Background color #FFFFFF" at bounding box center [968, 329] width 188 height 26
type input "#ffffff"
type input "#007bff"
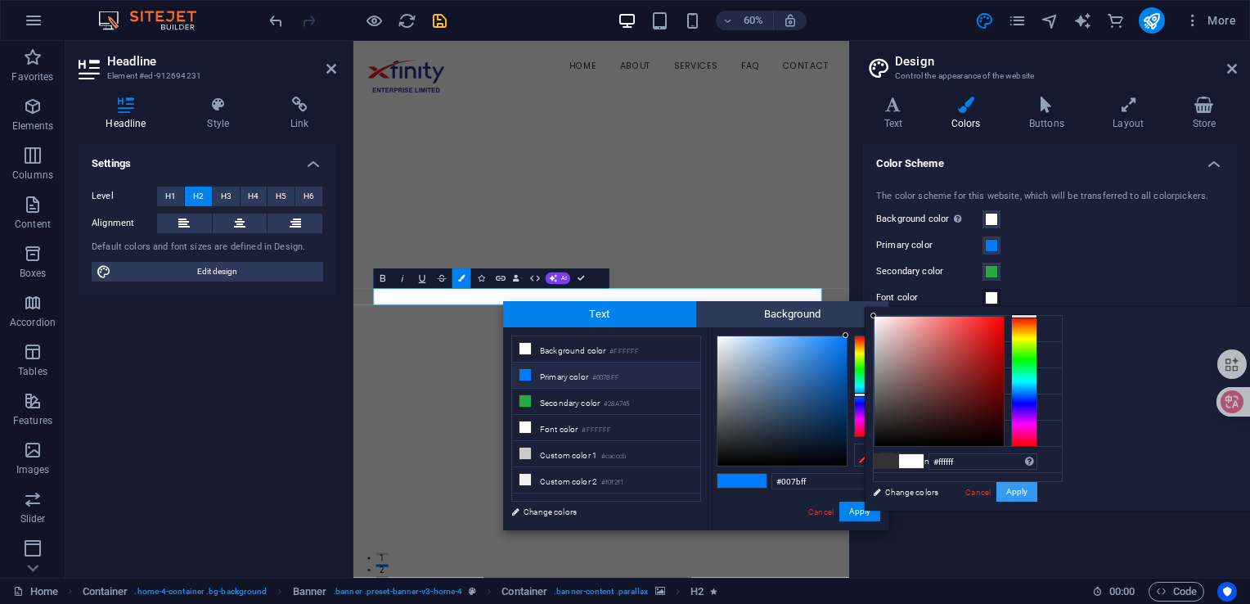
click at [1038, 491] on button "Apply" at bounding box center [1017, 492] width 41 height 20
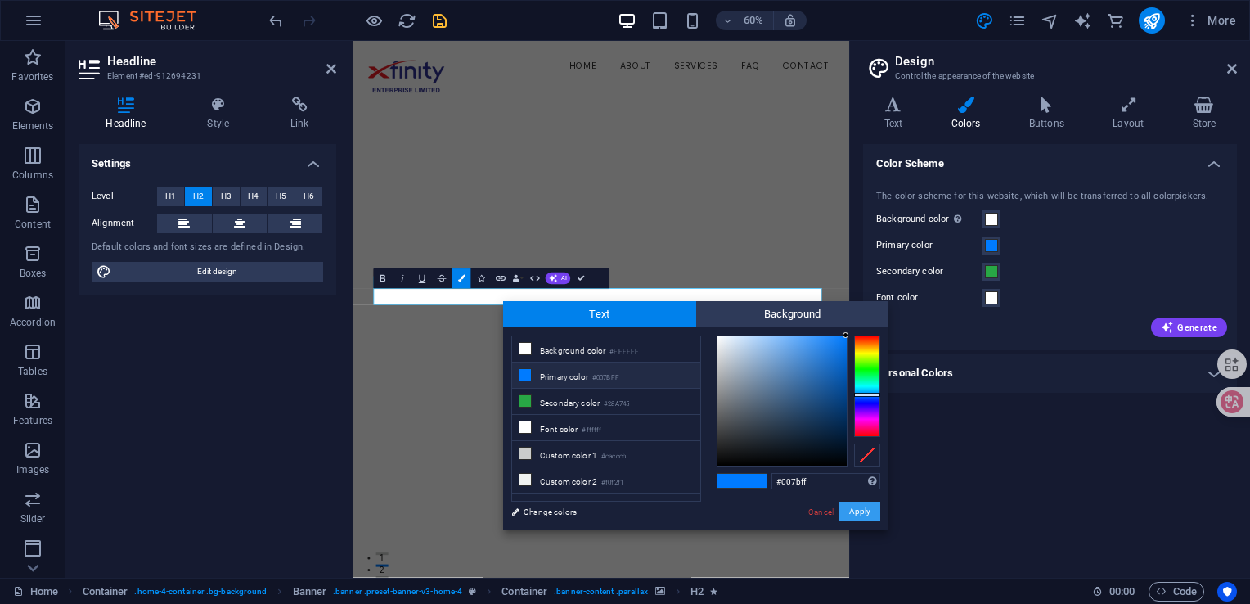
click at [848, 511] on button "Apply" at bounding box center [860, 512] width 41 height 20
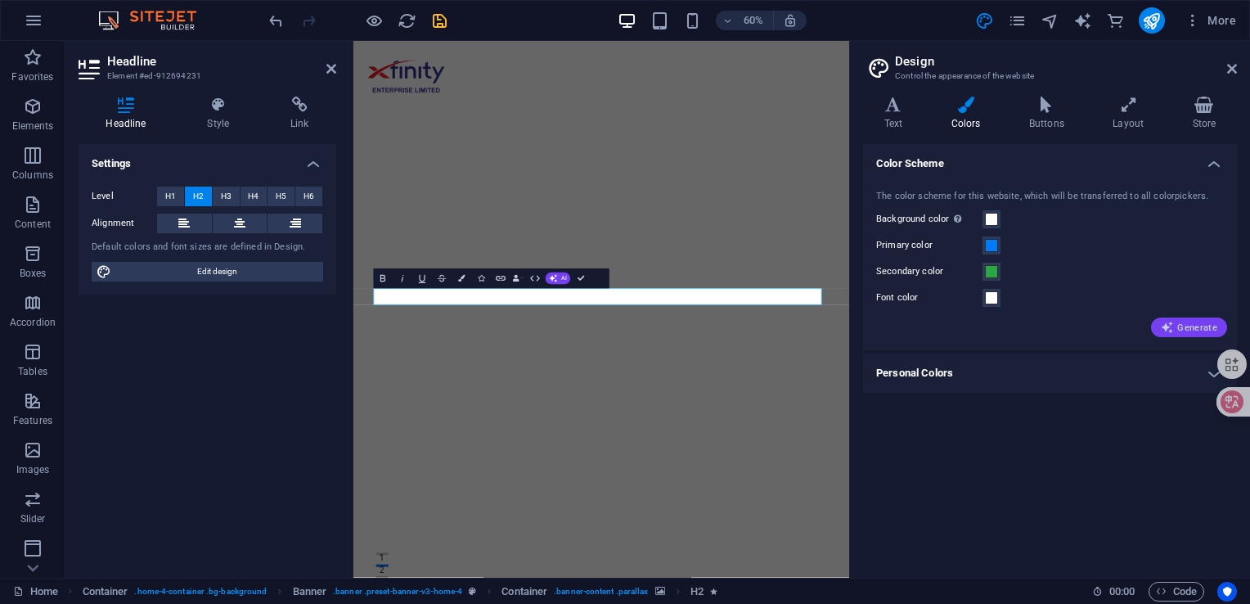
click at [1191, 326] on span "Generate" at bounding box center [1189, 327] width 56 height 13
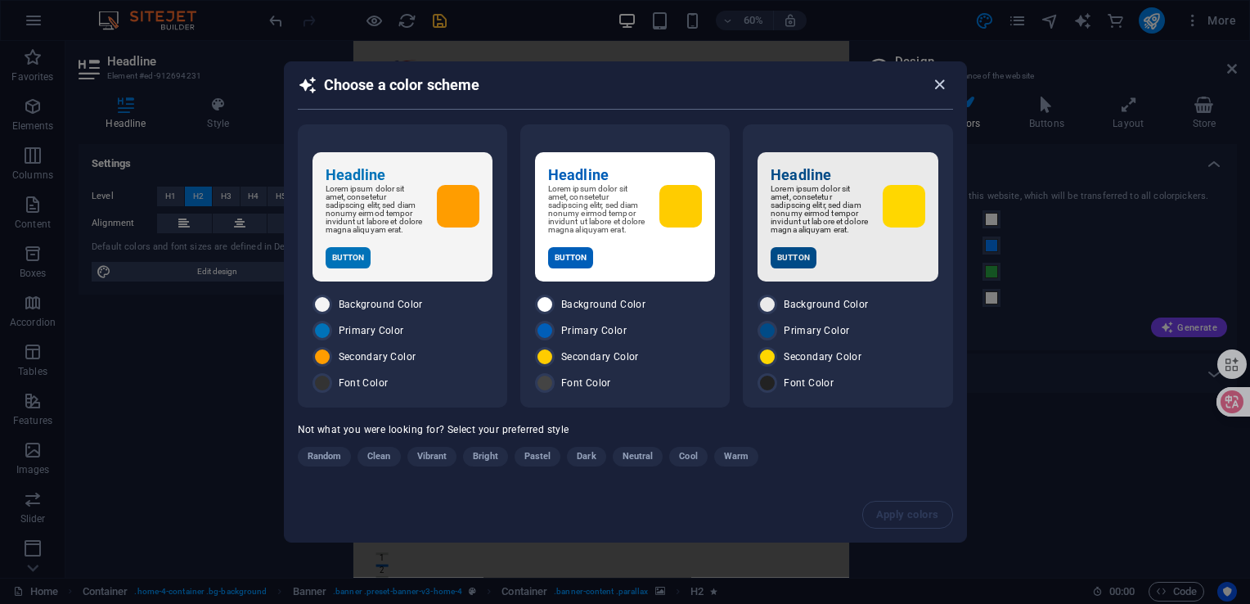
click at [939, 83] on icon "button" at bounding box center [939, 84] width 19 height 19
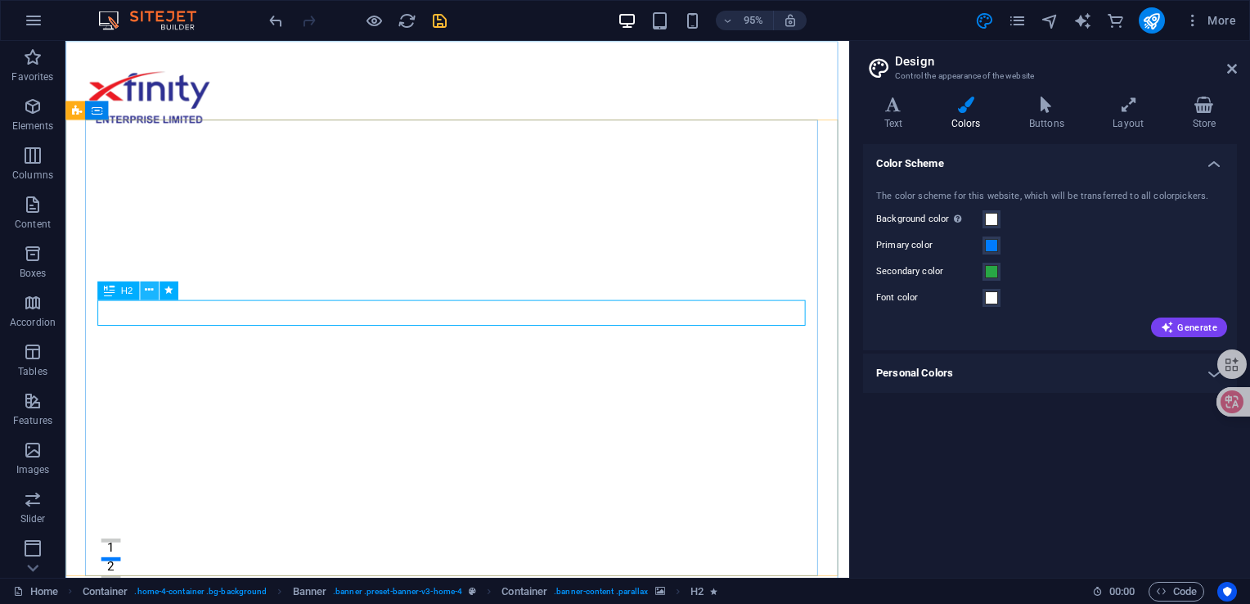
click at [149, 291] on icon at bounding box center [149, 290] width 8 height 16
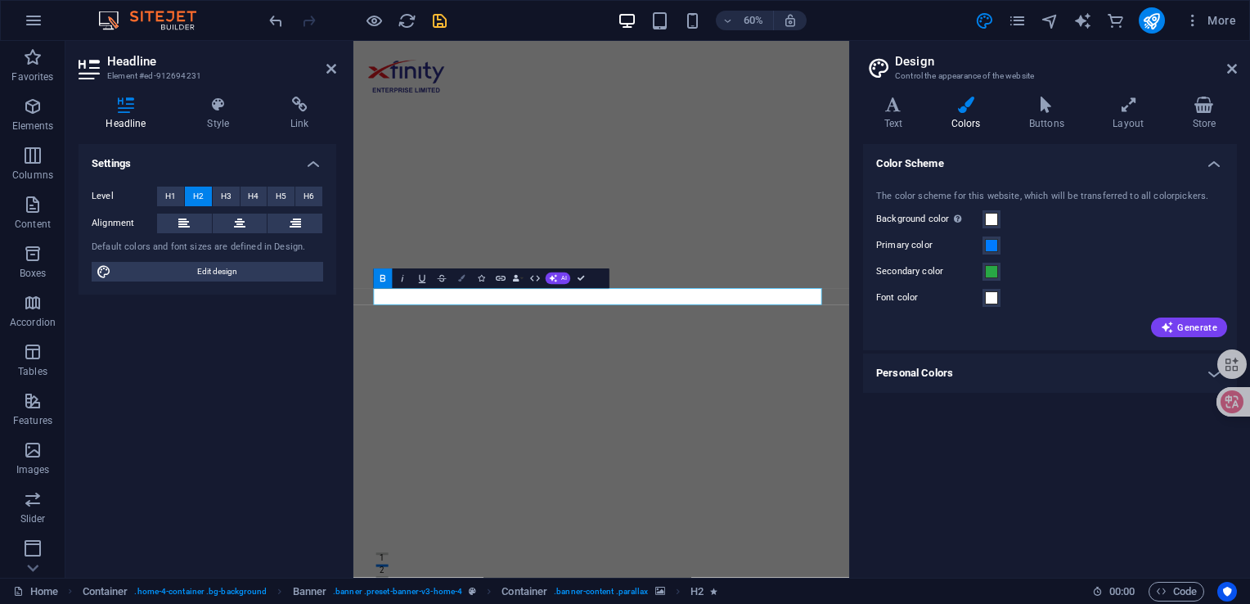
click at [462, 283] on button "Colors" at bounding box center [462, 278] width 19 height 20
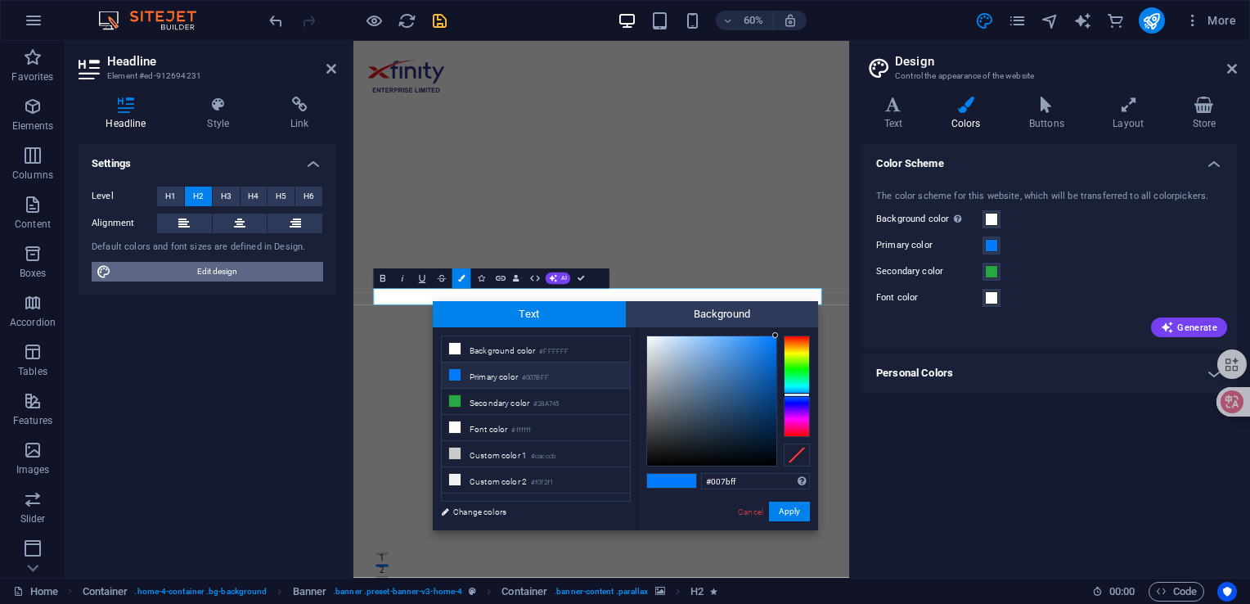
click at [214, 273] on span "Edit design" at bounding box center [217, 272] width 202 height 20
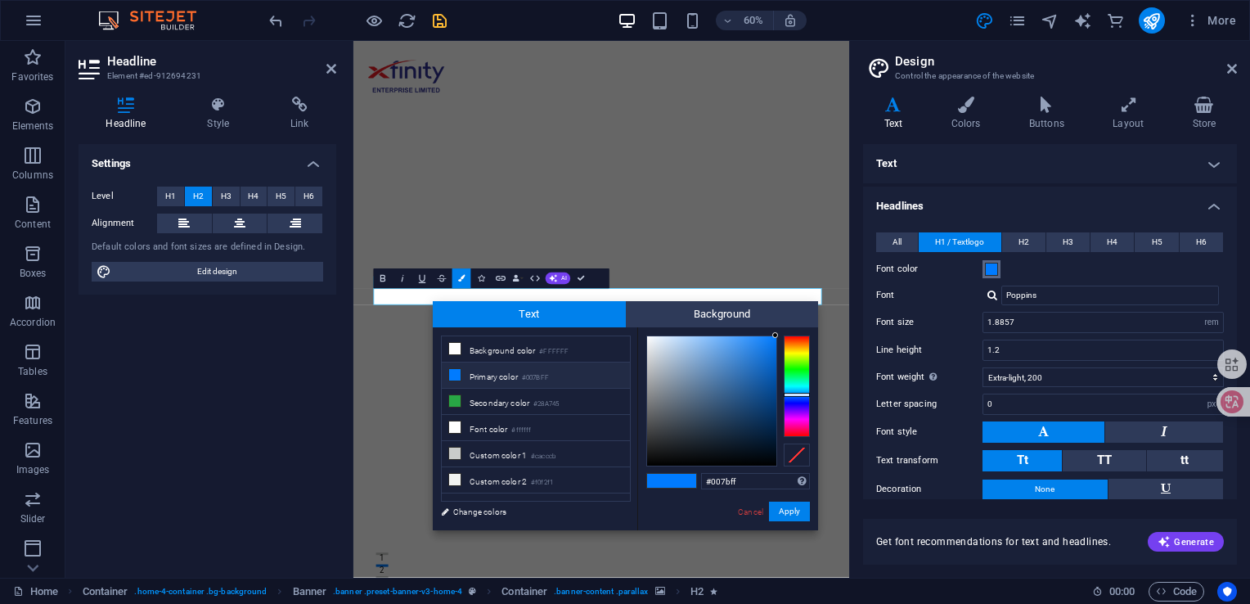
click at [992, 272] on span at bounding box center [991, 269] width 13 height 13
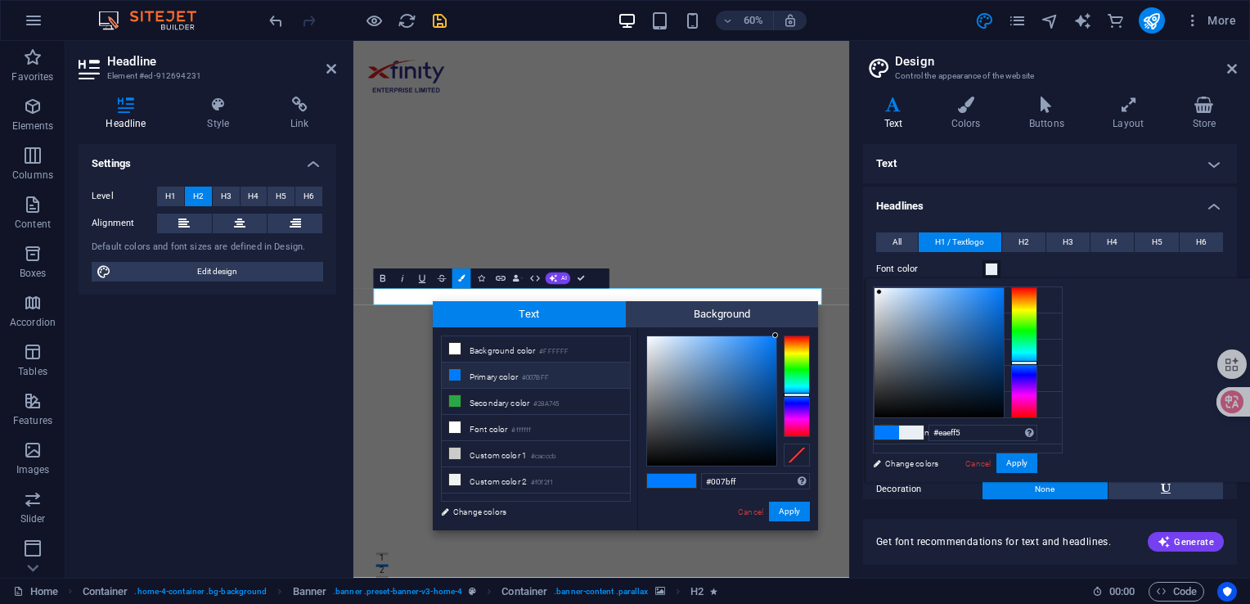
type input "#ebf0f5"
click at [1004, 291] on div at bounding box center [939, 352] width 129 height 129
click at [1038, 466] on button "Apply" at bounding box center [1017, 463] width 41 height 20
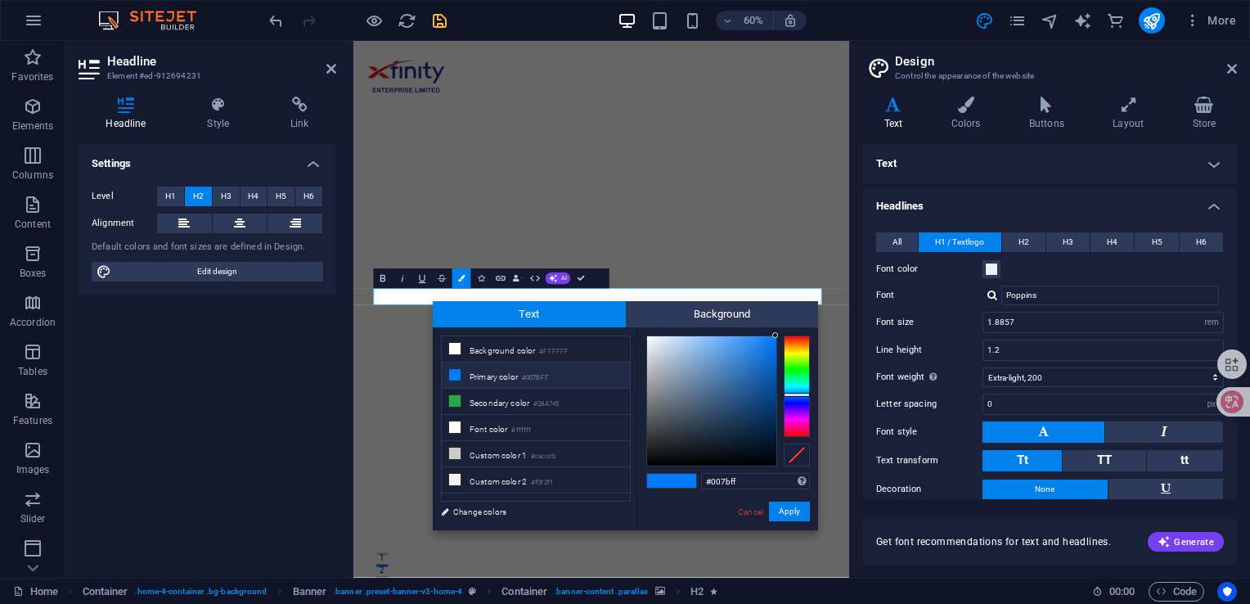
click at [1241, 300] on div "Variants Text Colors Buttons Layout Store Text Standard Bold Links Font color F…" at bounding box center [1050, 330] width 400 height 494
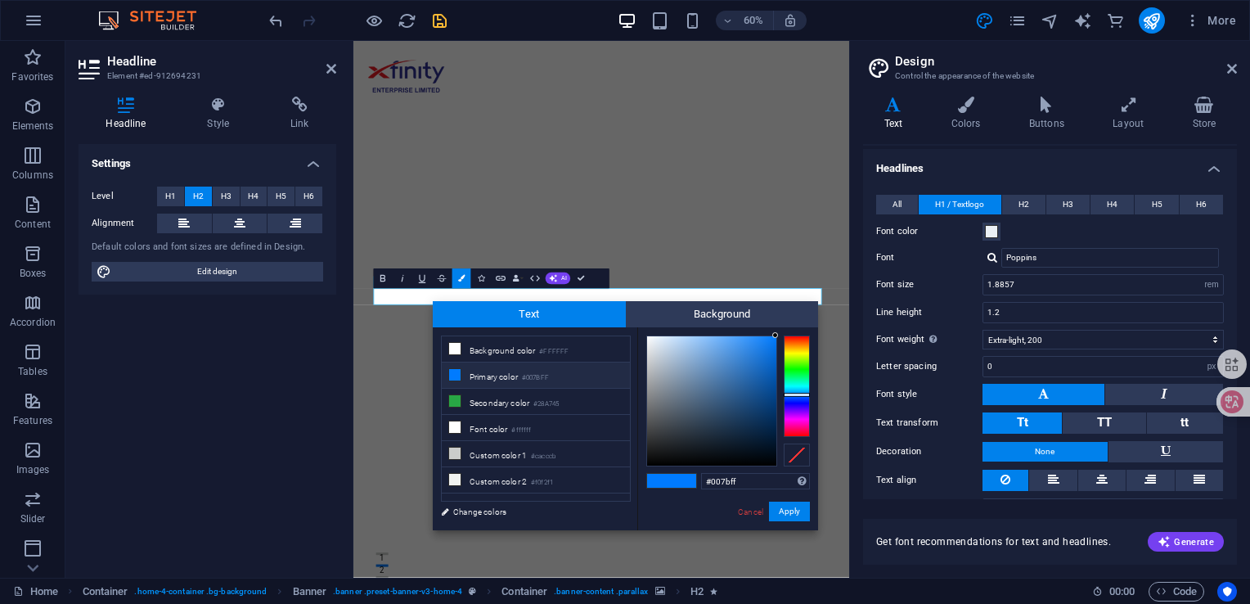
scroll to position [70, 0]
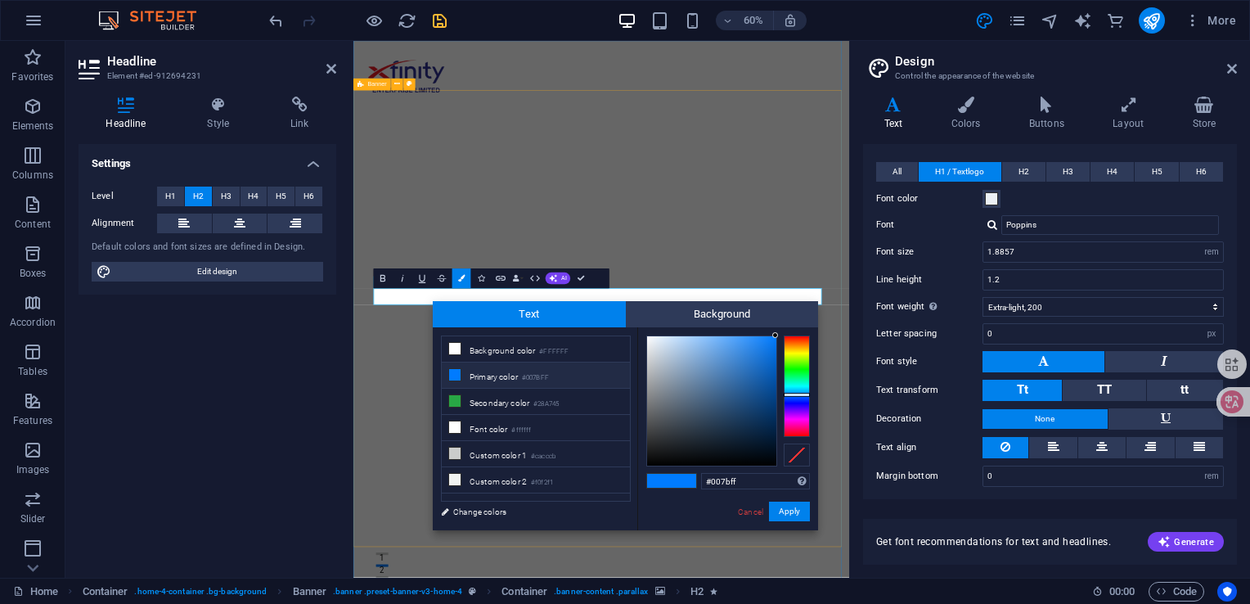
type input "#f3f7fb"
click at [651, 338] on div at bounding box center [711, 400] width 129 height 129
click at [791, 509] on button "Apply" at bounding box center [789, 512] width 41 height 20
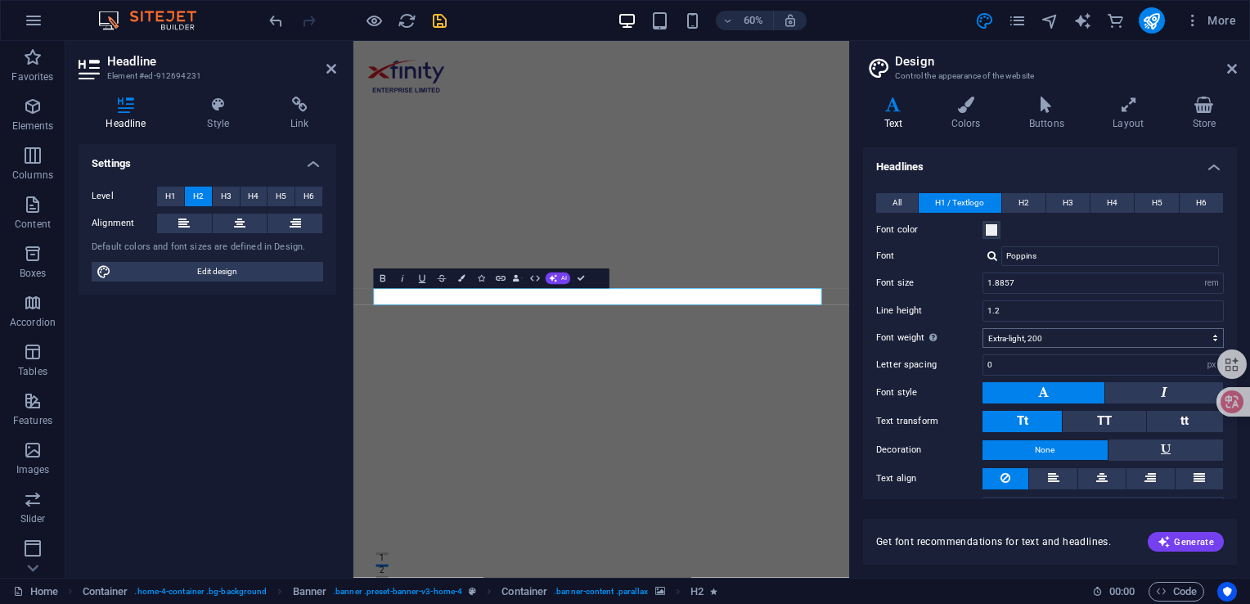
scroll to position [0, 0]
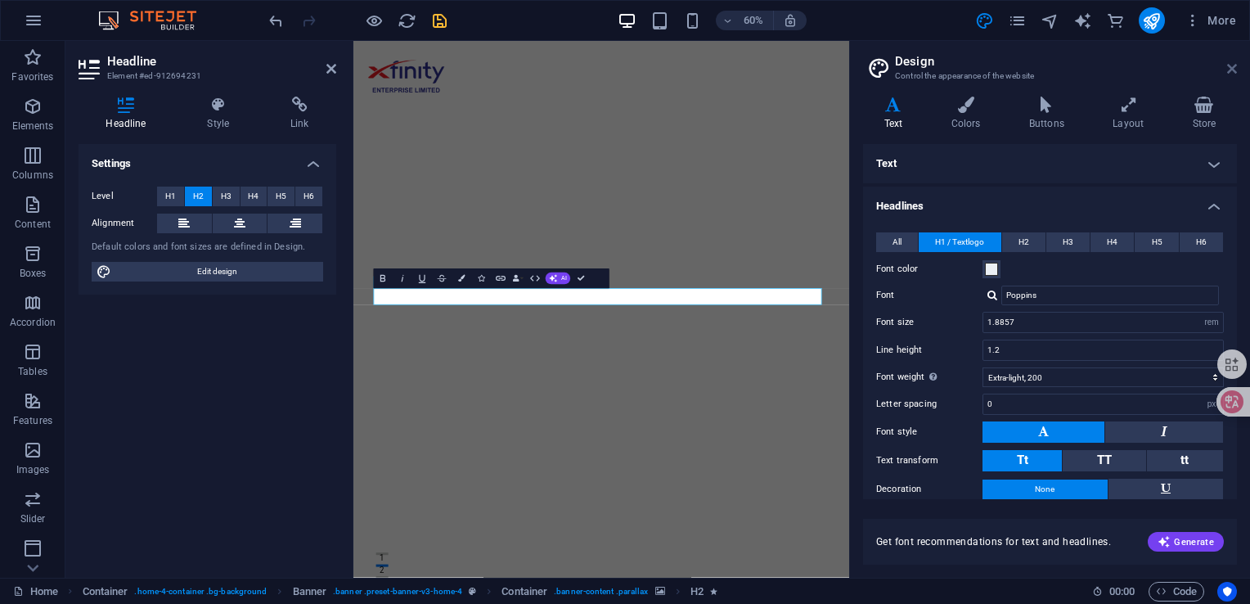
click at [1234, 67] on icon at bounding box center [1232, 68] width 10 height 13
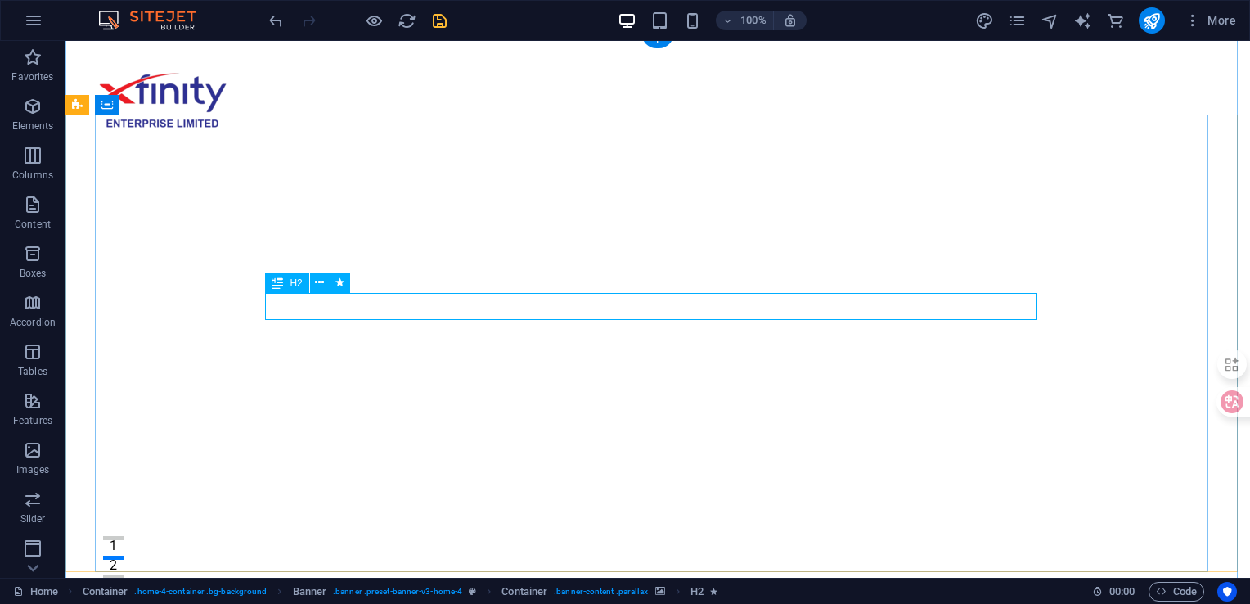
scroll to position [82, 0]
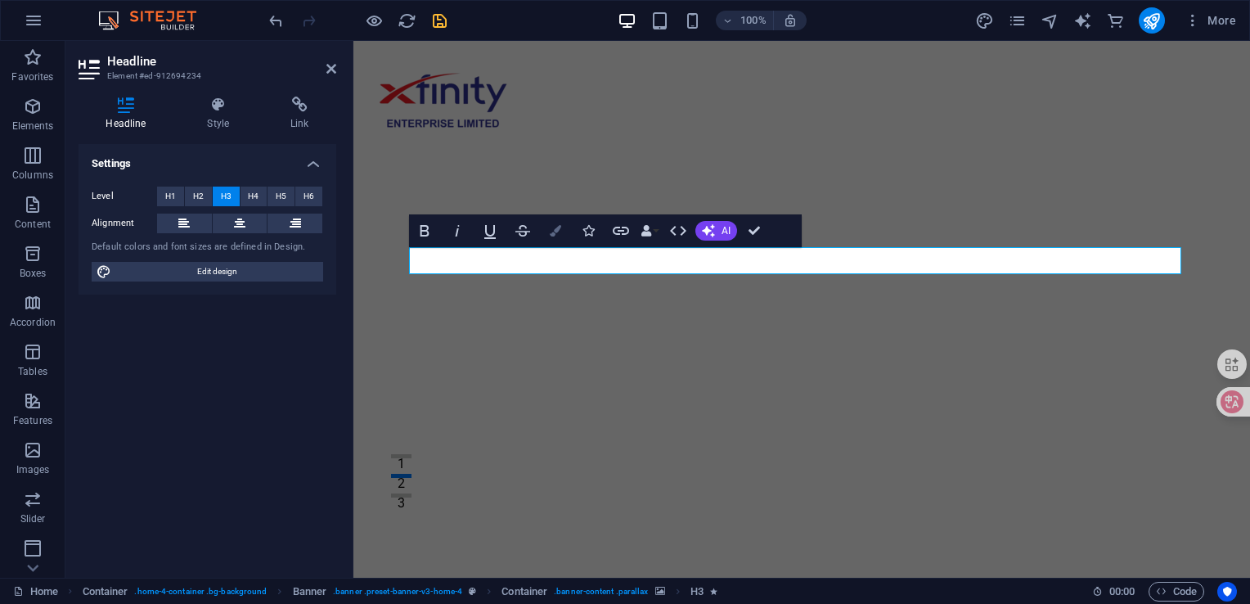
click at [559, 232] on icon "button" at bounding box center [555, 230] width 11 height 11
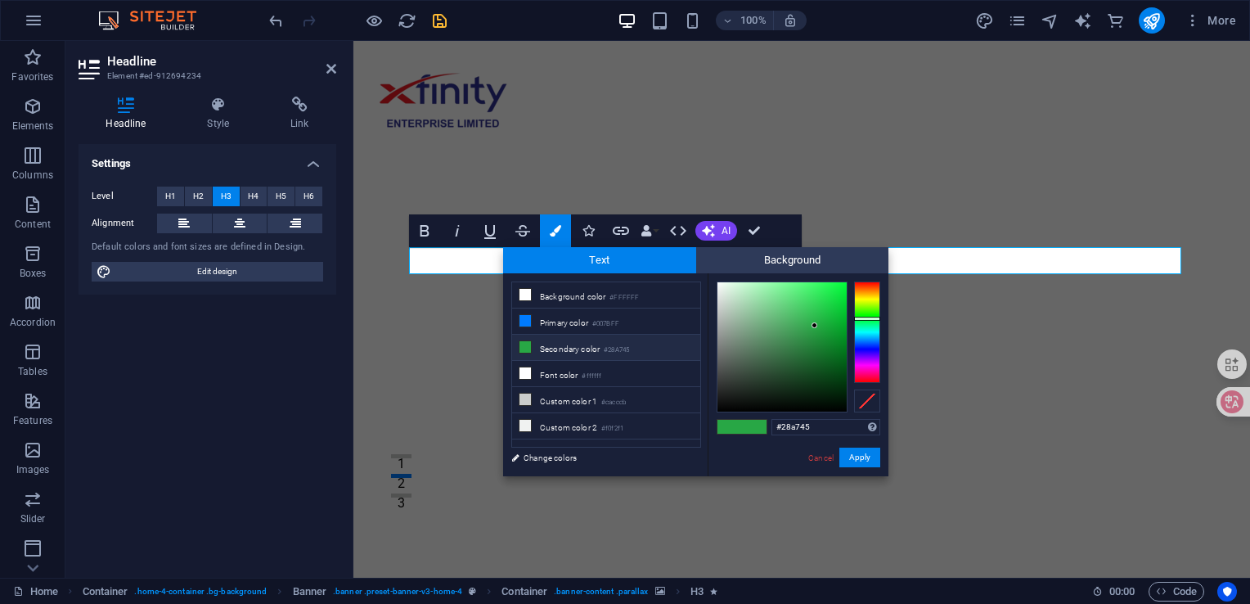
type input "#f3f8f4"
click at [719, 285] on div at bounding box center [782, 346] width 129 height 129
click at [857, 463] on button "Apply" at bounding box center [860, 458] width 41 height 20
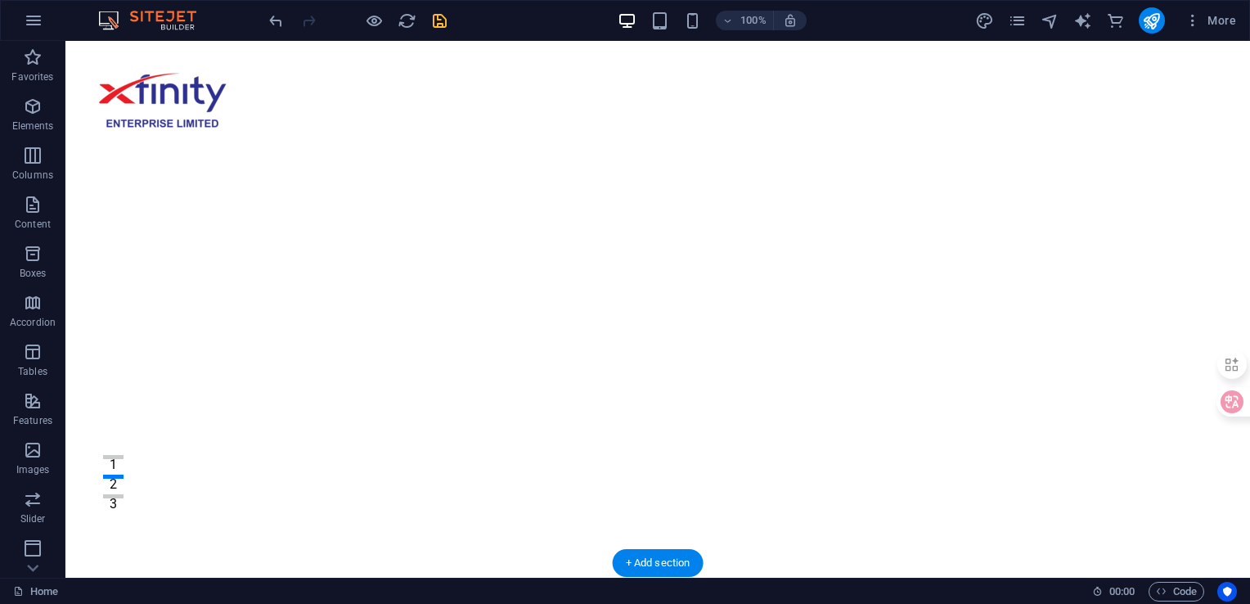
scroll to position [0, 0]
click at [1198, 18] on icon "button" at bounding box center [1193, 20] width 16 height 16
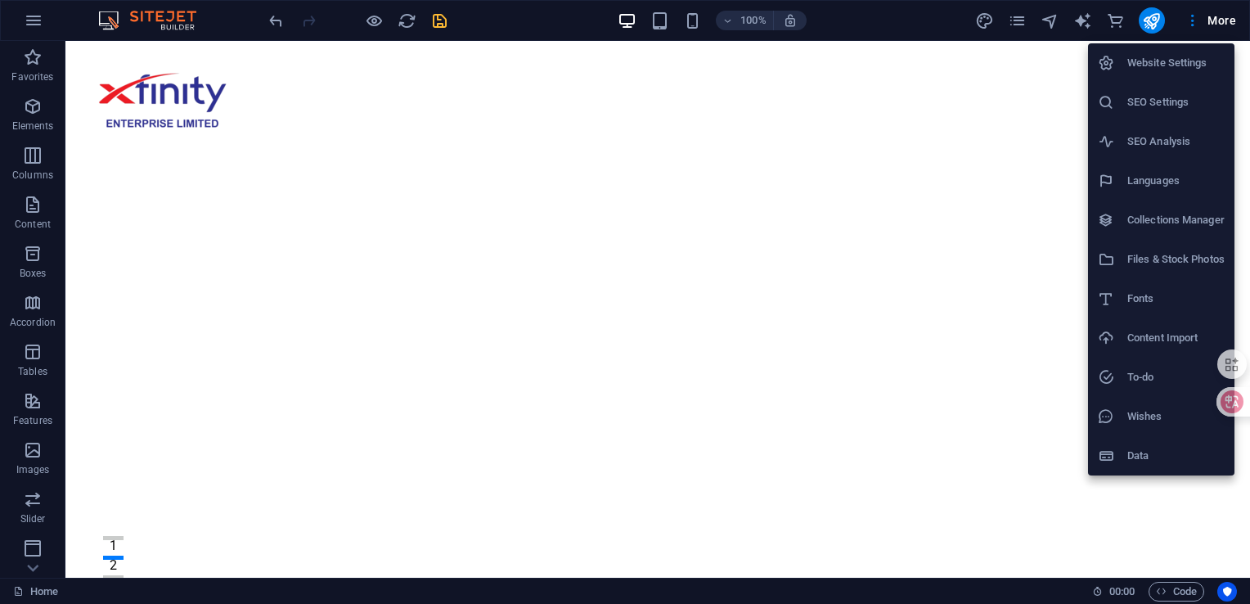
click at [1187, 15] on div at bounding box center [625, 302] width 1250 height 604
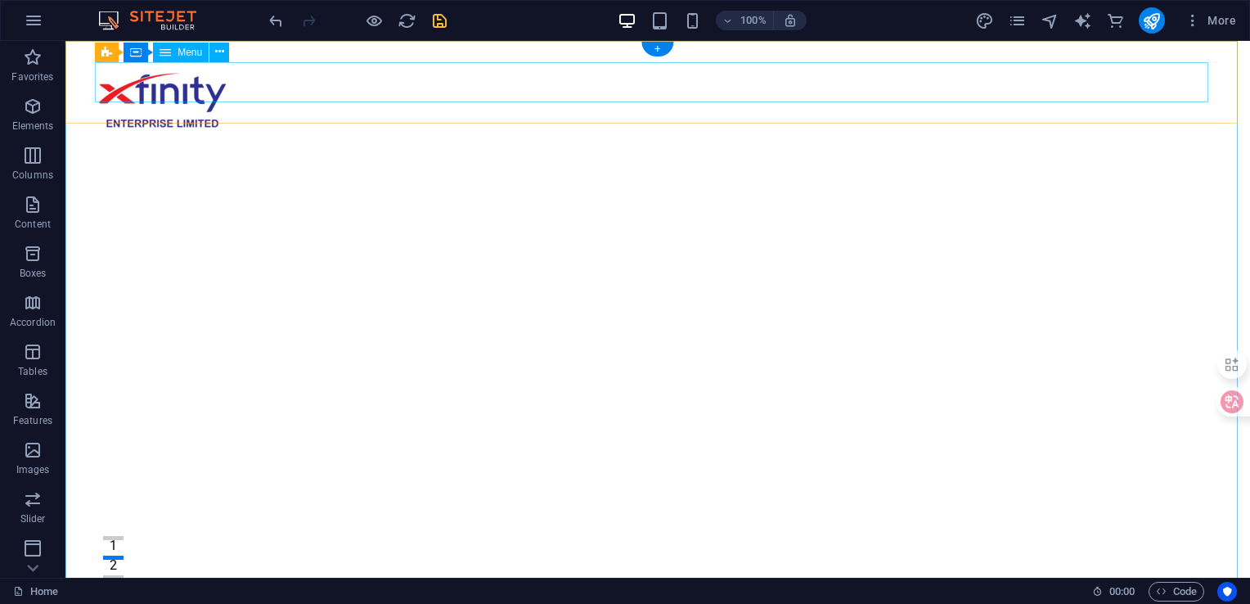
click at [508, 94] on nav "Home About Services FAQ Contact" at bounding box center [658, 82] width 1126 height 41
click at [699, 94] on nav "Home About Services FAQ Contact" at bounding box center [658, 82] width 1126 height 41
select select
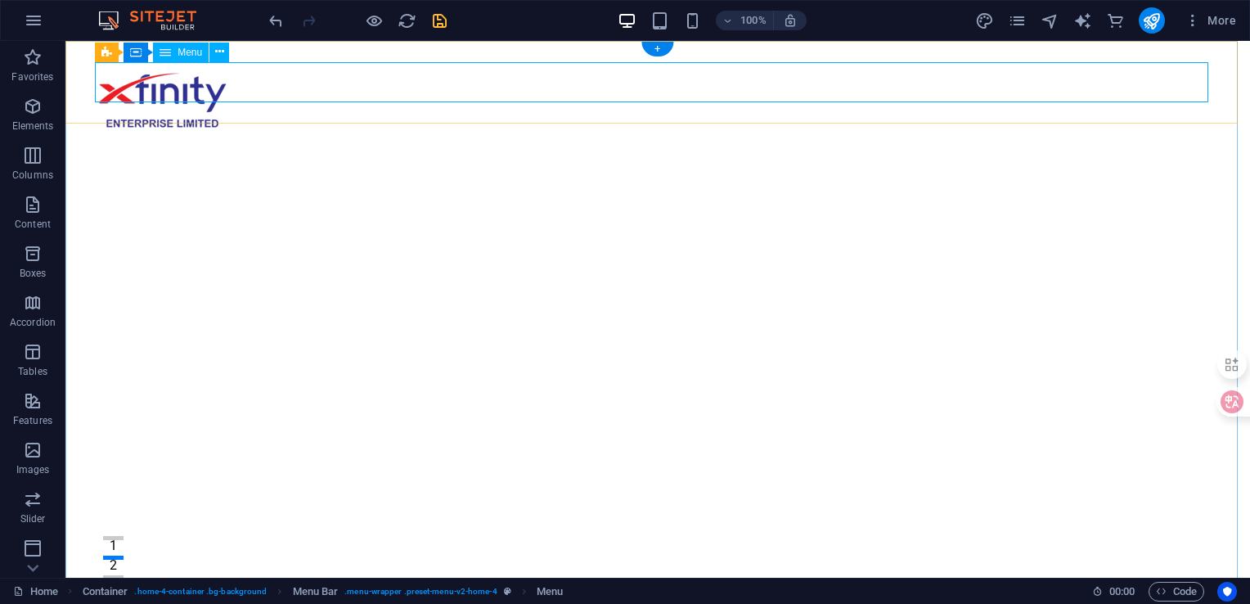
select select
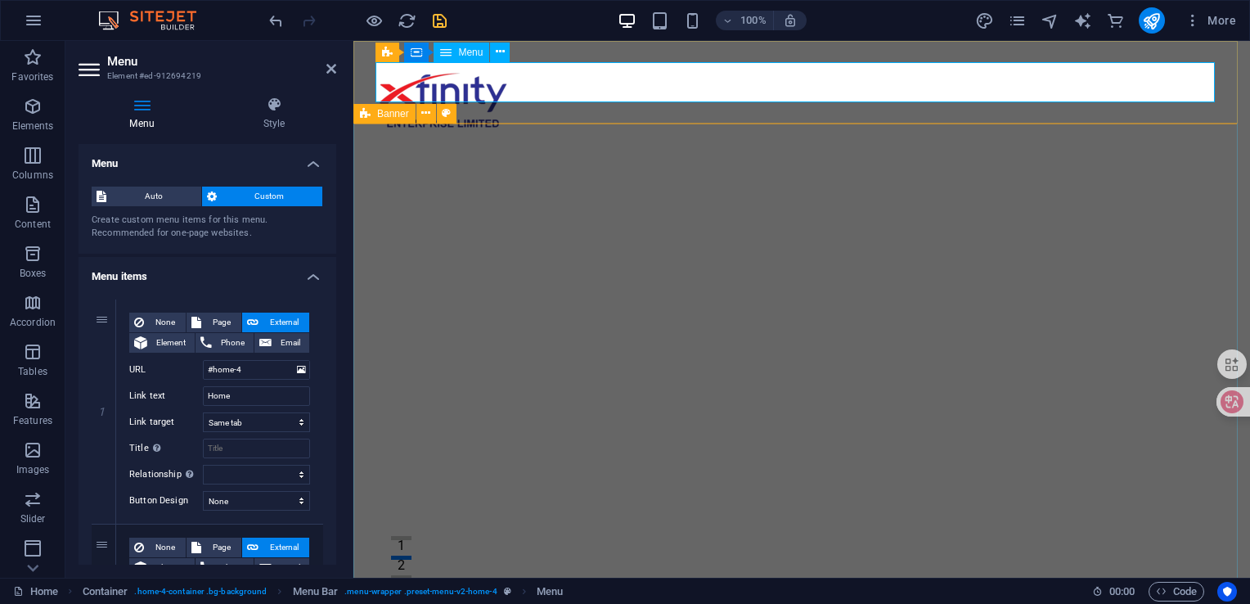
click at [730, 73] on nav "Home About Services FAQ Contact" at bounding box center [802, 82] width 852 height 41
click at [737, 81] on nav "Home About Services FAQ Contact" at bounding box center [802, 82] width 852 height 41
click at [467, 54] on span "Menu" at bounding box center [470, 52] width 25 height 10
click at [500, 54] on icon at bounding box center [500, 51] width 9 height 17
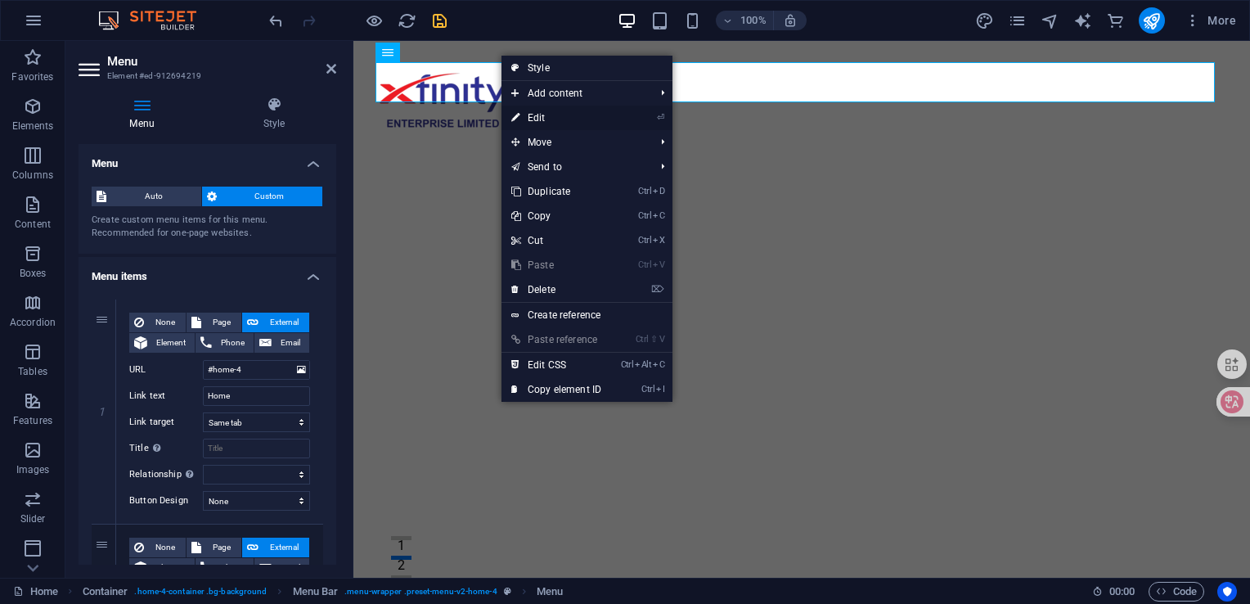
click at [540, 115] on link "⏎ Edit" at bounding box center [557, 118] width 110 height 25
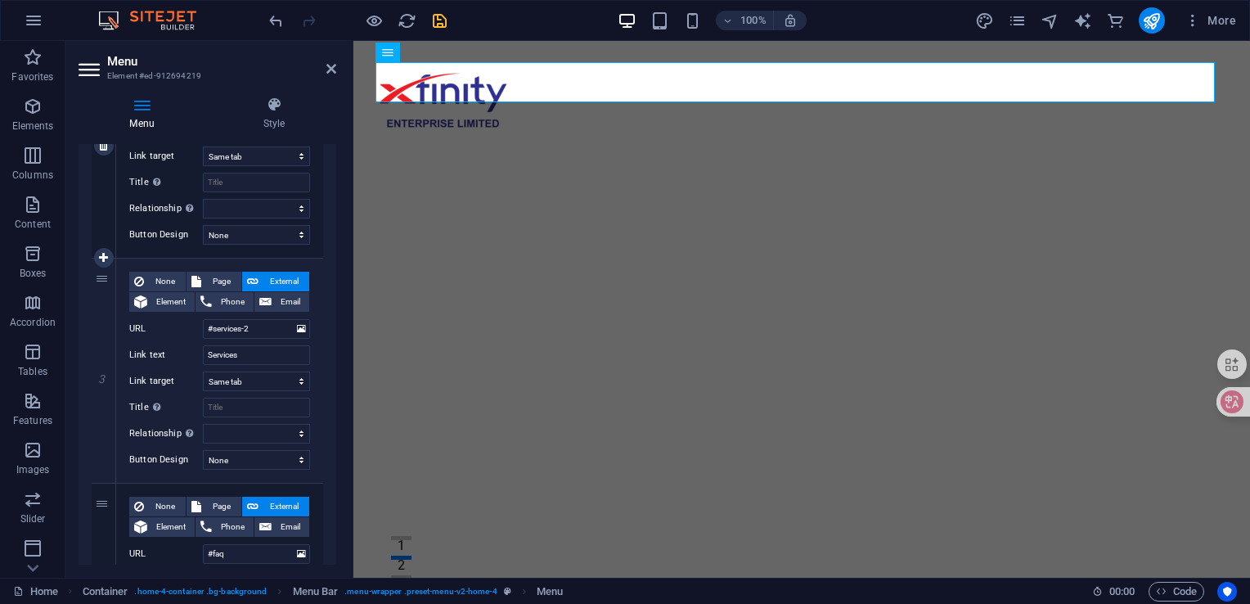
scroll to position [573, 0]
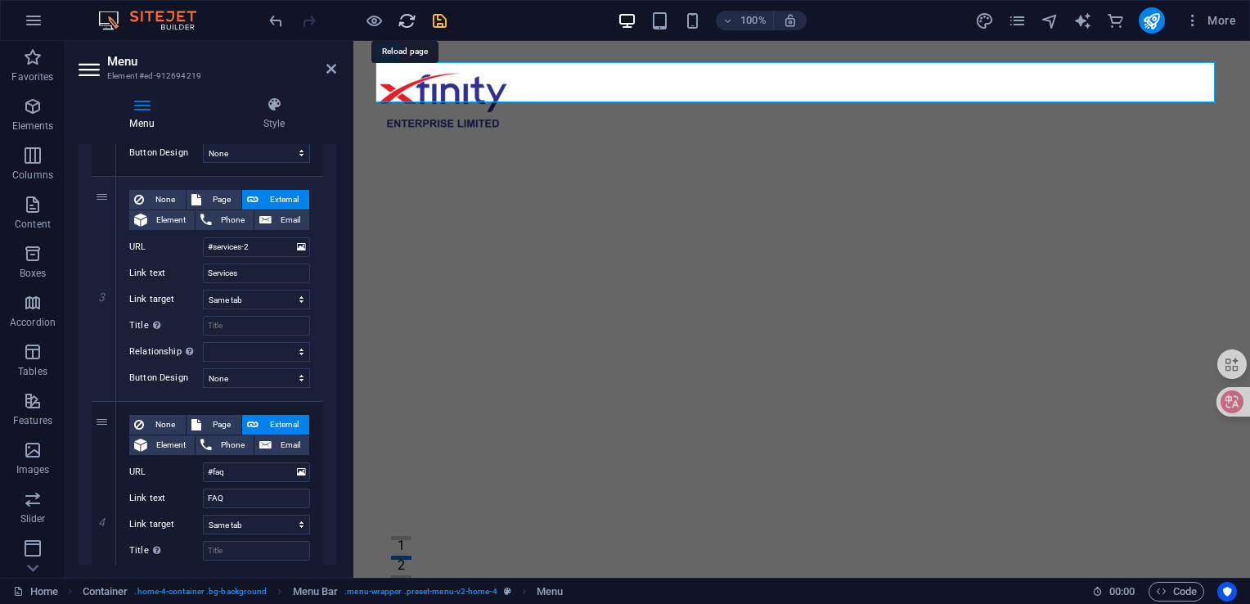
click at [404, 18] on icon "reload" at bounding box center [407, 20] width 19 height 19
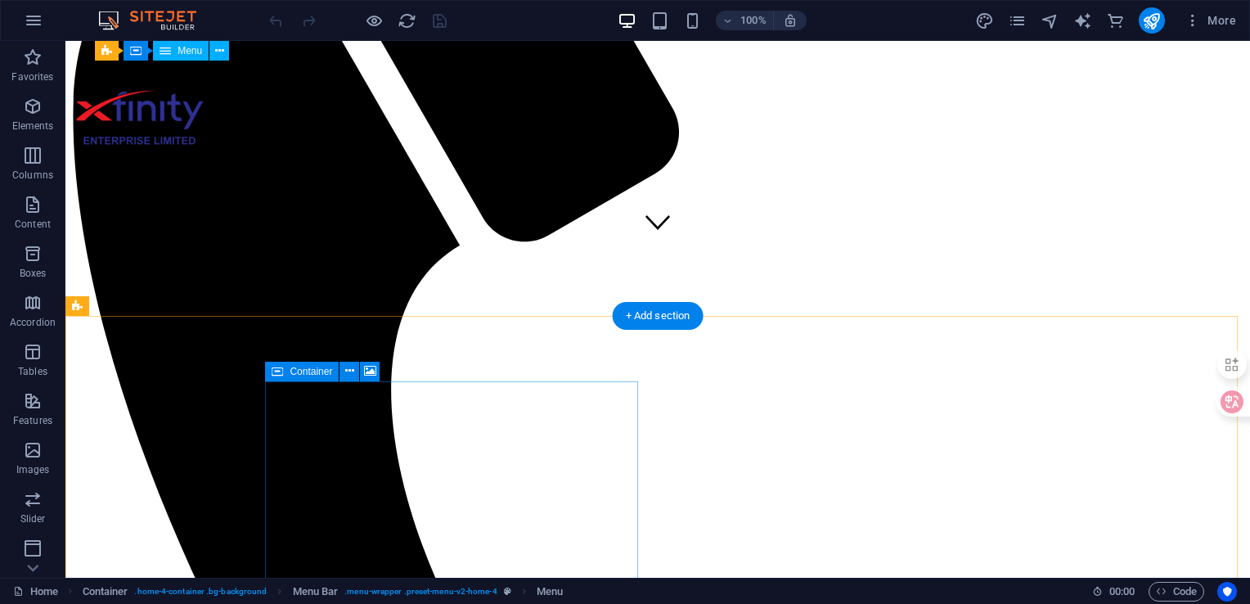
scroll to position [0, 0]
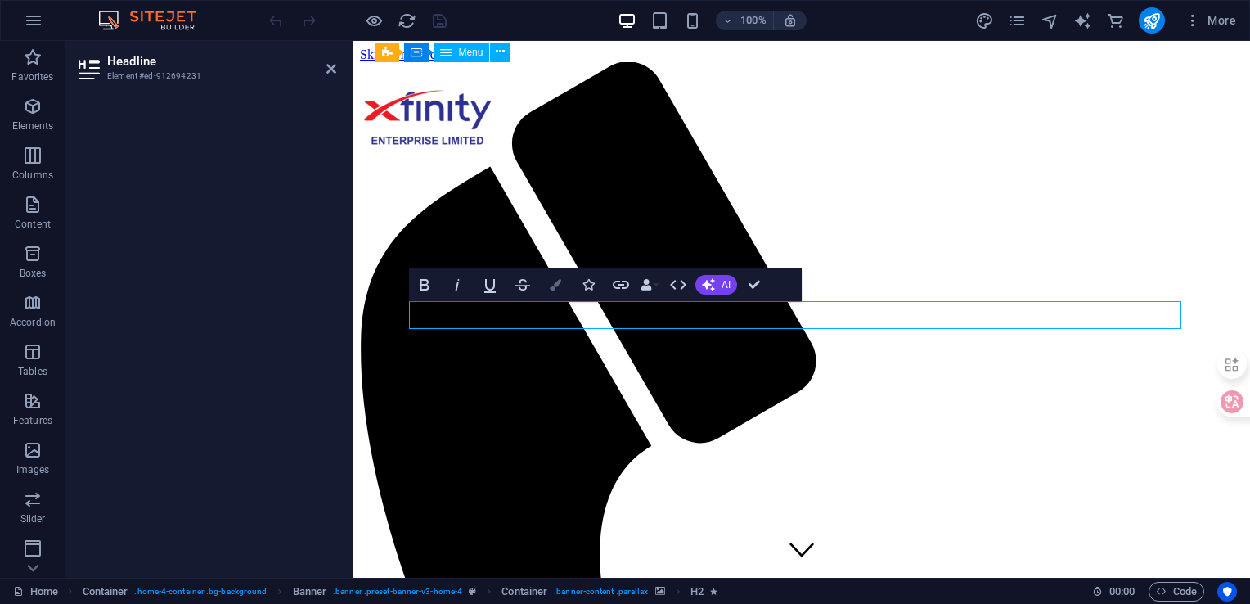
click at [554, 287] on icon "button" at bounding box center [555, 284] width 11 height 11
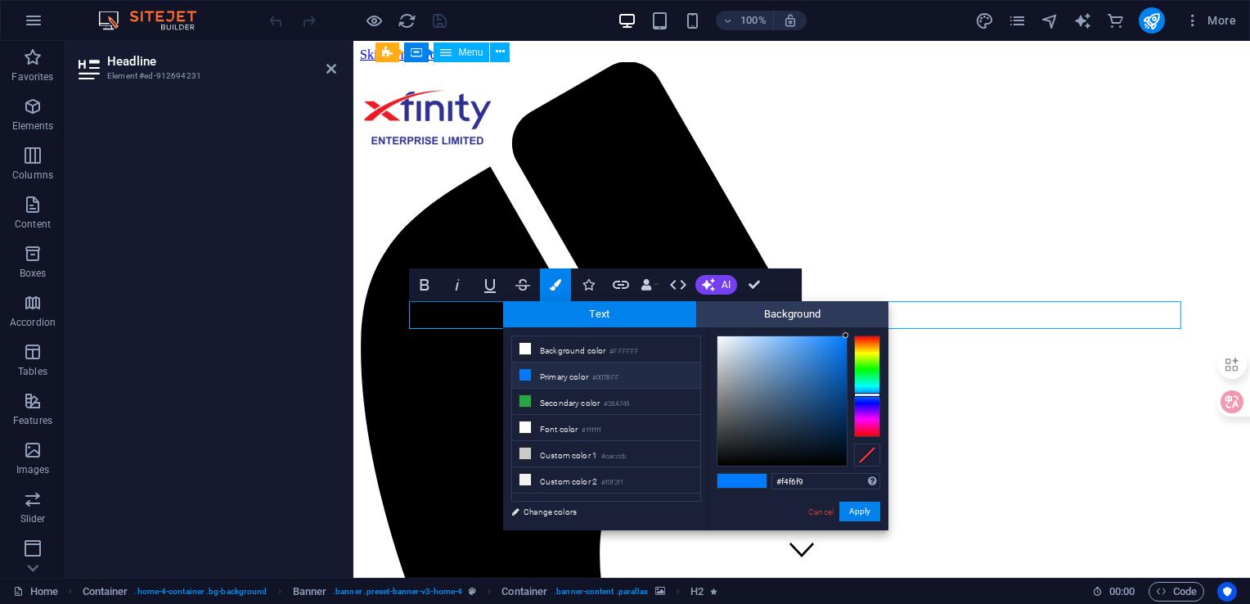
click at [719, 339] on div at bounding box center [782, 400] width 129 height 129
click at [865, 511] on button "Apply" at bounding box center [860, 512] width 41 height 20
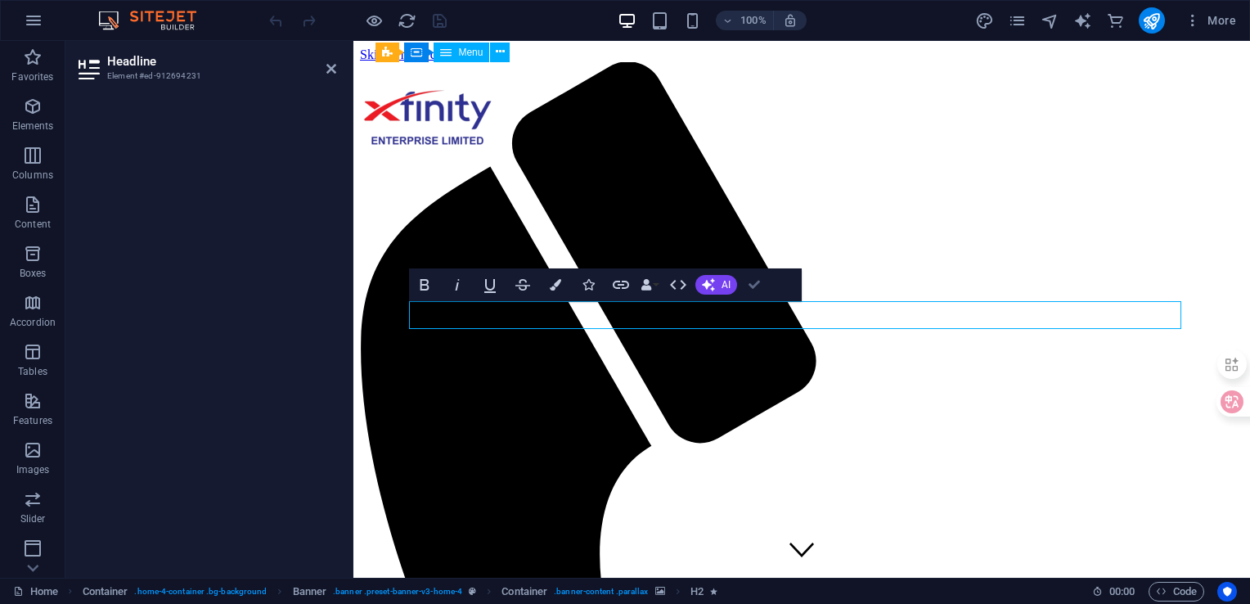
click at [758, 280] on icon "button" at bounding box center [754, 284] width 11 height 11
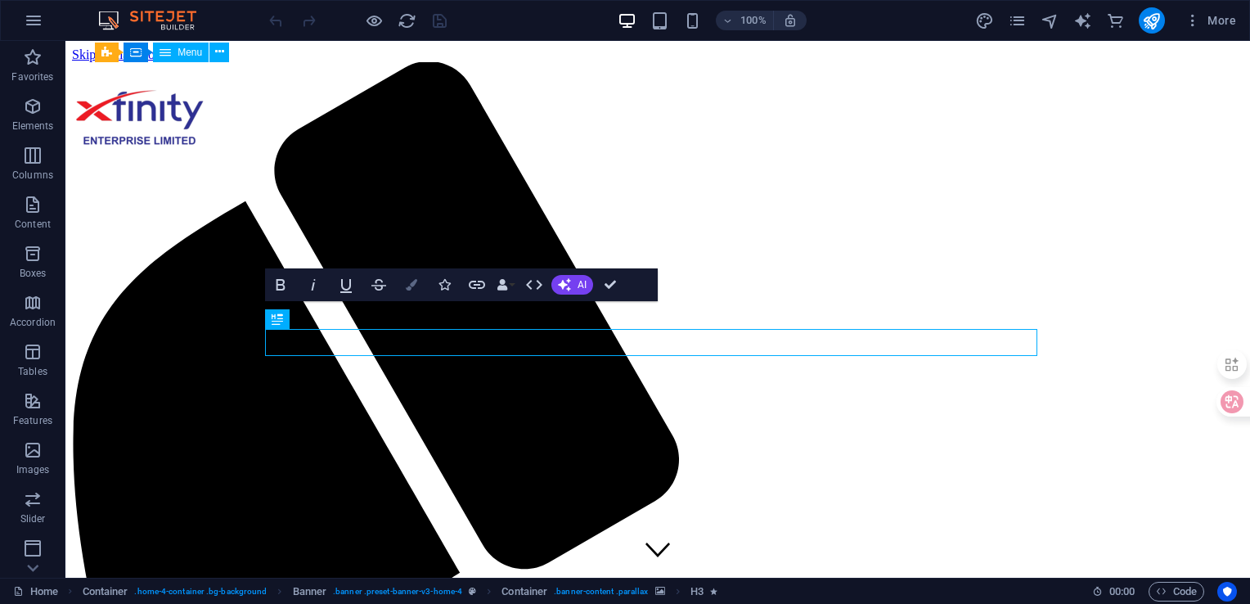
click at [415, 286] on icon "button" at bounding box center [411, 284] width 11 height 11
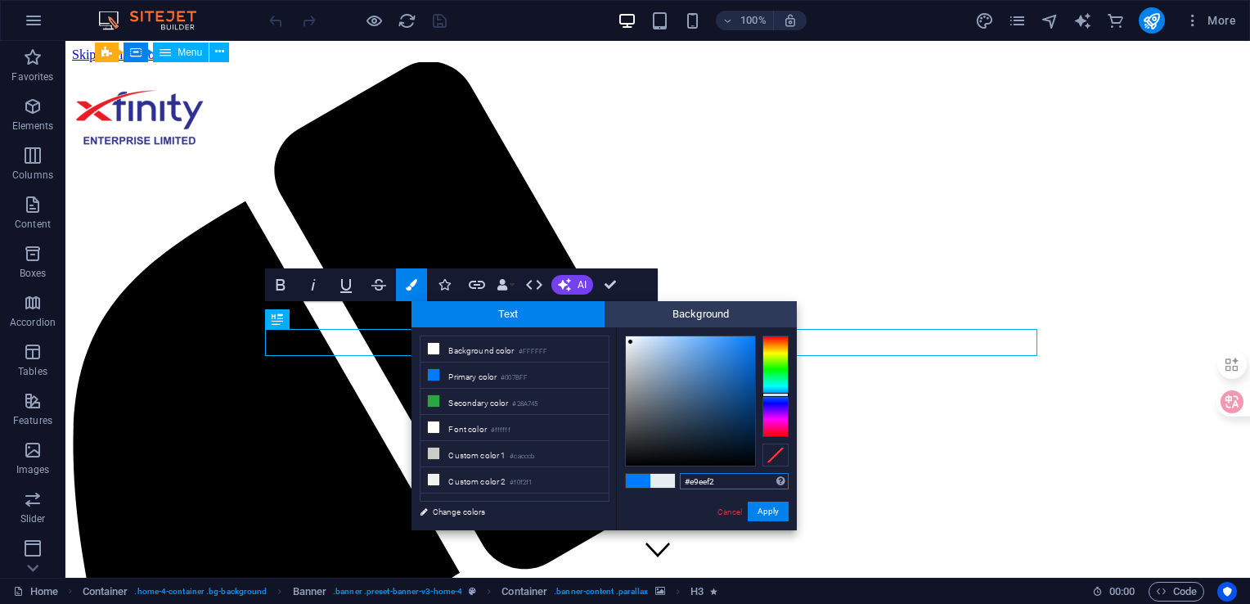
type input "#ecf0f4"
click at [629, 341] on div at bounding box center [629, 341] width 6 height 6
drag, startPoint x: 766, startPoint y: 511, endPoint x: 628, endPoint y: 373, distance: 195.0
click at [766, 511] on button "Apply" at bounding box center [768, 512] width 41 height 20
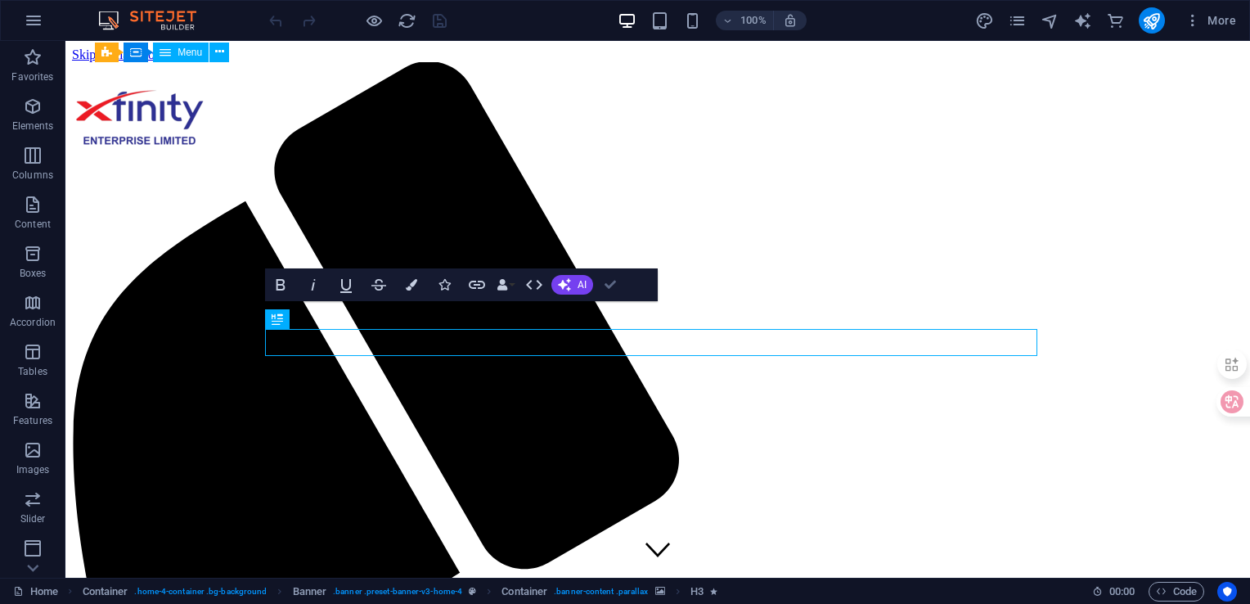
click at [615, 283] on icon "button" at bounding box center [610, 284] width 11 height 11
click at [610, 281] on icon "button" at bounding box center [610, 284] width 11 height 11
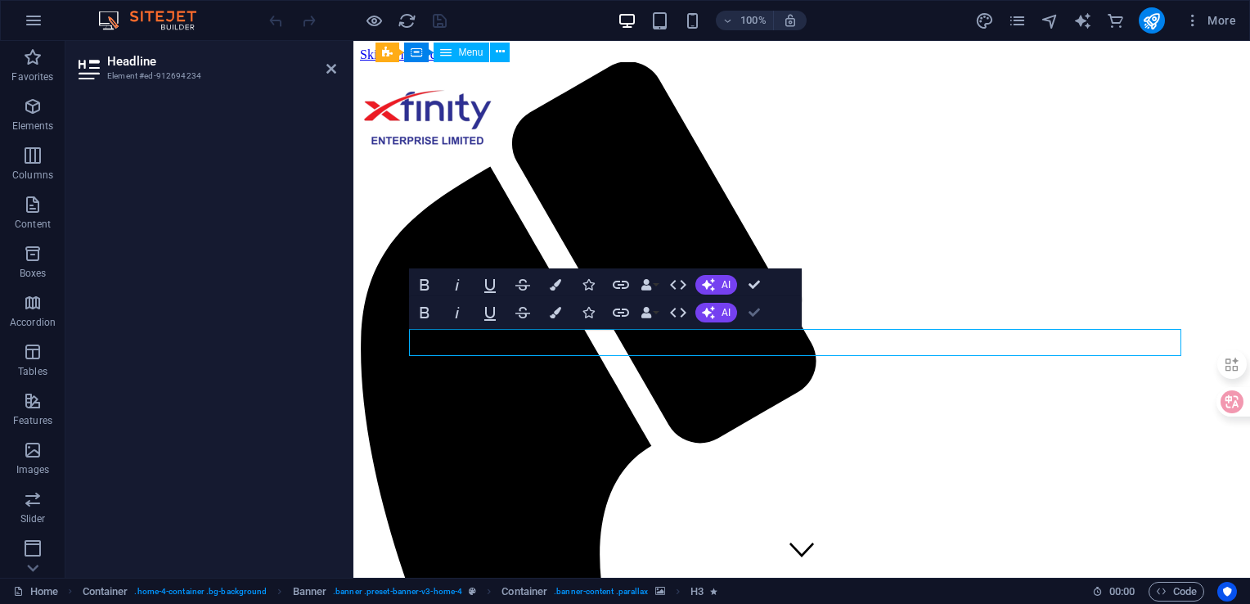
drag, startPoint x: 759, startPoint y: 315, endPoint x: 693, endPoint y: 273, distance: 77.6
click at [759, 315] on icon "button" at bounding box center [754, 312] width 11 height 11
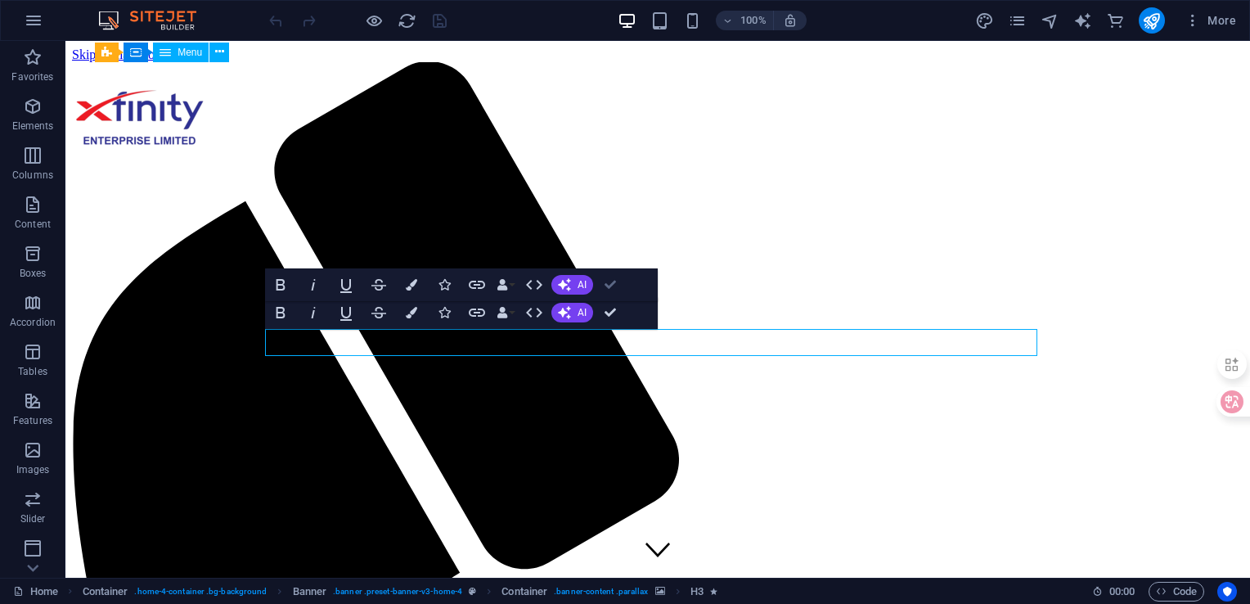
click at [615, 286] on icon "button" at bounding box center [610, 284] width 11 height 11
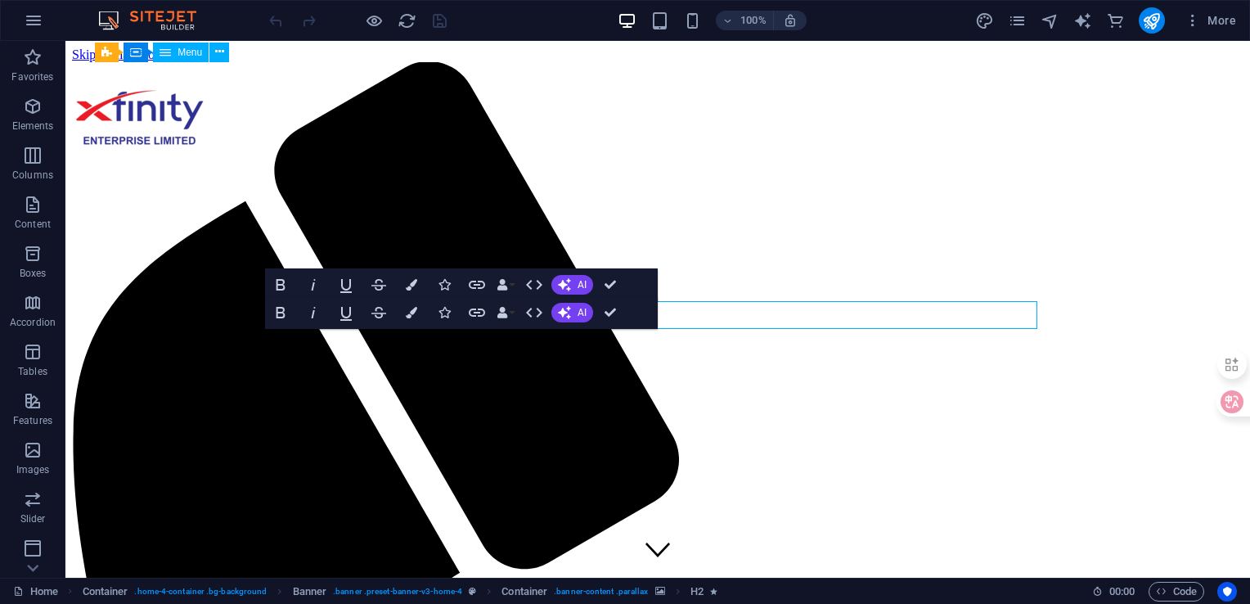
drag, startPoint x: 714, startPoint y: 322, endPoint x: 449, endPoint y: 214, distance: 285.5
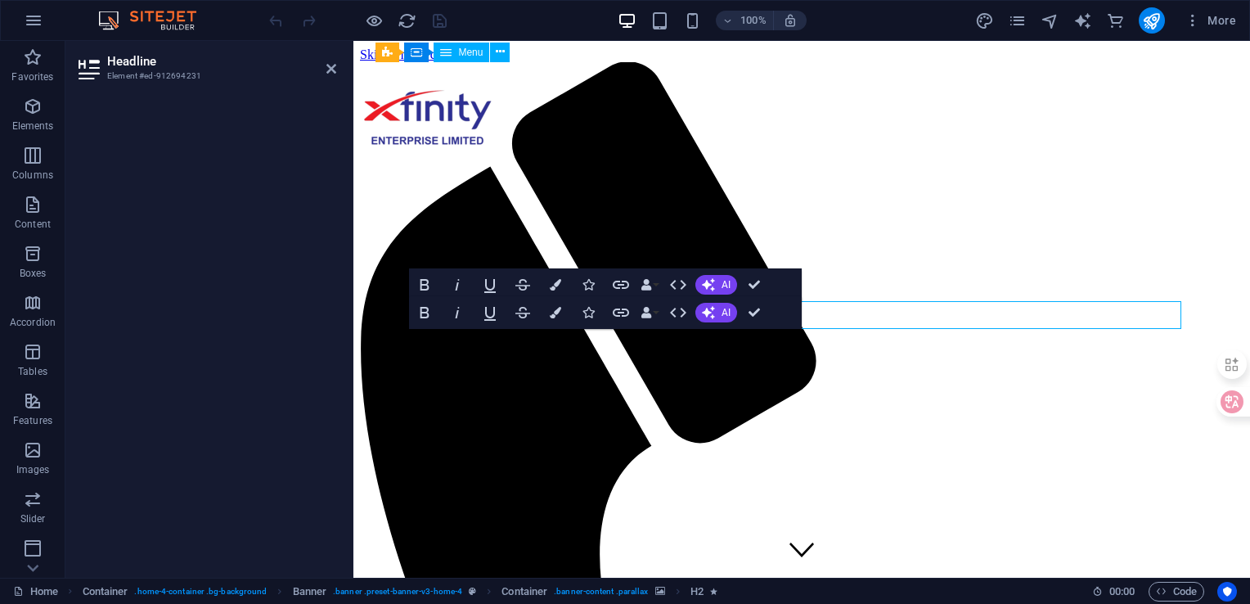
click at [723, 313] on span "AI" at bounding box center [726, 313] width 9 height 10
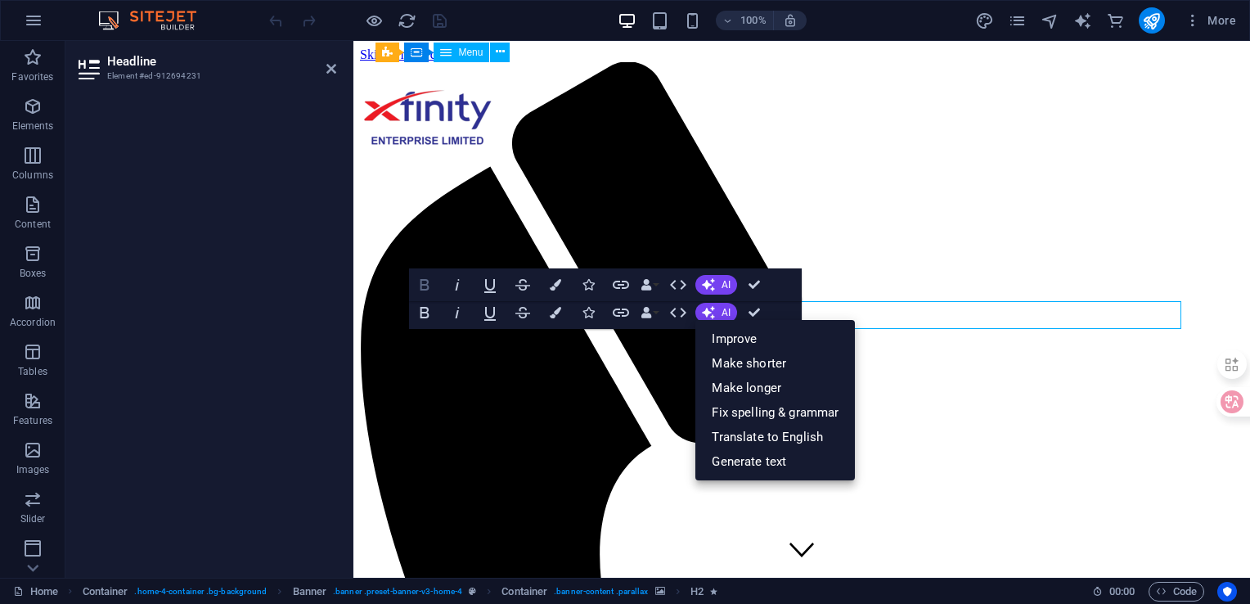
click at [426, 289] on icon "button" at bounding box center [425, 284] width 9 height 11
click at [751, 283] on icon "button" at bounding box center [754, 284] width 11 height 11
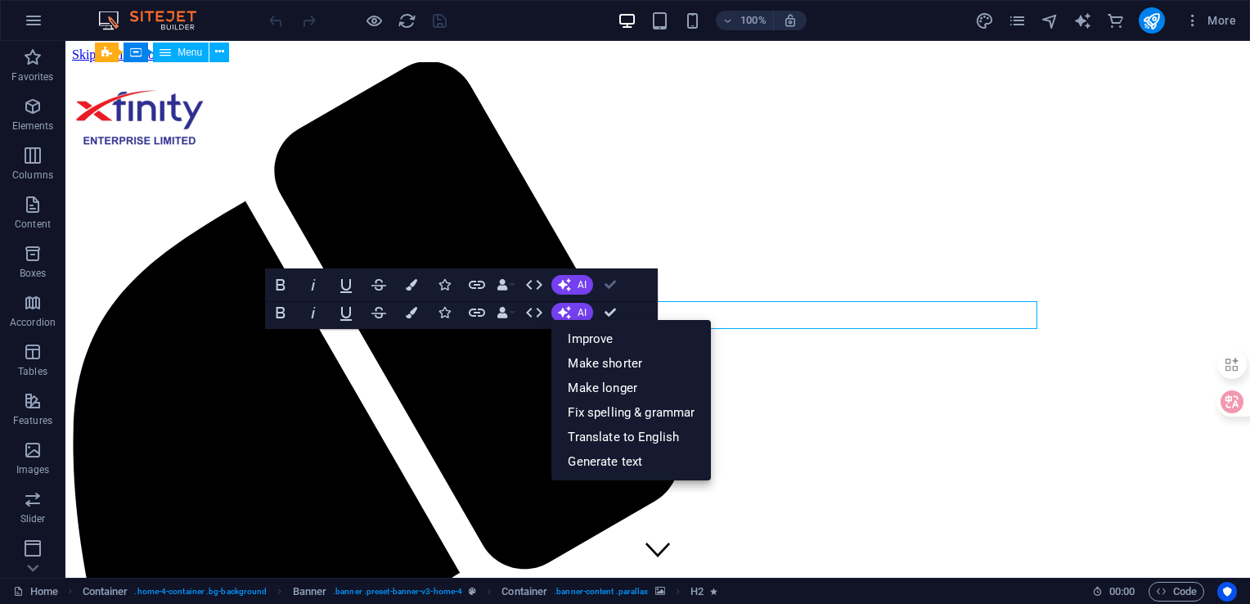
click at [615, 289] on icon "button" at bounding box center [610, 284] width 11 height 11
click at [615, 288] on icon "button" at bounding box center [610, 284] width 11 height 11
click at [612, 312] on icon "button" at bounding box center [610, 312] width 11 height 11
click at [611, 312] on icon "button" at bounding box center [610, 312] width 11 height 11
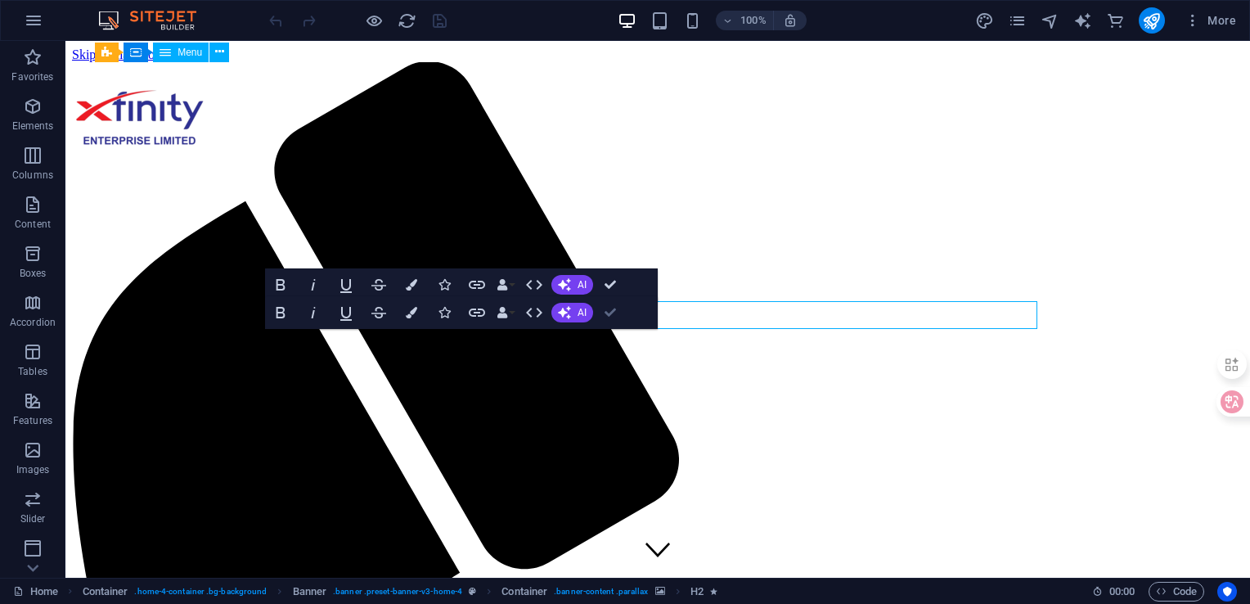
click at [611, 312] on icon "button" at bounding box center [610, 312] width 11 height 11
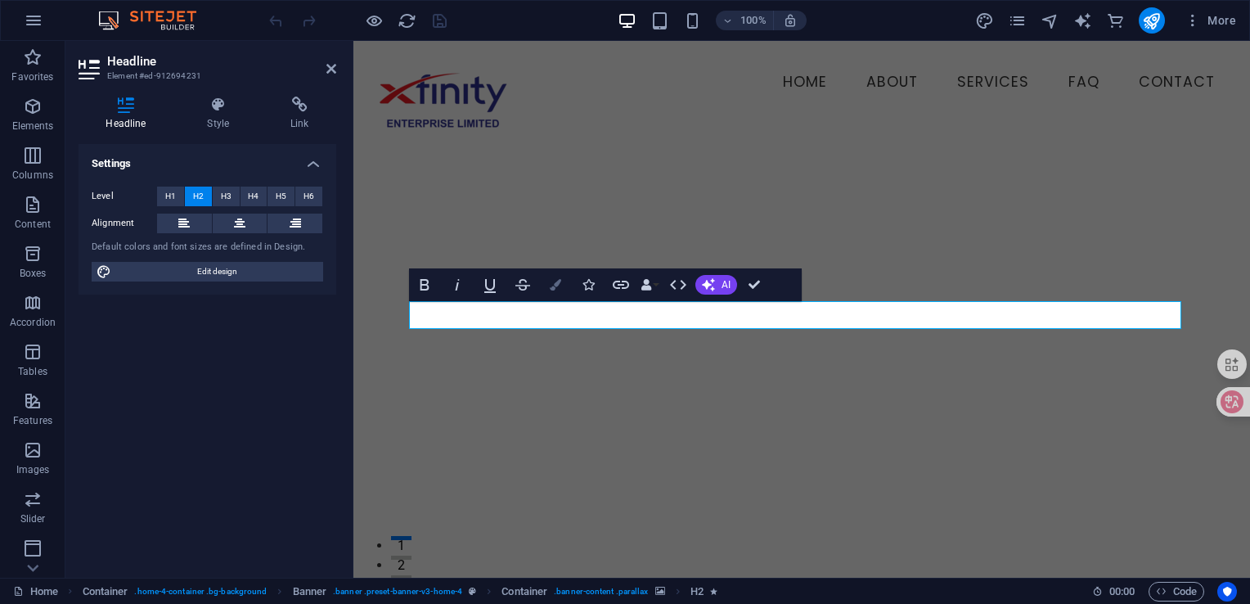
click at [552, 287] on icon "button" at bounding box center [555, 284] width 11 height 11
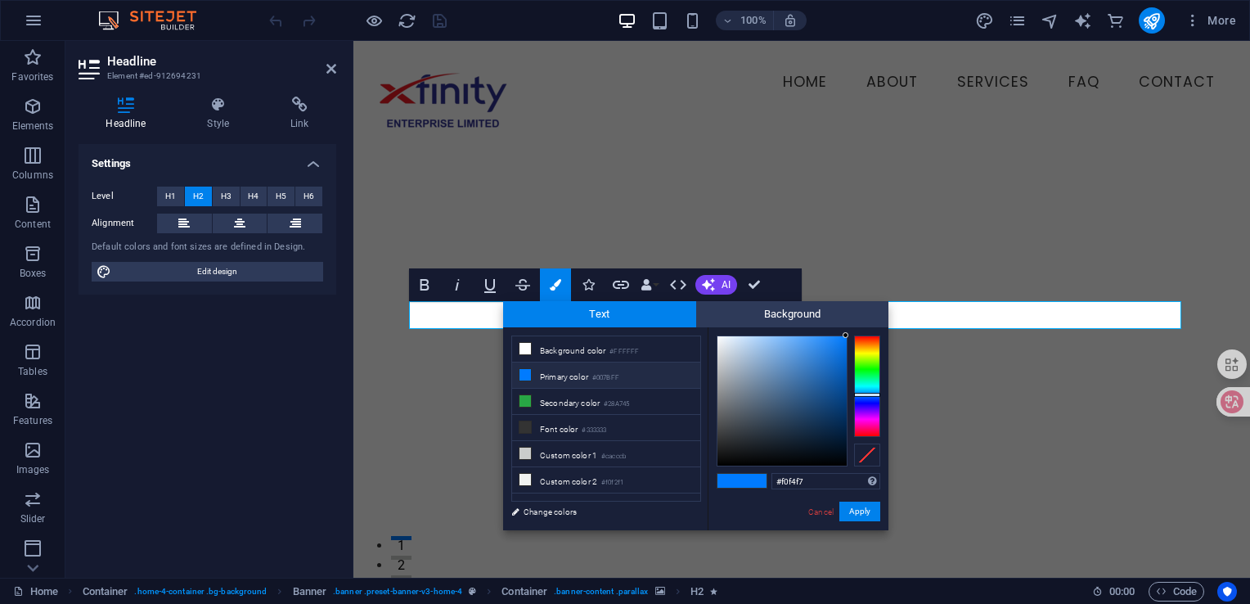
type input "#f2f5f9"
click at [720, 339] on div at bounding box center [782, 400] width 129 height 129
click at [863, 511] on button "Apply" at bounding box center [860, 512] width 41 height 20
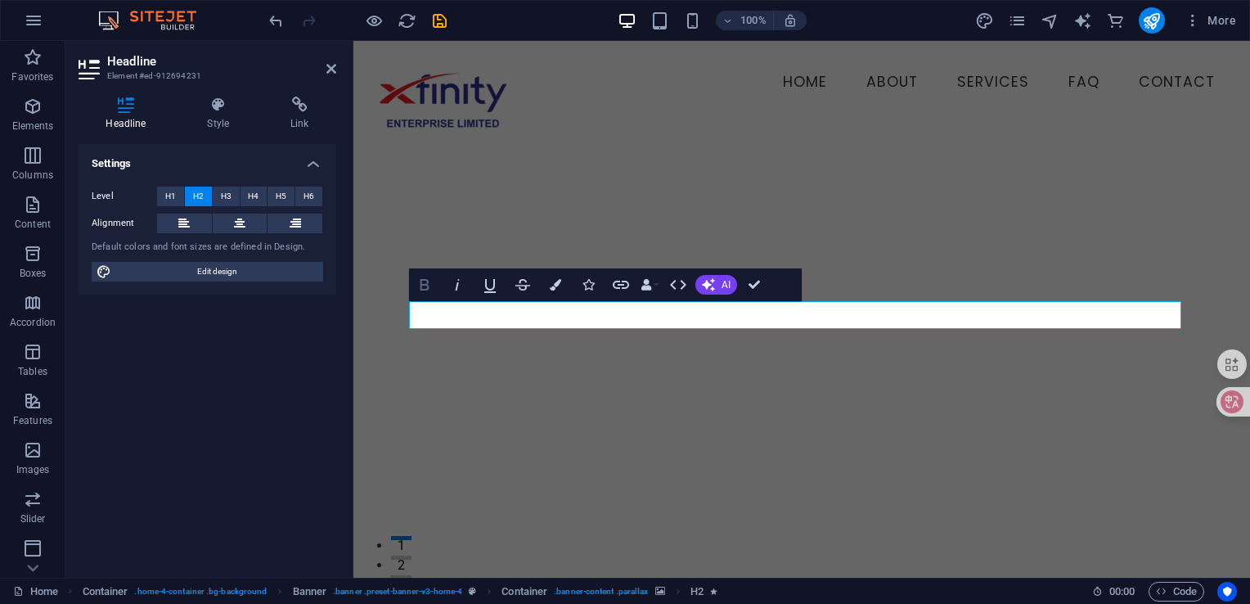
click at [425, 280] on icon "button" at bounding box center [425, 284] width 9 height 11
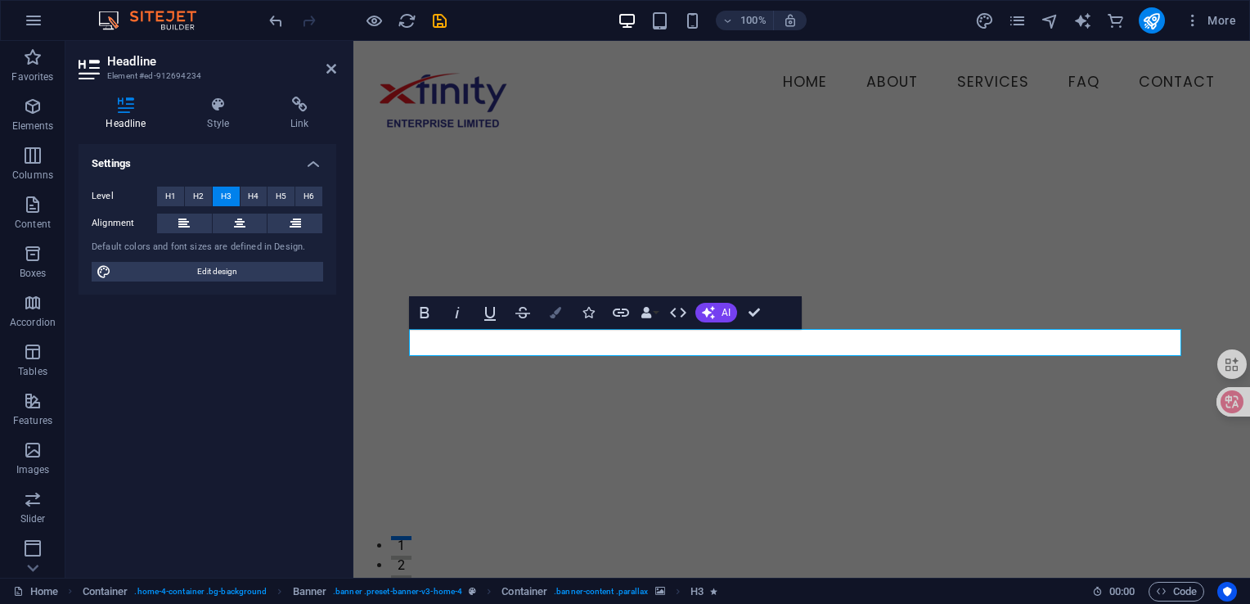
click at [553, 317] on icon "button" at bounding box center [555, 312] width 11 height 11
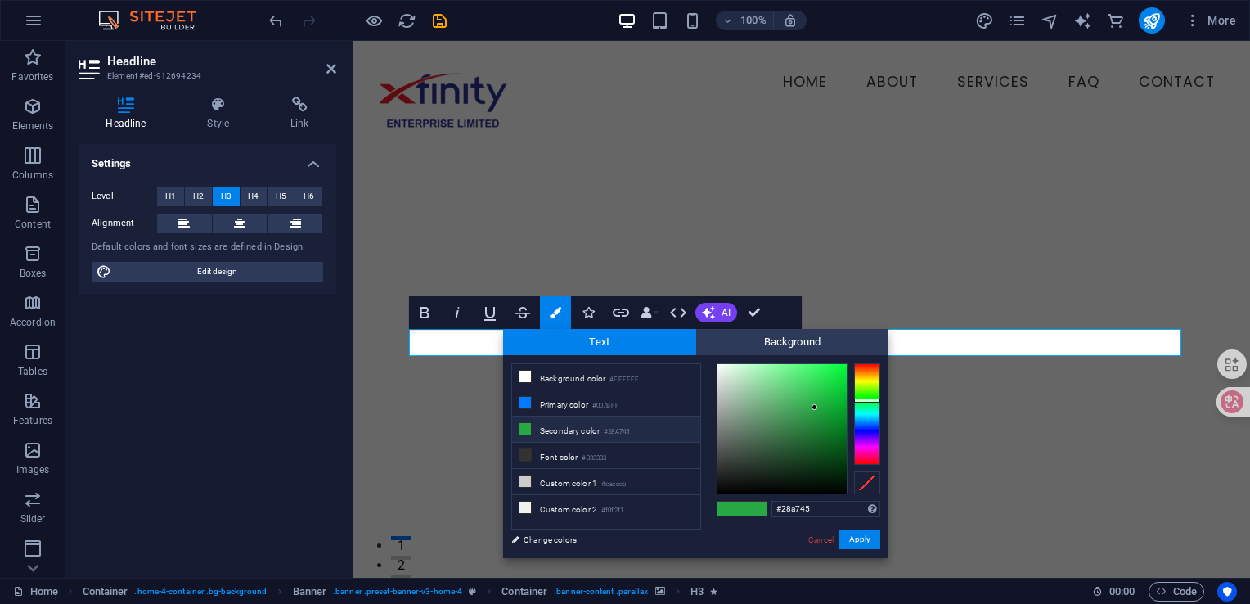
type input "#f8faf8"
click at [718, 366] on div at bounding box center [782, 428] width 129 height 129
click at [864, 542] on button "Apply" at bounding box center [860, 539] width 41 height 20
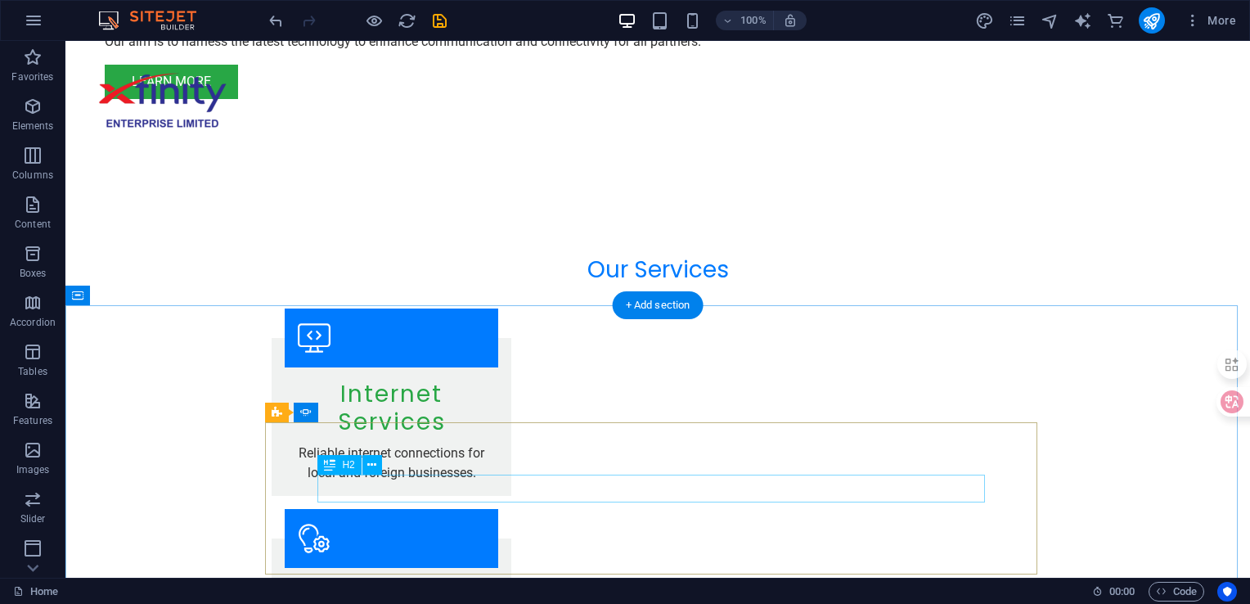
scroll to position [1718, 0]
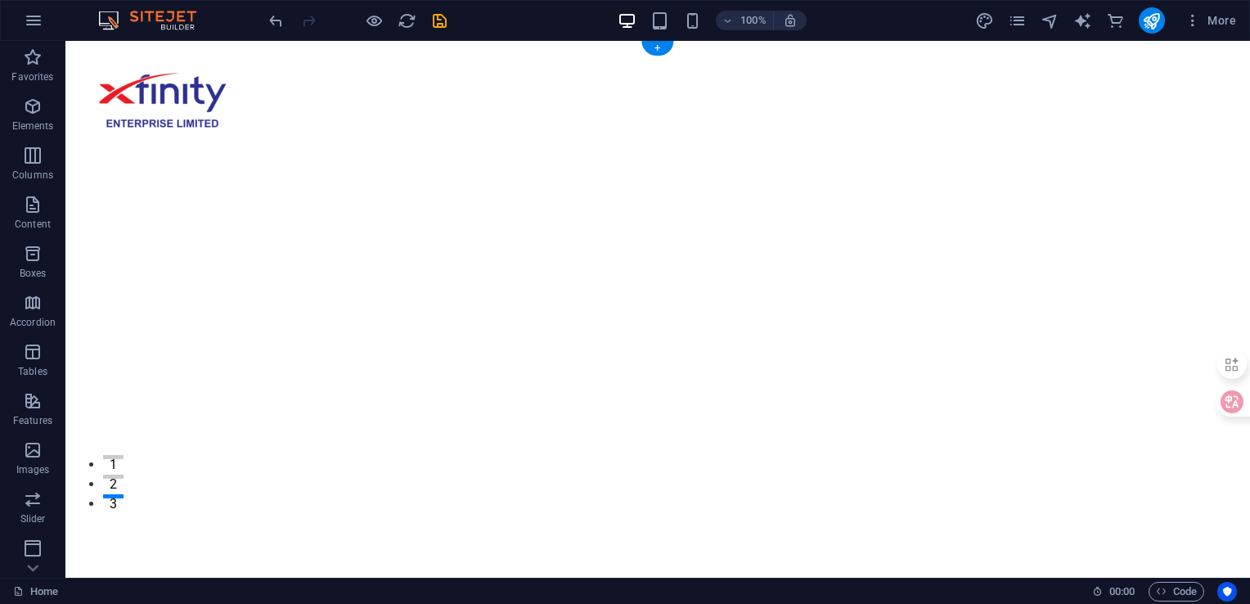
scroll to position [0, 0]
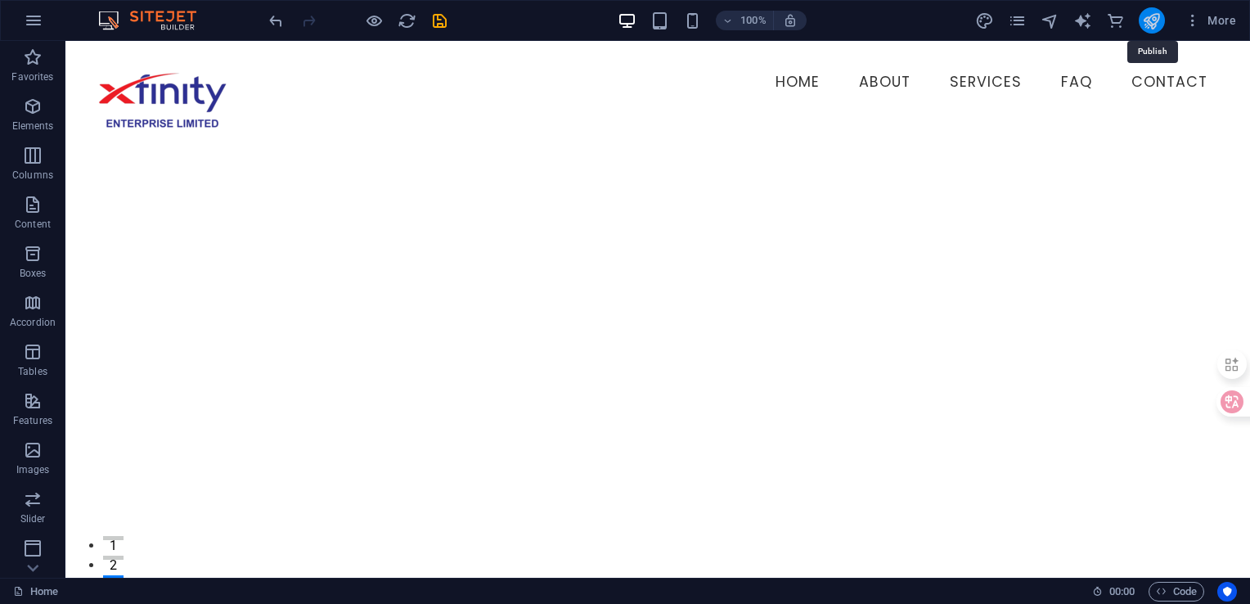
click at [1154, 22] on icon "publish" at bounding box center [1151, 20] width 19 height 19
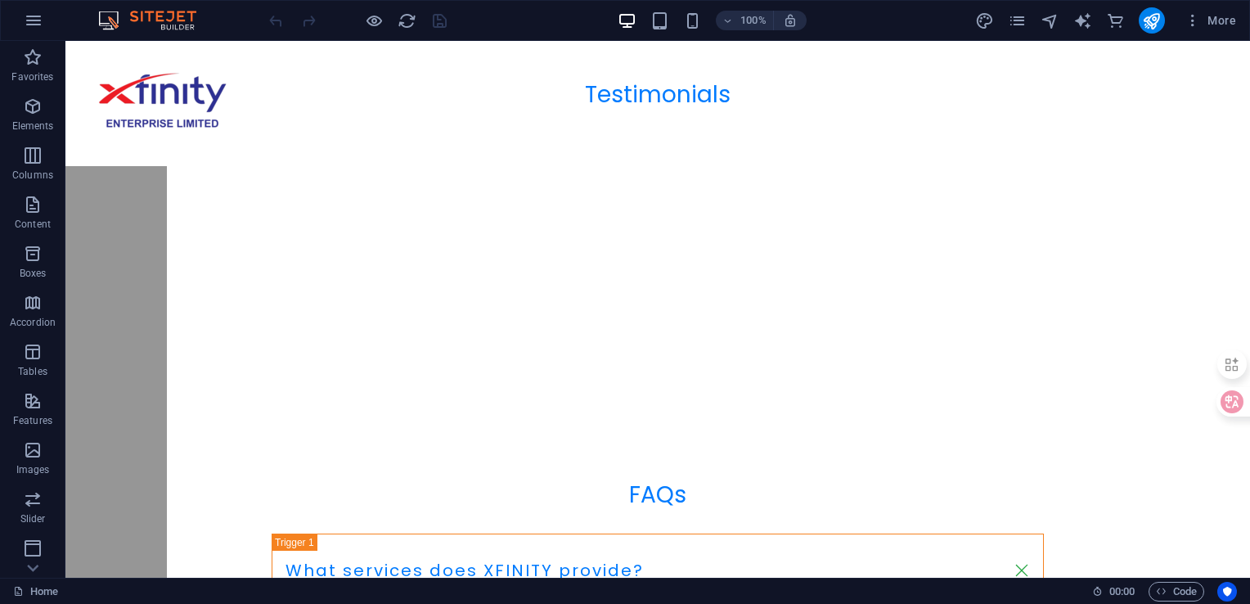
scroll to position [3057, 0]
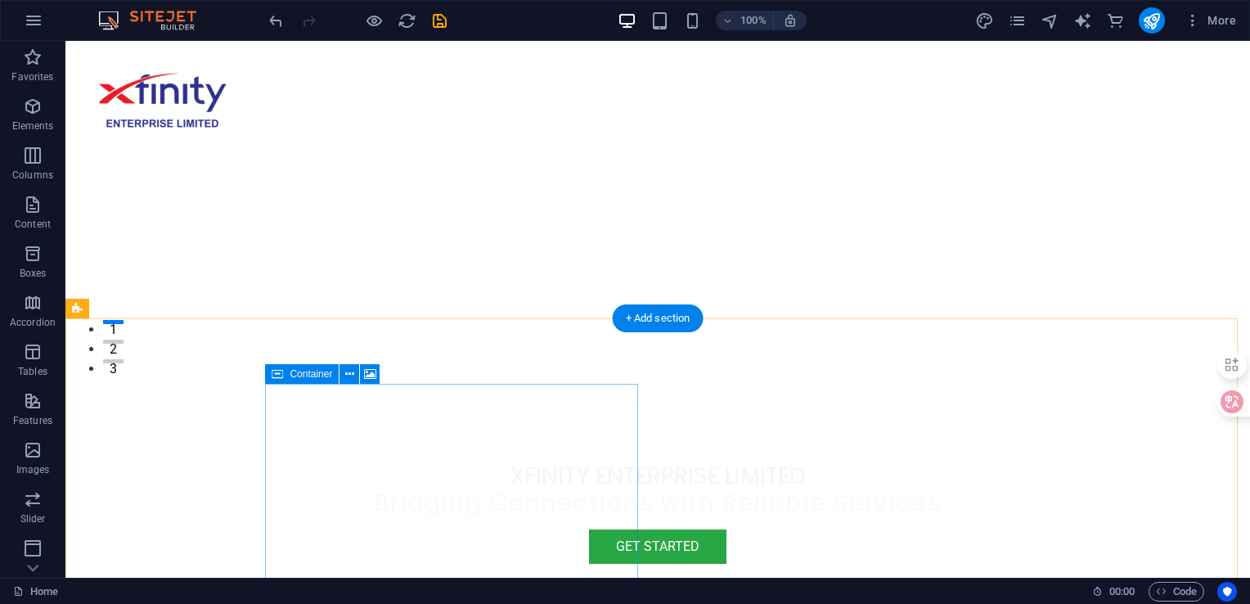
scroll to position [327, 0]
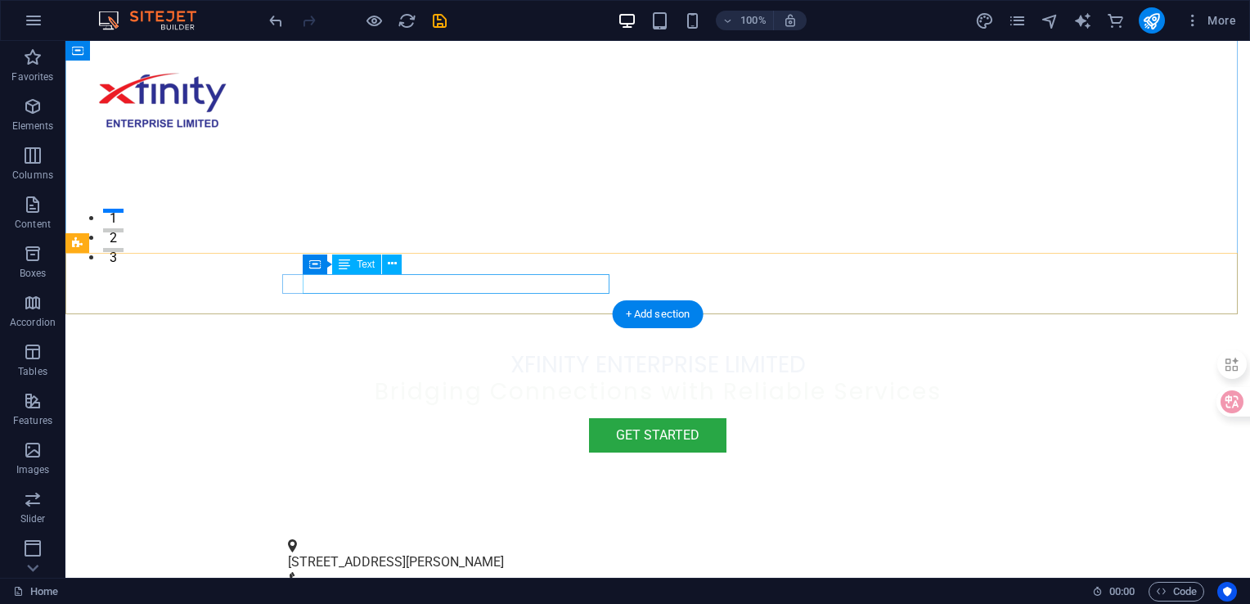
click at [509, 552] on div "[STREET_ADDRESS][PERSON_NAME]" at bounding box center [651, 562] width 727 height 20
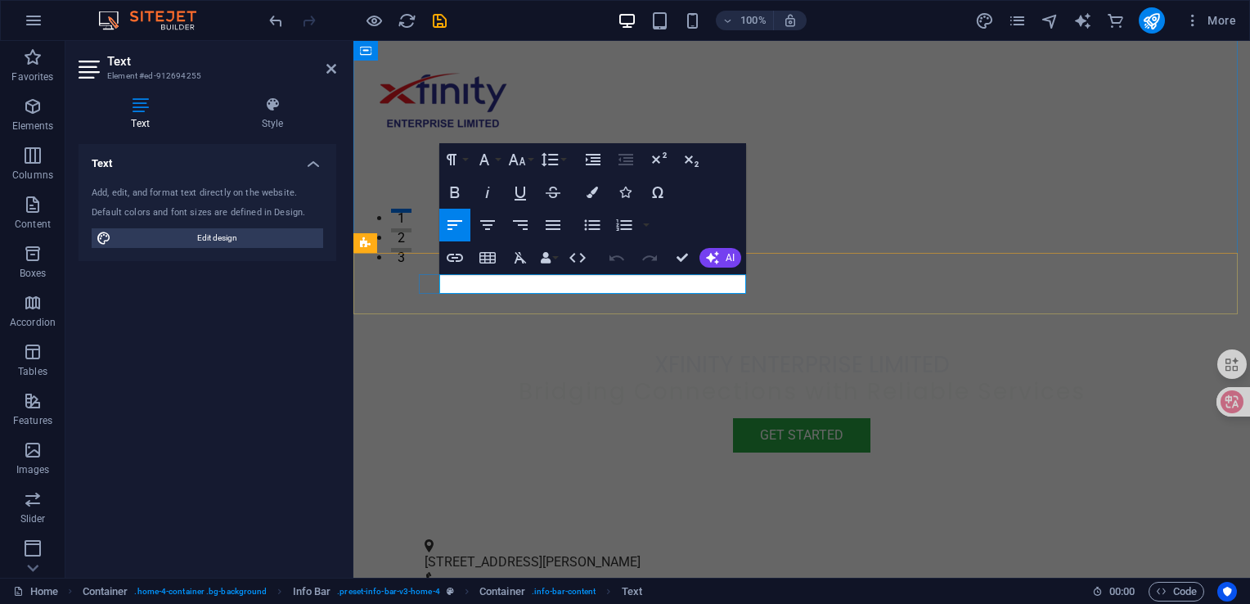
click at [610, 552] on p "[STREET_ADDRESS][PERSON_NAME]" at bounding box center [795, 562] width 741 height 20
copy p "[STREET_ADDRESS][PERSON_NAME]"
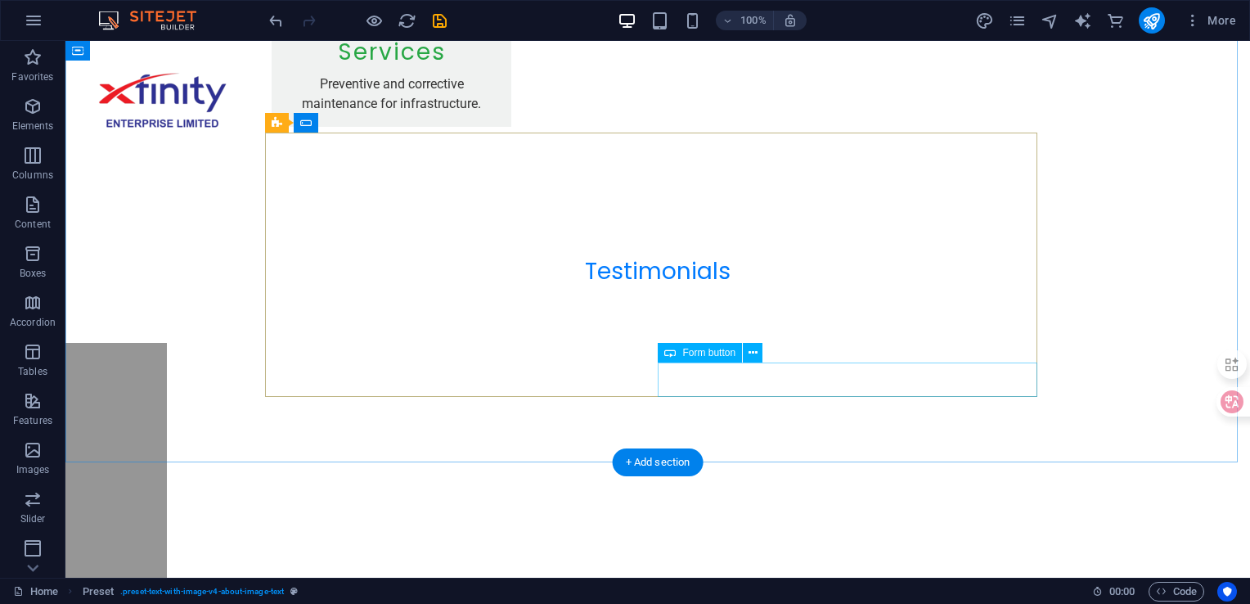
scroll to position [3057, 0]
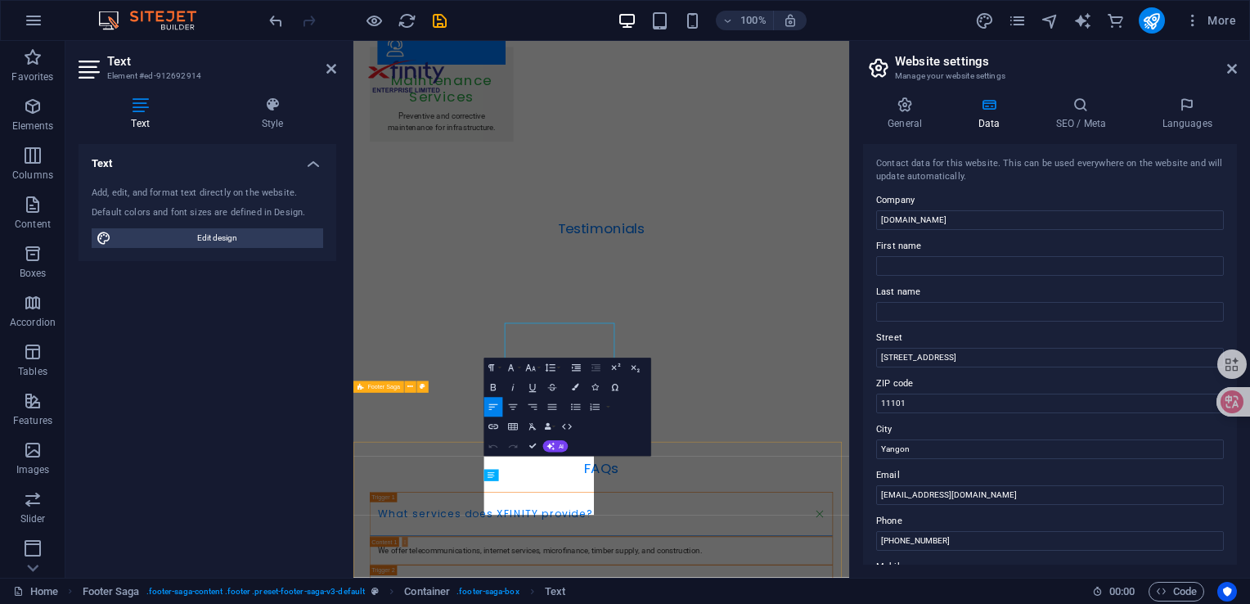
scroll to position [3003, 0]
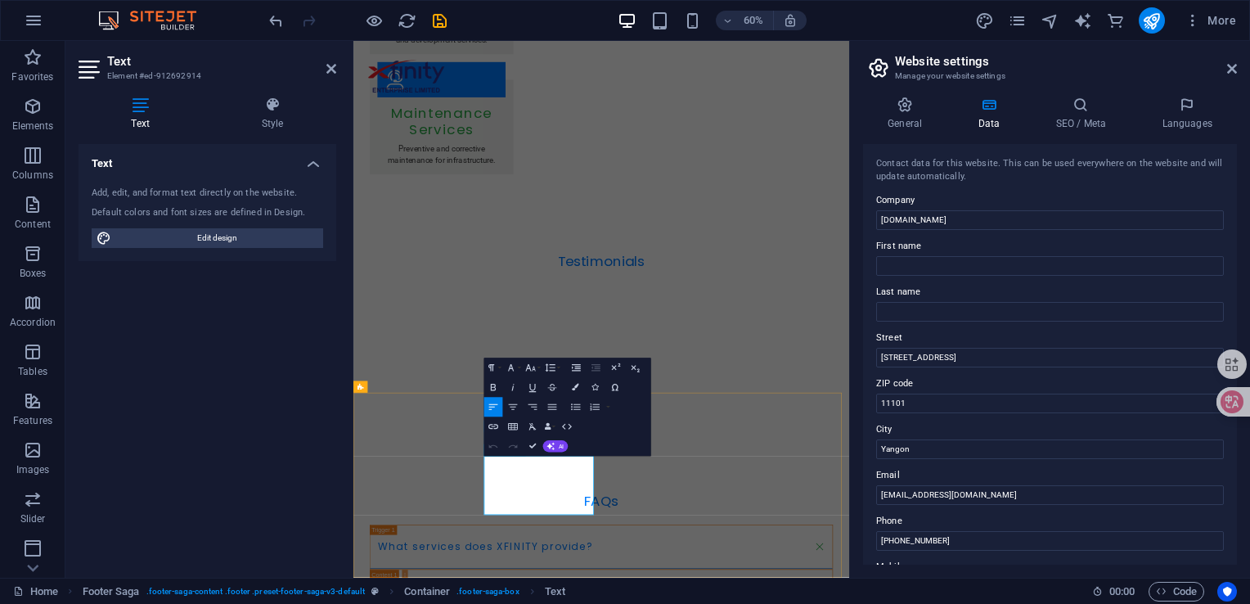
drag, startPoint x: 676, startPoint y: 762, endPoint x: 558, endPoint y: 742, distance: 119.5
drag, startPoint x: 558, startPoint y: 742, endPoint x: 574, endPoint y: 745, distance: 15.7
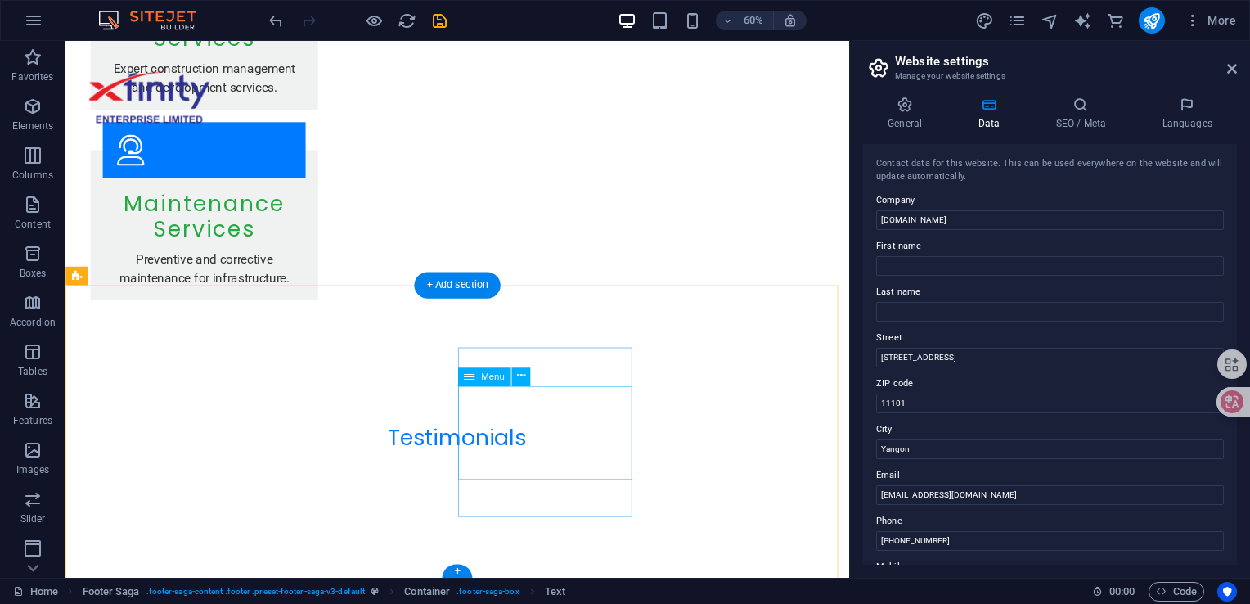
scroll to position [3052, 0]
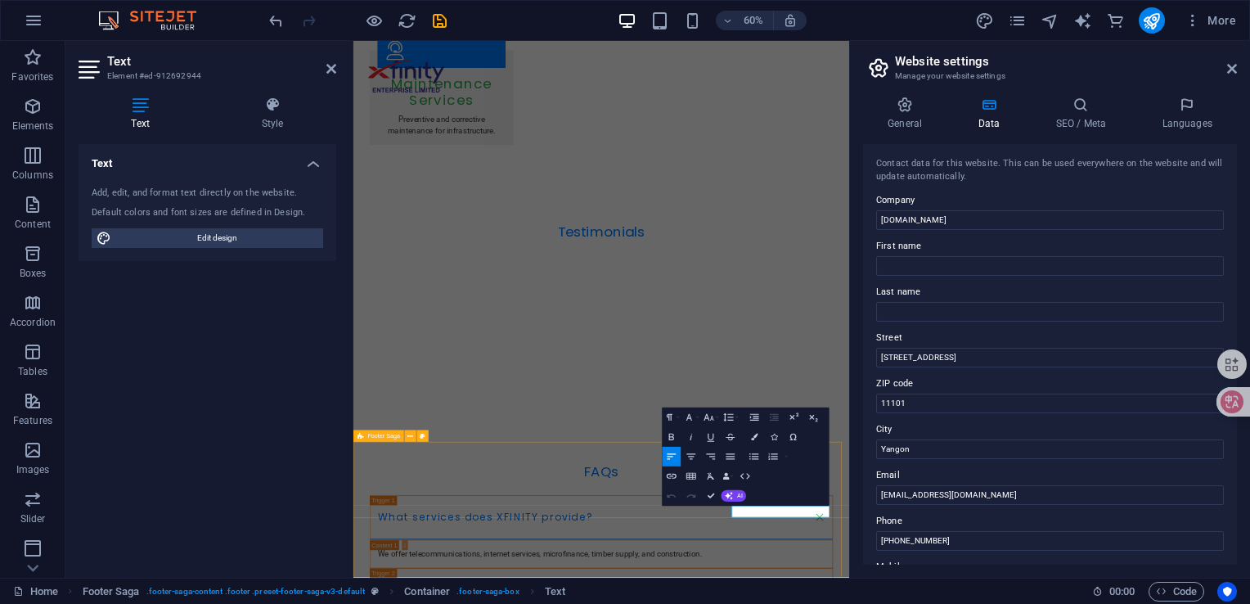
scroll to position [3003, 0]
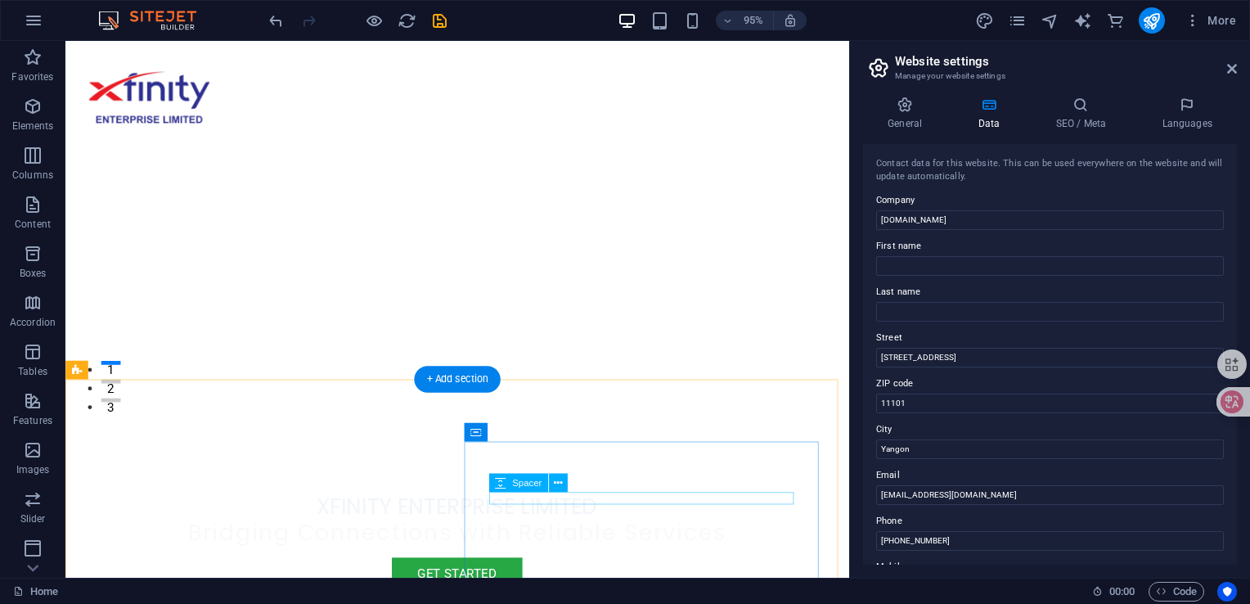
scroll to position [0, 0]
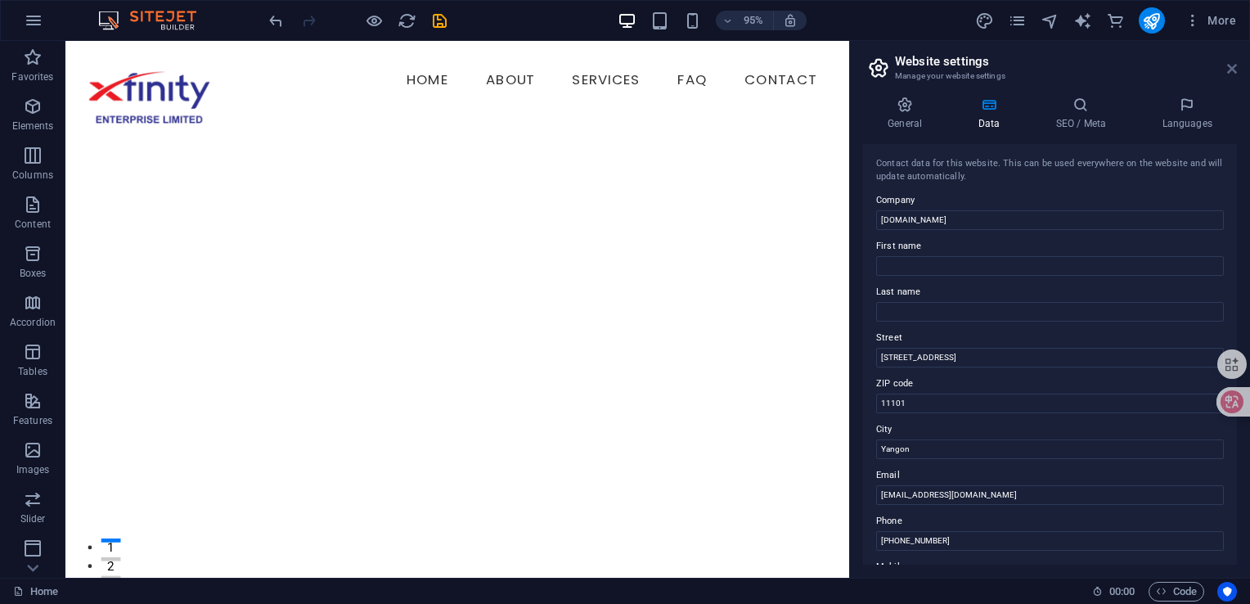
click at [1232, 67] on icon at bounding box center [1232, 68] width 10 height 13
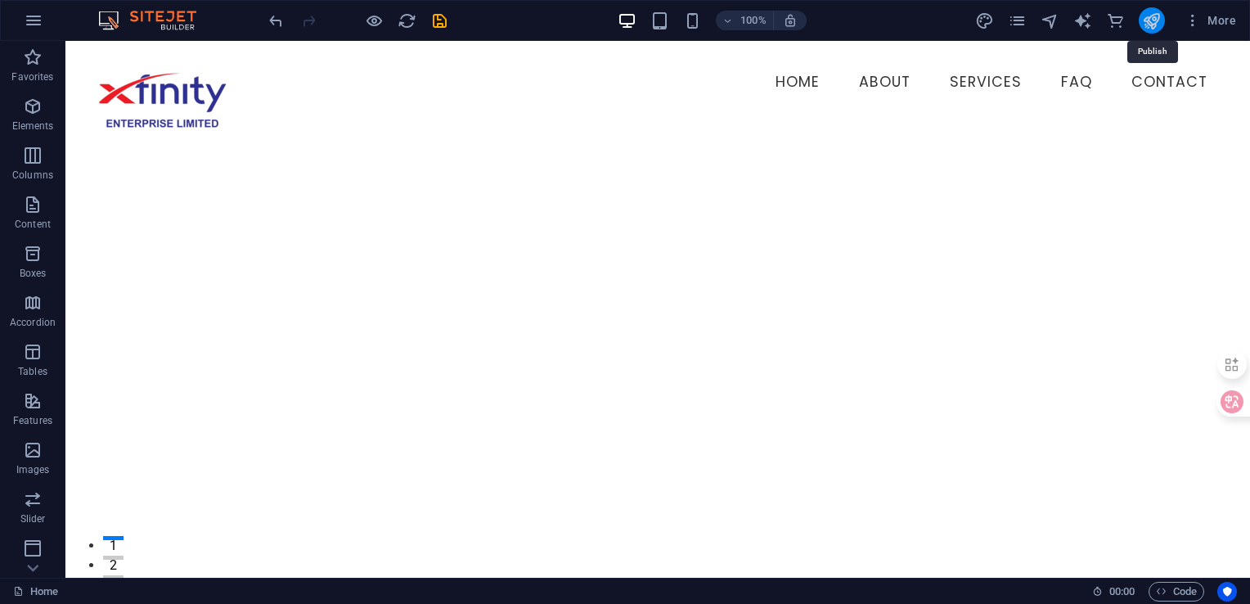
click at [1150, 23] on icon "publish" at bounding box center [1151, 20] width 19 height 19
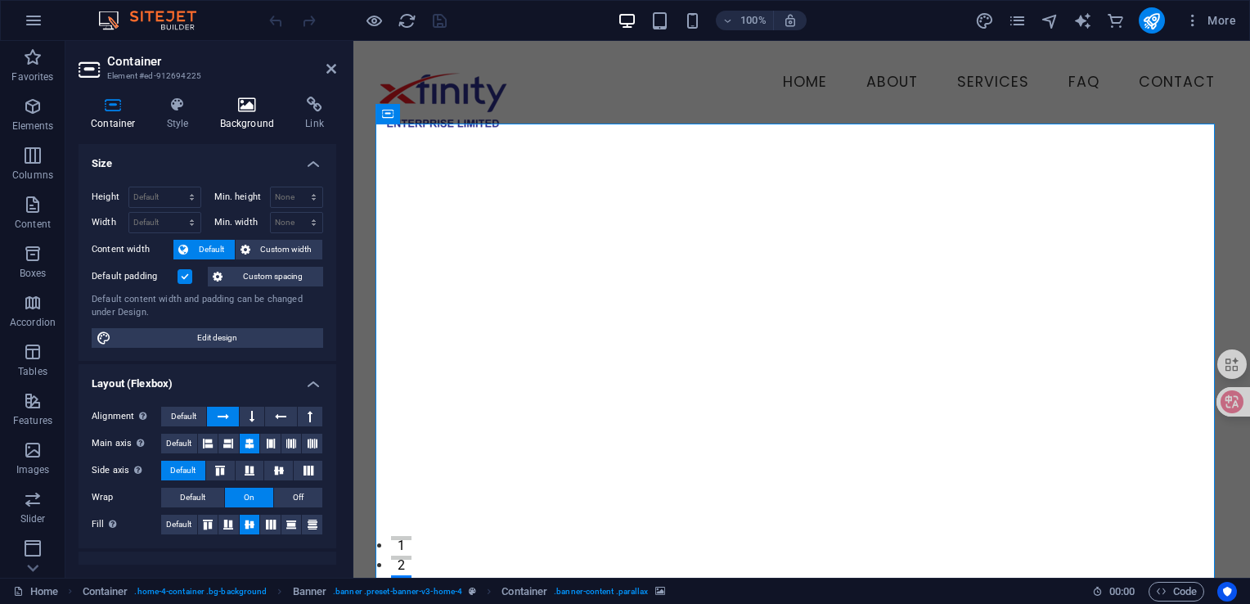
click at [240, 107] on icon at bounding box center [247, 105] width 79 height 16
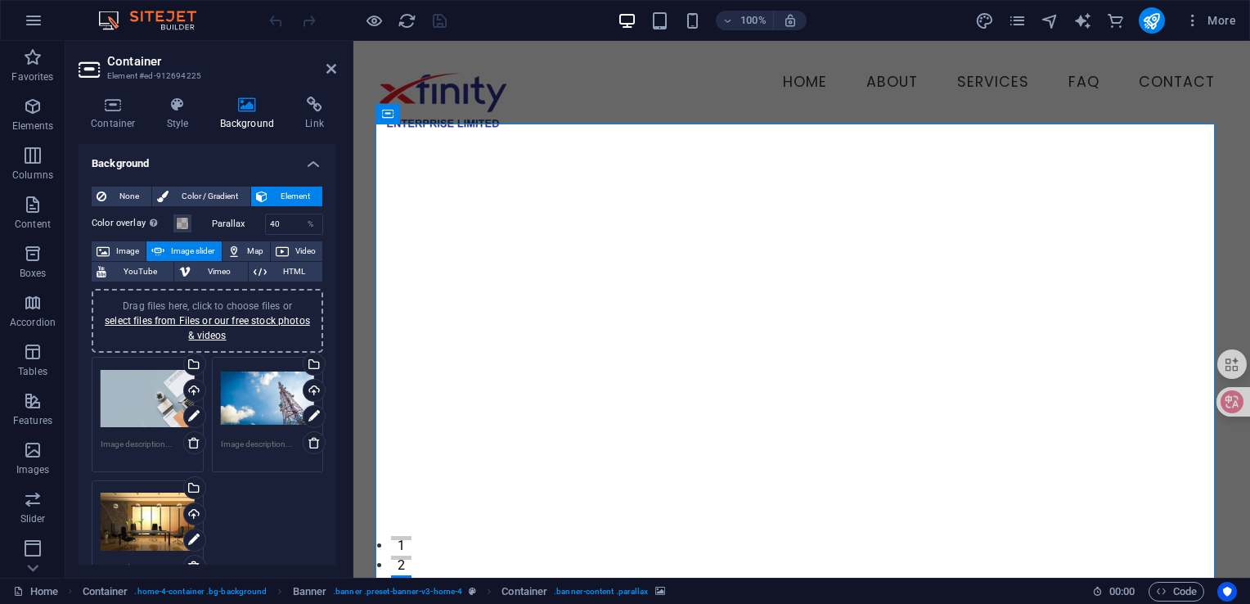
click at [224, 326] on div "Drag files here, click to choose files or select files from Files or our free s…" at bounding box center [207, 321] width 212 height 44
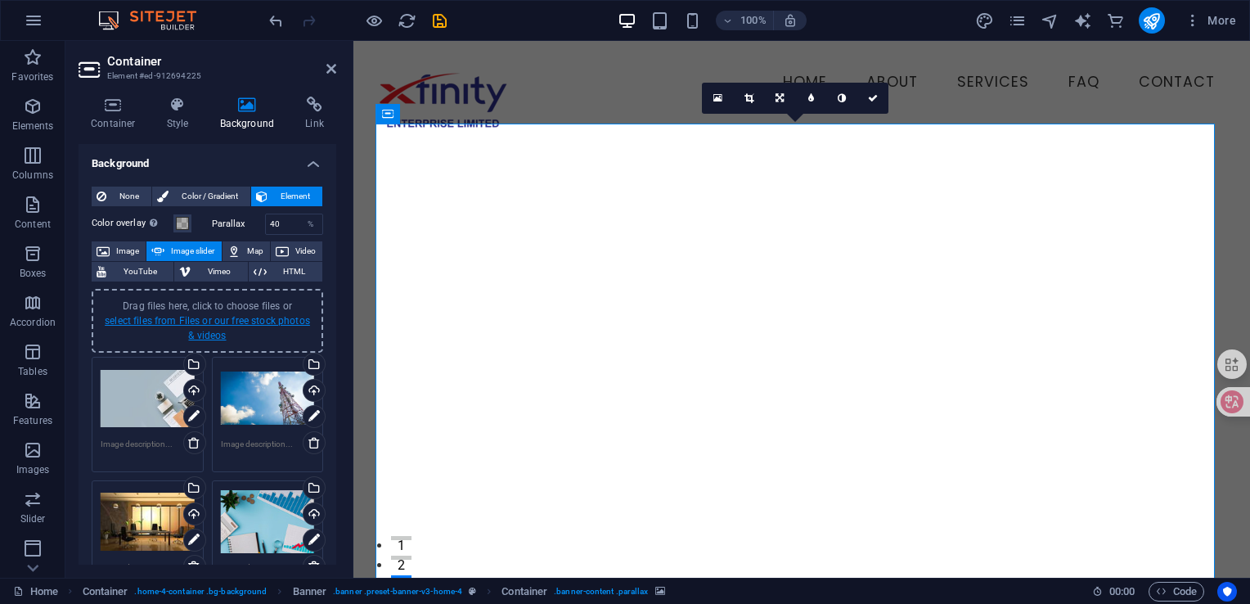
click at [239, 321] on link "select files from Files or our free stock photos & videos" at bounding box center [207, 328] width 205 height 26
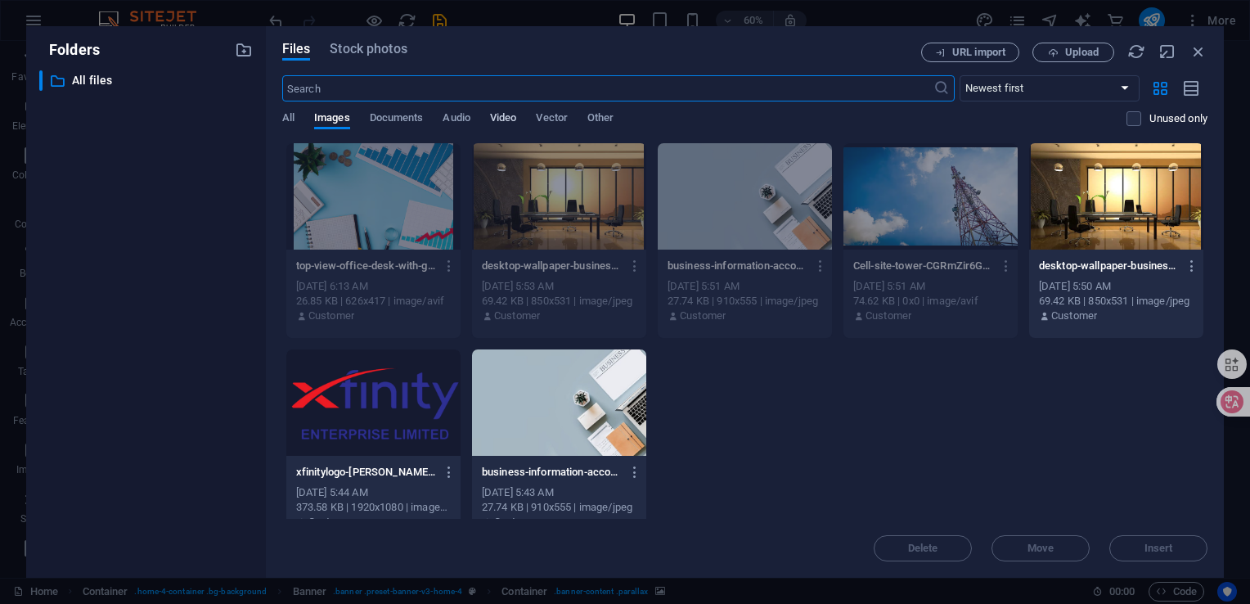
click at [507, 113] on span "Video" at bounding box center [503, 119] width 26 height 23
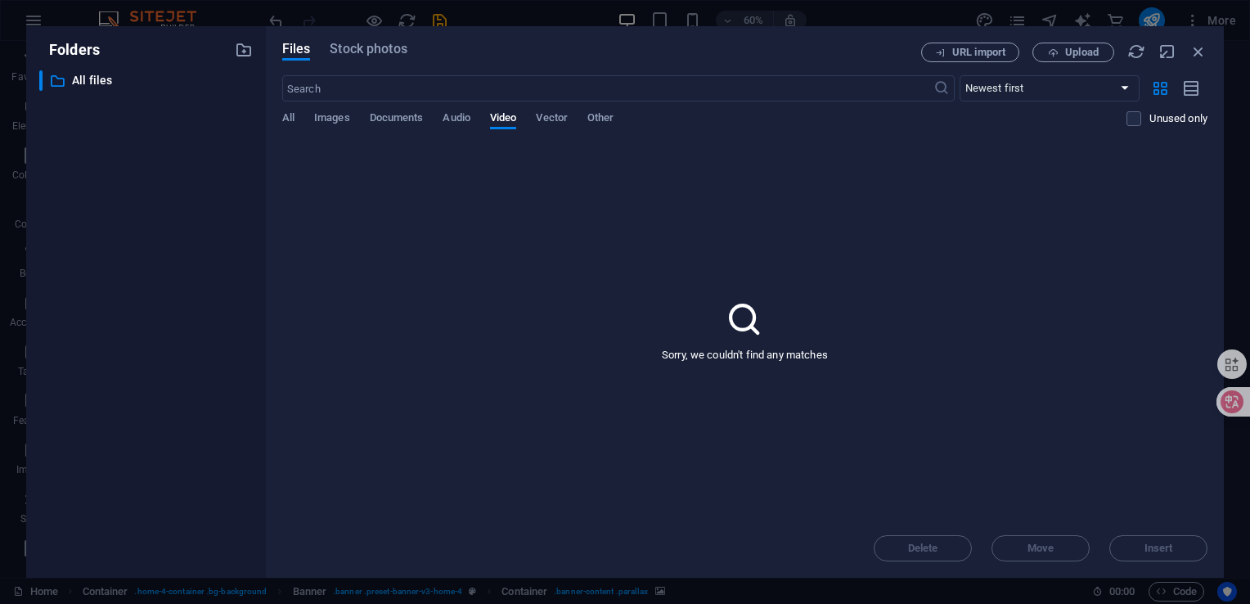
click at [1156, 552] on div "Delete Move Insert" at bounding box center [745, 540] width 926 height 43
click at [808, 358] on p "Sorry, we couldn't find any matches" at bounding box center [745, 355] width 166 height 15
click at [454, 124] on span "Audio" at bounding box center [456, 119] width 27 height 23
click at [385, 119] on span "Documents" at bounding box center [397, 119] width 54 height 23
click at [334, 118] on span "Images" at bounding box center [332, 119] width 36 height 23
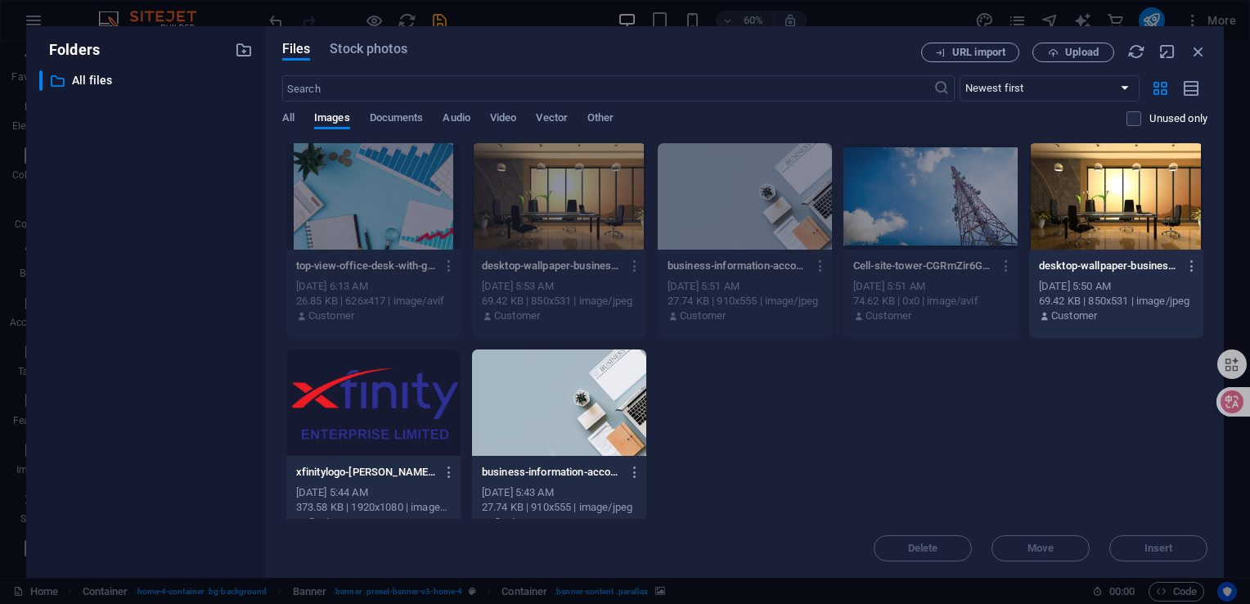
click at [794, 415] on div "top-view-office-desk-with-growth-chart-coins_23-2148780621-hj2rHphiwHwDiVFboSLP…" at bounding box center [745, 343] width 926 height 403
click at [892, 432] on div "top-view-office-desk-with-growth-chart-coins_23-2148780621-hj2rHphiwHwDiVFboSLP…" at bounding box center [745, 343] width 926 height 403
click at [1066, 50] on span "Upload" at bounding box center [1082, 52] width 34 height 10
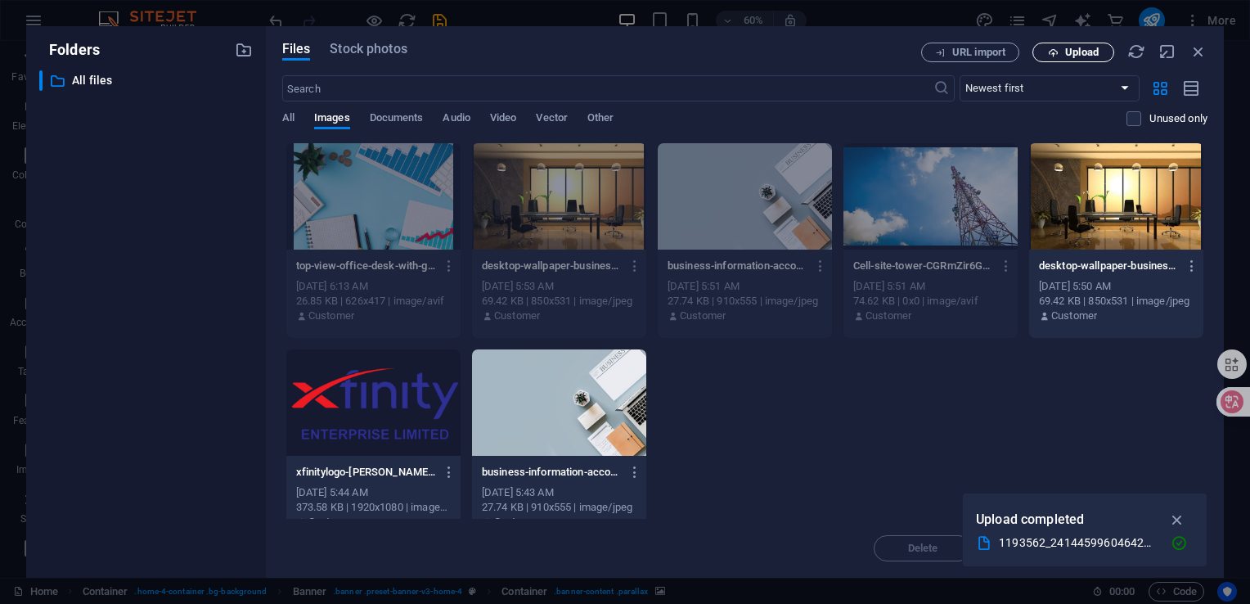
click at [1074, 54] on span "Upload" at bounding box center [1082, 52] width 34 height 10
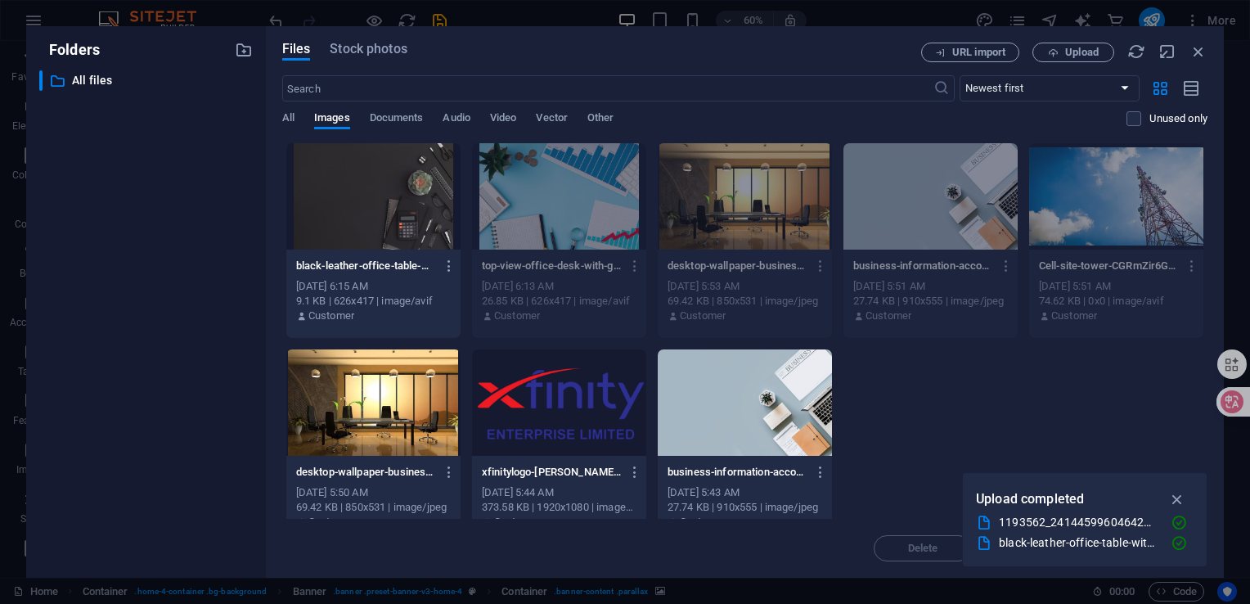
click at [410, 197] on div at bounding box center [373, 196] width 174 height 106
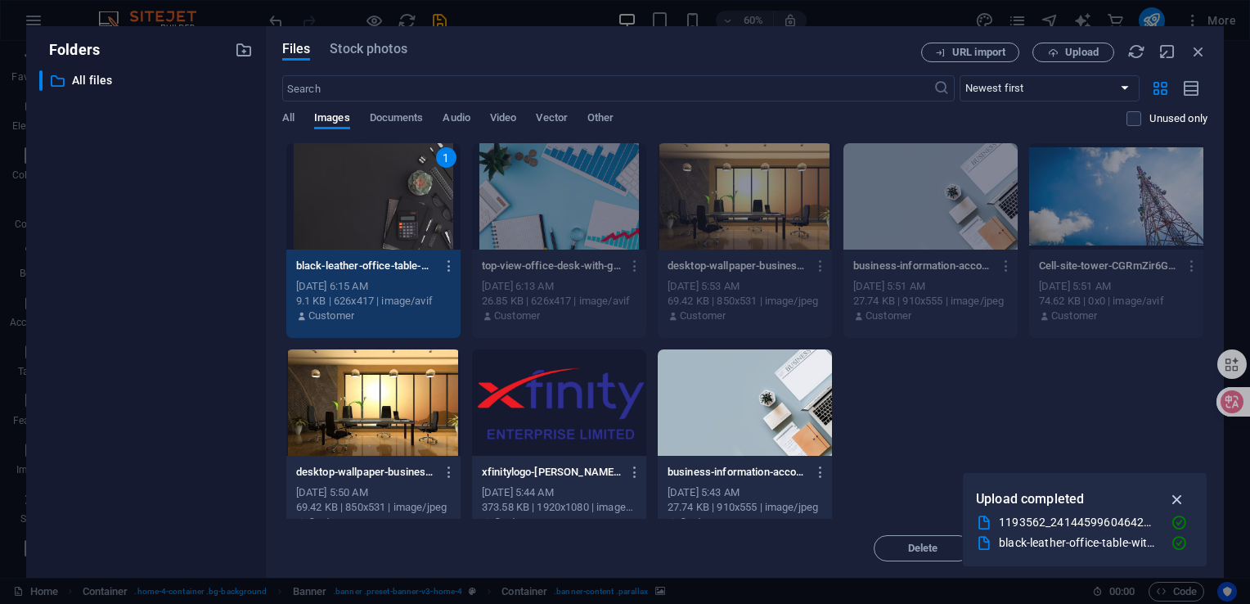
click at [1179, 502] on icon "button" at bounding box center [1178, 499] width 19 height 18
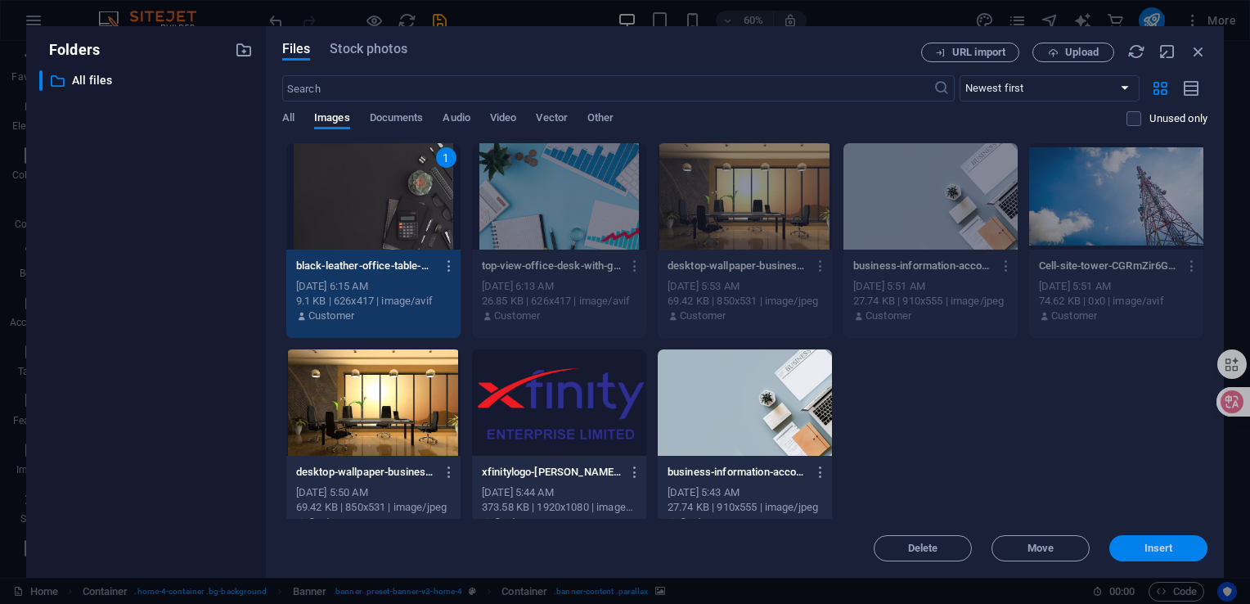
click at [1136, 547] on span "Insert" at bounding box center [1158, 548] width 85 height 10
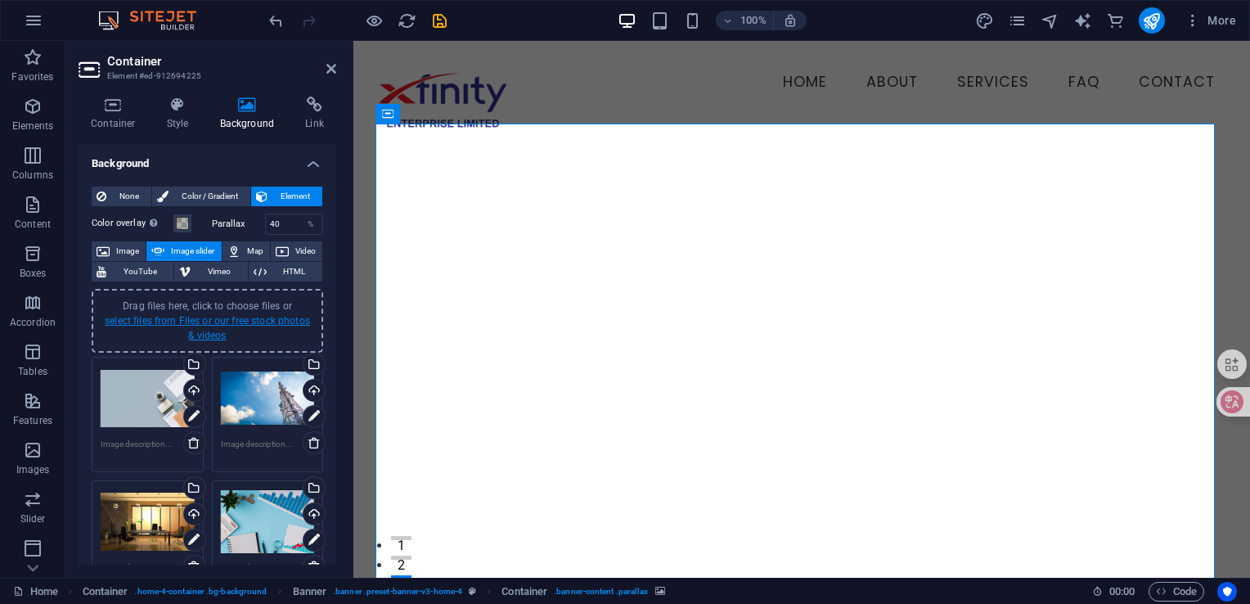
click at [254, 319] on link "select files from Files or our free stock photos & videos" at bounding box center [207, 328] width 205 height 26
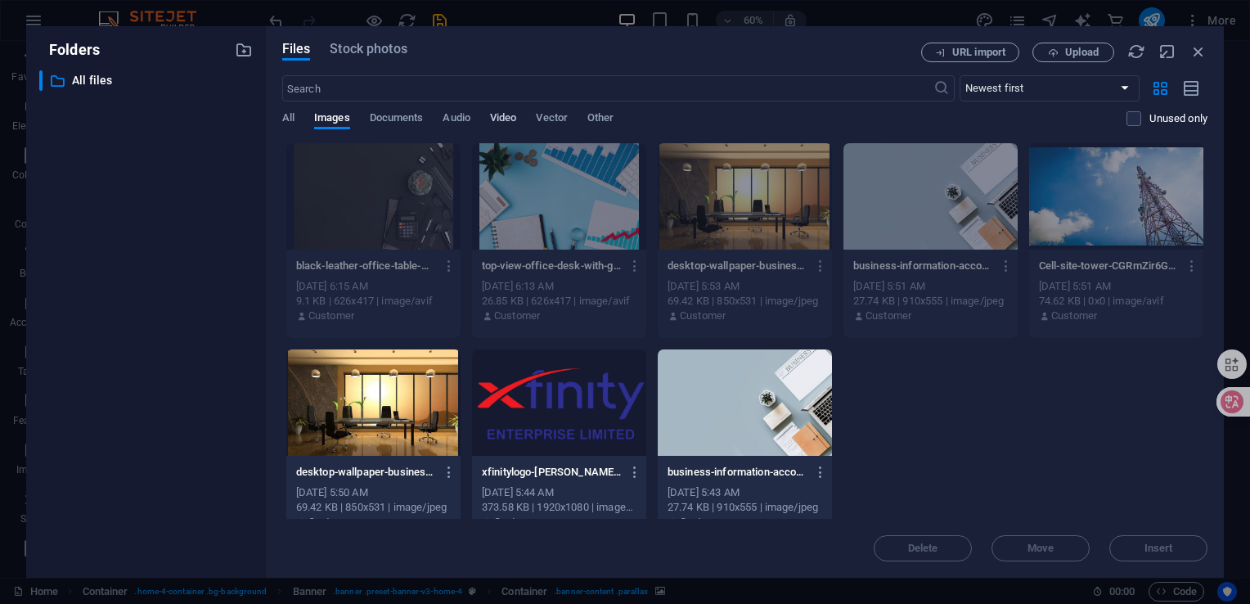
click at [497, 120] on span "Video" at bounding box center [503, 119] width 26 height 23
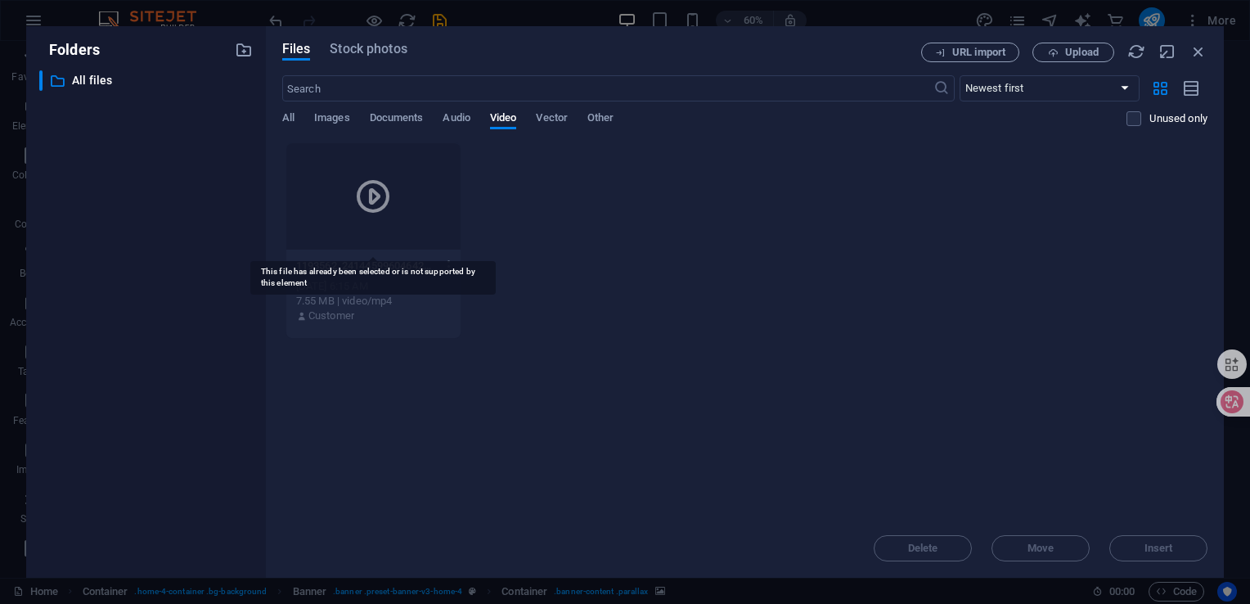
click at [408, 227] on div at bounding box center [373, 196] width 174 height 106
click at [446, 264] on icon "button" at bounding box center [450, 266] width 16 height 15
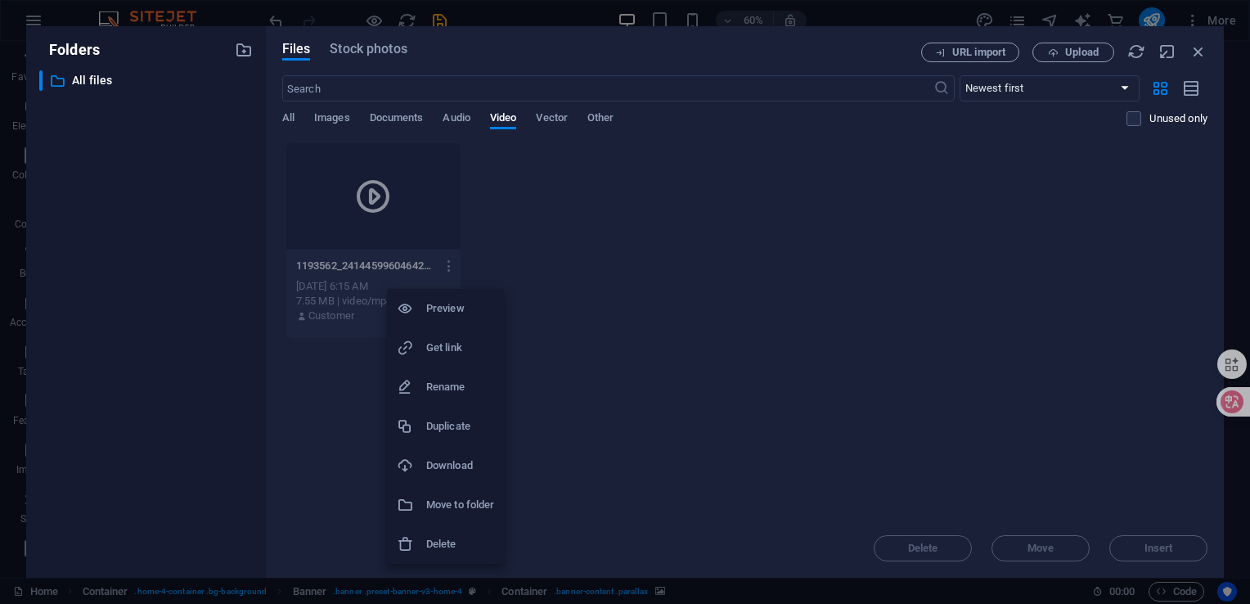
click at [445, 303] on h6 "Preview" at bounding box center [460, 309] width 68 height 20
click at [1205, 52] on icon "button" at bounding box center [1199, 52] width 18 height 18
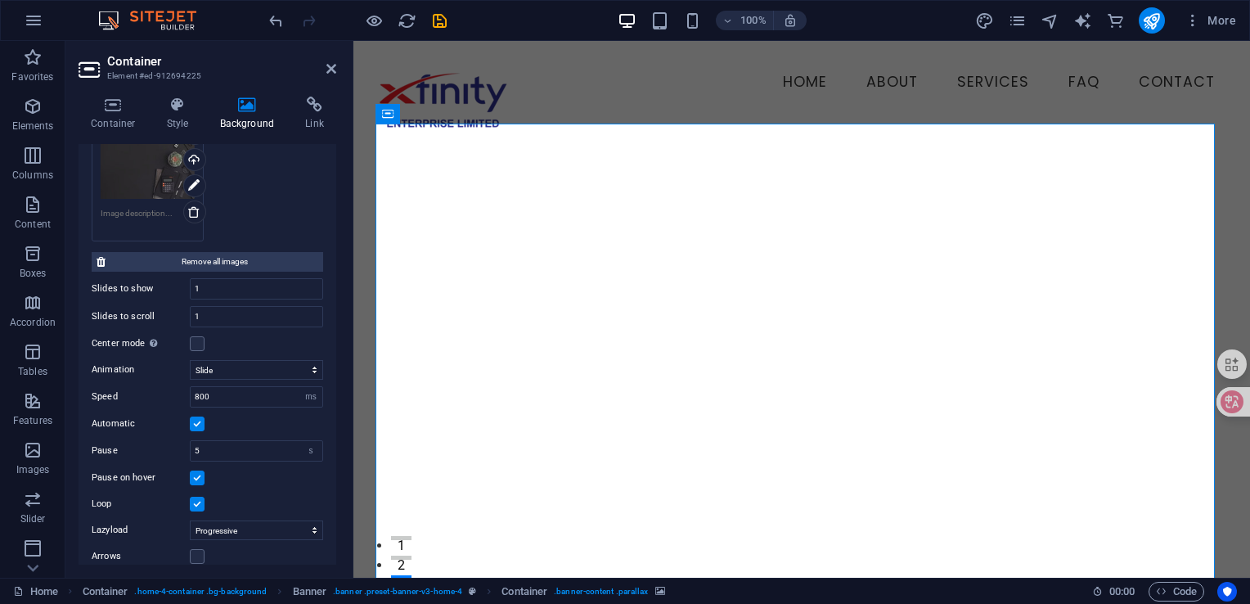
scroll to position [516, 0]
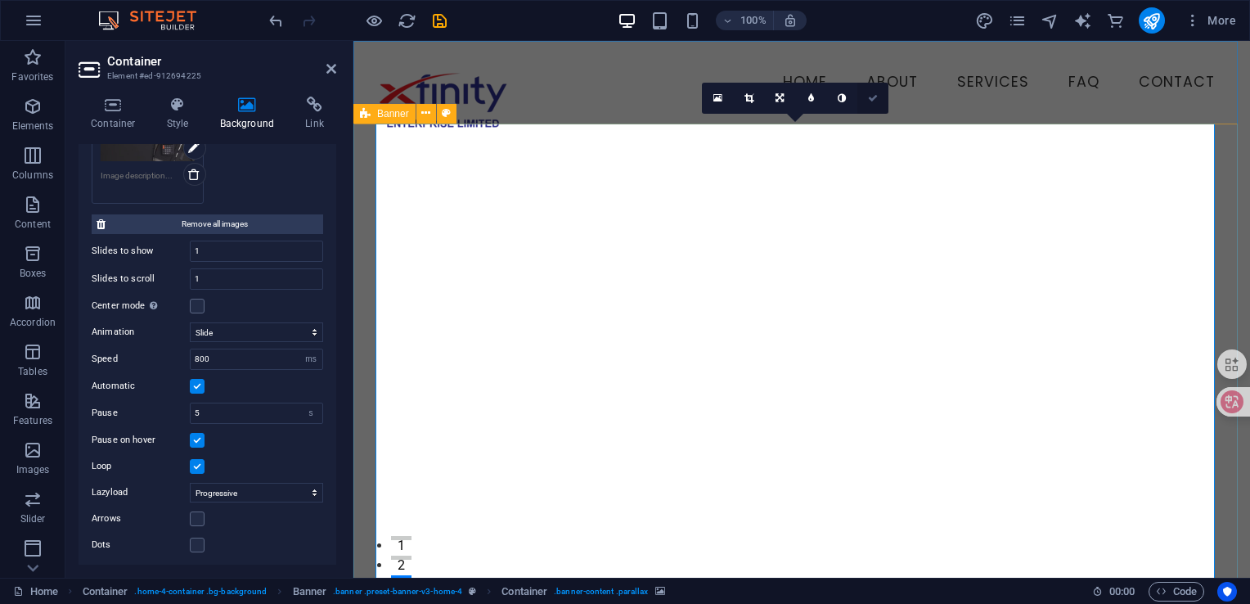
click at [871, 97] on icon at bounding box center [873, 98] width 10 height 10
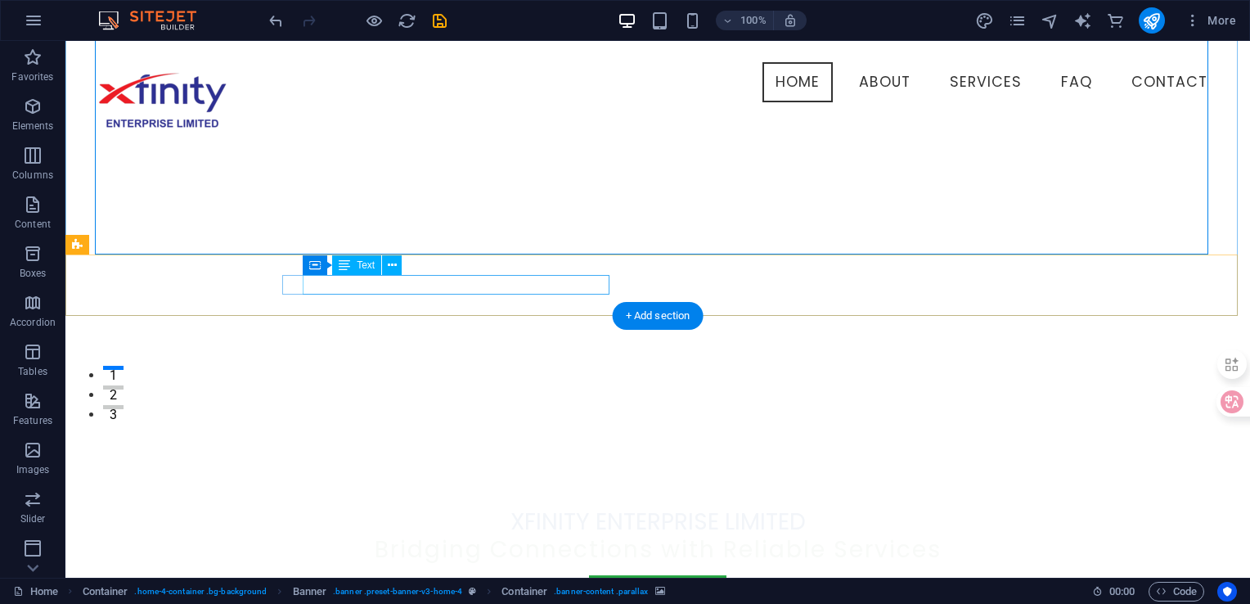
scroll to position [0, 0]
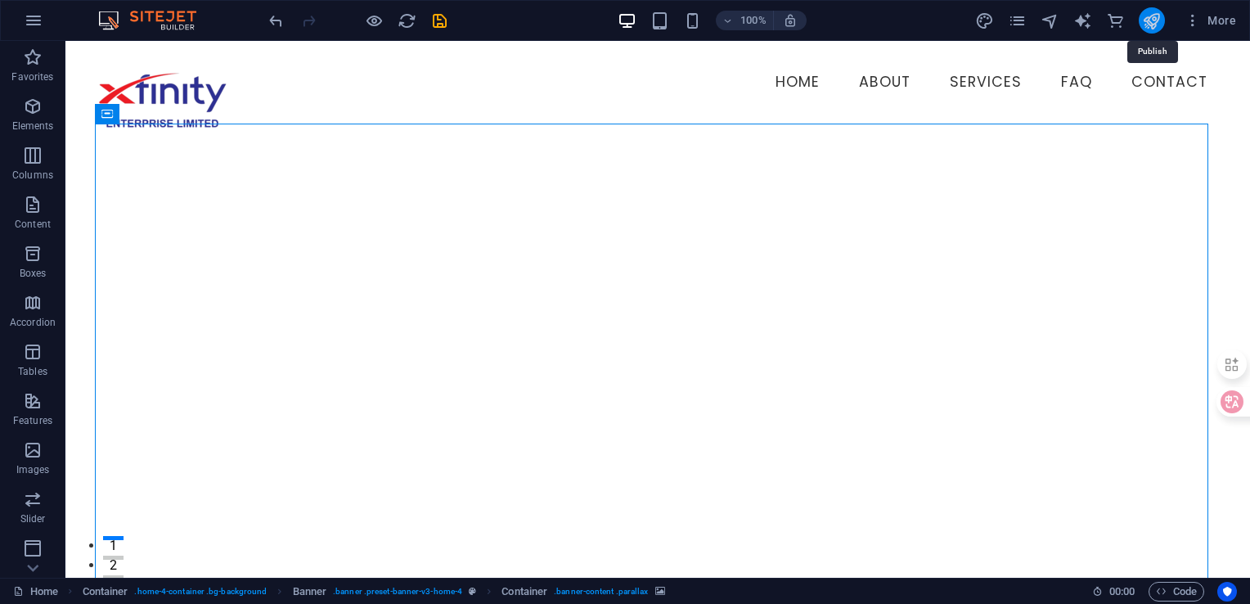
click at [1147, 20] on icon "publish" at bounding box center [1151, 20] width 19 height 19
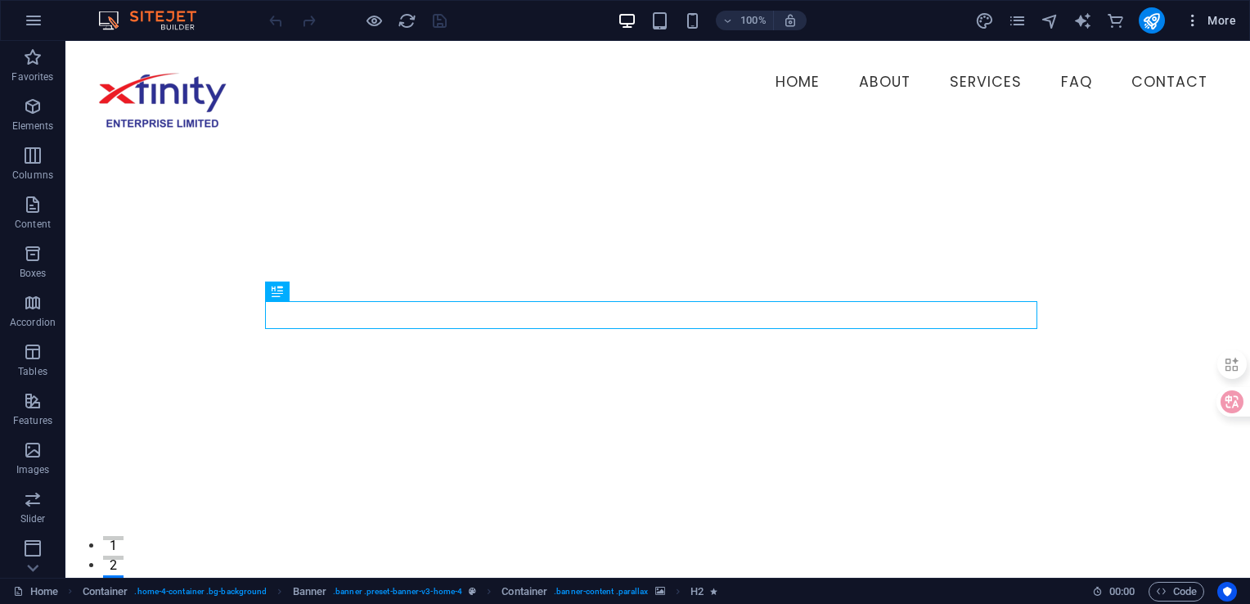
click at [1217, 25] on span "More" at bounding box center [1211, 20] width 52 height 16
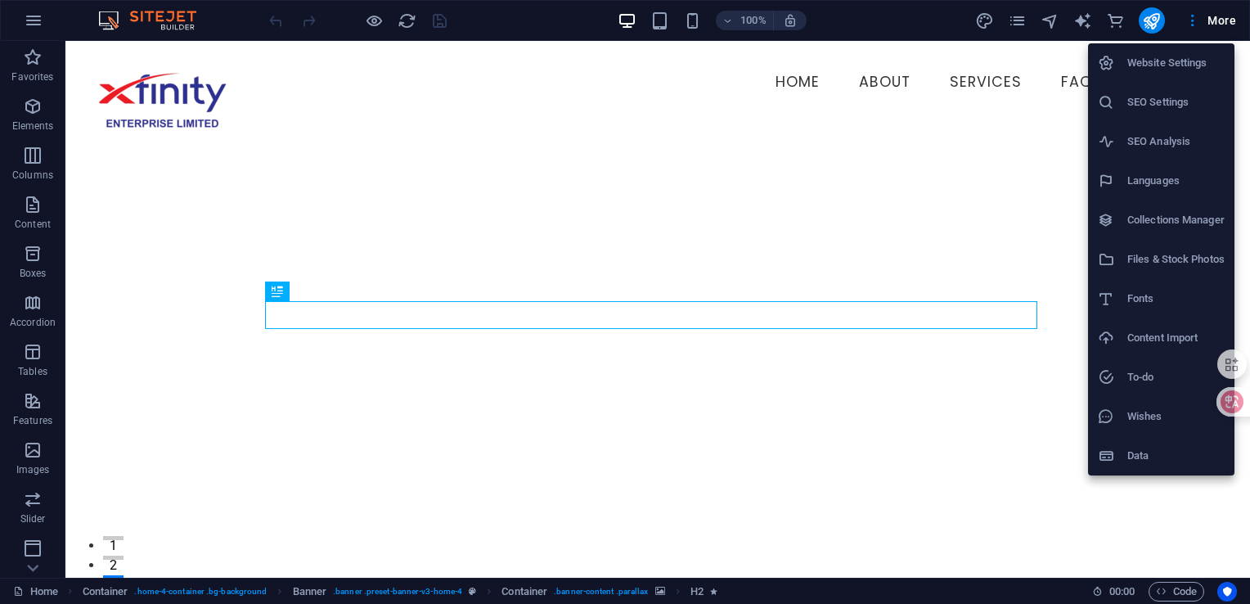
click at [1169, 67] on h6 "Website Settings" at bounding box center [1176, 63] width 97 height 20
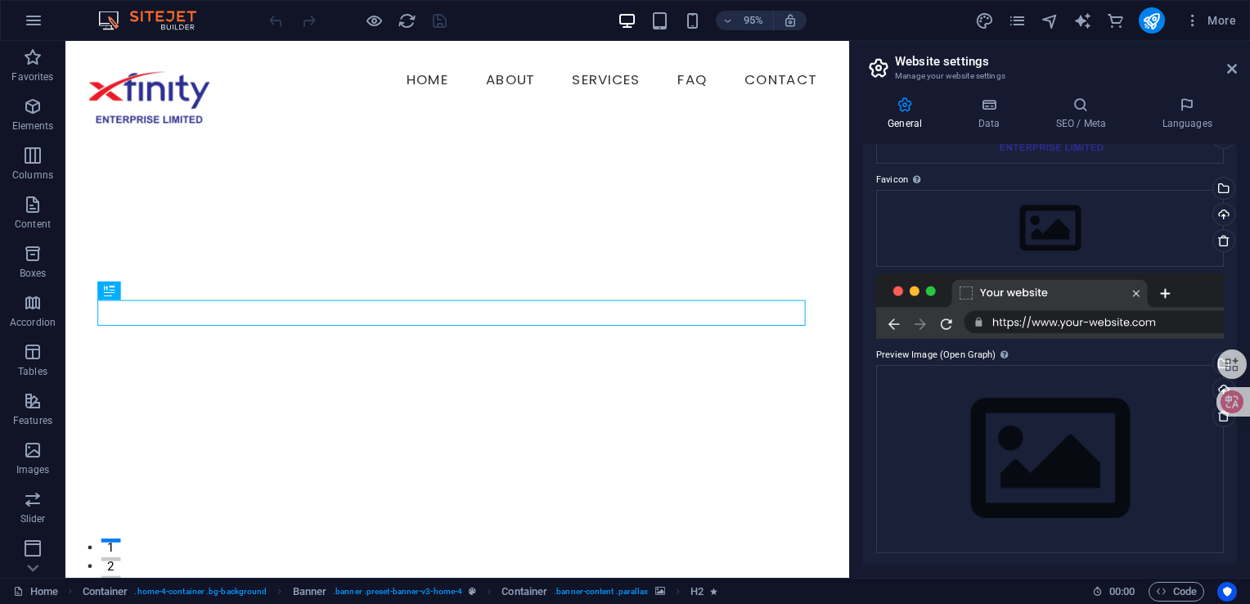
scroll to position [137, 0]
click at [1220, 218] on div "Upload" at bounding box center [1222, 215] width 25 height 25
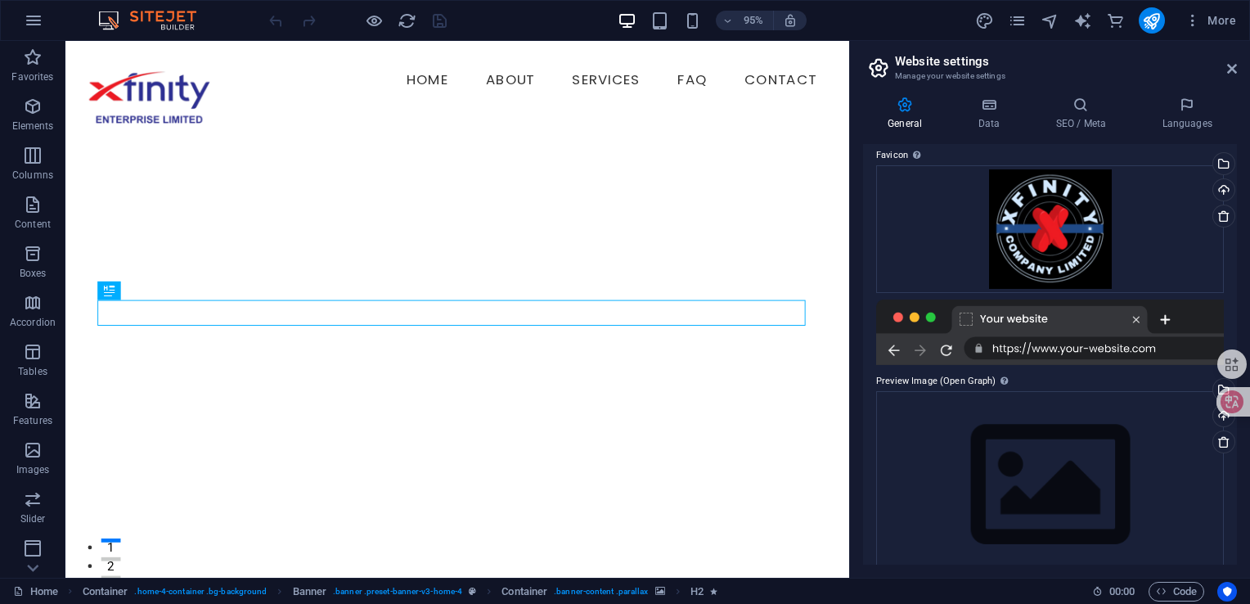
scroll to position [187, 0]
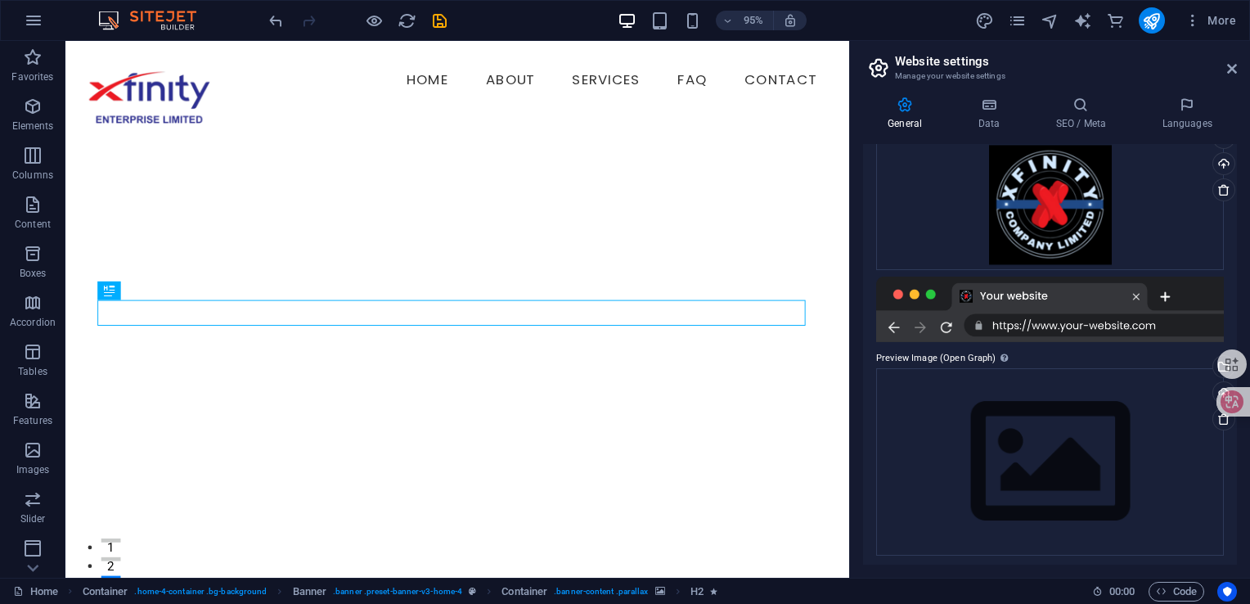
click at [1063, 329] on div at bounding box center [1050, 309] width 348 height 65
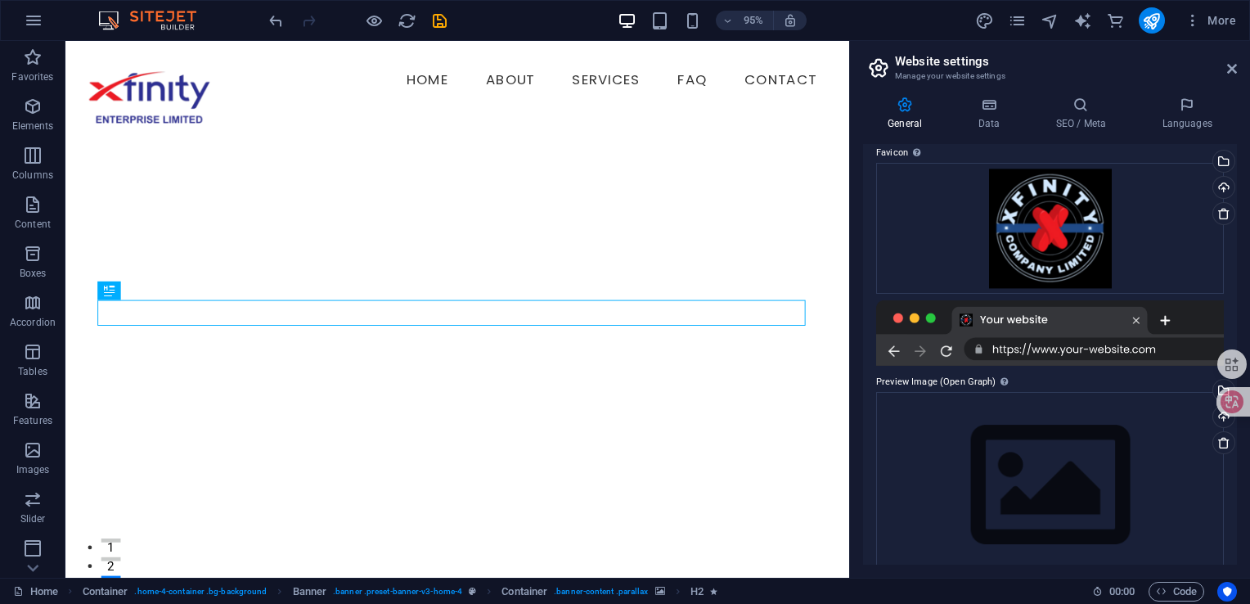
scroll to position [190, 0]
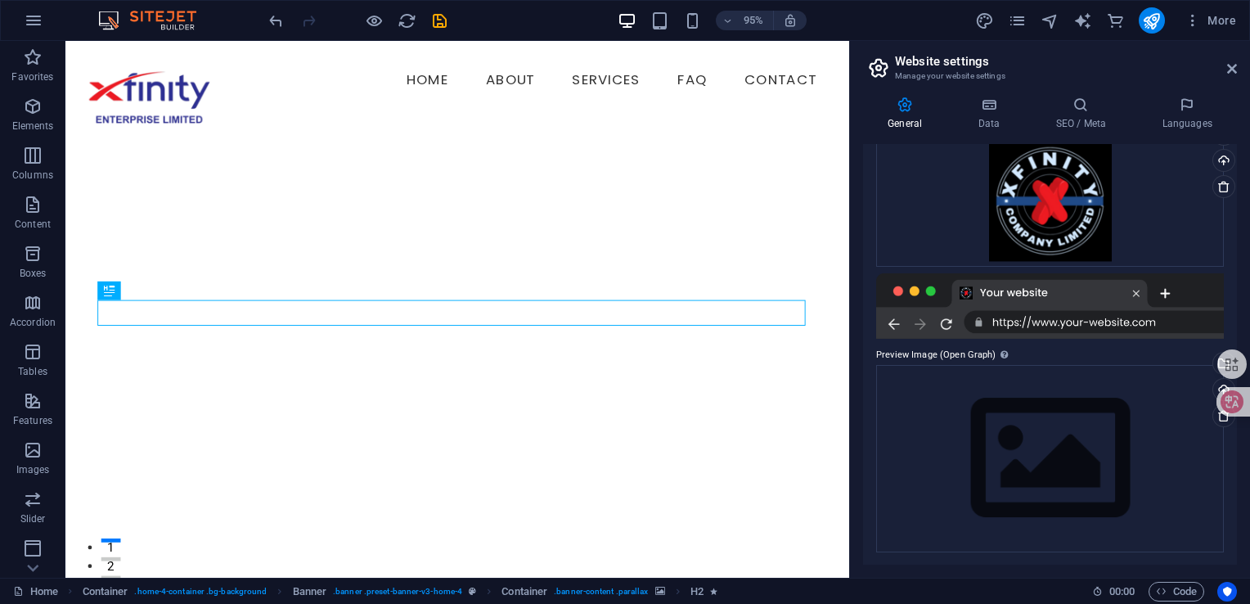
click at [1108, 326] on div at bounding box center [1050, 305] width 348 height 65
click at [1096, 323] on div at bounding box center [1050, 305] width 348 height 65
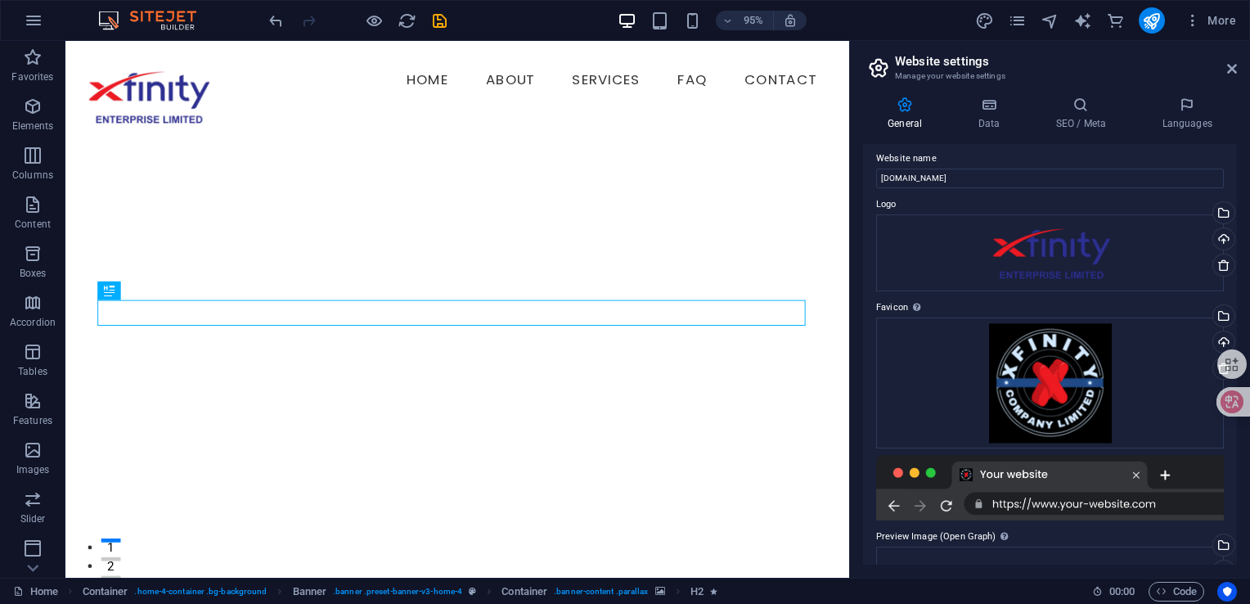
scroll to position [0, 0]
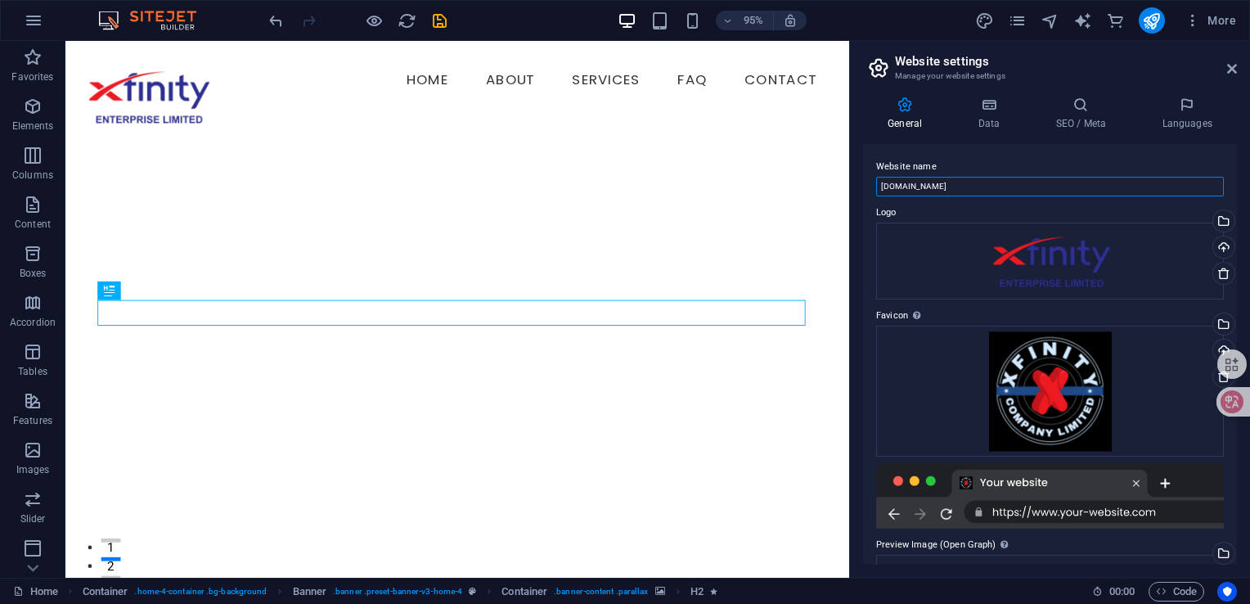
click at [881, 190] on input "[DOMAIN_NAME]" at bounding box center [1050, 187] width 348 height 20
click at [992, 117] on h4 "Data" at bounding box center [992, 114] width 78 height 34
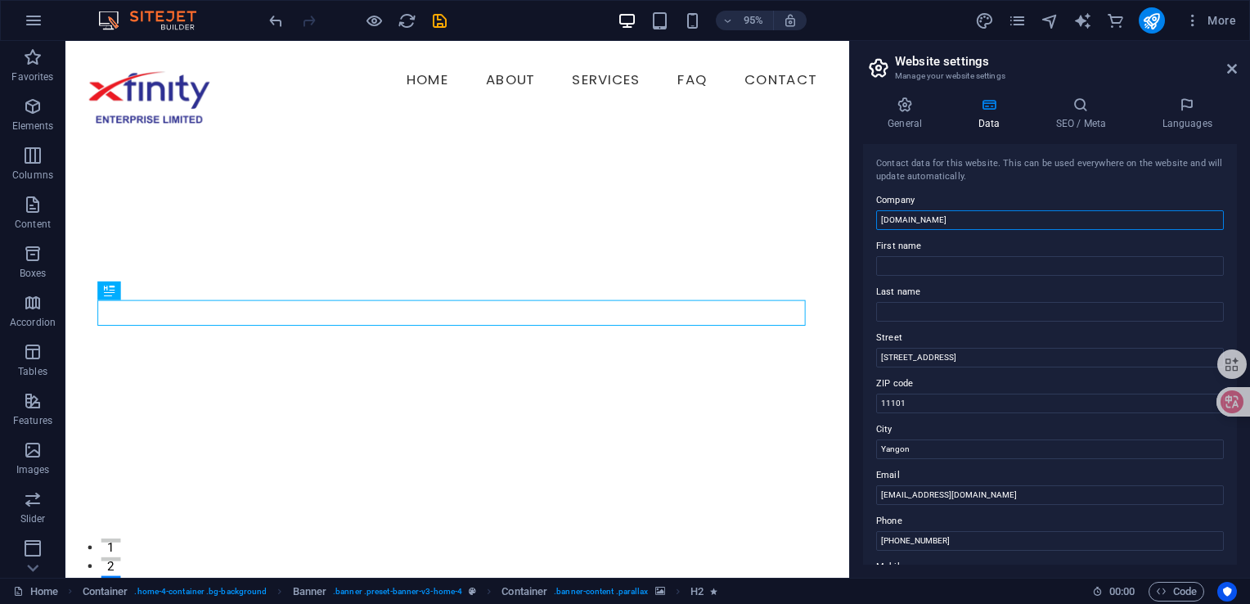
drag, startPoint x: 1015, startPoint y: 261, endPoint x: 881, endPoint y: 224, distance: 138.4
type input "ျ"
type input "XFINITY ENTERPRISE LIMITED."
click at [944, 263] on input "First name" at bounding box center [1050, 266] width 348 height 20
type input "[PERSON_NAME]"
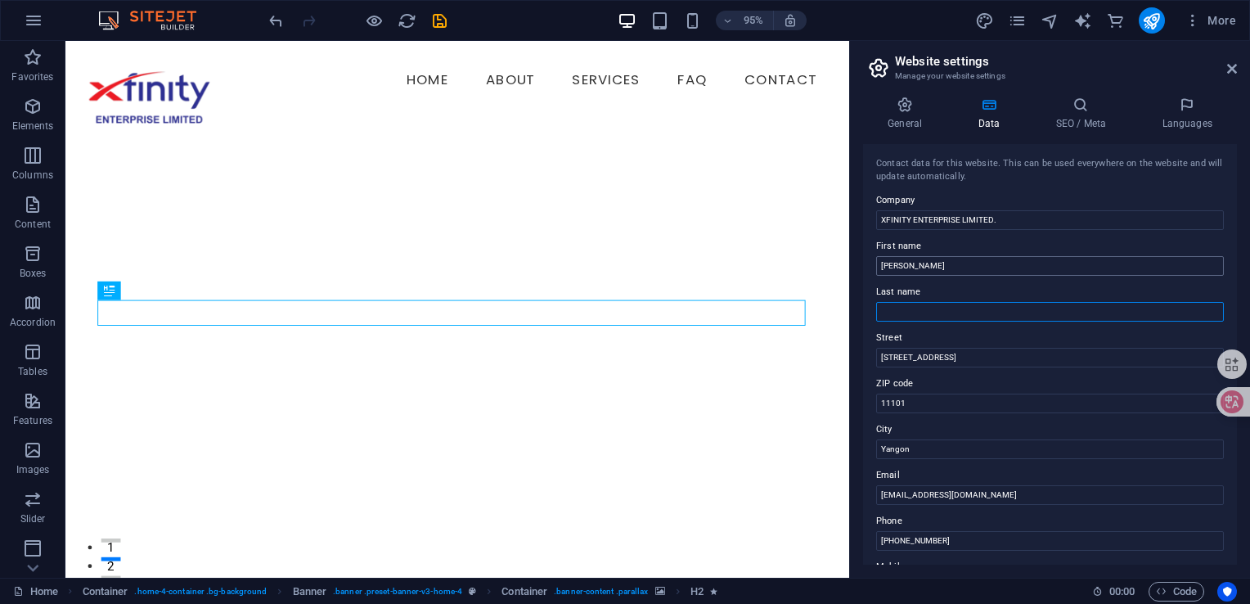
type input "Htet"
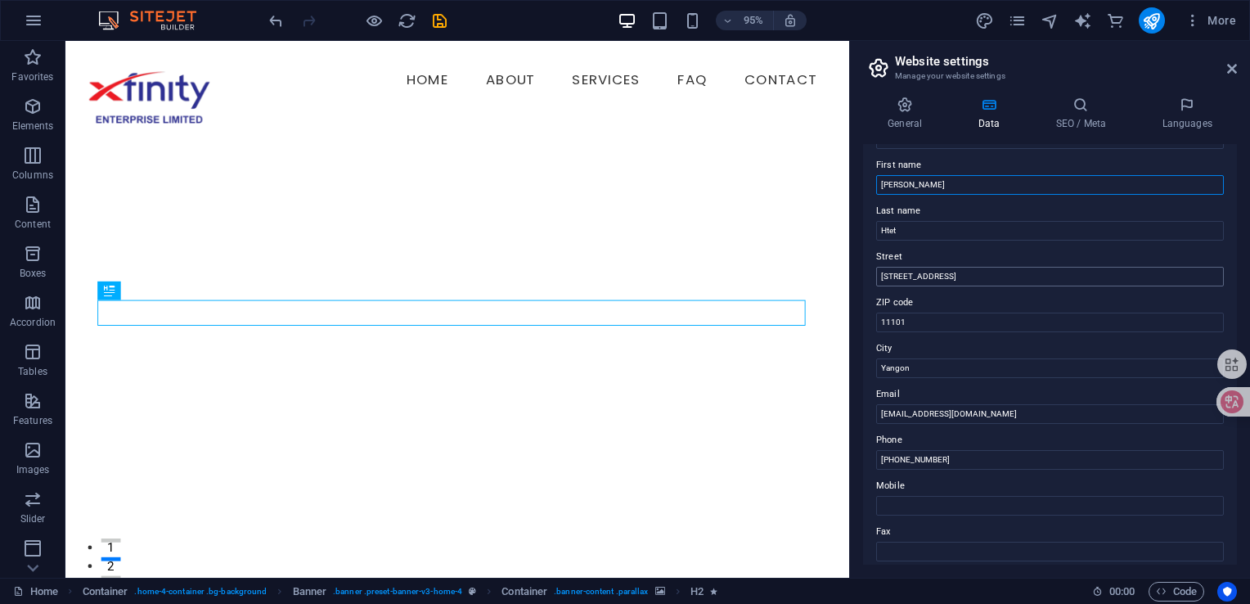
scroll to position [82, 0]
click at [971, 274] on input "[STREET_ADDRESS]" at bounding box center [1050, 276] width 348 height 20
paste input "[STREET_ADDRESS][PERSON_NAME]"
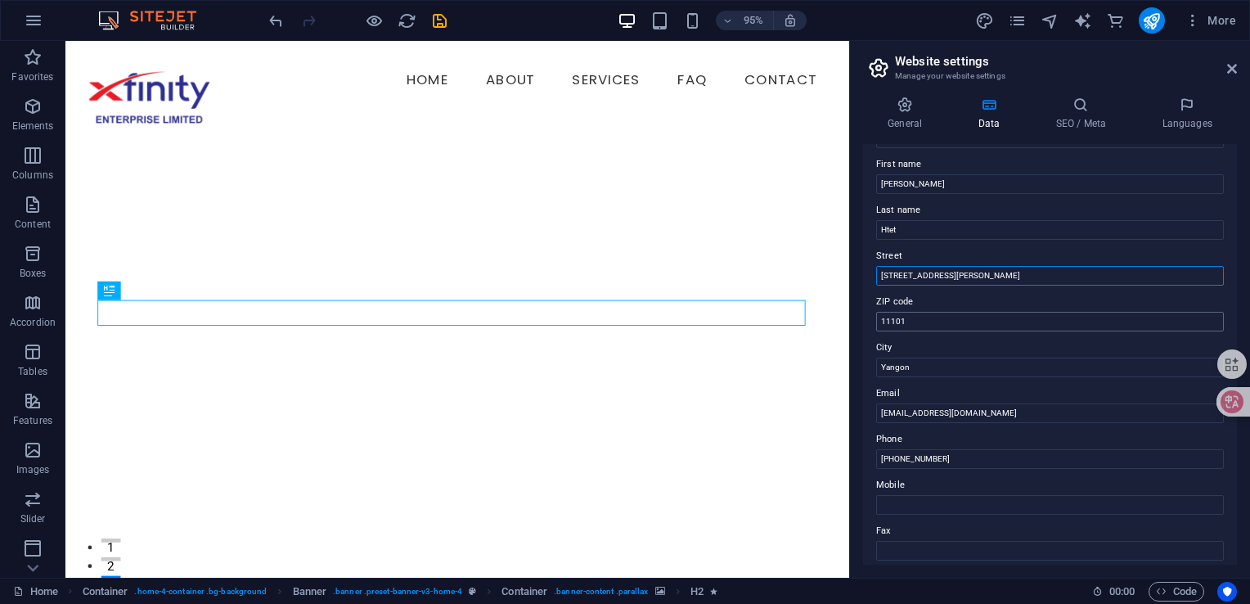
type input "[STREET_ADDRESS][PERSON_NAME]"
click at [999, 326] on input "11101" at bounding box center [1050, 322] width 348 height 20
type input "10241"
click at [958, 362] on input "Yangon" at bounding box center [1050, 368] width 348 height 20
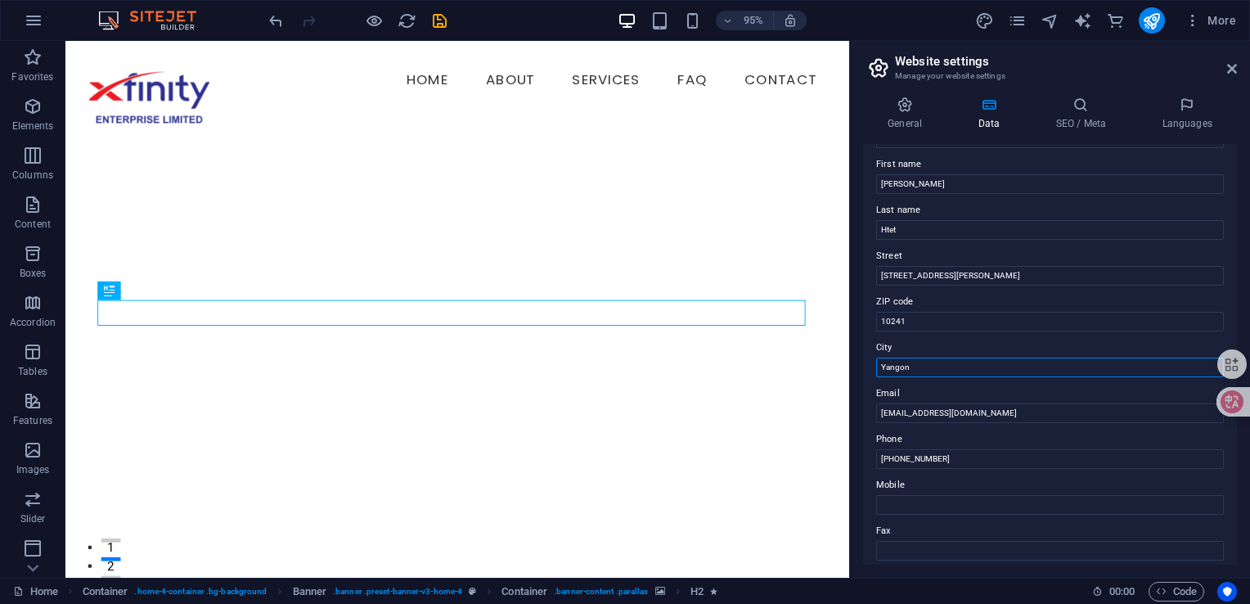
drag, startPoint x: 958, startPoint y: 363, endPoint x: 869, endPoint y: 358, distance: 89.3
click at [869, 358] on div "Contact data for this website. This can be used everywhere on the website and w…" at bounding box center [1050, 354] width 374 height 421
type input "Kyaiklat"
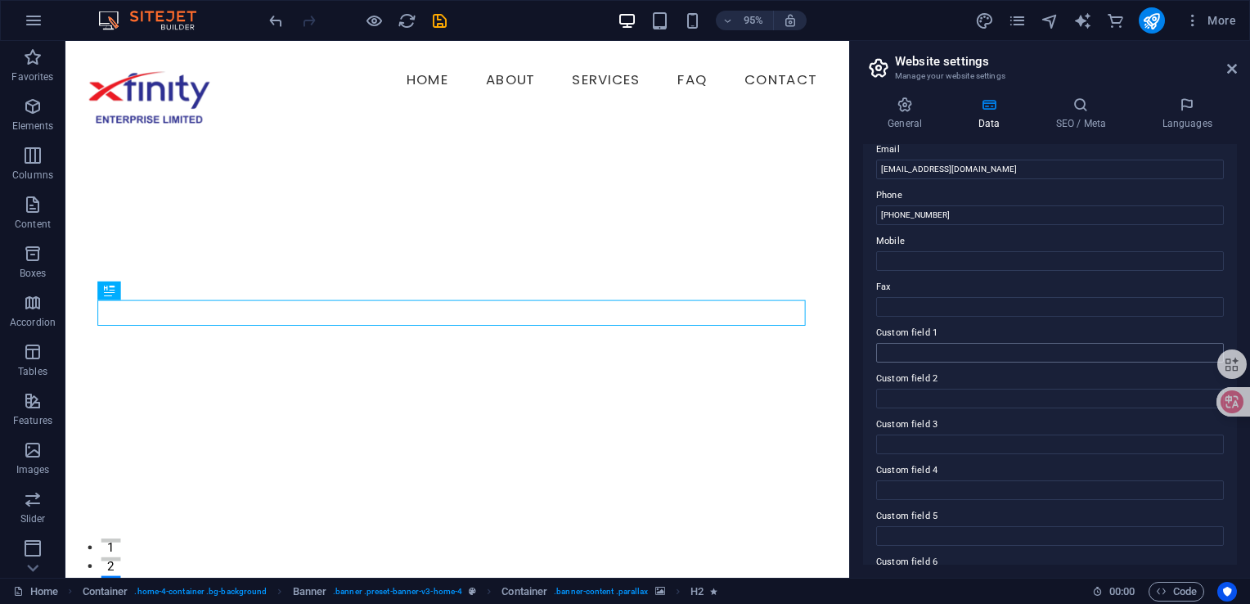
scroll to position [327, 0]
click at [921, 261] on input "Mobile" at bounding box center [1050, 260] width 348 height 20
type input "09777632253"
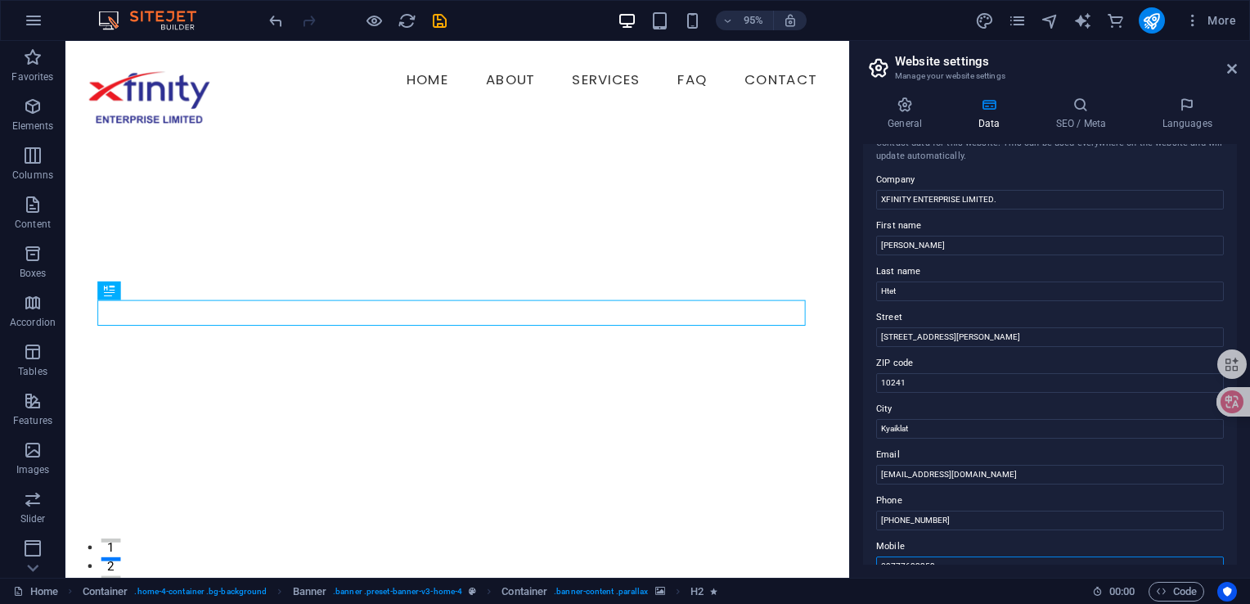
scroll to position [0, 0]
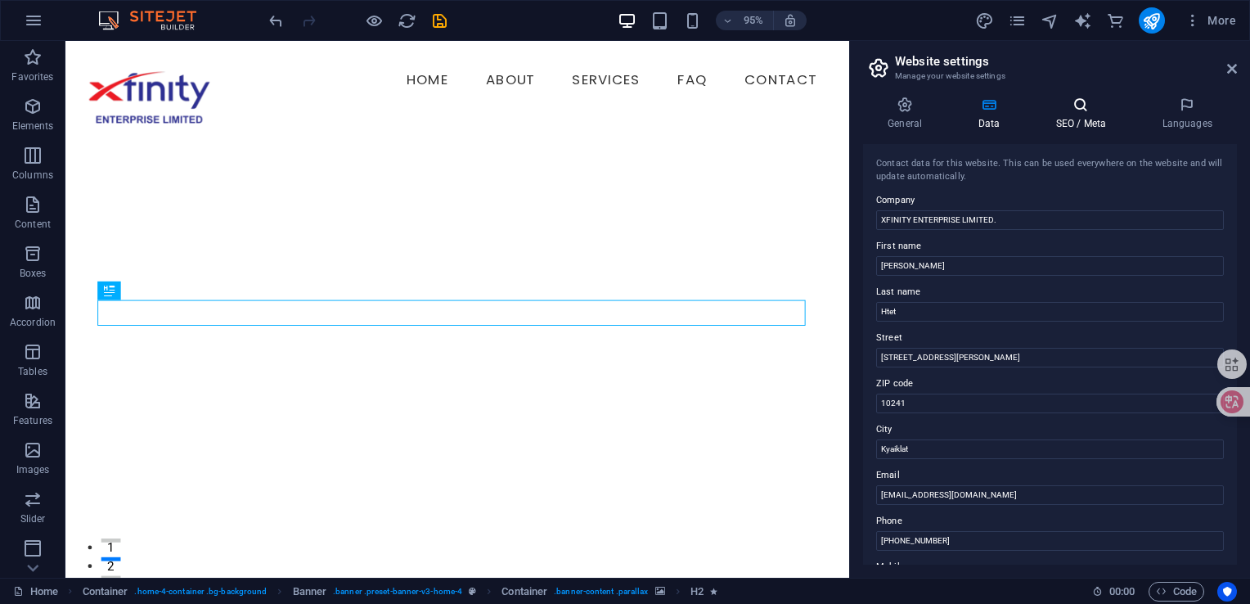
click at [1087, 113] on h4 "SEO / Meta" at bounding box center [1084, 114] width 106 height 34
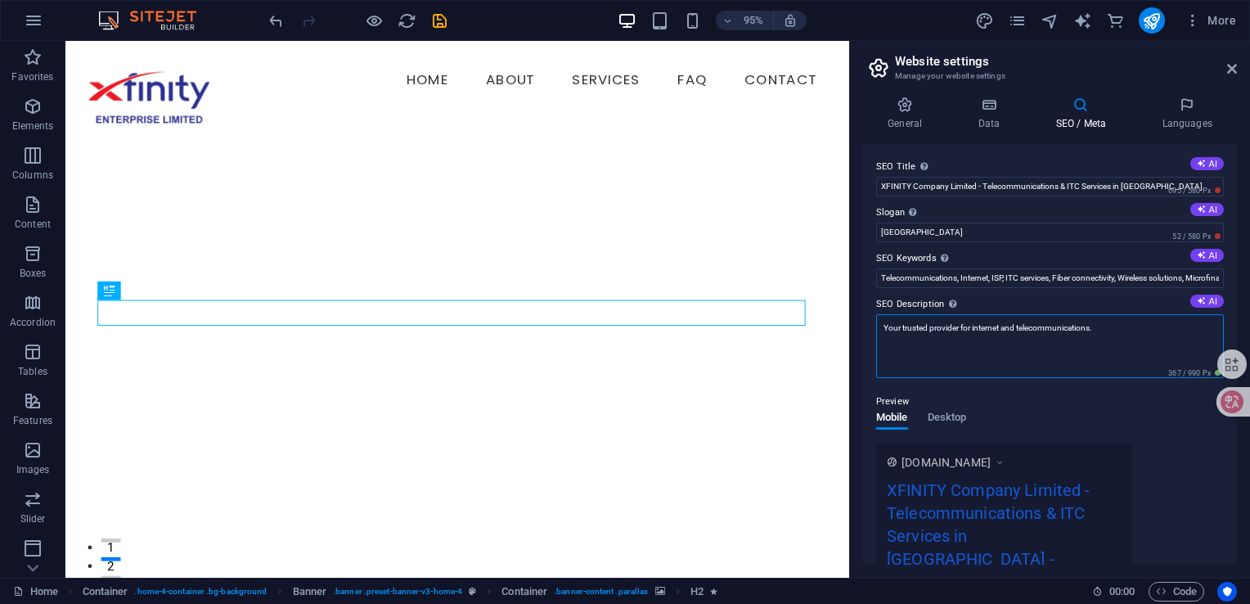
click at [930, 333] on textarea "Your trusted provider for internet and telecommunications." at bounding box center [1050, 346] width 348 height 64
click at [1119, 333] on textarea "Your trusted provider for internet and telecommunications." at bounding box center [1050, 346] width 348 height 64
type textarea "Your trusted business partner in [GEOGRAPHIC_DATA]."
click at [1001, 113] on h4 "Data" at bounding box center [992, 114] width 78 height 34
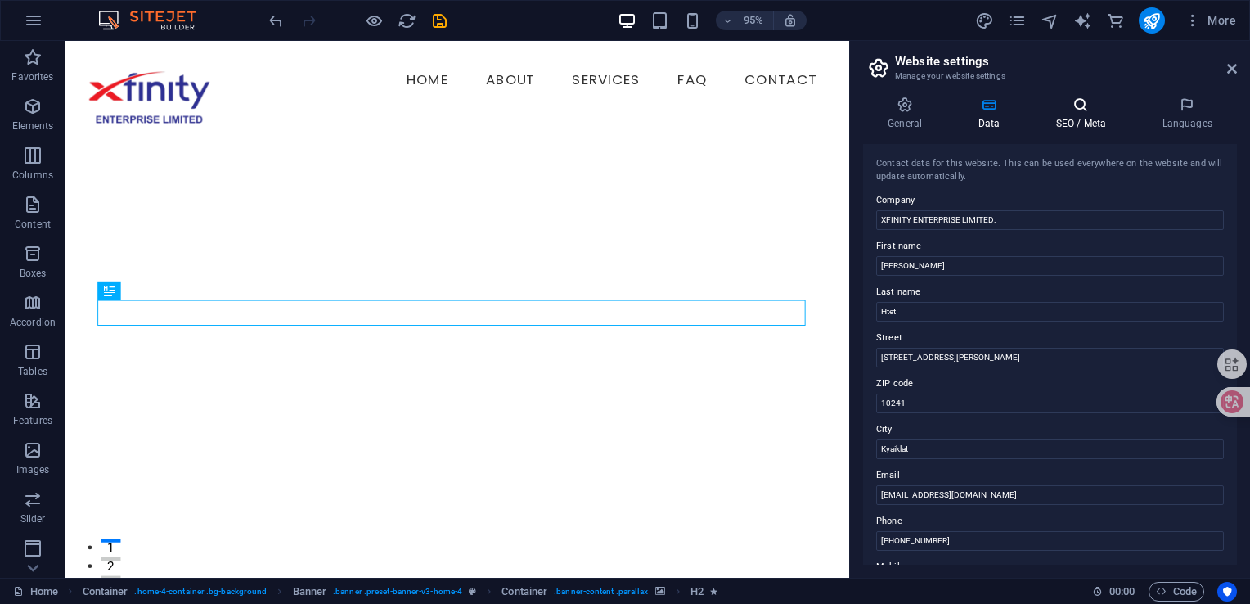
click at [1070, 116] on h4 "SEO / Meta" at bounding box center [1084, 114] width 106 height 34
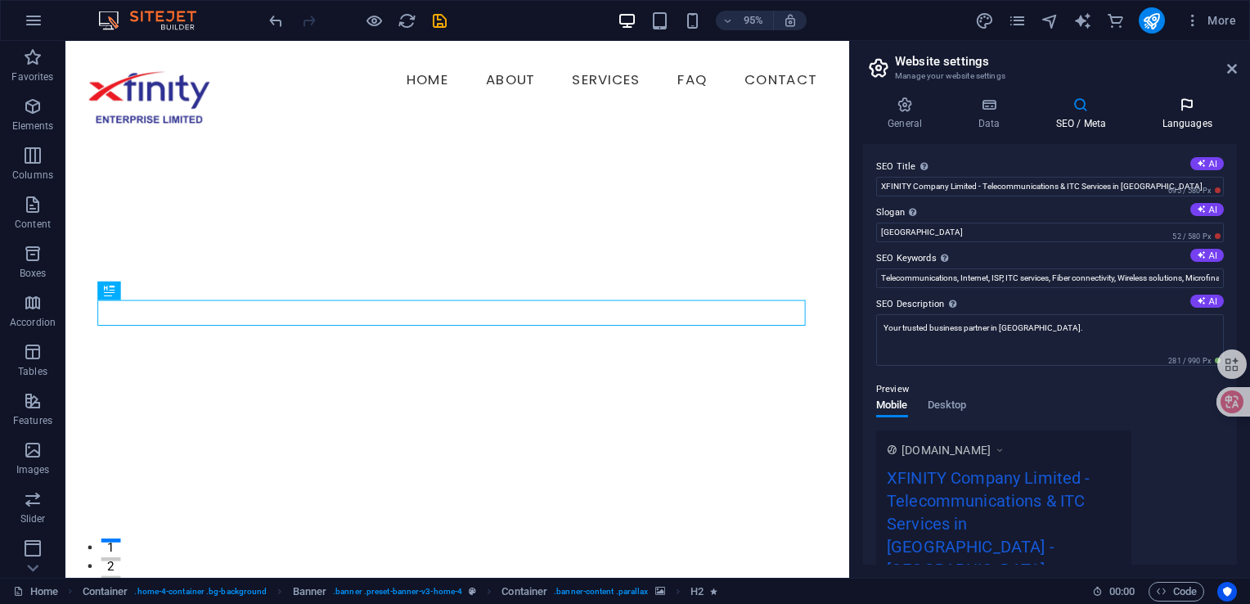
click at [1198, 114] on h4 "Languages" at bounding box center [1187, 114] width 100 height 34
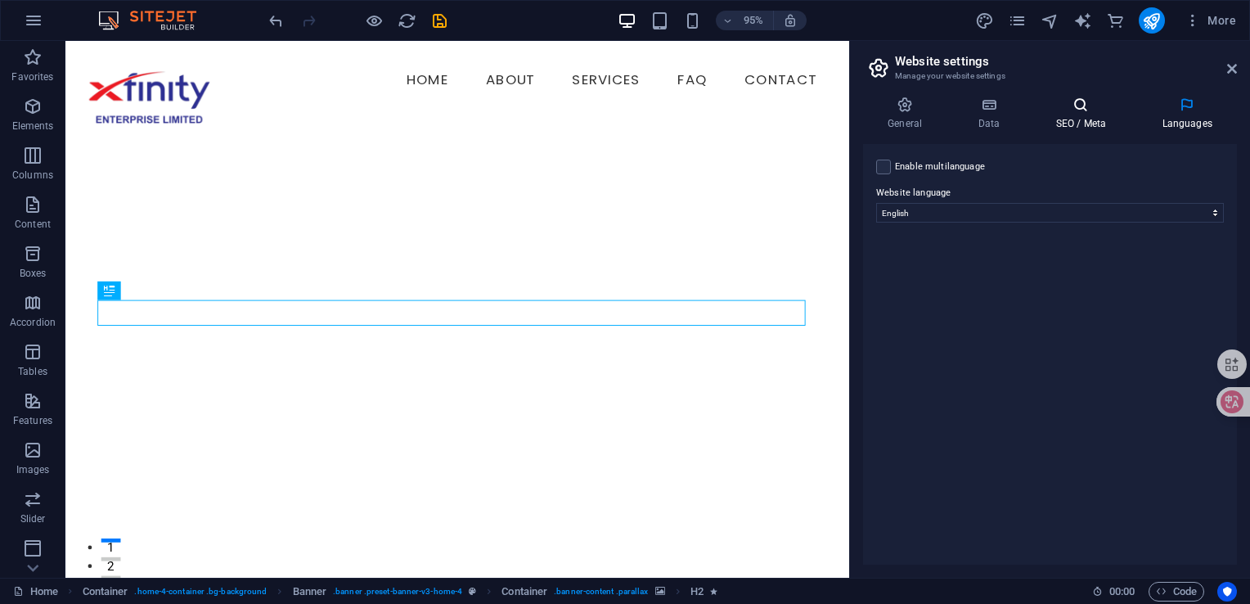
click at [1087, 112] on icon at bounding box center [1081, 105] width 100 height 16
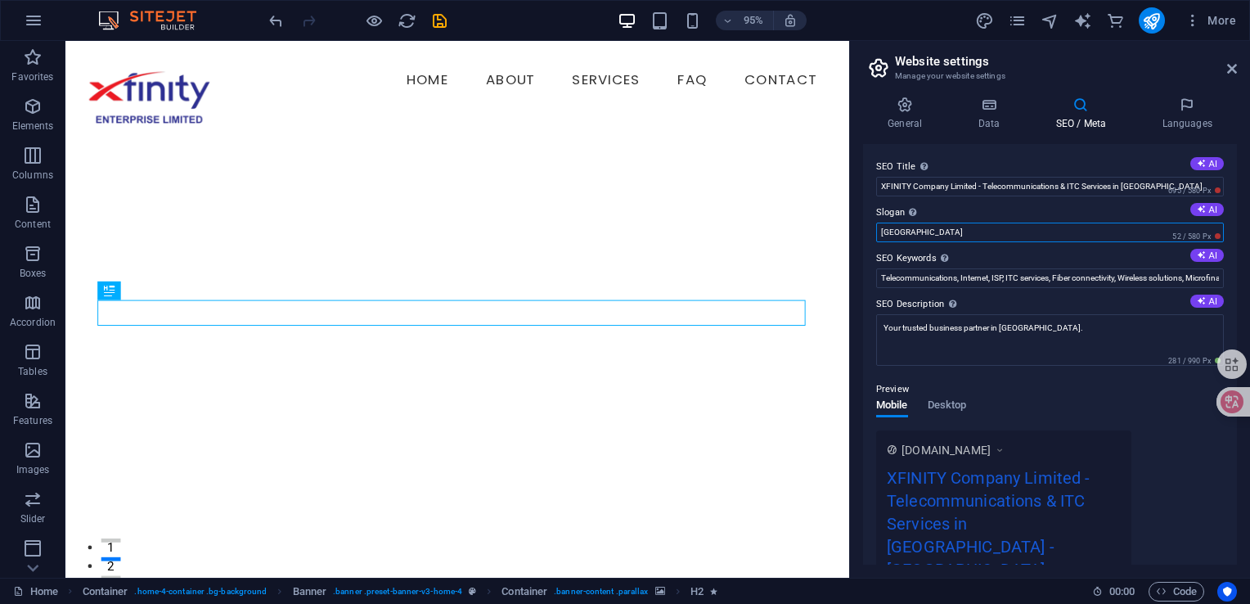
click at [912, 232] on input "[GEOGRAPHIC_DATA]" at bounding box center [1050, 233] width 348 height 20
drag, startPoint x: 912, startPoint y: 232, endPoint x: 873, endPoint y: 232, distance: 39.3
click at [873, 232] on div "SEO Title The title of your website - make it something that stands out in sear…" at bounding box center [1050, 354] width 374 height 421
type input "W"
type input "Y"
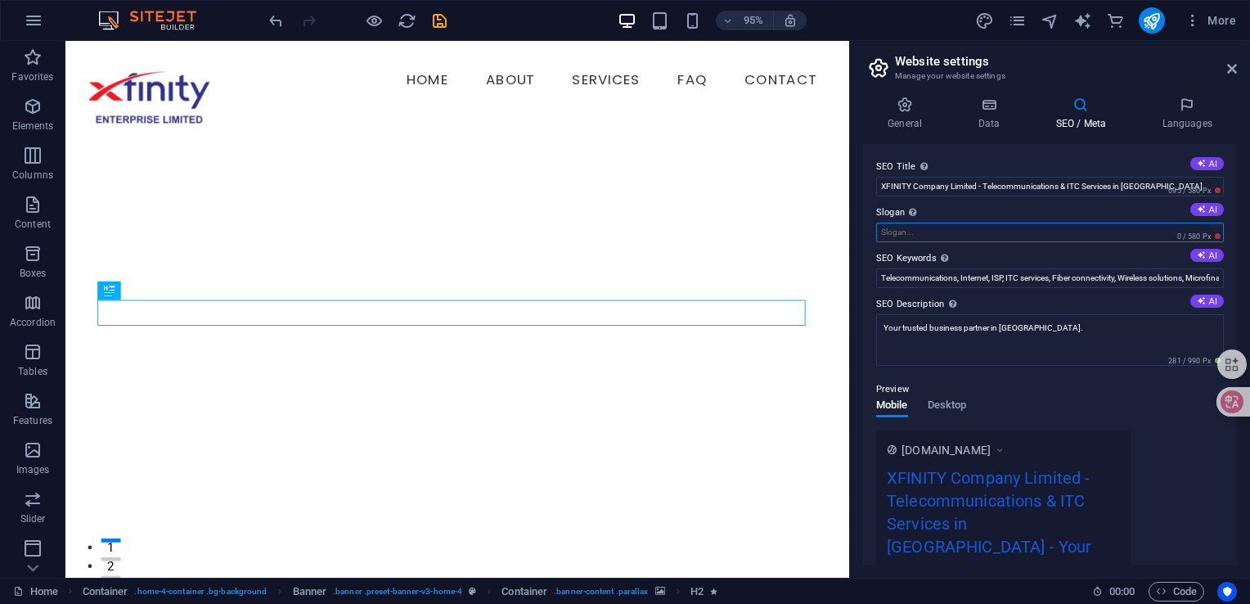
type input "C"
type input "e"
type input "Responsibility, Accountability & Ethic"
click at [450, 15] on div "95% More" at bounding box center [754, 20] width 977 height 26
click at [439, 19] on icon "save" at bounding box center [439, 20] width 19 height 19
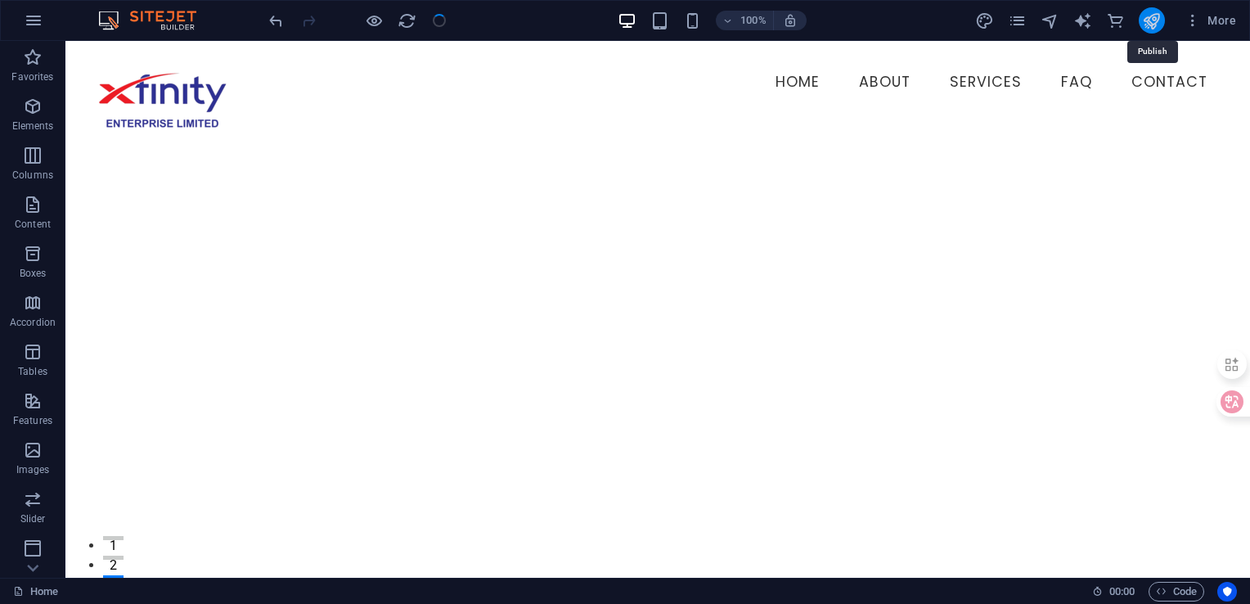
click at [1155, 17] on icon "publish" at bounding box center [1151, 20] width 19 height 19
click at [1154, 21] on icon "publish" at bounding box center [1151, 20] width 19 height 19
